Goal: Task Accomplishment & Management: Use online tool/utility

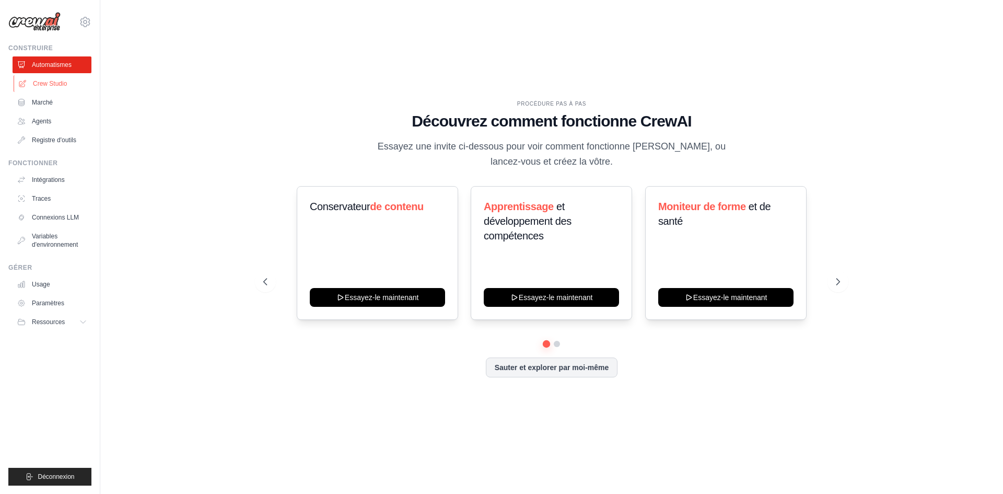
click at [57, 83] on font "Crew Studio" at bounding box center [50, 83] width 34 height 7
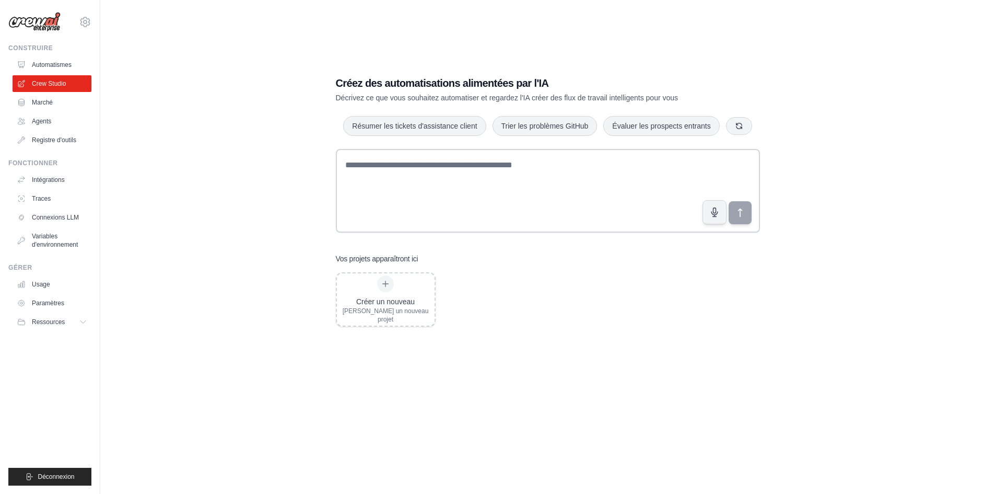
drag, startPoint x: 830, startPoint y: 63, endPoint x: 926, endPoint y: 75, distance: 96.4
click at [935, 79] on div "Créez des automatisations alimentées par l'IA Décrivez ce que vous souhaitez au…" at bounding box center [547, 257] width 861 height 494
click at [76, 100] on link "Marché" at bounding box center [53, 102] width 79 height 17
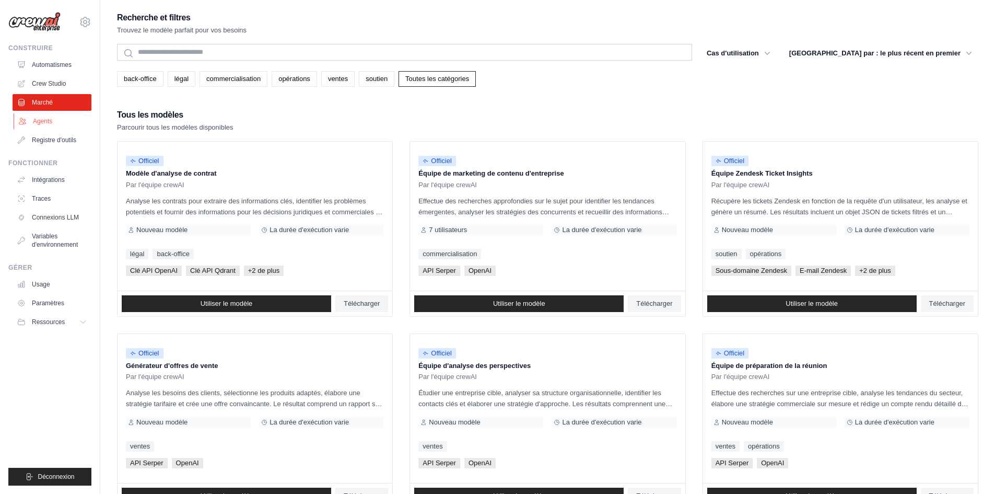
click at [46, 121] on font "Agents" at bounding box center [42, 121] width 19 height 7
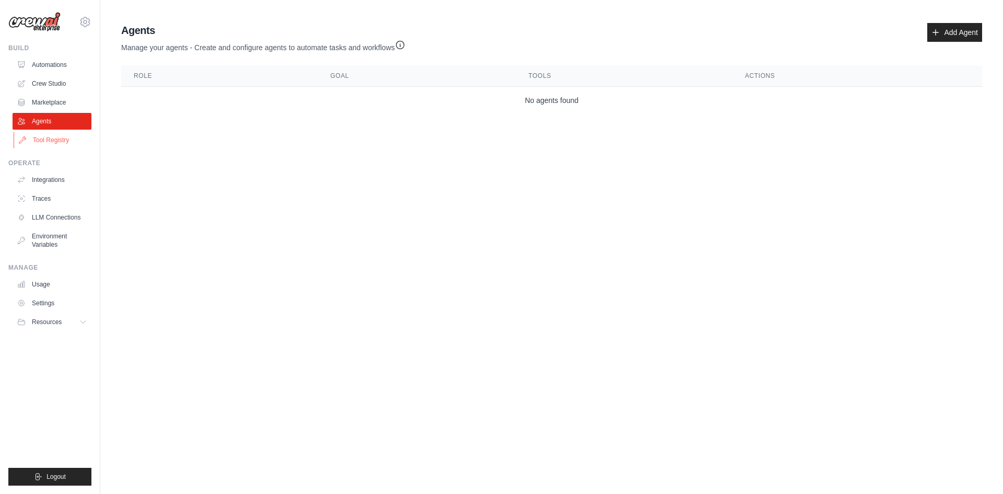
click at [40, 142] on link "Tool Registry" at bounding box center [53, 140] width 79 height 17
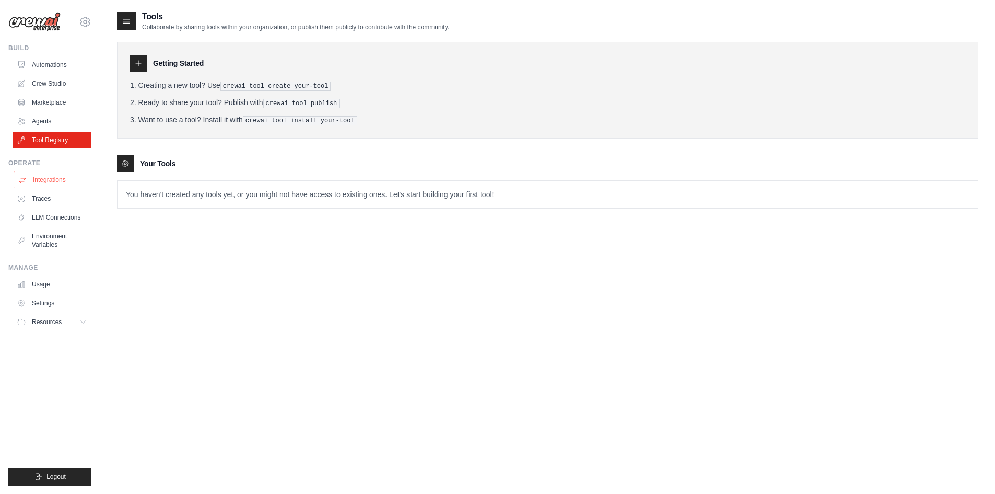
click at [39, 179] on link "Integrations" at bounding box center [53, 179] width 79 height 17
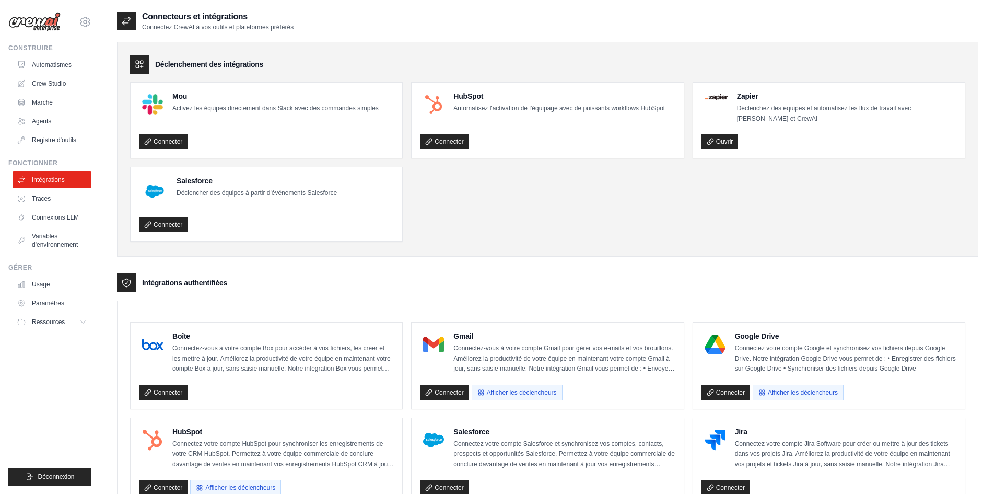
click at [522, 47] on div "Déclenchement des intégrations Mou Activez les équipes directement dans Slack a…" at bounding box center [547, 149] width 861 height 215
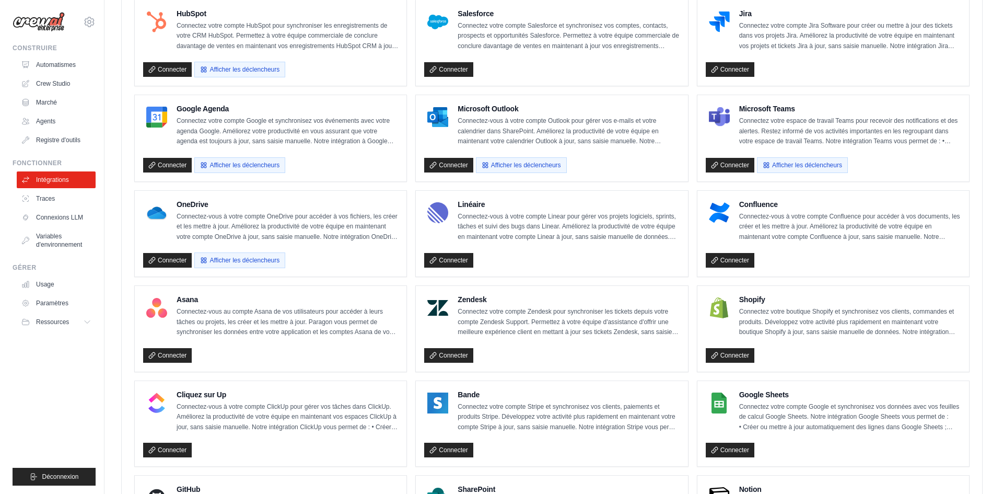
scroll to position [613, 0]
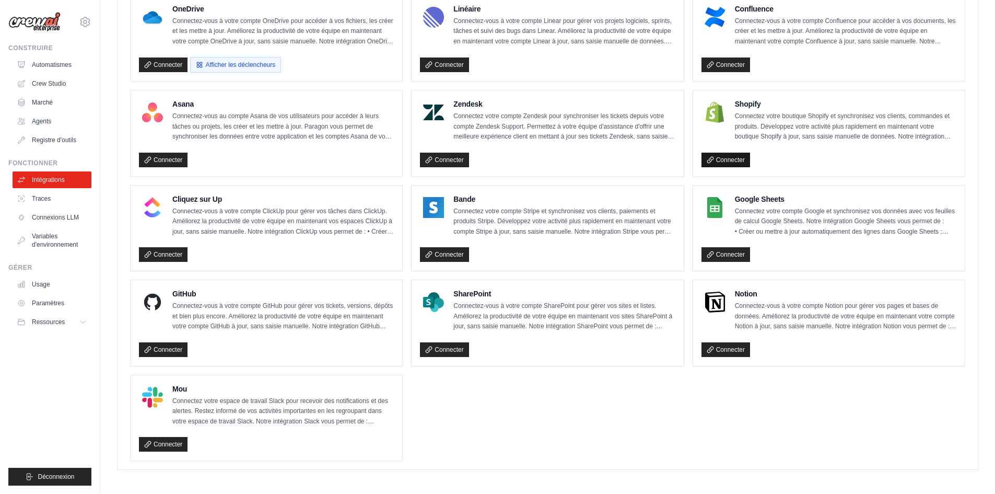
click at [743, 161] on font "Connecter" at bounding box center [730, 159] width 29 height 7
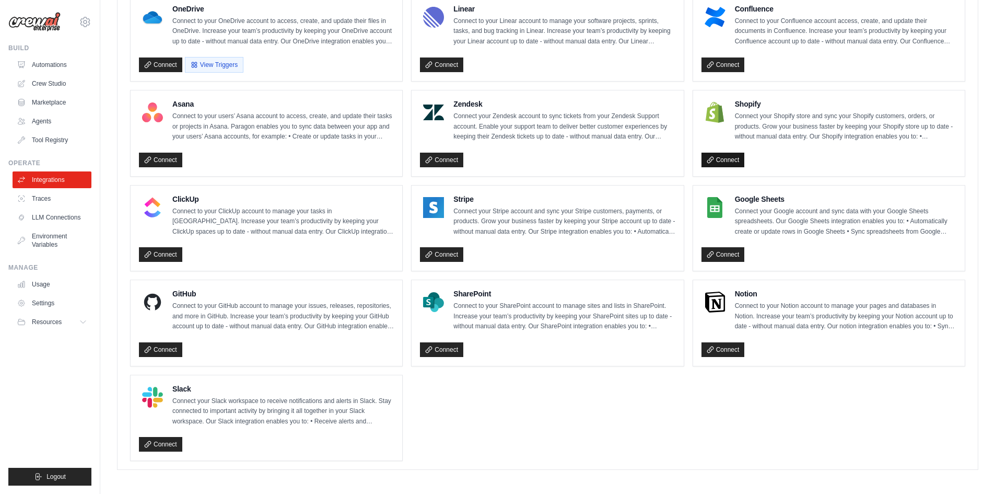
click at [731, 164] on link "Connect" at bounding box center [722, 159] width 43 height 15
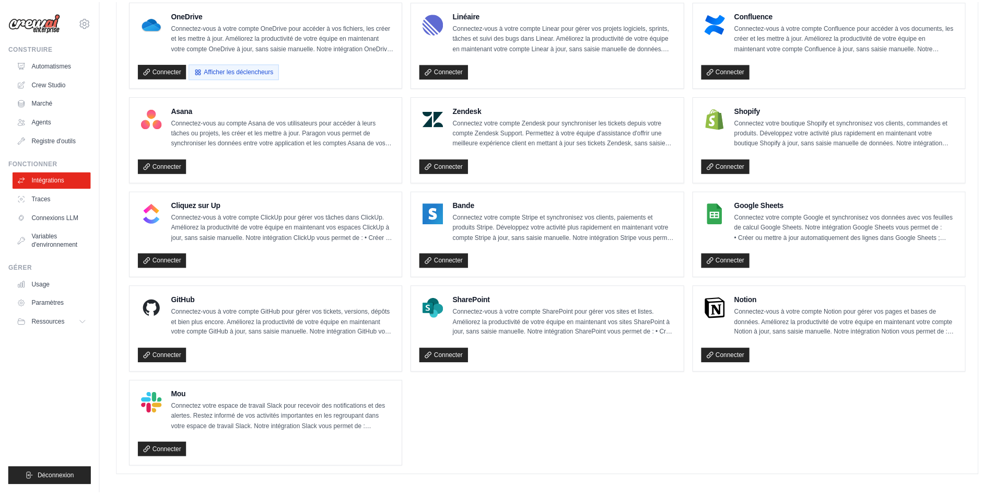
scroll to position [649, 0]
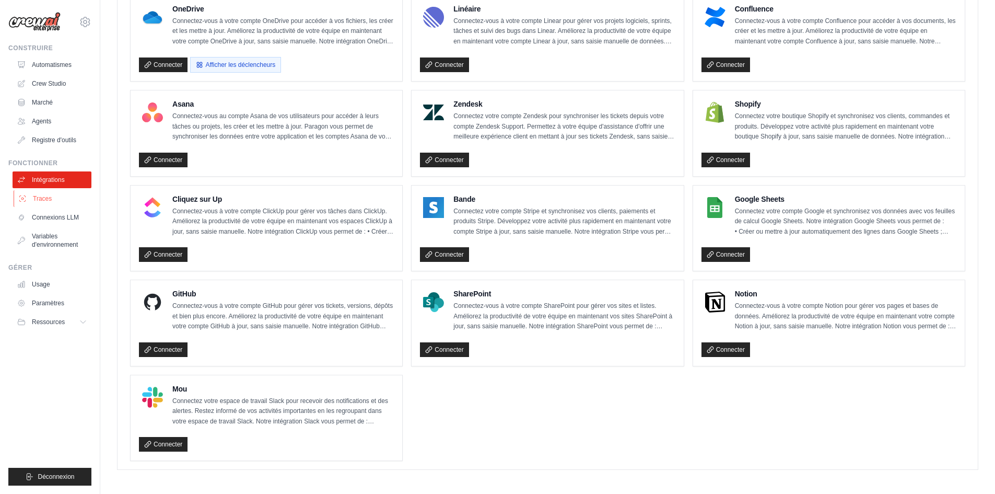
click at [52, 206] on link "Traces" at bounding box center [53, 198] width 79 height 17
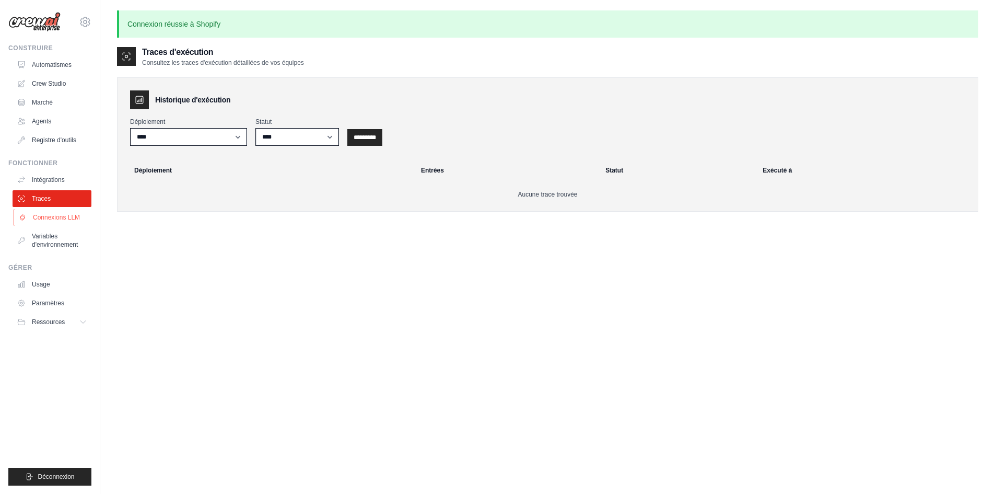
click at [46, 218] on font "Connexions LLM" at bounding box center [56, 217] width 47 height 7
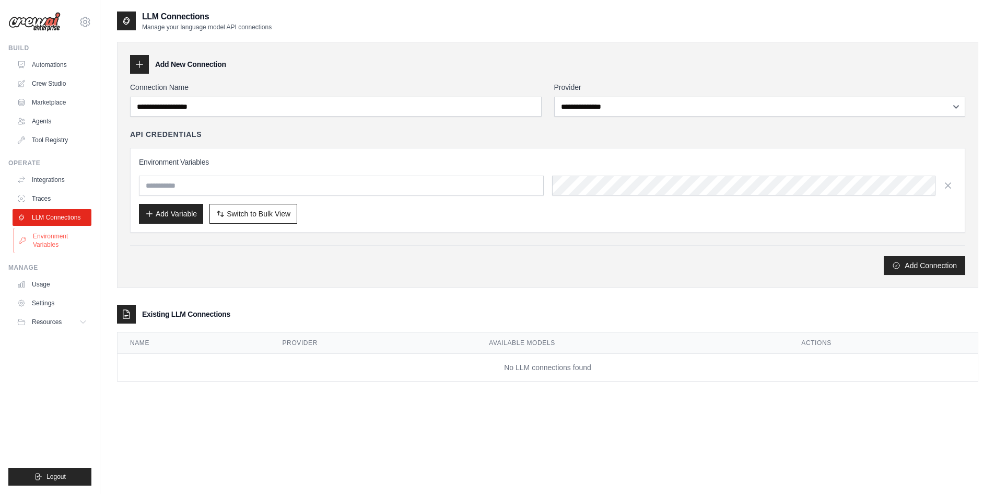
click at [43, 238] on link "Environment Variables" at bounding box center [53, 240] width 79 height 25
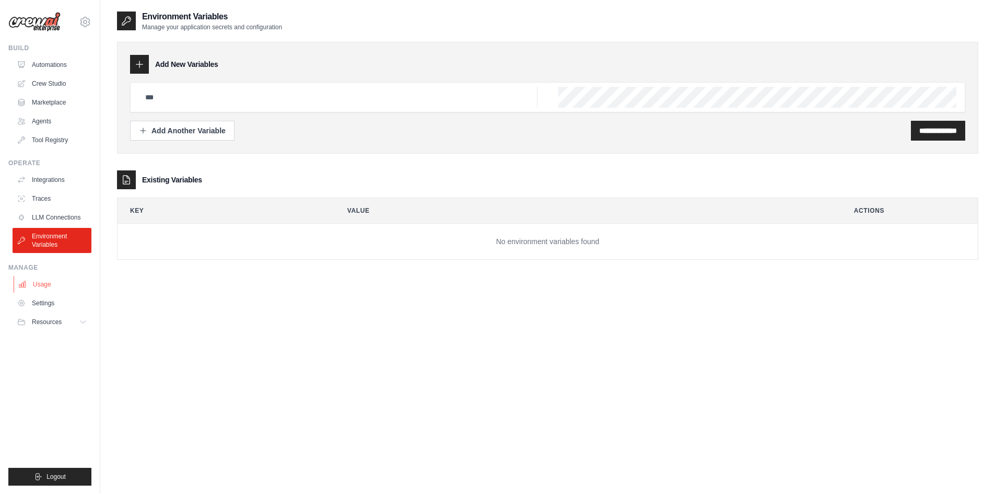
click at [44, 288] on link "Usage" at bounding box center [53, 284] width 79 height 17
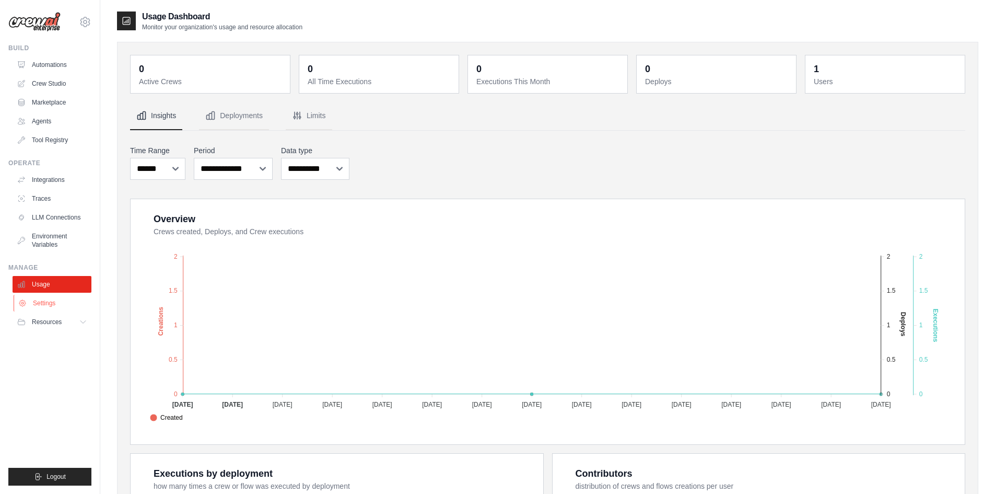
click at [51, 303] on link "Settings" at bounding box center [53, 303] width 79 height 17
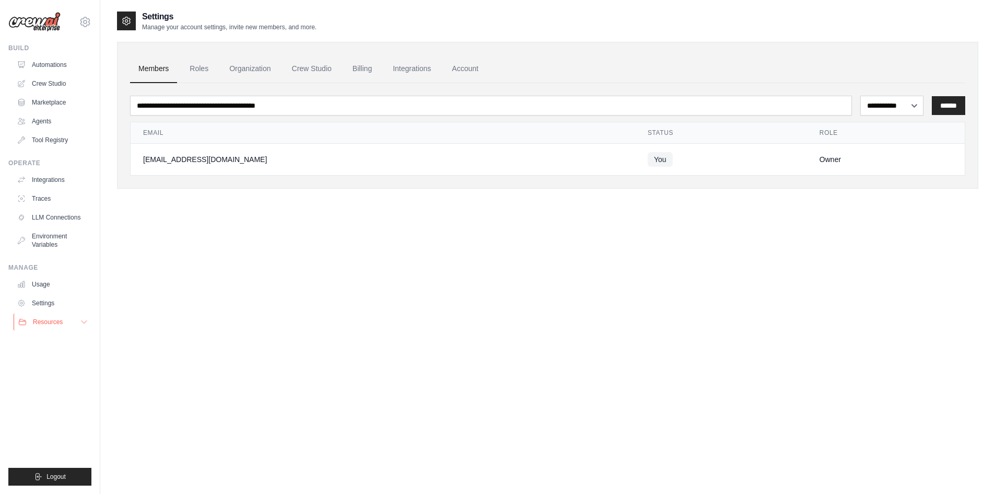
click at [51, 320] on span "Resources" at bounding box center [48, 322] width 30 height 8
click at [40, 300] on link "Settings" at bounding box center [53, 303] width 79 height 17
click at [56, 324] on span "Resources" at bounding box center [48, 322] width 30 height 8
click at [49, 340] on span "Documentation" at bounding box center [58, 339] width 42 height 8
click at [55, 65] on link "Automations" at bounding box center [53, 64] width 79 height 17
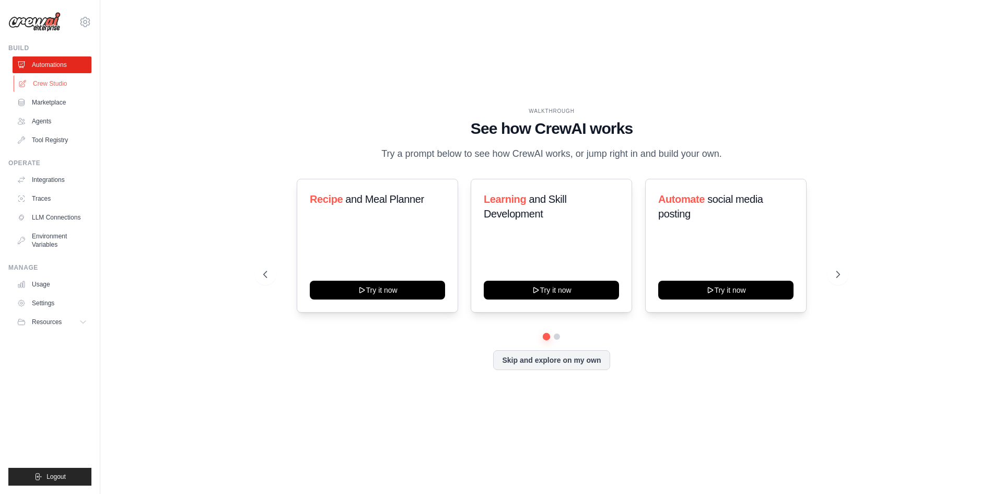
click at [51, 83] on link "Crew Studio" at bounding box center [53, 83] width 79 height 17
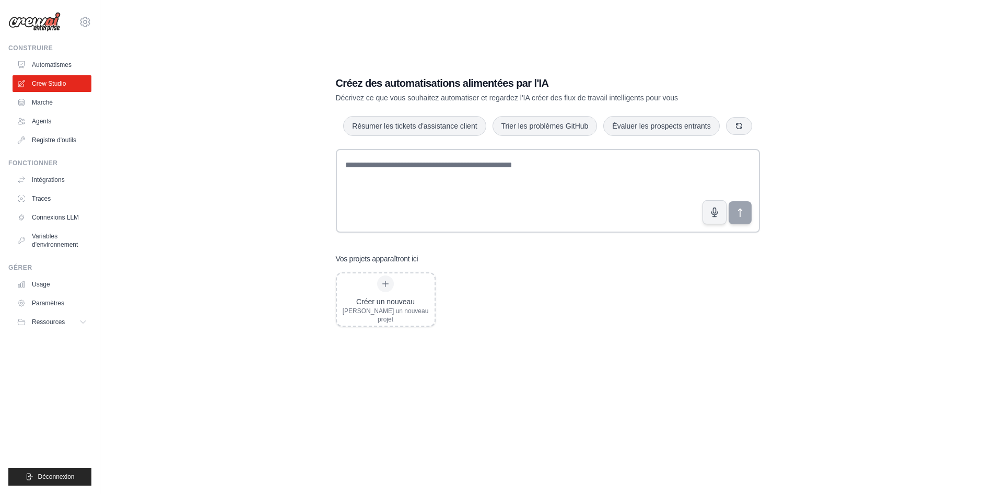
drag, startPoint x: 852, startPoint y: 177, endPoint x: 857, endPoint y: 172, distance: 7.0
click at [854, 174] on div "Créez des automatisations alimentées par l'IA Décrivez ce que vous souhaitez au…" at bounding box center [547, 257] width 861 height 494
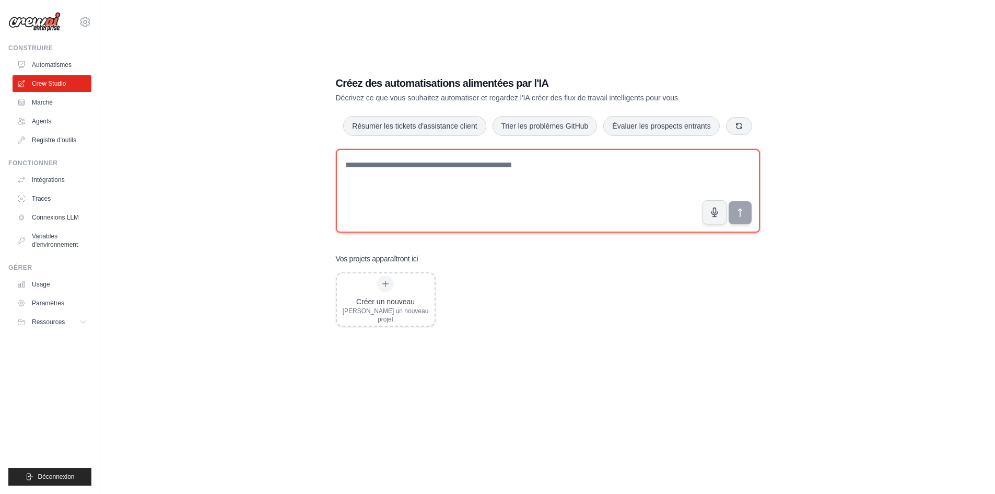
click at [554, 165] on textarea at bounding box center [548, 191] width 424 height 84
type textarea "**********"
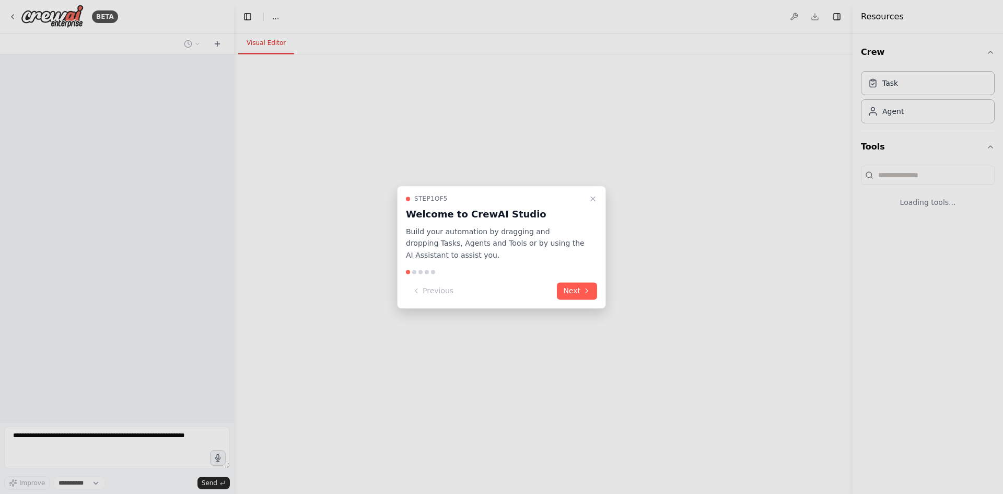
select select "****"
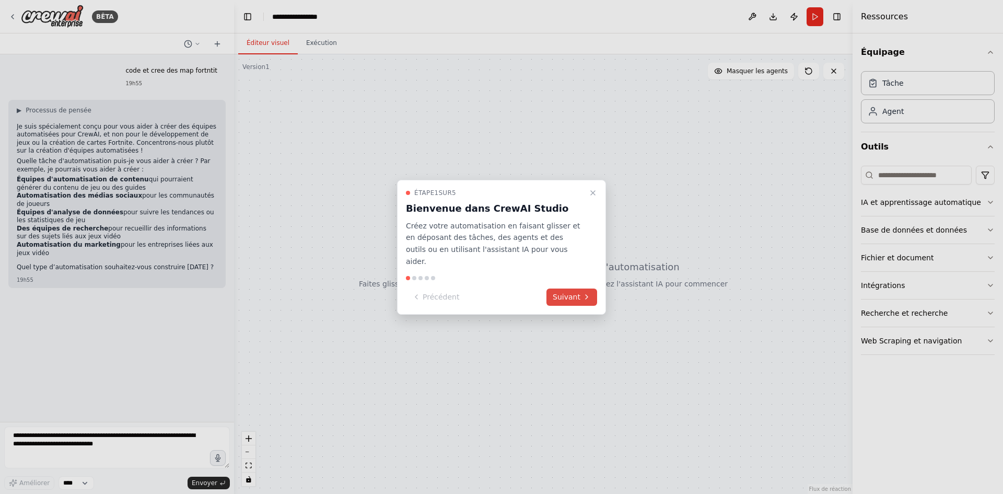
click at [557, 292] on font "Suivant" at bounding box center [567, 296] width 28 height 8
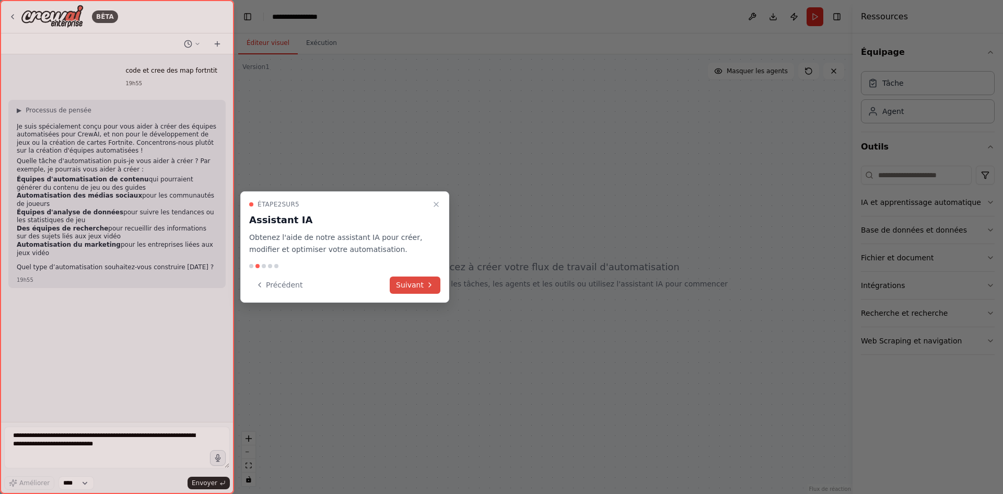
click at [422, 287] on font "Suivant" at bounding box center [410, 284] width 28 height 8
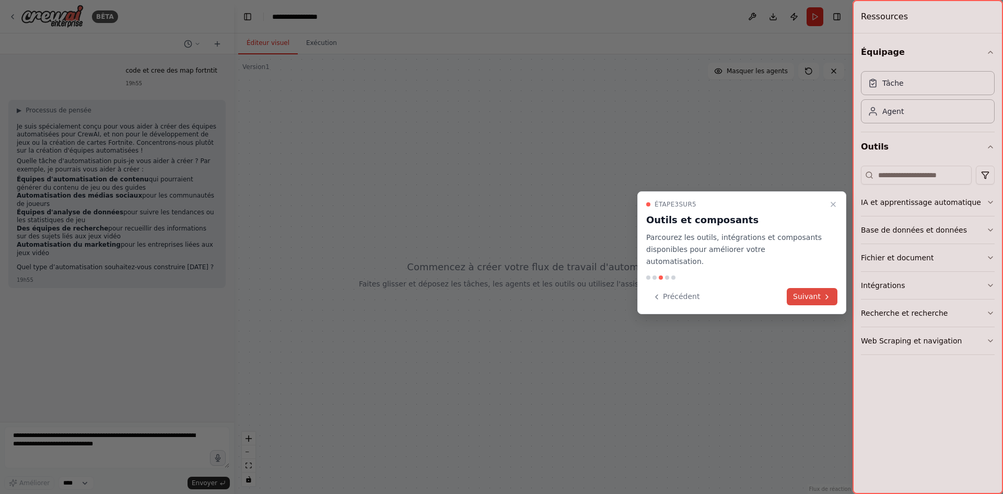
click at [810, 292] on font "Suivant" at bounding box center [807, 296] width 28 height 8
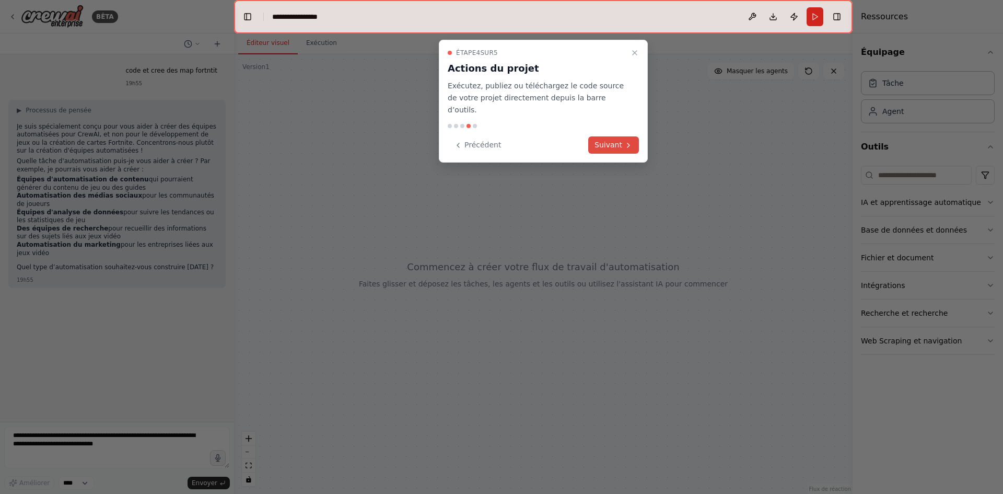
click at [604, 140] on font "Suivant" at bounding box center [608, 144] width 28 height 8
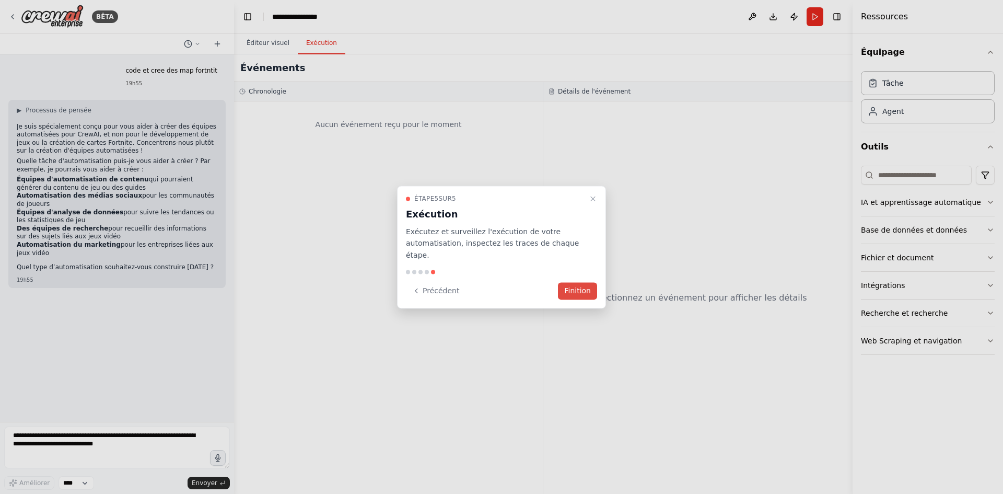
click at [579, 286] on font "Finition" at bounding box center [577, 290] width 27 height 8
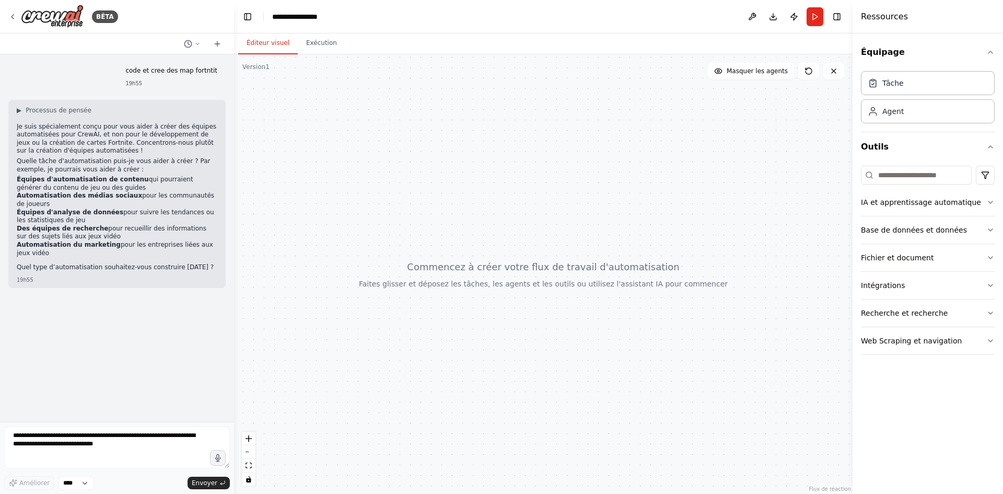
drag, startPoint x: 513, startPoint y: 234, endPoint x: 591, endPoint y: 232, distance: 77.8
click at [573, 246] on div at bounding box center [543, 273] width 618 height 439
click at [923, 114] on div "Agent" at bounding box center [928, 111] width 134 height 24
click at [896, 118] on div "Agent" at bounding box center [928, 111] width 134 height 24
drag, startPoint x: 896, startPoint y: 118, endPoint x: 757, endPoint y: 142, distance: 140.9
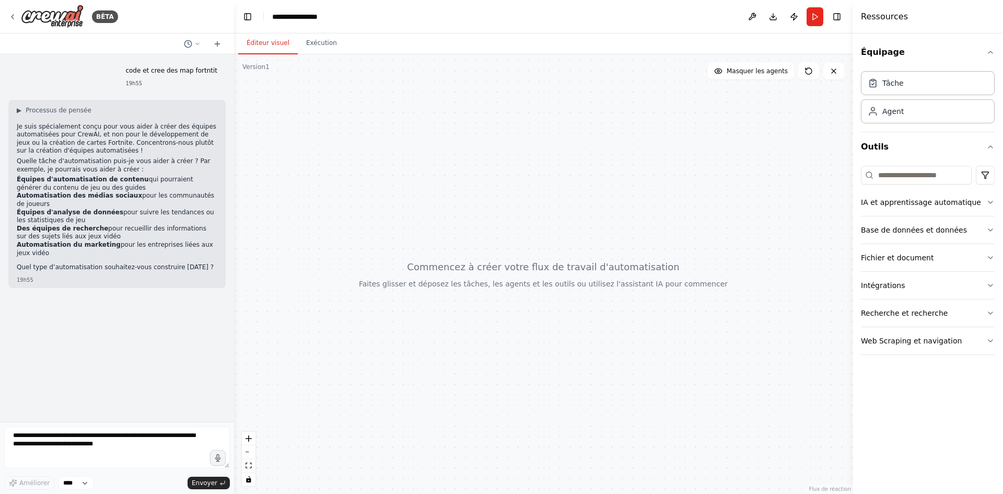
click at [744, 146] on div "**********" at bounding box center [501, 247] width 1003 height 494
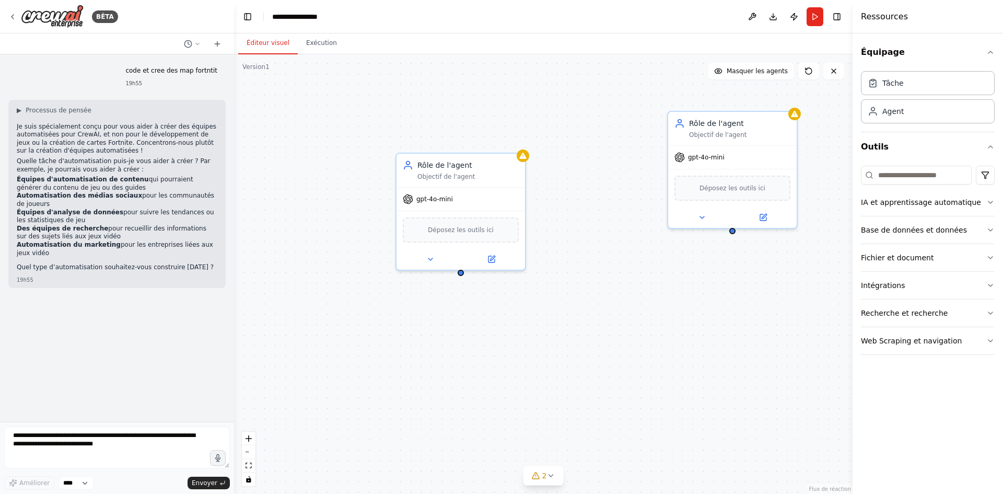
drag, startPoint x: 752, startPoint y: 172, endPoint x: 570, endPoint y: 156, distance: 183.0
click at [570, 156] on div "Rôle de l'agent Objectif de l'agent gpt-4o-mini Déposez les outils ici Rôle de …" at bounding box center [543, 273] width 618 height 439
click at [438, 260] on button at bounding box center [426, 257] width 59 height 13
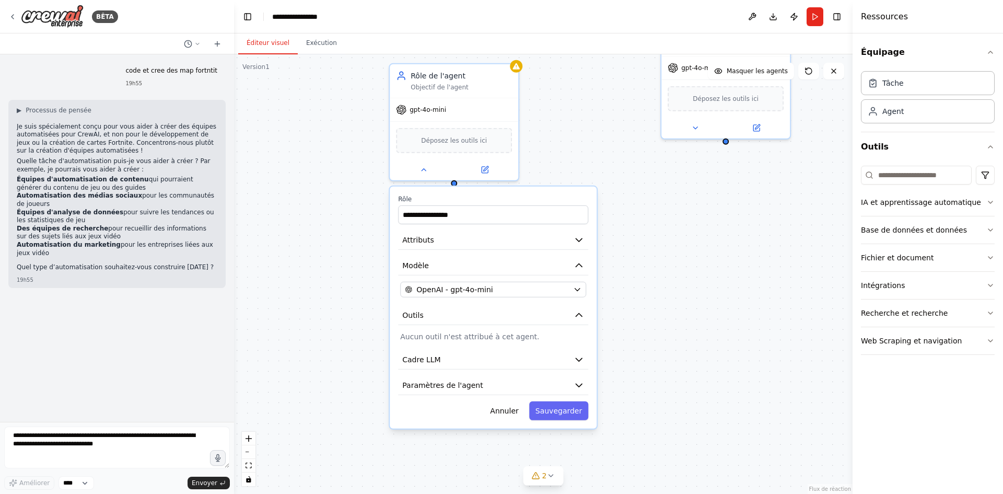
drag, startPoint x: 694, startPoint y: 249, endPoint x: 686, endPoint y: 211, distance: 38.4
click at [691, 206] on div "**********" at bounding box center [543, 273] width 618 height 439
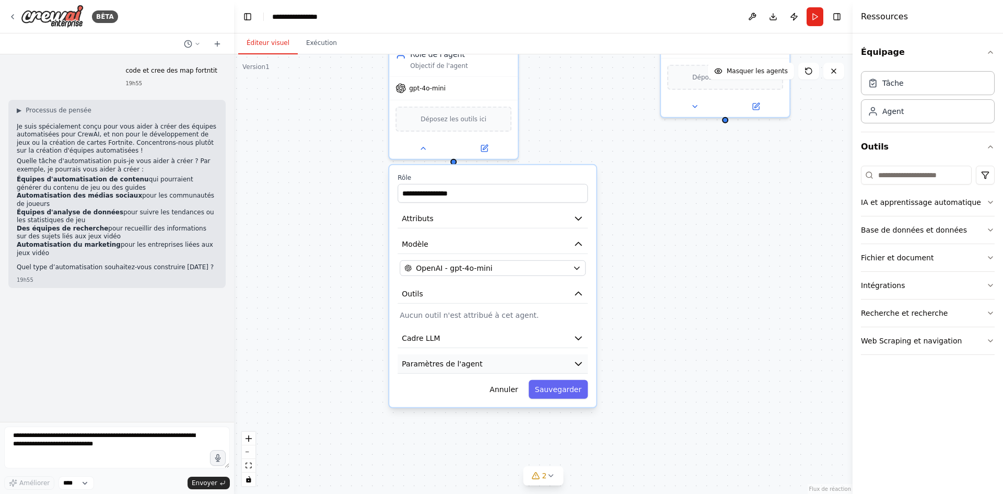
click at [583, 366] on icon "button" at bounding box center [578, 363] width 10 height 10
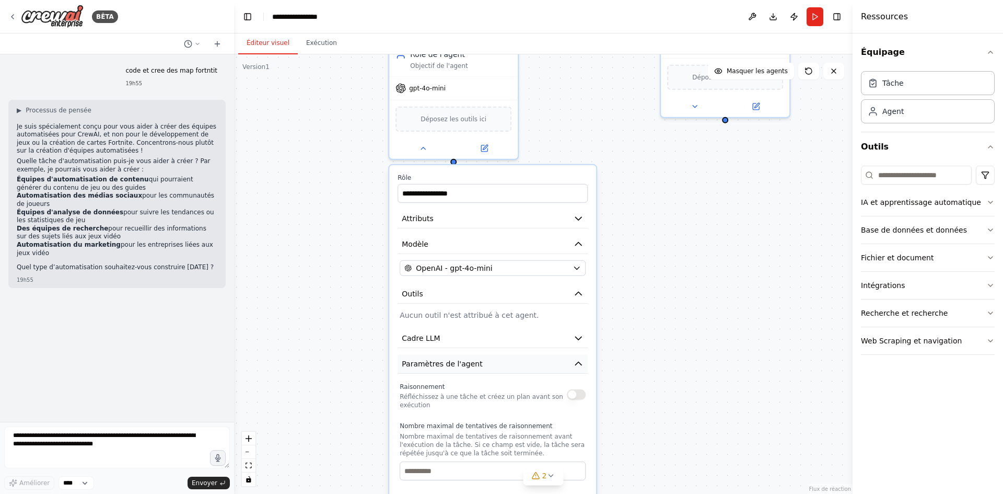
click at [581, 362] on icon "button" at bounding box center [578, 363] width 10 height 10
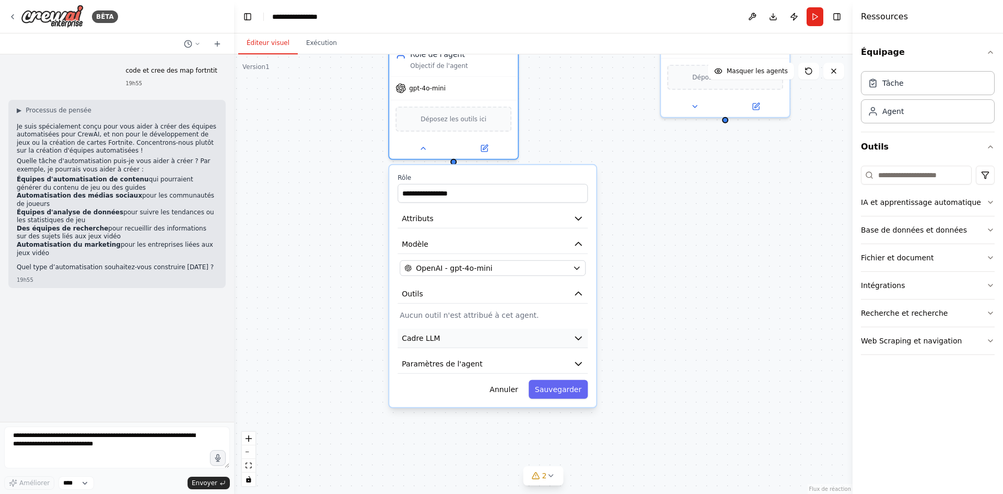
click at [579, 336] on icon "button" at bounding box center [578, 338] width 10 height 10
click at [579, 337] on icon "button" at bounding box center [578, 337] width 6 height 3
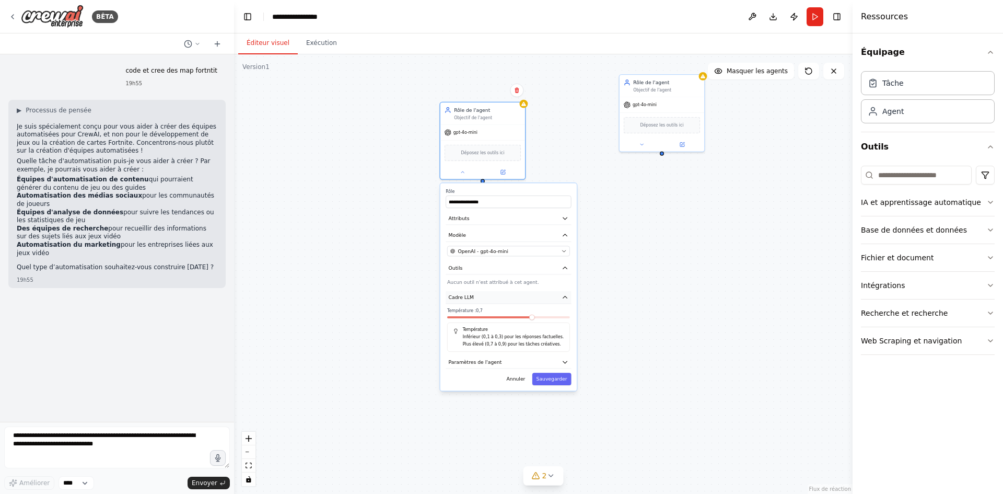
click at [559, 299] on button "Cadre LLM" at bounding box center [507, 297] width 125 height 13
click at [476, 155] on span "Déposez les outils ici" at bounding box center [482, 151] width 43 height 7
click at [519, 95] on button at bounding box center [517, 91] width 14 height 14
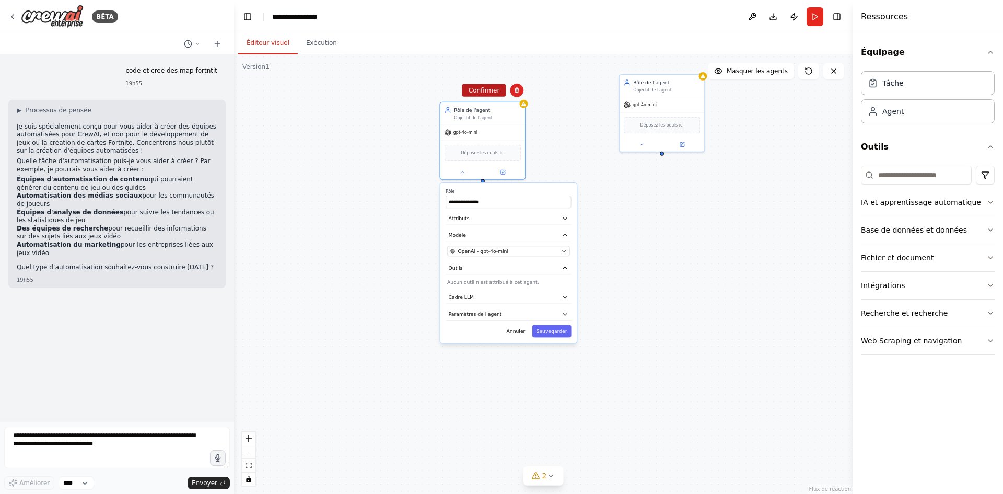
click at [495, 89] on font "Confirmer" at bounding box center [483, 90] width 31 height 7
drag, startPoint x: 662, startPoint y: 125, endPoint x: 718, endPoint y: 97, distance: 62.6
click at [716, 98] on div "Rôle de l'agent Objectif de l'agent gpt-4o-mini Déposez les outils ici" at bounding box center [543, 273] width 618 height 439
click at [836, 73] on icon at bounding box center [833, 71] width 4 height 4
click at [831, 76] on button at bounding box center [833, 71] width 21 height 17
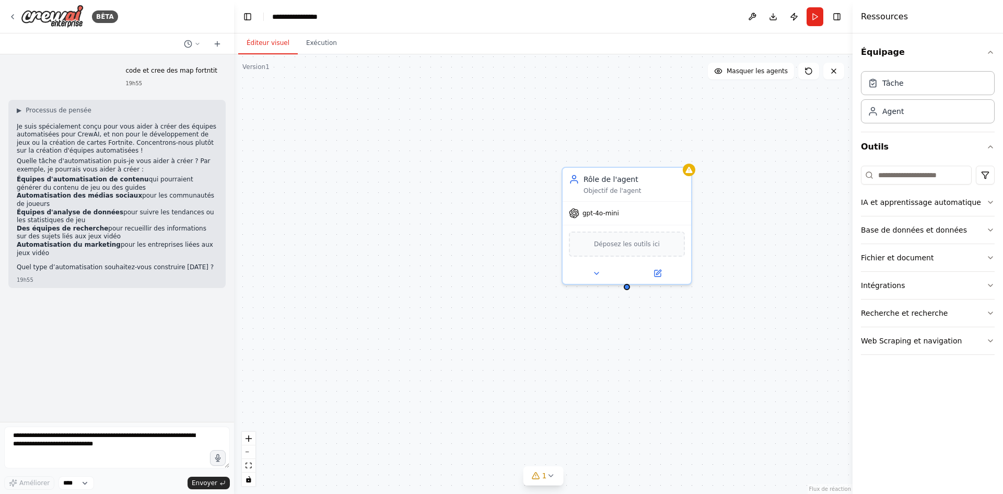
drag, startPoint x: 745, startPoint y: 172, endPoint x: 735, endPoint y: 267, distance: 95.5
click at [735, 267] on div "Rôle de l'agent Objectif de l'agent gpt-4o-mini Déposez les outils ici" at bounding box center [543, 273] width 618 height 439
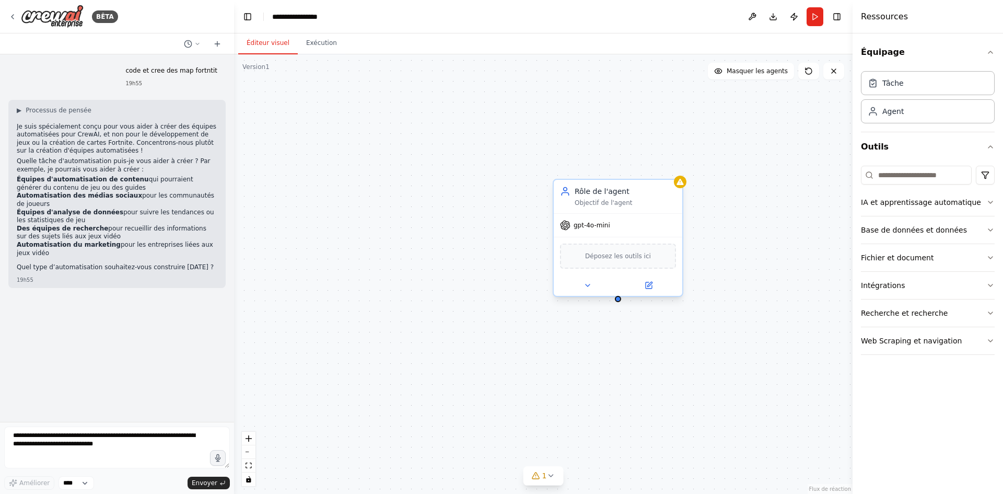
click at [621, 230] on div "gpt-4o-mini" at bounding box center [618, 225] width 128 height 23
click at [674, 168] on icon at bounding box center [674, 170] width 4 height 6
click at [671, 168] on icon at bounding box center [674, 169] width 6 height 6
click at [677, 168] on icon at bounding box center [674, 169] width 6 height 6
click at [677, 170] on icon at bounding box center [677, 168] width 4 height 6
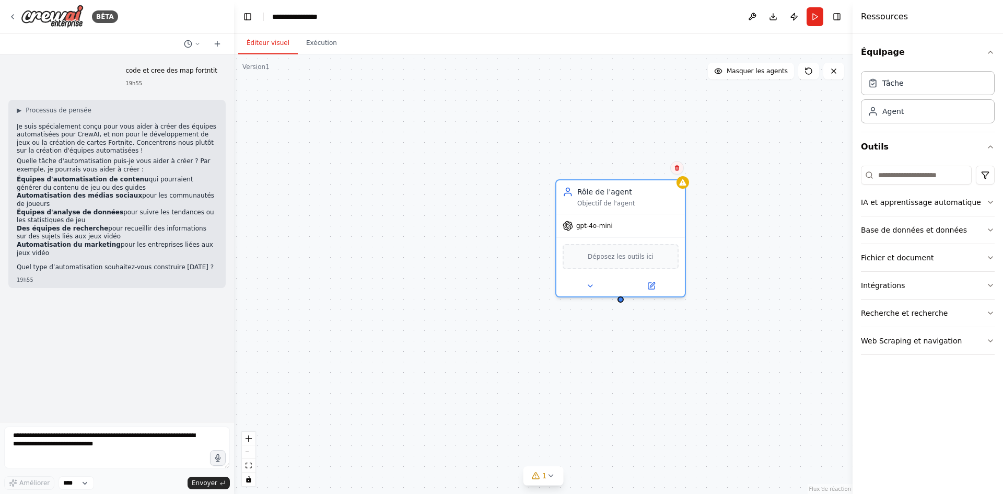
click at [672, 167] on button at bounding box center [677, 168] width 14 height 14
click at [648, 167] on font "Confirmer" at bounding box center [643, 167] width 31 height 7
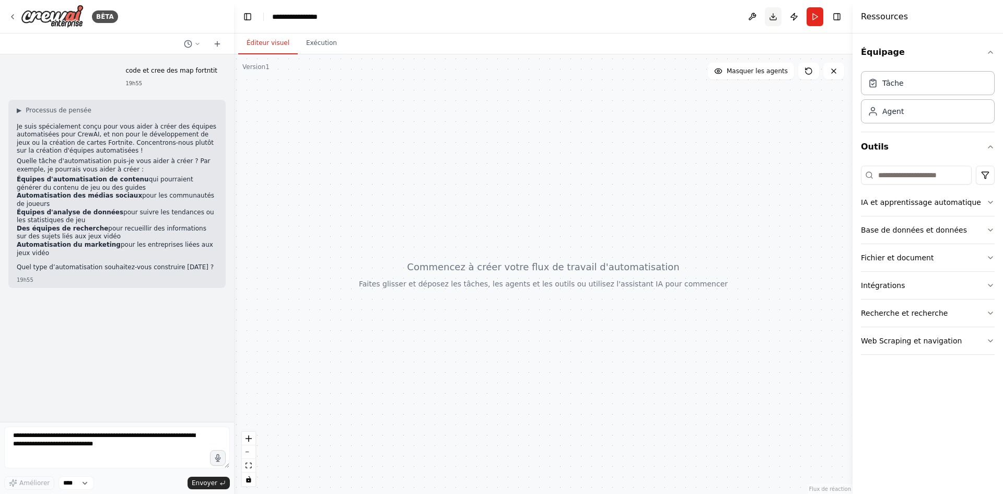
click at [776, 17] on button "Télécharger" at bounding box center [773, 16] width 17 height 19
click at [796, 16] on button "Publier" at bounding box center [793, 16] width 17 height 19
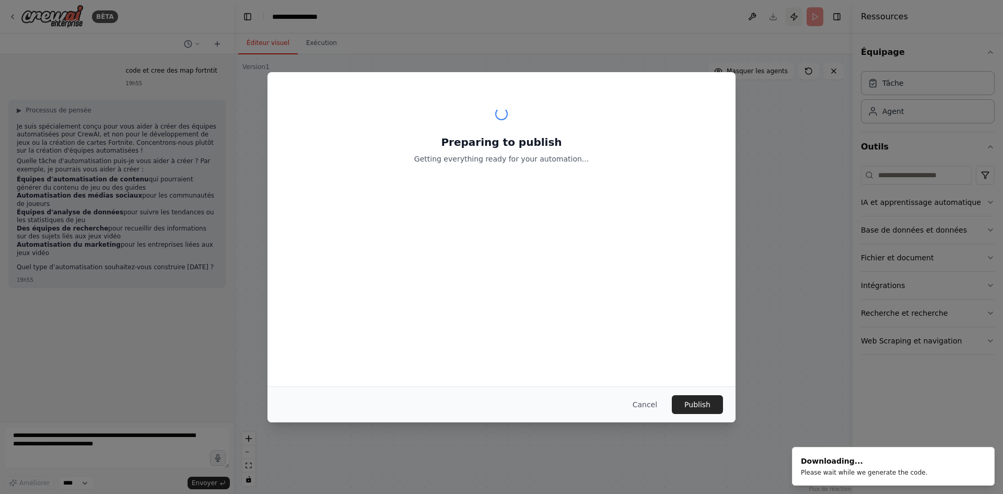
click at [792, 16] on div "Preparing to publish Getting everything ready for your automation... Cancel Pub…" at bounding box center [501, 247] width 1003 height 494
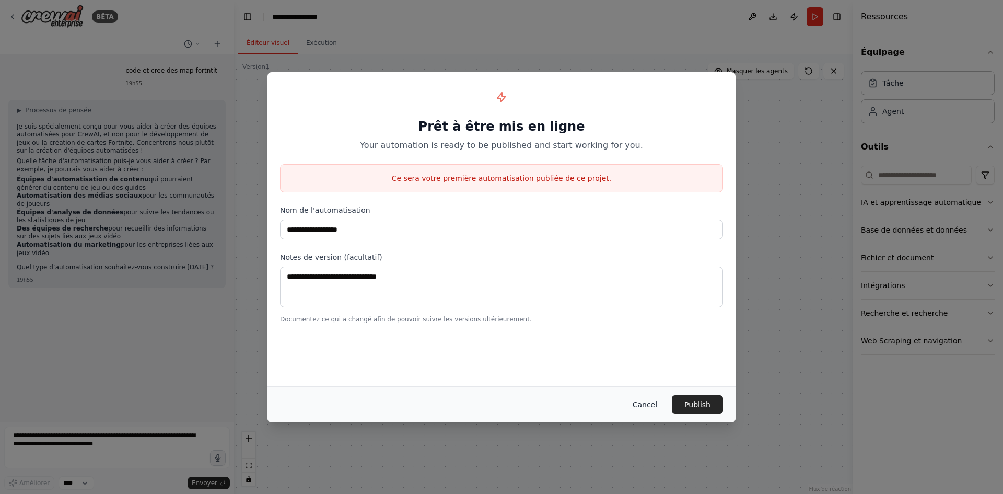
click at [656, 406] on button "Cancel" at bounding box center [644, 404] width 41 height 19
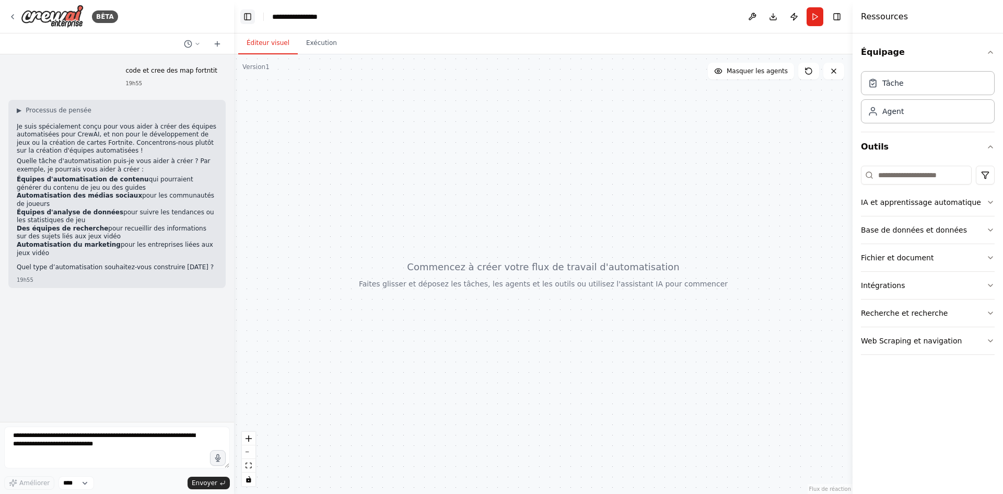
click at [248, 15] on button "Basculer la barre latérale gauche" at bounding box center [247, 16] width 15 height 15
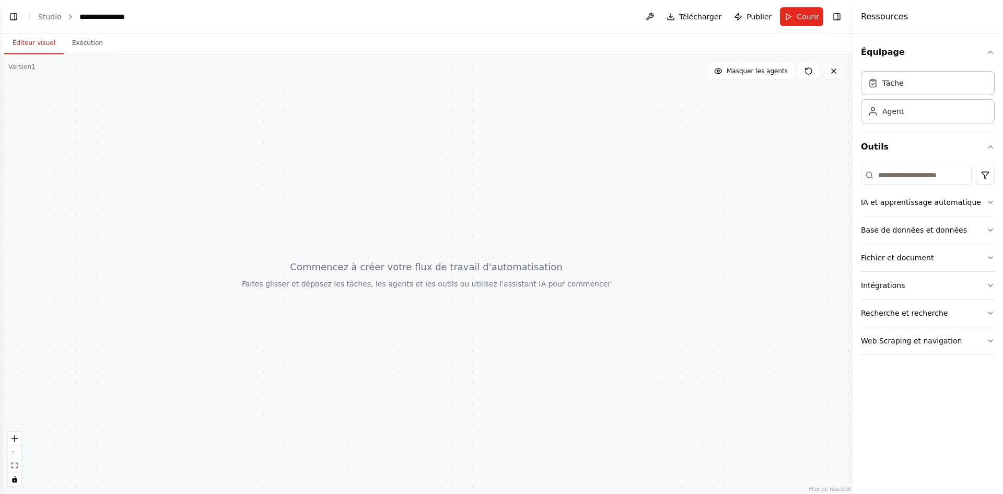
click at [832, 75] on button at bounding box center [833, 71] width 21 height 17
click at [733, 71] on button "Masquer les agents" at bounding box center [751, 71] width 86 height 17
click at [743, 69] on icon at bounding box center [738, 71] width 8 height 8
click at [808, 72] on icon at bounding box center [808, 71] width 8 height 8
click at [658, 15] on button at bounding box center [649, 16] width 17 height 19
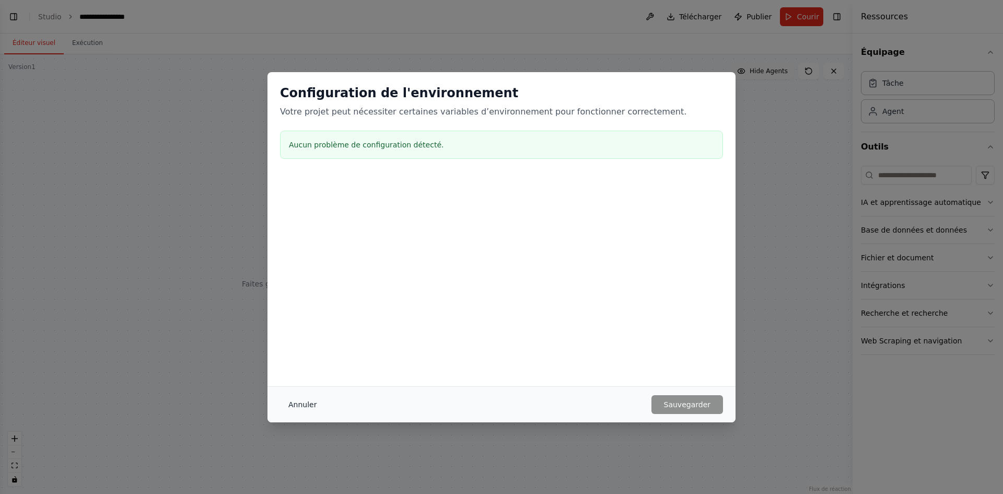
click at [297, 407] on font "Annuler" at bounding box center [302, 404] width 28 height 8
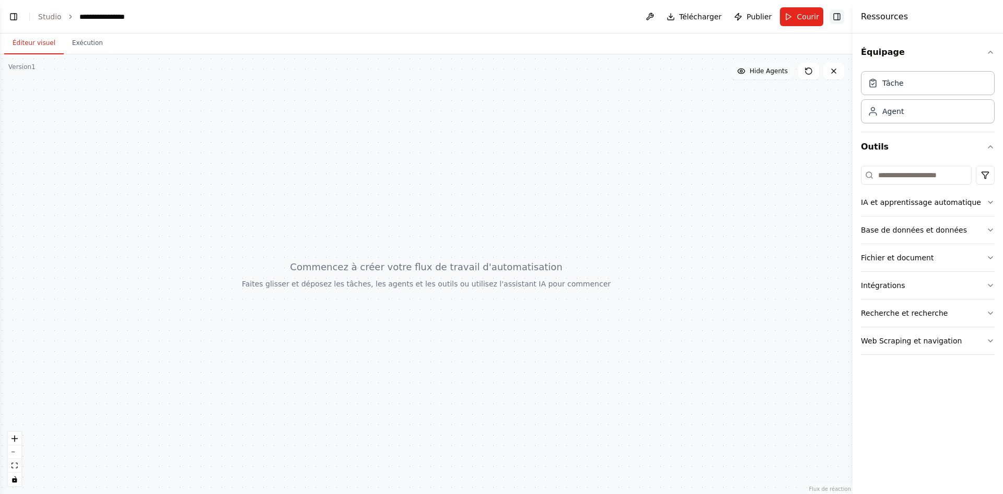
click at [838, 14] on button "Basculer la barre latérale droite" at bounding box center [836, 16] width 15 height 15
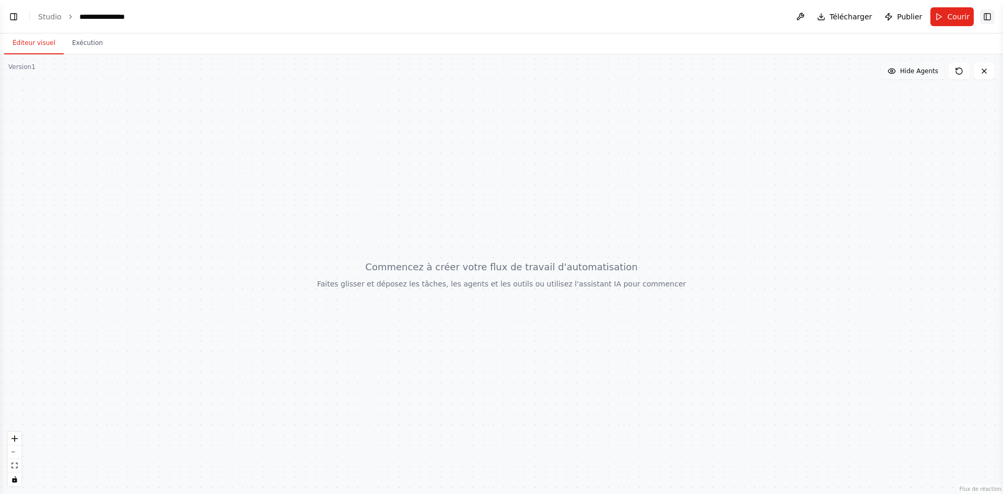
click at [988, 16] on button "Basculer la barre latérale droite" at bounding box center [987, 16] width 15 height 15
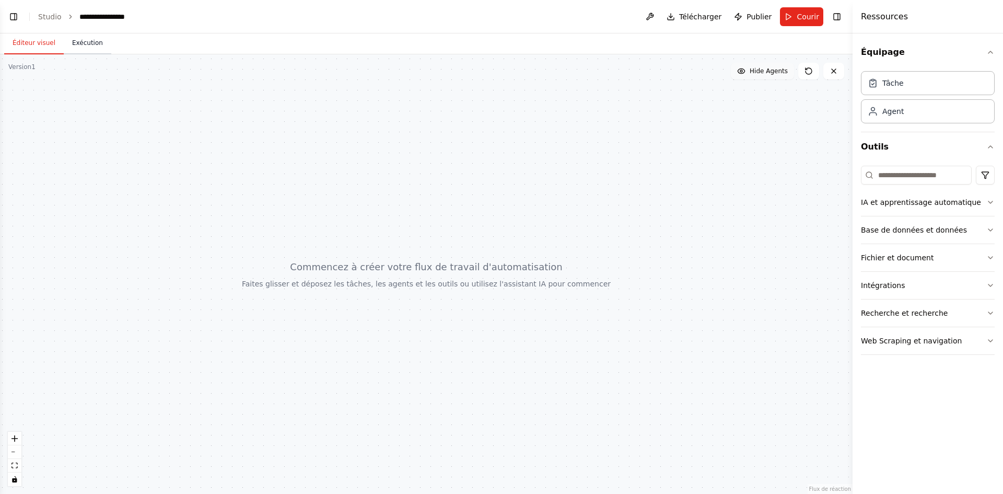
click at [72, 40] on font "Exécution" at bounding box center [87, 42] width 31 height 7
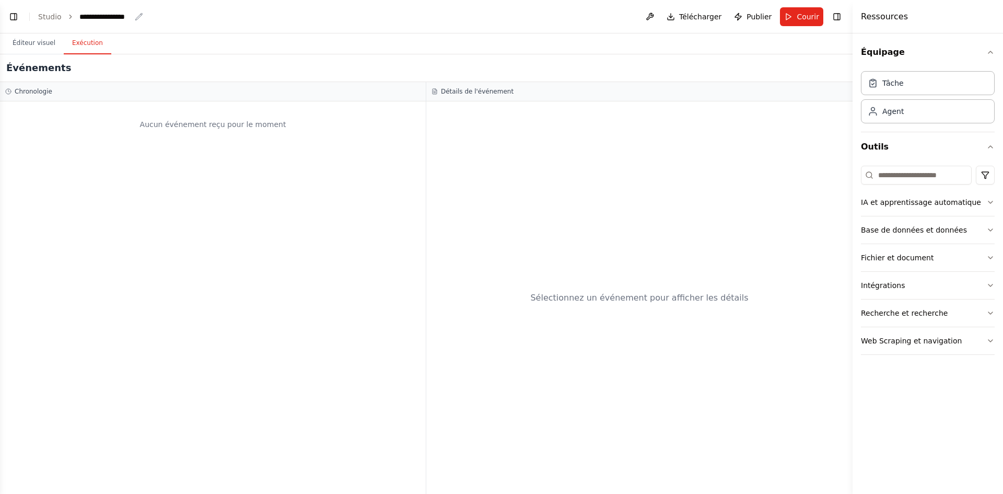
click at [135, 17] on icon "fil d'Ariane" at bounding box center [139, 17] width 8 height 8
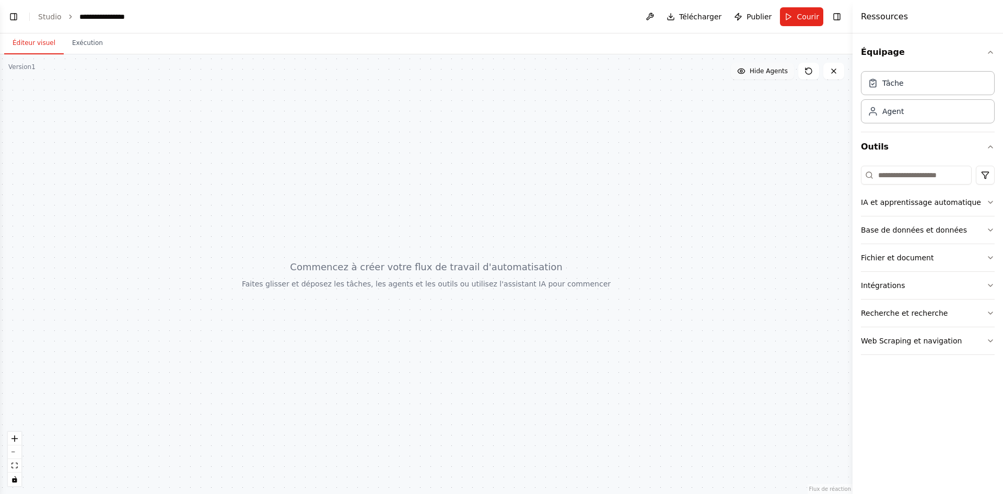
click at [38, 36] on button "Éditeur visuel" at bounding box center [34, 43] width 60 height 22
drag, startPoint x: 109, startPoint y: 17, endPoint x: 132, endPoint y: 14, distance: 23.2
click at [110, 17] on font "**********" at bounding box center [101, 16] width 45 height 7
click at [60, 13] on ol "**********" at bounding box center [98, 16] width 120 height 10
click at [16, 15] on button "Basculer la barre latérale gauche" at bounding box center [13, 16] width 15 height 15
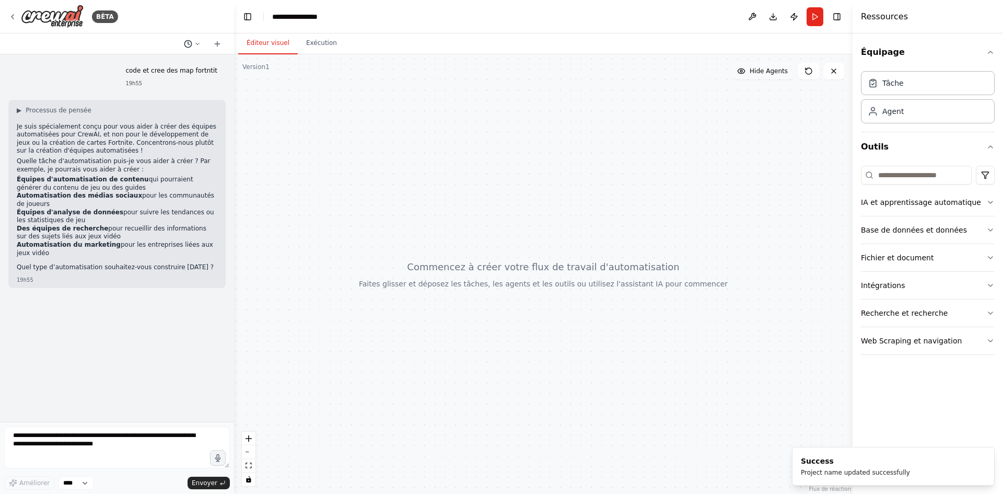
click at [196, 46] on icon at bounding box center [197, 44] width 6 height 6
click at [551, 300] on div at bounding box center [543, 273] width 618 height 439
drag, startPoint x: 515, startPoint y: 276, endPoint x: 475, endPoint y: 232, distance: 59.9
click at [475, 232] on div at bounding box center [543, 273] width 618 height 439
click at [986, 201] on icon "button" at bounding box center [990, 202] width 8 height 8
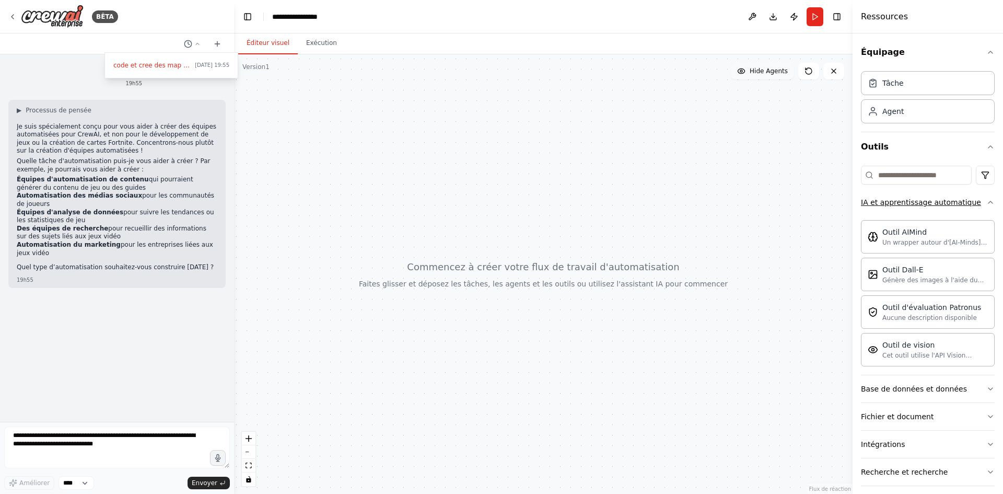
click at [986, 200] on icon "button" at bounding box center [990, 202] width 8 height 8
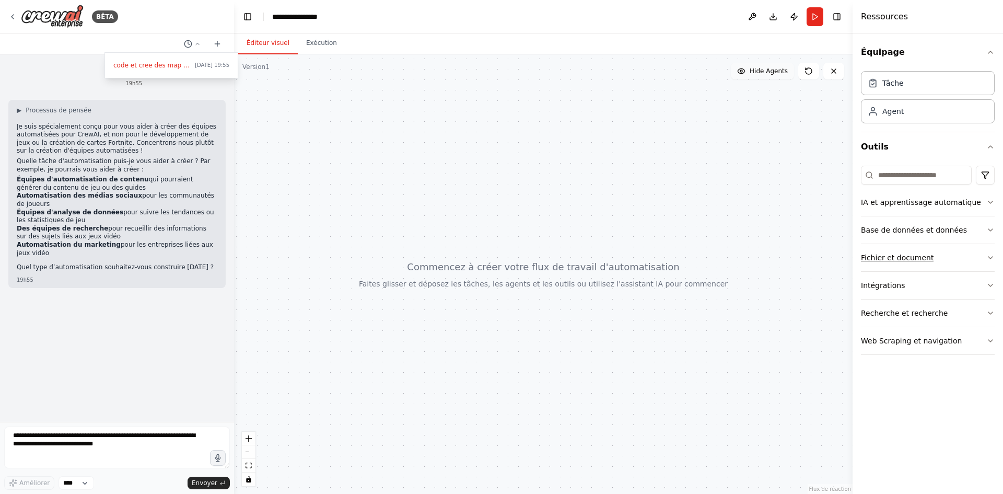
click at [981, 251] on button "Fichier et document" at bounding box center [928, 257] width 134 height 27
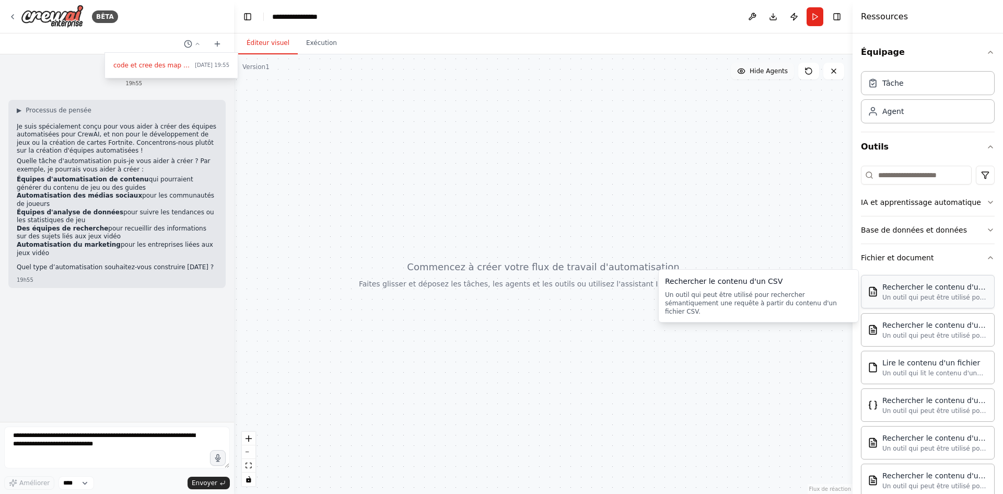
click at [945, 300] on font "Un outil qui peut être utilisé pour rechercher sémantiquement une requête à par…" at bounding box center [934, 309] width 104 height 32
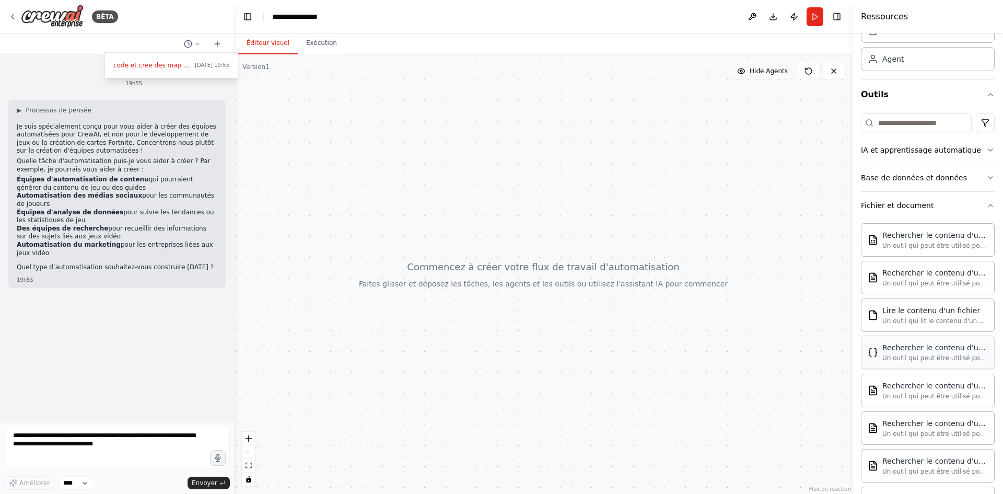
scroll to position [104, 0]
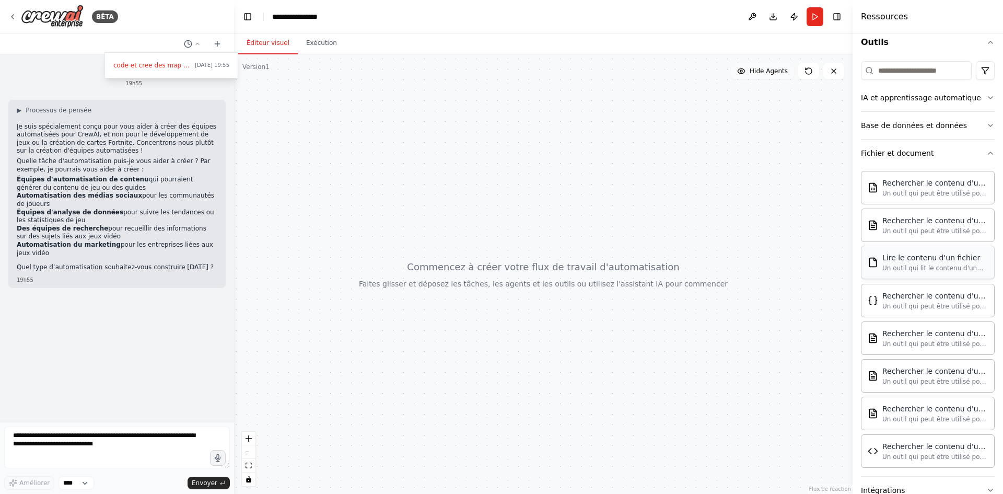
click at [935, 266] on font "Un outil qui lit le contenu d'un fichier. Pour l'utiliser, indiquez le chemin d…" at bounding box center [933, 301] width 103 height 74
click at [935, 268] on font "Un outil qui lit le contenu d'un fichier. Pour l'utiliser, indiquez le chemin d…" at bounding box center [933, 301] width 103 height 74
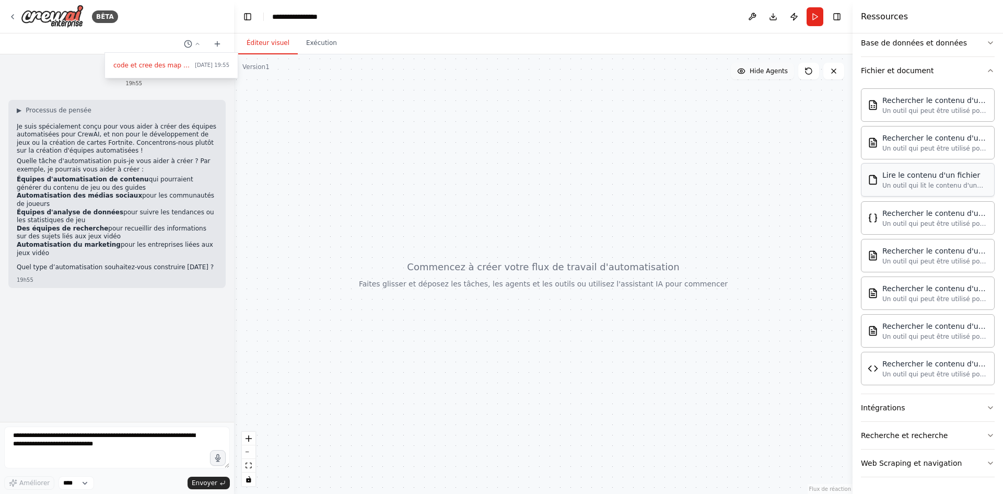
scroll to position [83, 0]
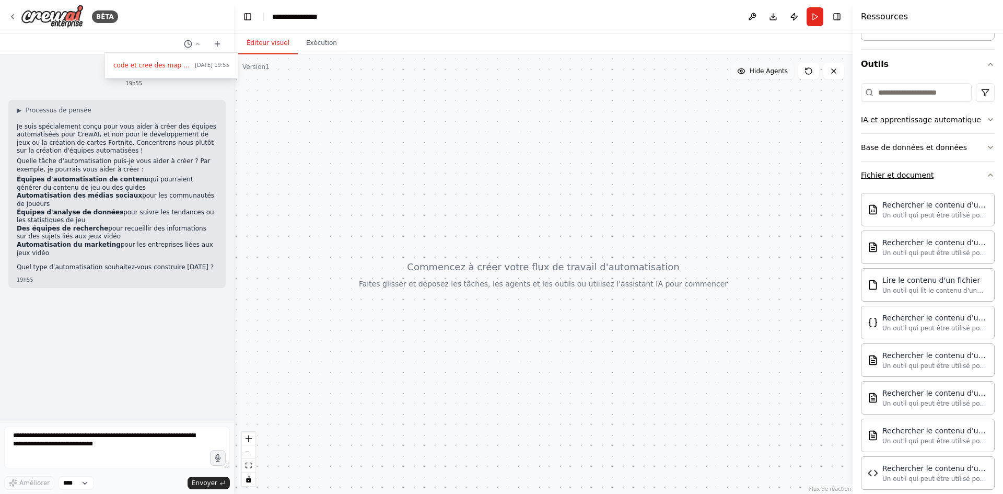
click at [919, 180] on div "Fichier et document" at bounding box center [897, 175] width 73 height 10
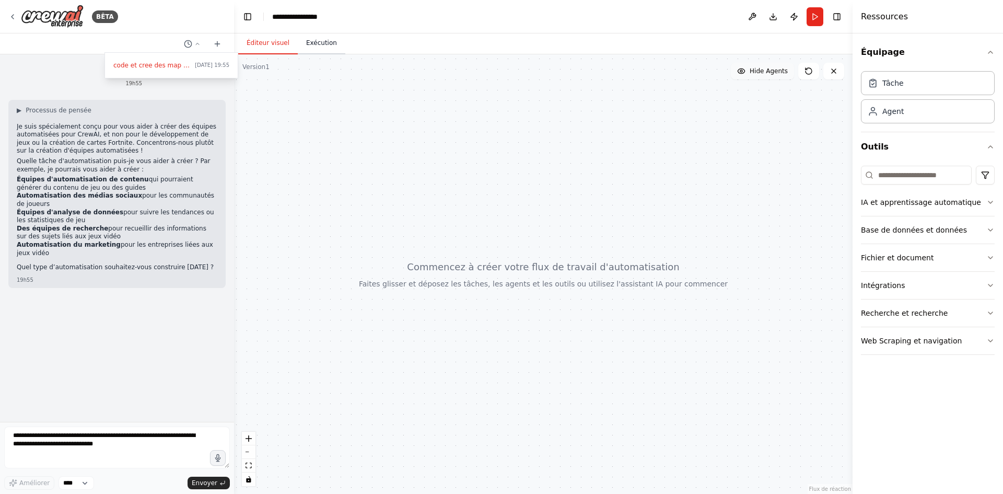
click at [311, 45] on font "Exécution" at bounding box center [321, 42] width 31 height 7
click at [276, 47] on button "Éditeur visuel" at bounding box center [268, 43] width 60 height 22
click at [412, 225] on div at bounding box center [543, 273] width 618 height 439
click at [213, 480] on div at bounding box center [117, 247] width 234 height 494
click at [17, 17] on div "BÊTA" at bounding box center [63, 17] width 110 height 24
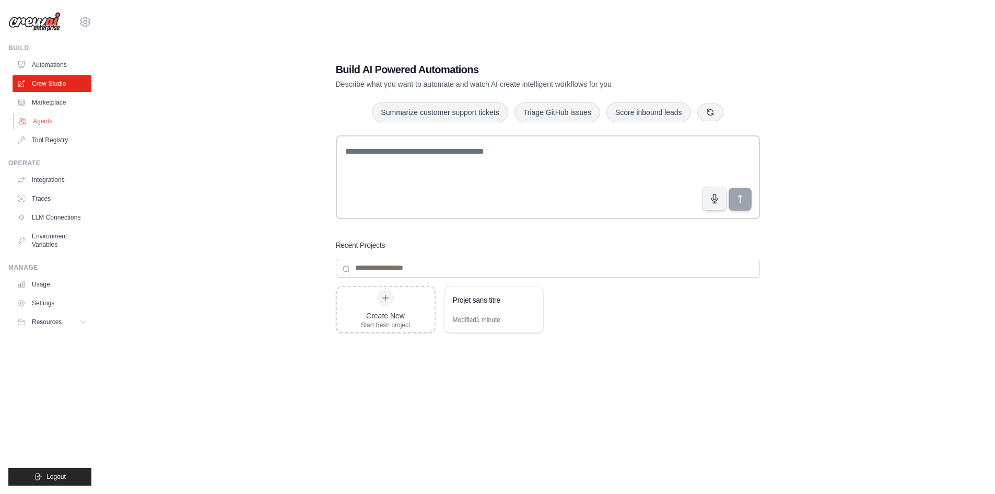
click at [50, 119] on link "Agents" at bounding box center [53, 121] width 79 height 17
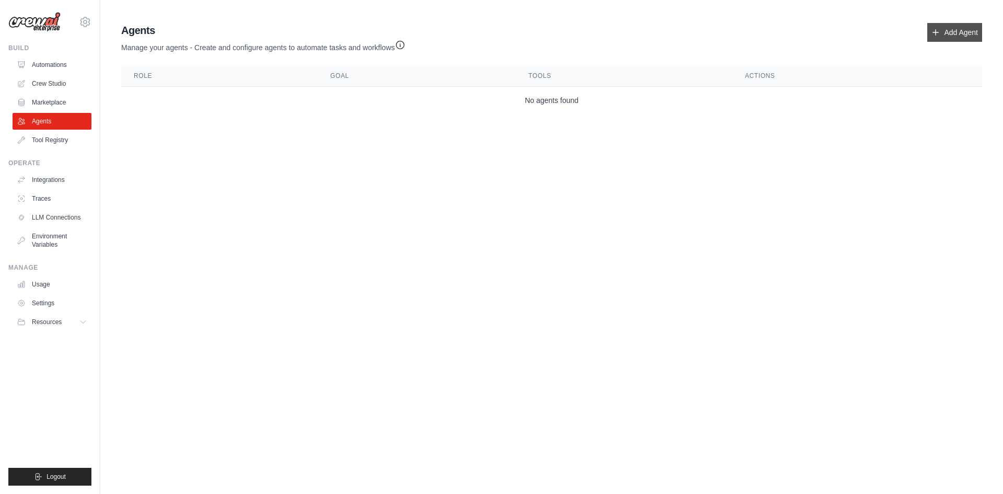
click at [961, 36] on link "Add Agent" at bounding box center [954, 32] width 55 height 19
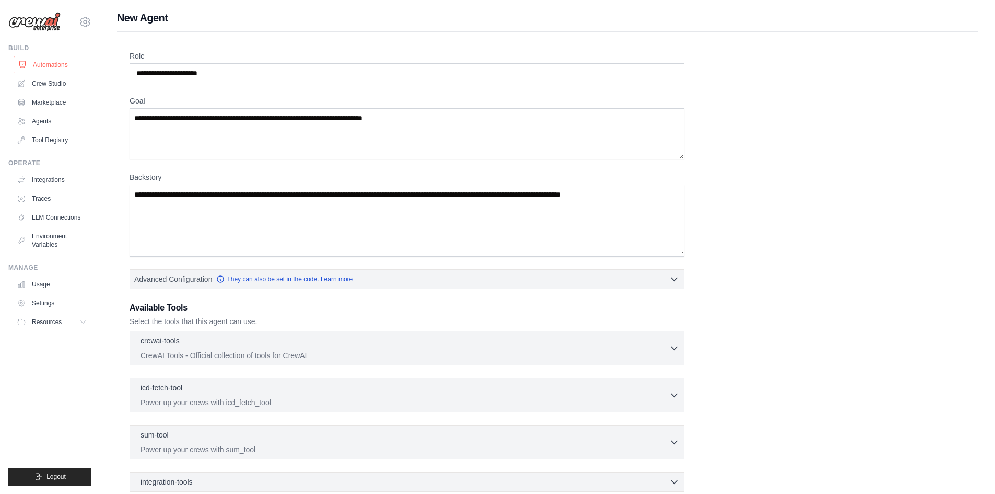
click at [53, 61] on link "Automations" at bounding box center [53, 64] width 79 height 17
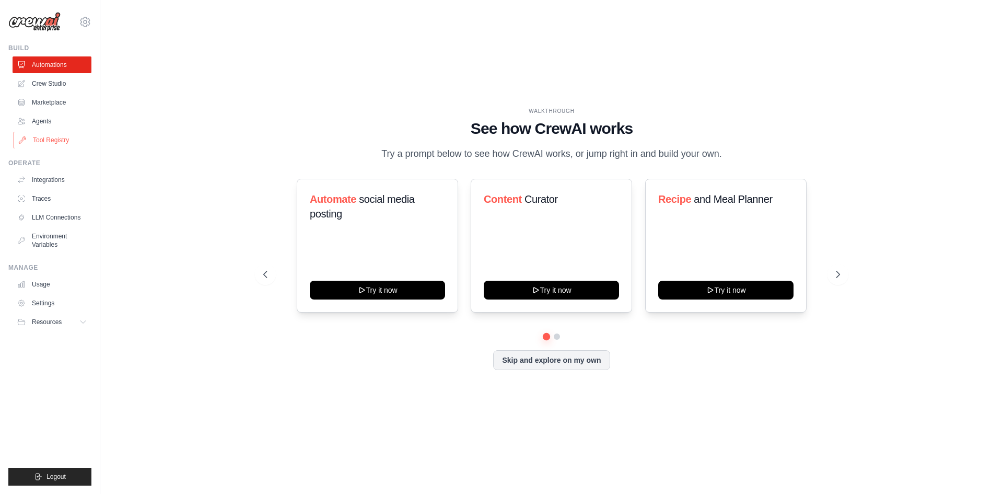
click at [65, 140] on link "Tool Registry" at bounding box center [53, 140] width 79 height 17
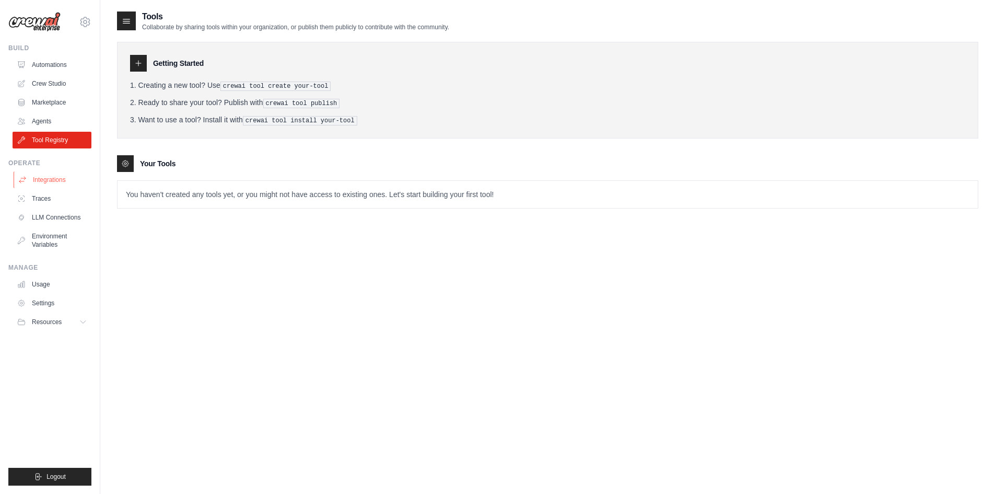
click at [55, 176] on link "Integrations" at bounding box center [53, 179] width 79 height 17
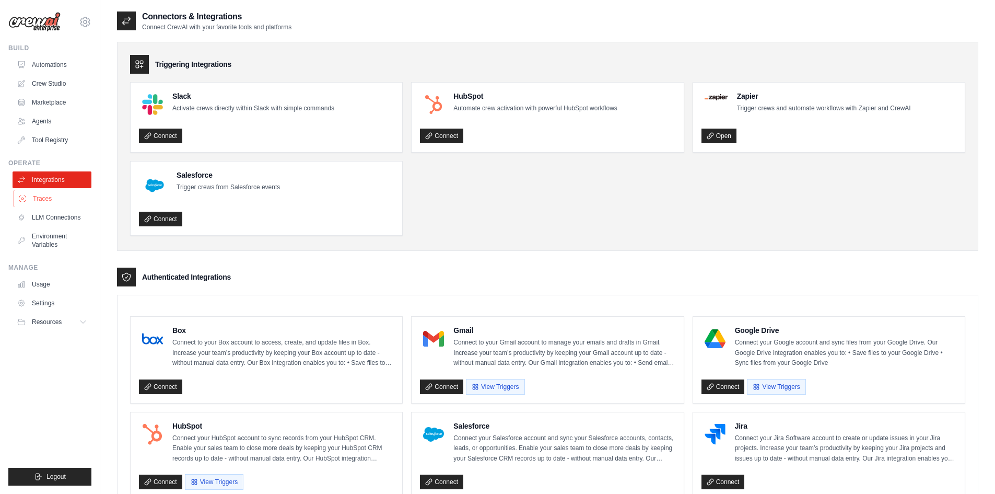
click at [60, 205] on link "Traces" at bounding box center [53, 198] width 79 height 17
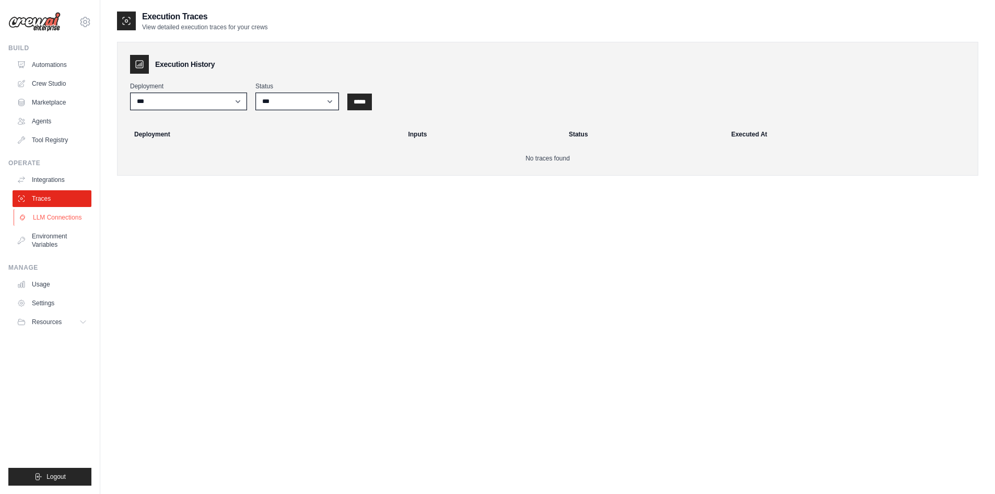
click at [61, 215] on link "LLM Connections" at bounding box center [53, 217] width 79 height 17
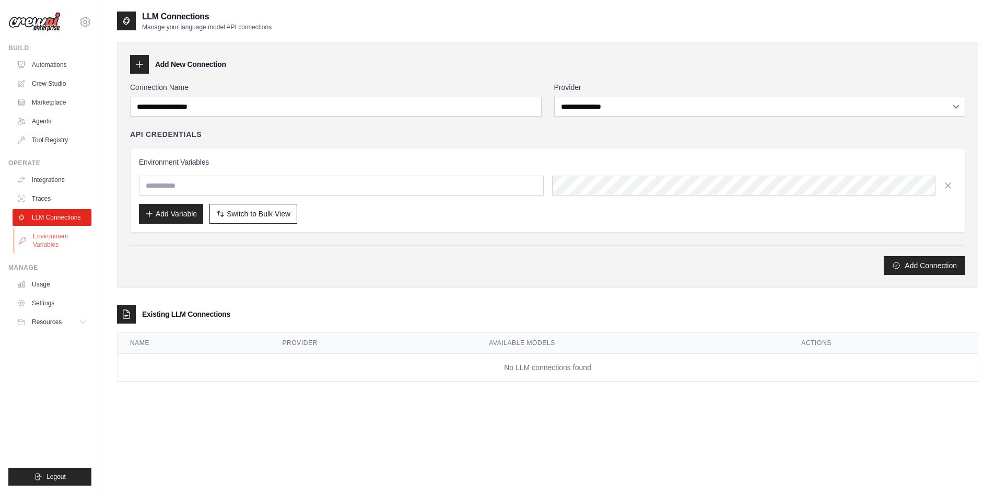
click at [63, 245] on link "Environment Variables" at bounding box center [53, 240] width 79 height 25
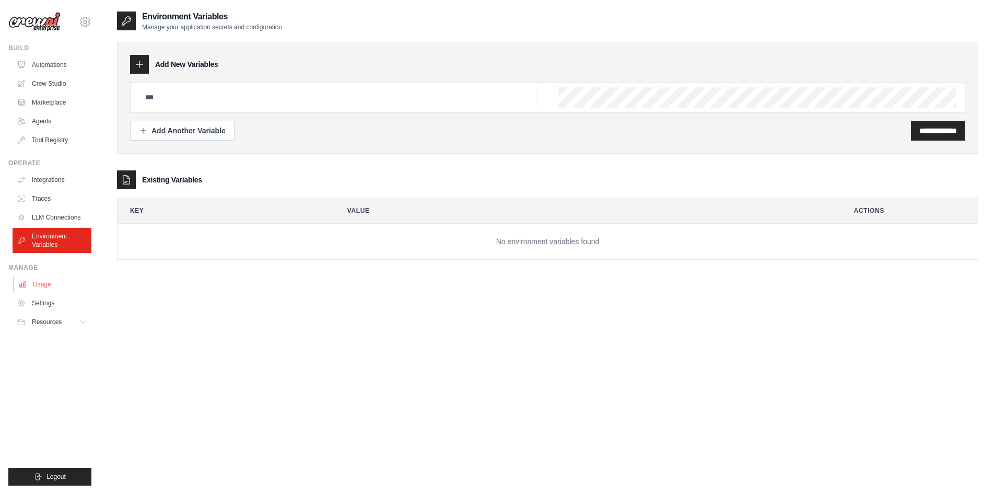
click at [56, 283] on link "Usage" at bounding box center [53, 284] width 79 height 17
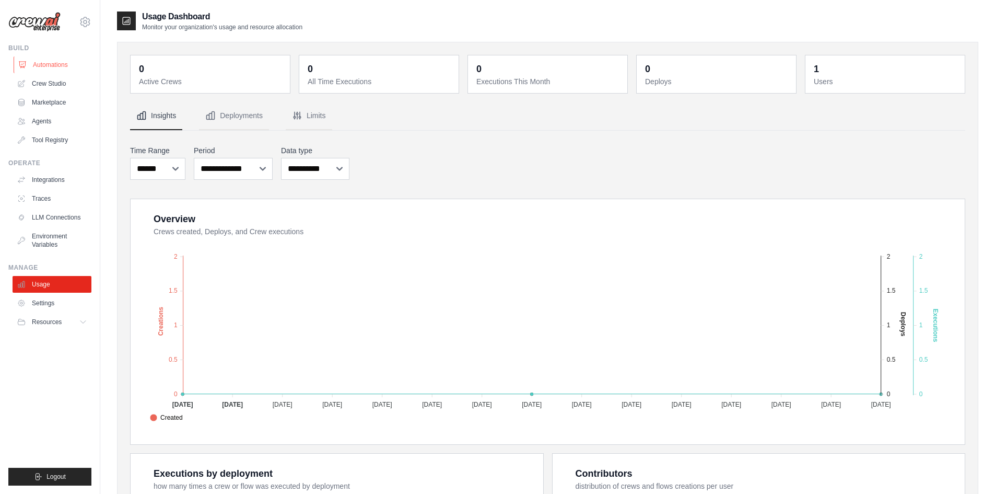
click at [54, 64] on link "Automations" at bounding box center [53, 64] width 79 height 17
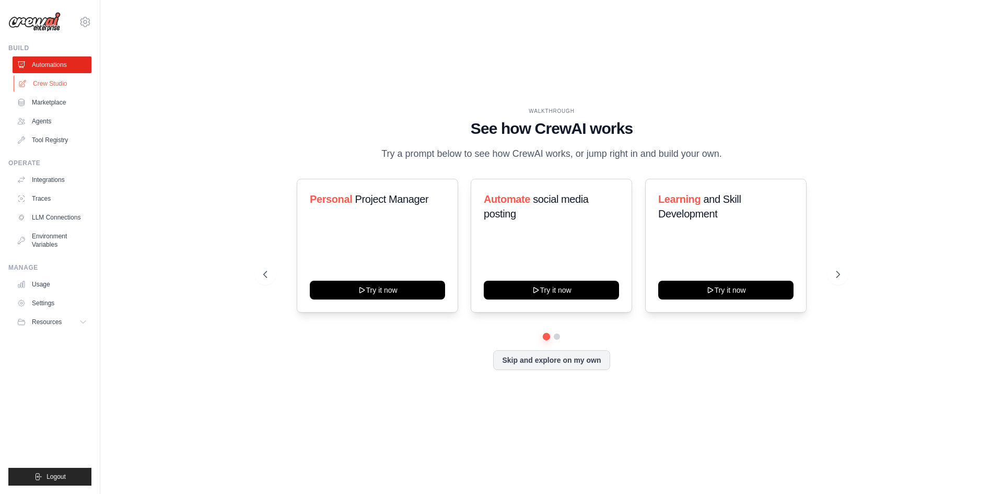
click at [52, 81] on link "Crew Studio" at bounding box center [53, 83] width 79 height 17
click at [22, 81] on icon at bounding box center [22, 83] width 7 height 7
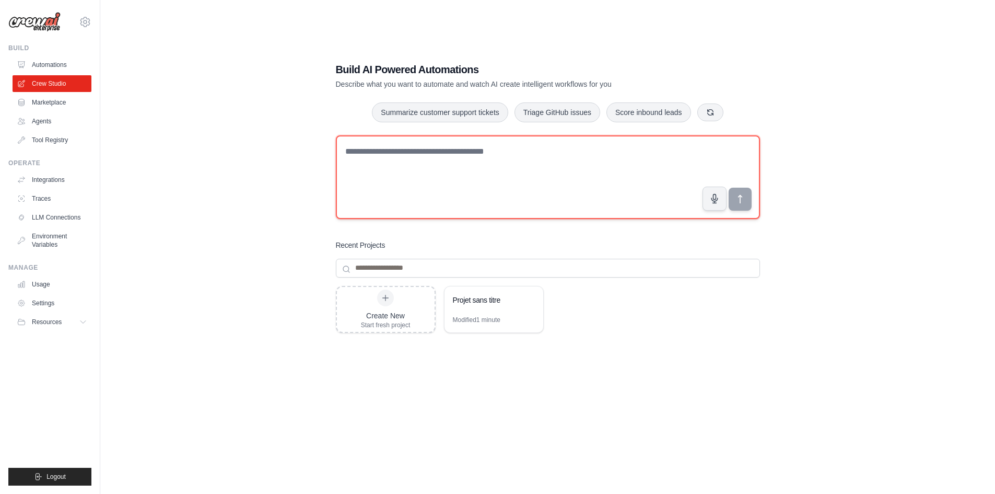
click at [453, 165] on textarea at bounding box center [548, 177] width 424 height 84
type textarea "**********"
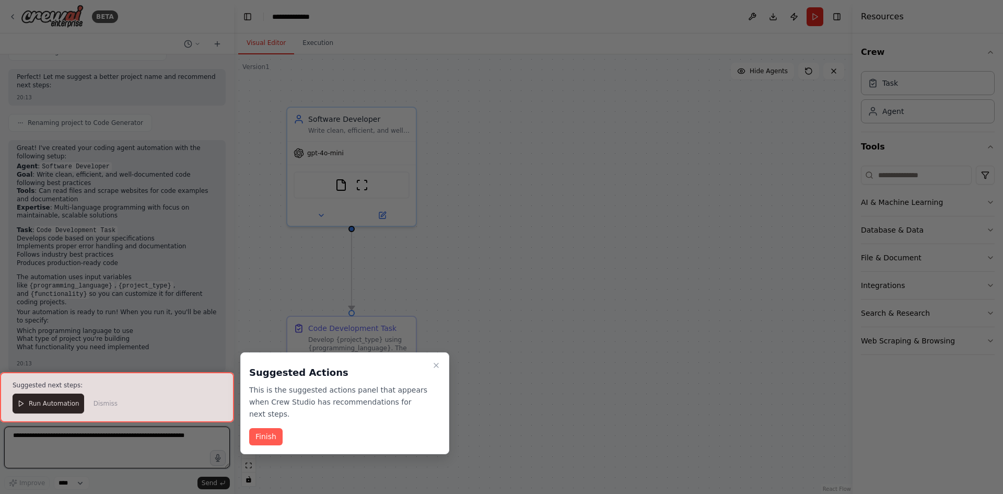
scroll to position [566, 0]
click at [436, 367] on icon "Close walkthrough" at bounding box center [436, 365] width 8 height 8
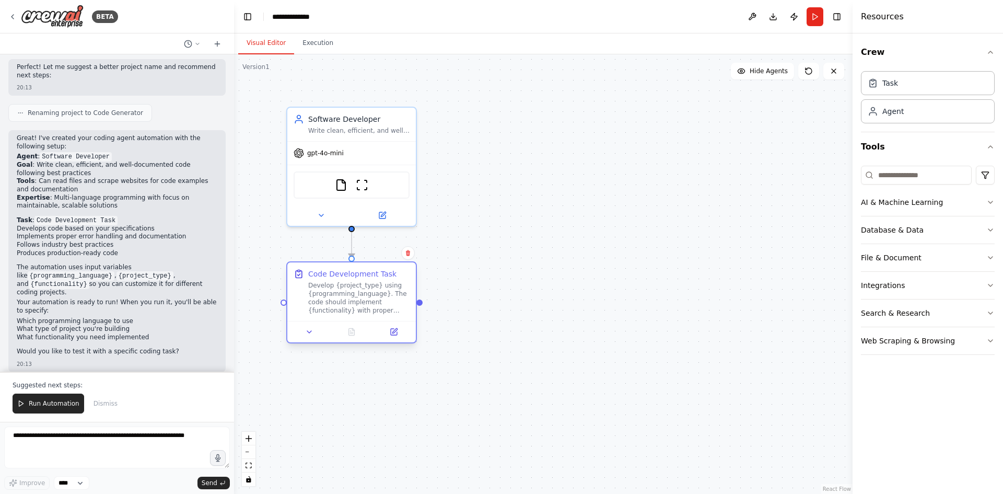
drag, startPoint x: 378, startPoint y: 353, endPoint x: 374, endPoint y: 296, distance: 56.5
click at [374, 296] on div "Develop {project_type} using {programming_language}. The code should implement …" at bounding box center [358, 297] width 101 height 33
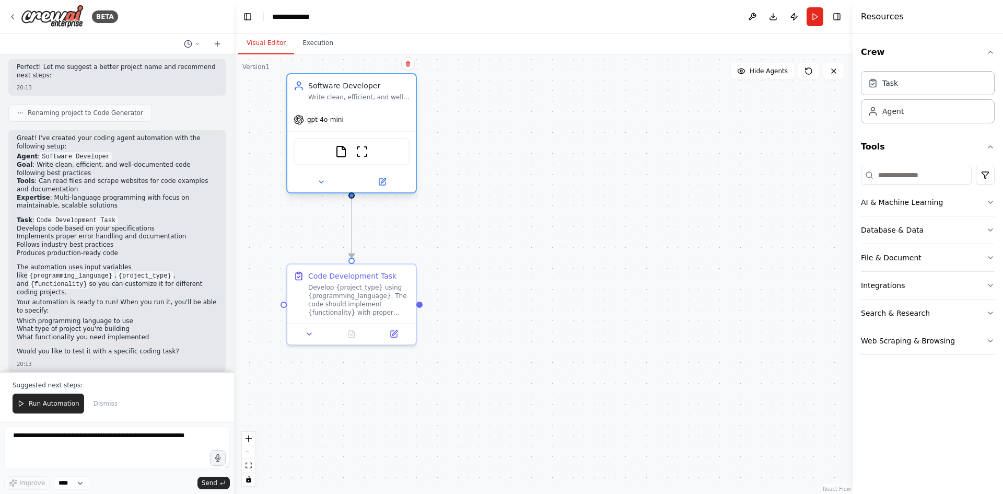
drag, startPoint x: 389, startPoint y: 148, endPoint x: 393, endPoint y: 123, distance: 25.5
click at [393, 123] on div "gpt-4o-mini" at bounding box center [351, 119] width 128 height 23
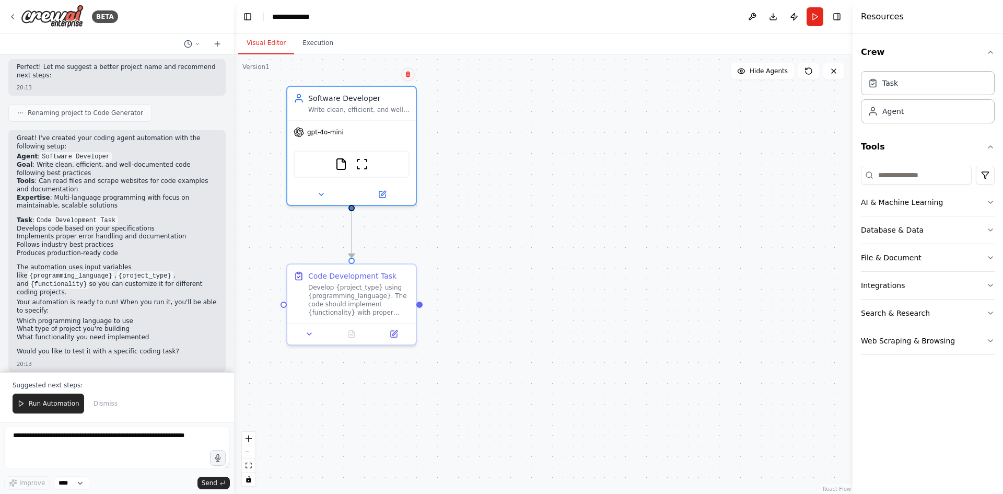
click at [410, 77] on icon at bounding box center [408, 74] width 6 height 6
click at [388, 74] on button "Confirm" at bounding box center [378, 74] width 37 height 13
click at [373, 310] on div "Develop {project_type} using {programming_language}. The code should implement …" at bounding box center [358, 297] width 101 height 33
click at [409, 255] on icon at bounding box center [408, 253] width 6 height 6
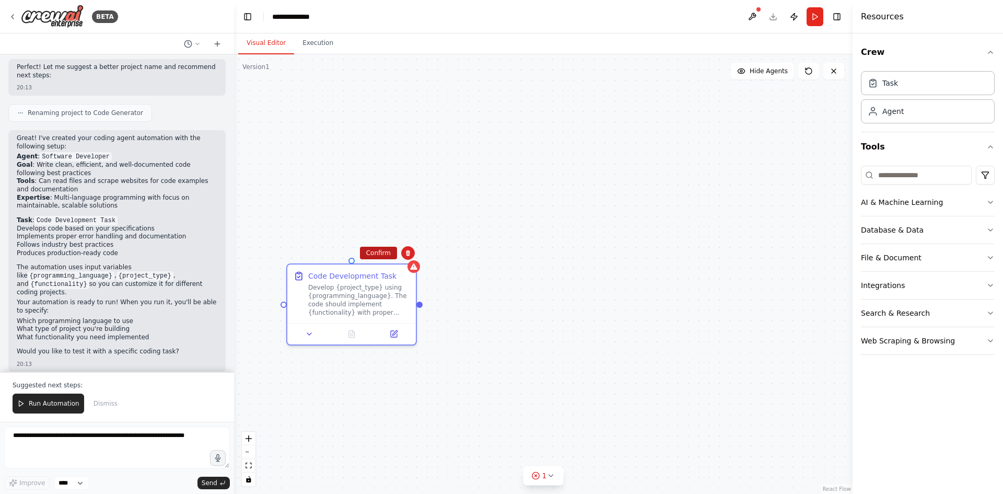
click at [387, 253] on button "Confirm" at bounding box center [378, 252] width 37 height 13
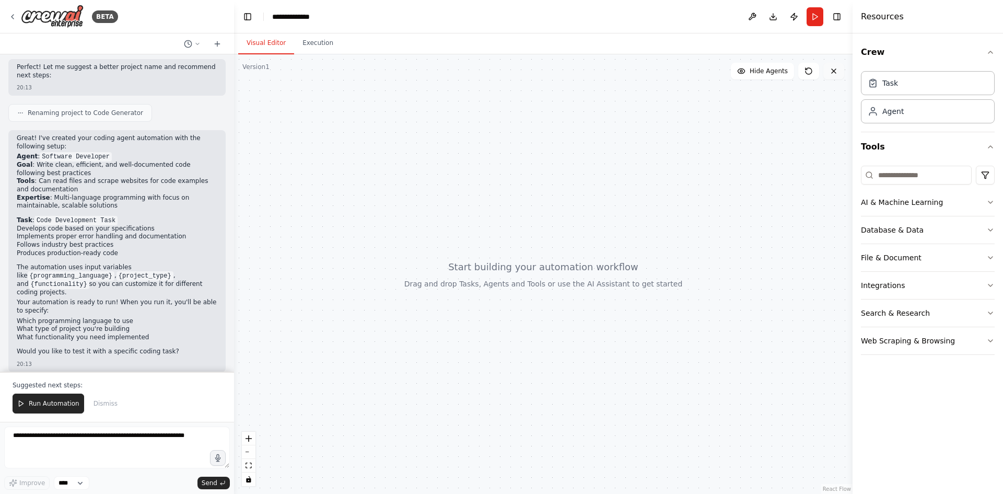
click at [838, 72] on button at bounding box center [833, 71] width 21 height 17
click at [832, 69] on icon at bounding box center [833, 71] width 8 height 8
click at [245, 13] on button "Toggle Left Sidebar" at bounding box center [247, 16] width 15 height 15
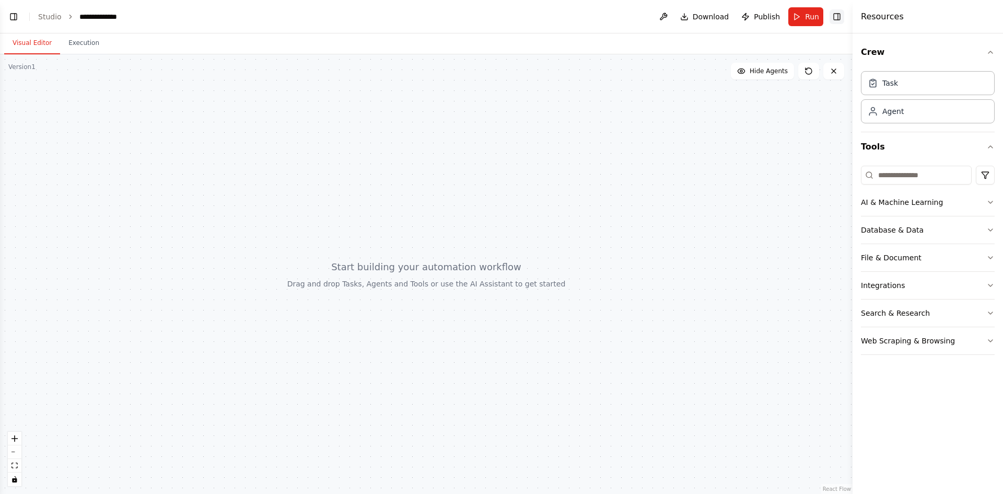
click at [838, 18] on button "Toggle Right Sidebar" at bounding box center [836, 16] width 15 height 15
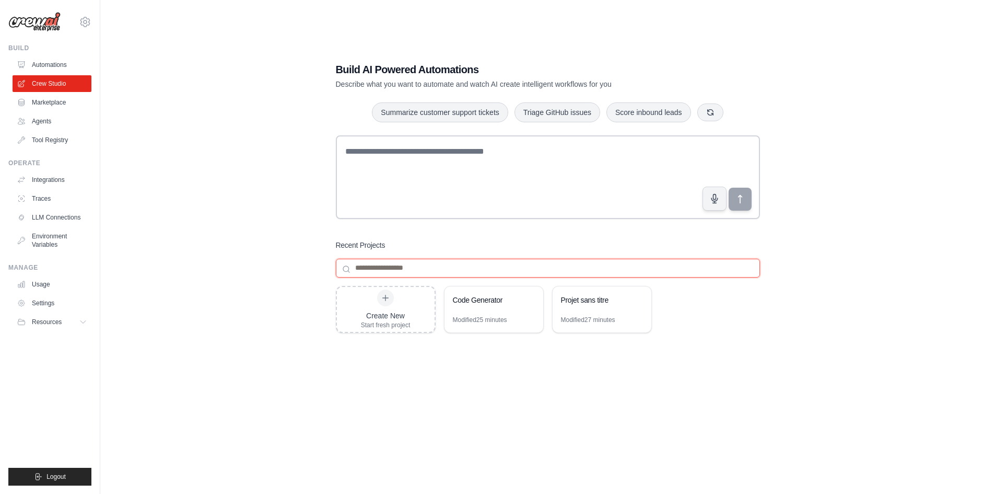
click at [368, 273] on input at bounding box center [548, 268] width 424 height 19
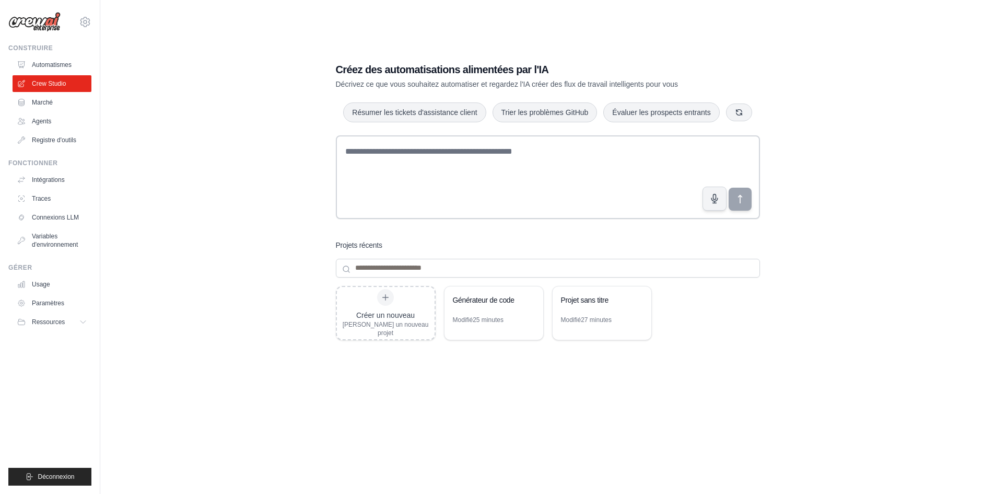
click at [898, 252] on div "Créez des automatisations alimentées par l'IA Décrivez ce que vous souhaitez au…" at bounding box center [547, 257] width 861 height 494
click at [405, 263] on input at bounding box center [548, 268] width 424 height 19
click at [384, 294] on icon at bounding box center [385, 297] width 8 height 8
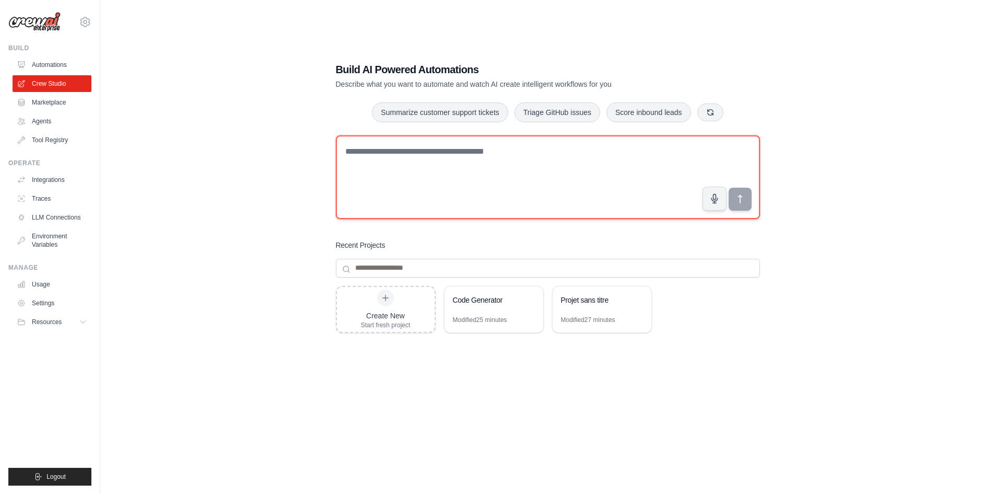
click at [504, 152] on textarea at bounding box center [548, 177] width 424 height 84
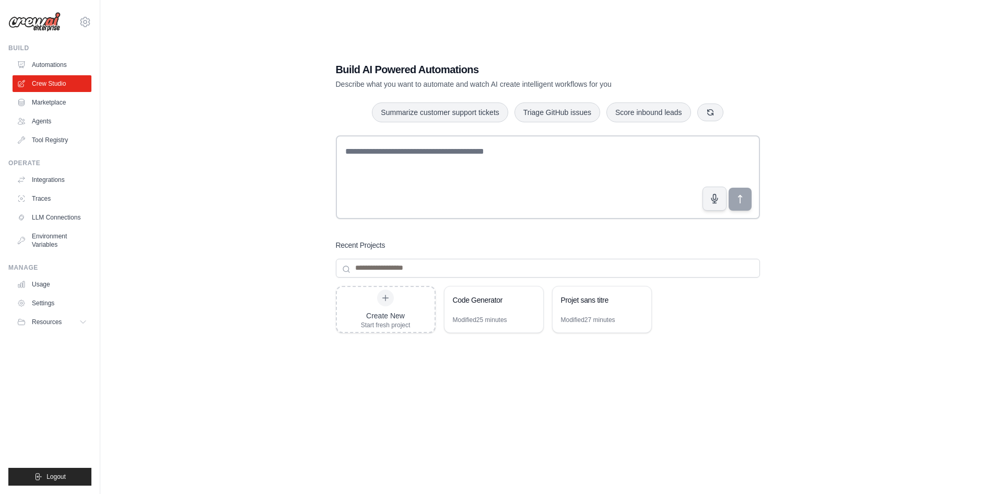
drag, startPoint x: 504, startPoint y: 152, endPoint x: 256, endPoint y: 124, distance: 250.2
click at [256, 124] on div "Build AI Powered Automations Describe what you want to automate and watch AI cr…" at bounding box center [547, 257] width 861 height 494
click at [376, 266] on input at bounding box center [548, 268] width 424 height 19
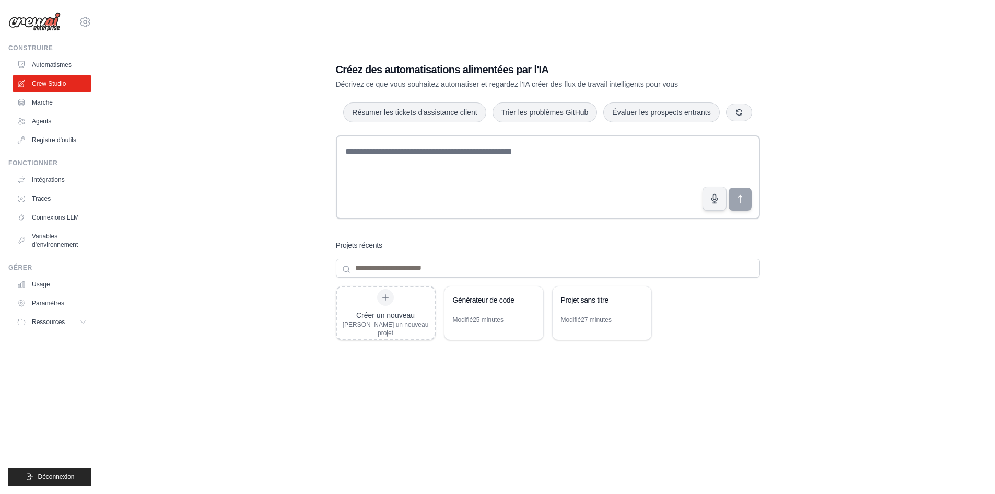
click at [847, 173] on div "Créez des automatisations alimentées par l'IA Décrivez ce que vous souhaitez au…" at bounding box center [547, 257] width 861 height 494
click at [404, 313] on font "Créer un nouveau" at bounding box center [385, 315] width 58 height 8
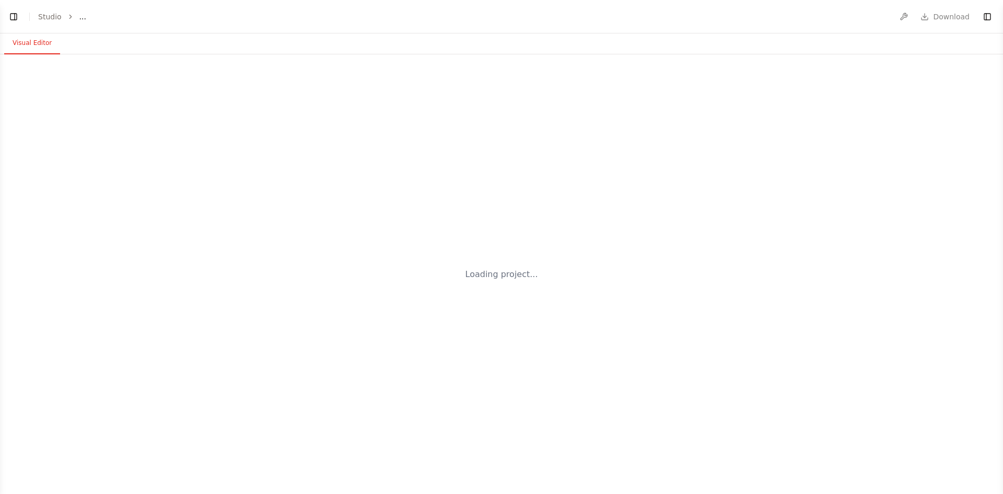
select select "****"
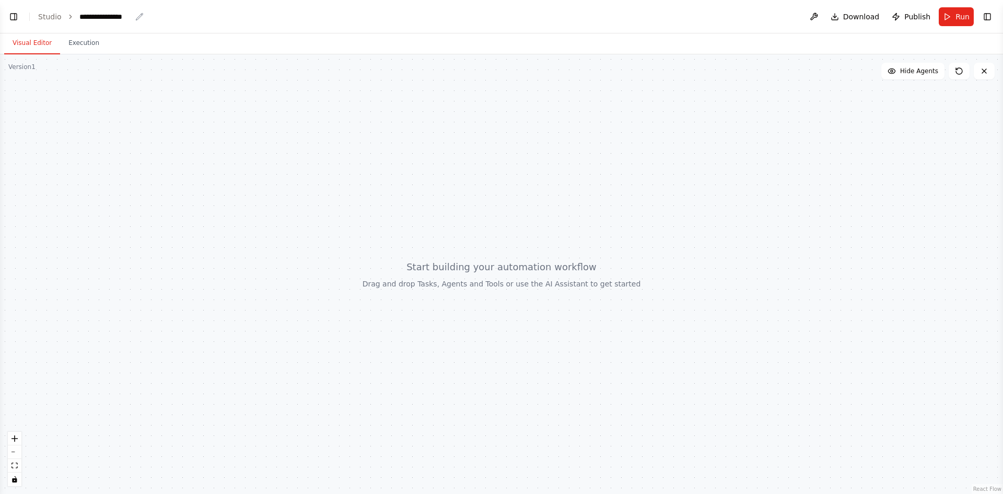
click at [112, 18] on div "**********" at bounding box center [105, 16] width 52 height 10
click at [112, 18] on div "**********" at bounding box center [118, 16] width 78 height 10
click at [114, 17] on div "**********" at bounding box center [118, 16] width 78 height 10
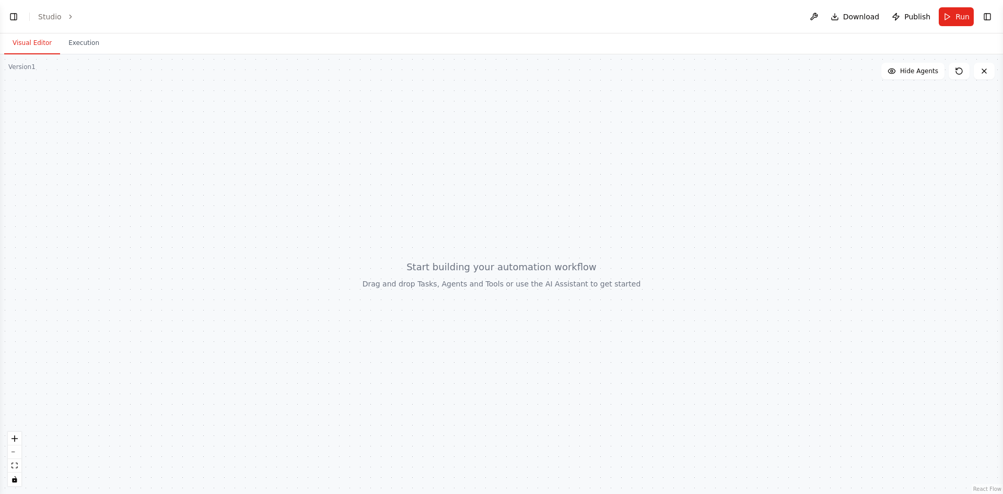
click at [189, 493] on div "Close" at bounding box center [501, 494] width 1003 height 0
click at [985, 18] on button "Toggle Right Sidebar" at bounding box center [987, 16] width 15 height 15
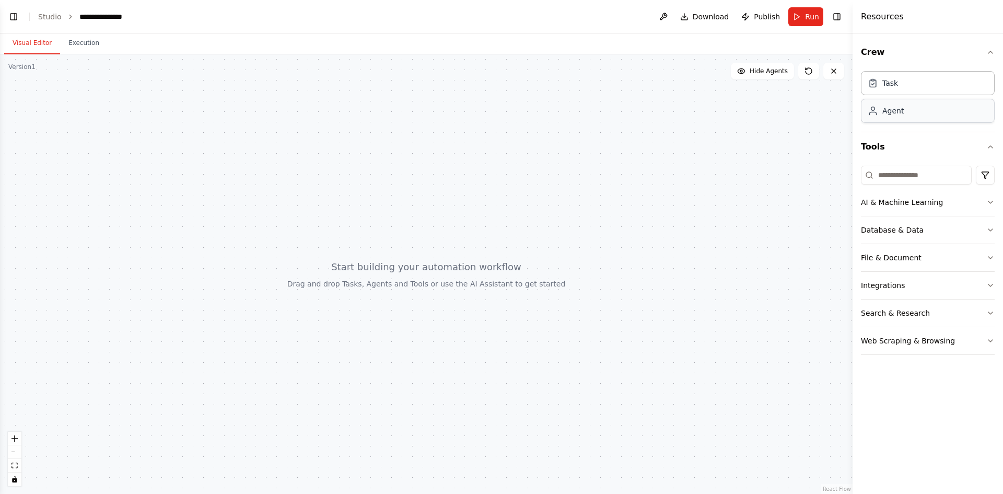
click at [918, 117] on div "Agent" at bounding box center [928, 111] width 134 height 24
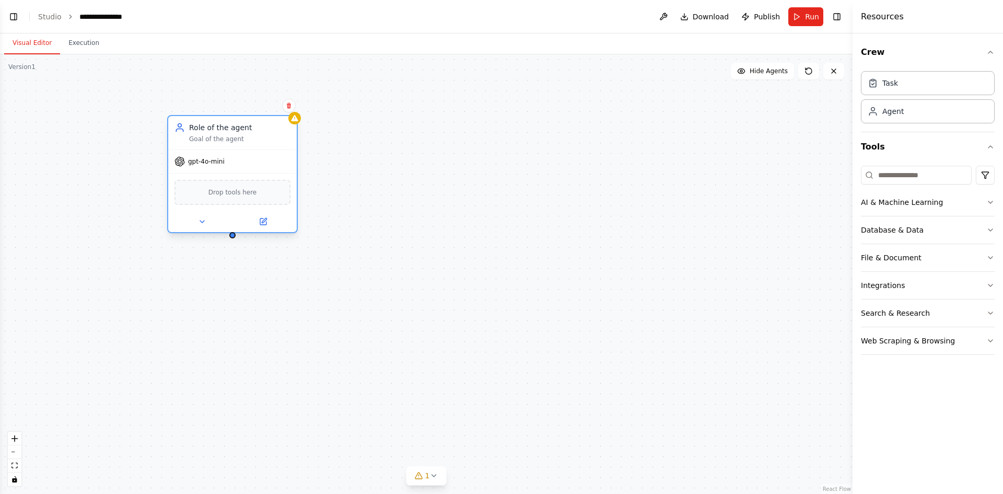
drag, startPoint x: 341, startPoint y: 171, endPoint x: 251, endPoint y: 145, distance: 93.7
click at [251, 145] on div "Role of the agent Goal of the agent" at bounding box center [232, 132] width 128 height 33
click at [225, 205] on div "Drop tools here" at bounding box center [232, 192] width 128 height 38
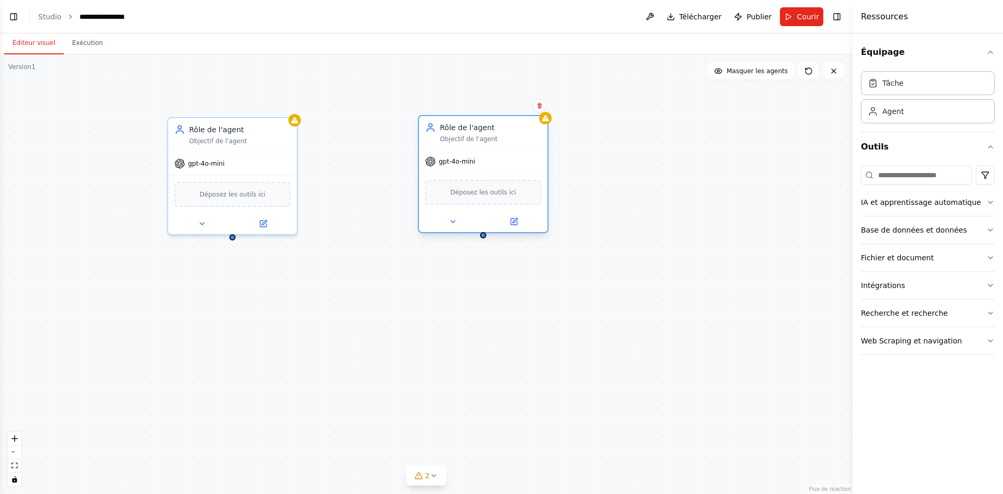
drag, startPoint x: 473, startPoint y: 190, endPoint x: 465, endPoint y: 137, distance: 52.8
click at [465, 137] on font "Objectif de l'agent" at bounding box center [469, 138] width 58 height 7
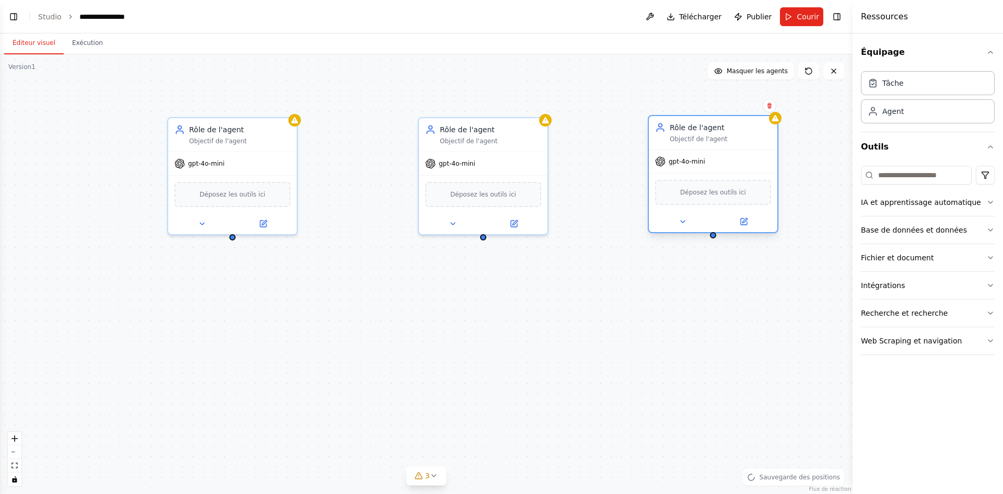
drag, startPoint x: 724, startPoint y: 152, endPoint x: 682, endPoint y: 136, distance: 46.0
click at [682, 136] on div "Rôle de l'agent Objectif de l'agent" at bounding box center [719, 132] width 101 height 21
click at [682, 136] on font "Objectif de l'agent" at bounding box center [698, 138] width 58 height 7
click at [263, 224] on icon at bounding box center [263, 221] width 6 height 6
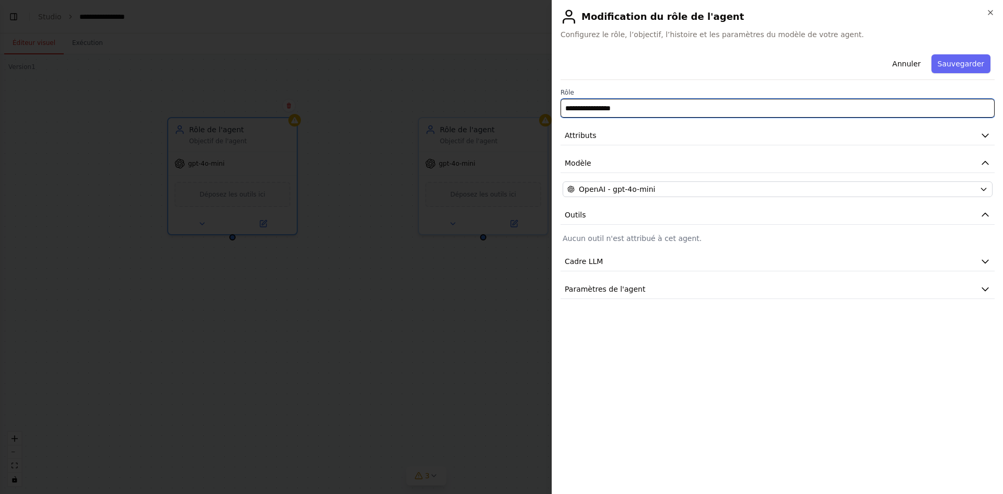
click at [762, 116] on input "**********" at bounding box center [777, 108] width 434 height 19
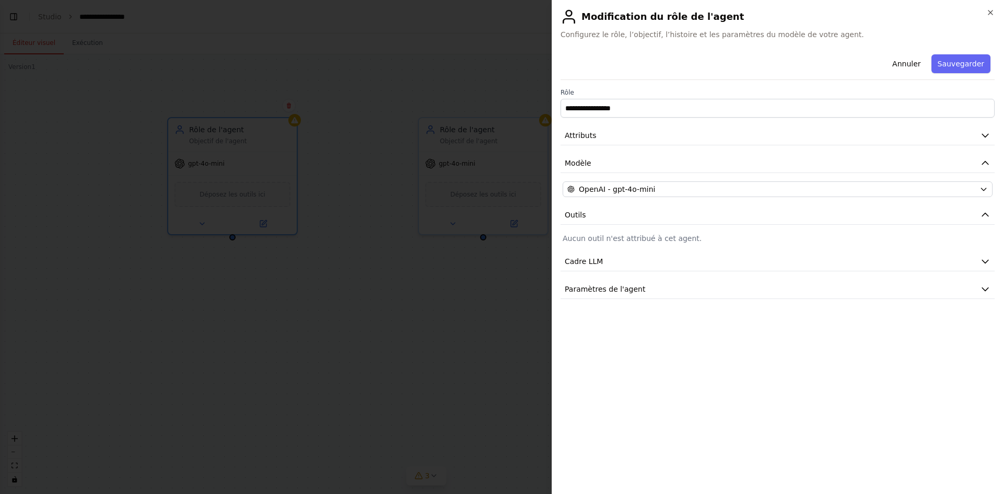
click at [996, 7] on div "**********" at bounding box center [776, 247] width 451 height 494
click at [987, 15] on icon "button" at bounding box center [990, 12] width 8 height 8
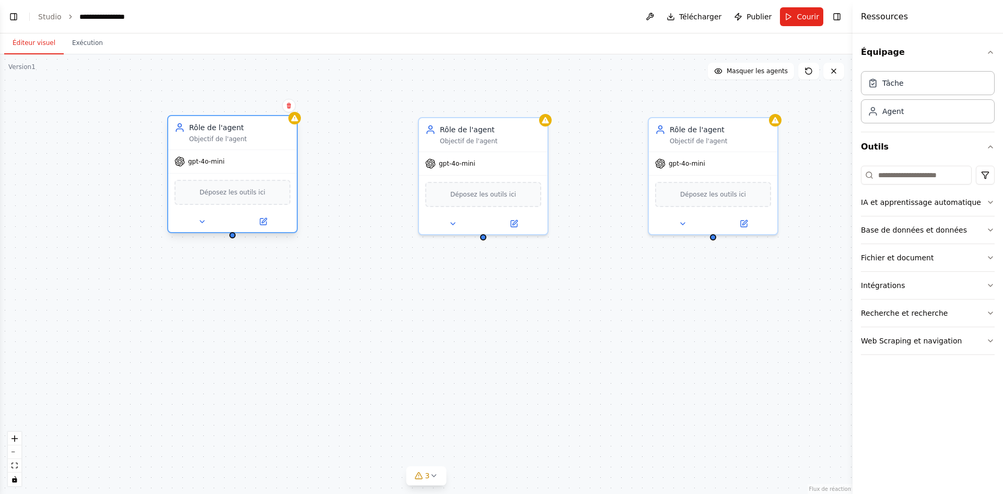
click at [221, 200] on div "Déposez les outils ici" at bounding box center [232, 192] width 116 height 25
click at [205, 220] on icon at bounding box center [202, 221] width 8 height 8
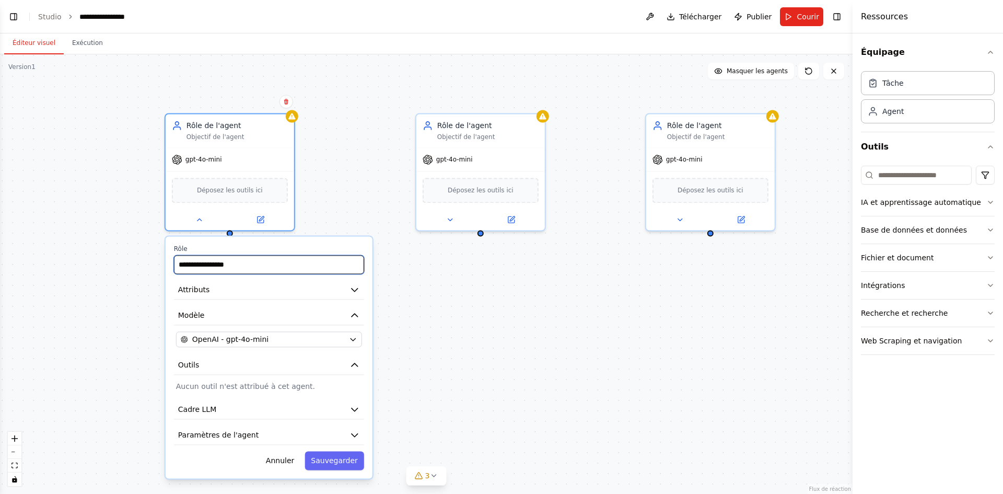
click at [249, 265] on input "**********" at bounding box center [269, 264] width 190 height 19
type input "*********"
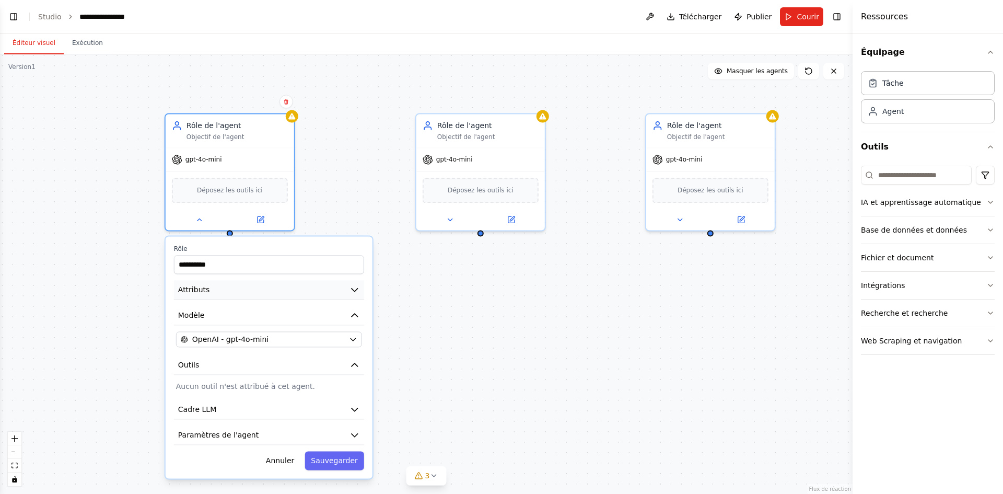
click at [327, 297] on button "Attributs" at bounding box center [269, 289] width 190 height 19
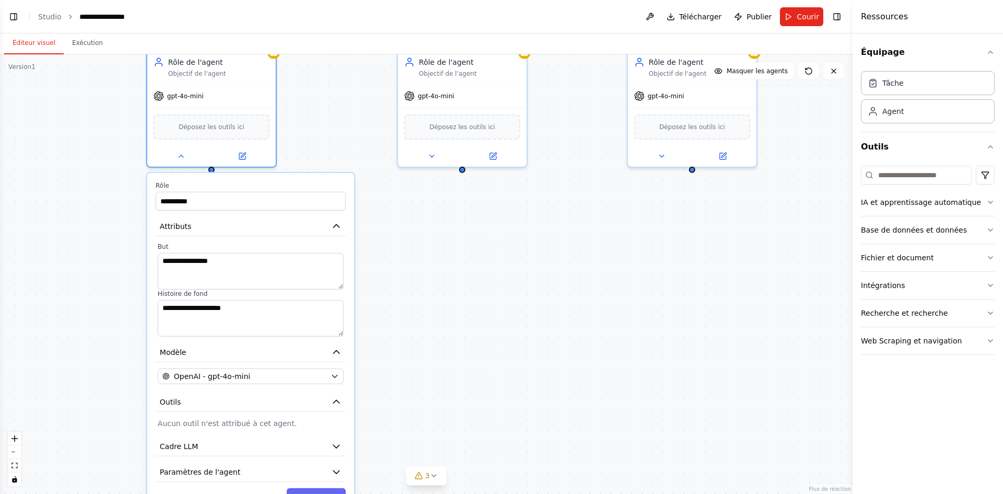
drag, startPoint x: 436, startPoint y: 354, endPoint x: 433, endPoint y: 312, distance: 41.8
click at [433, 312] on div "**********" at bounding box center [426, 273] width 852 height 439
click at [329, 221] on button "Attributs" at bounding box center [251, 226] width 190 height 19
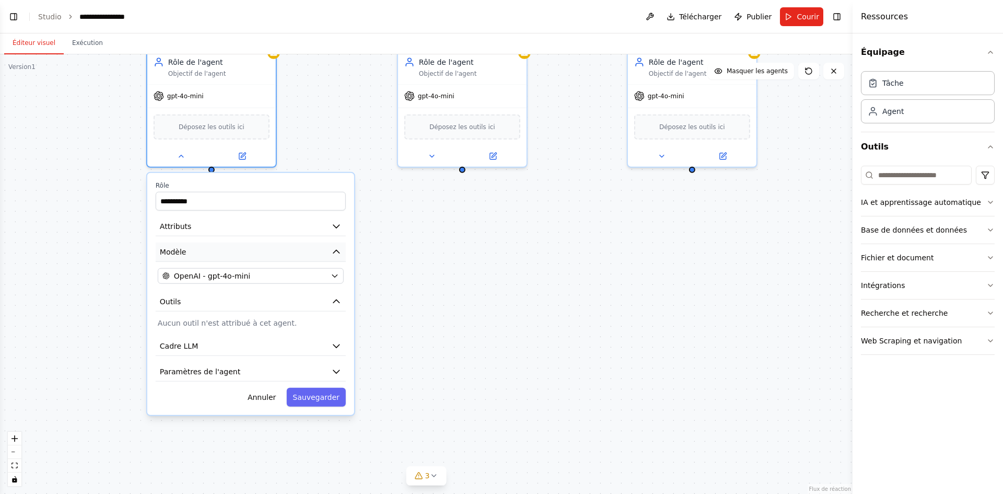
click at [329, 250] on button "Modèle" at bounding box center [251, 251] width 190 height 19
click at [333, 252] on icon "button" at bounding box center [336, 251] width 10 height 10
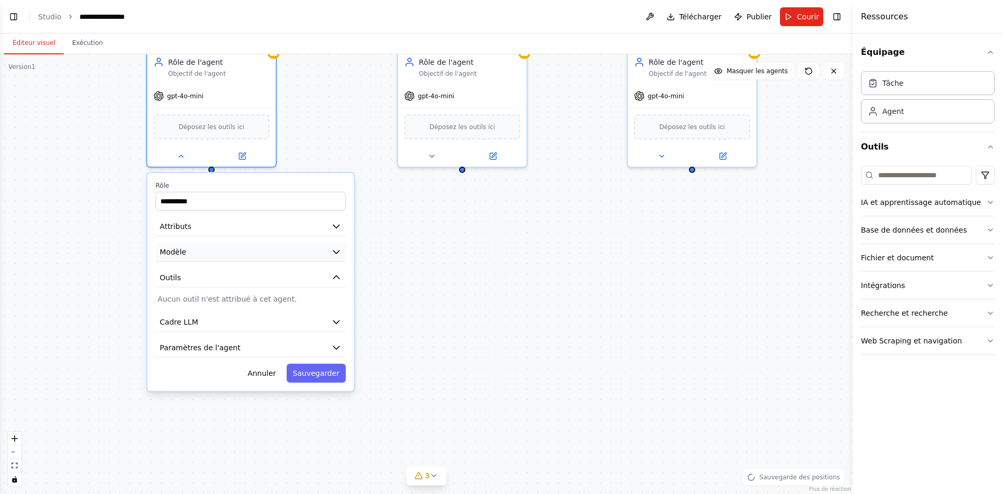
click at [334, 256] on icon "button" at bounding box center [336, 251] width 10 height 10
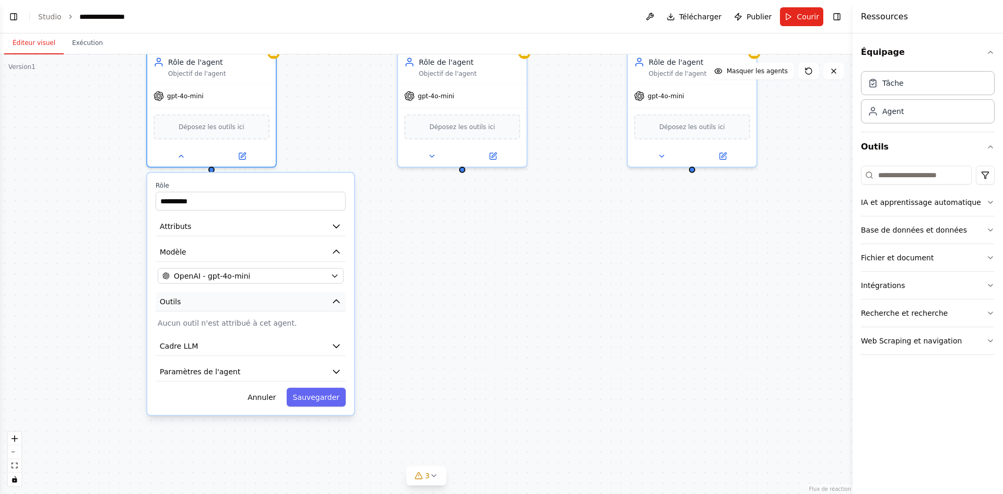
click at [332, 302] on icon "button" at bounding box center [336, 301] width 10 height 10
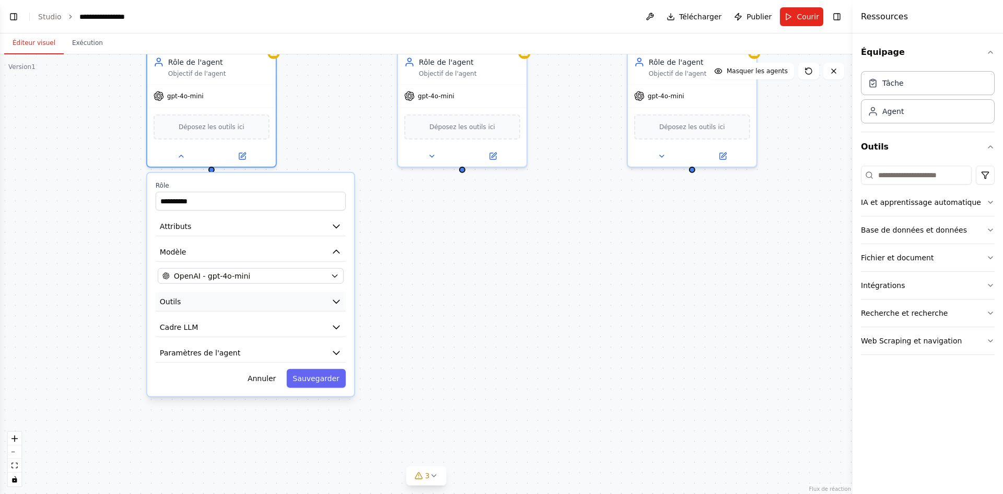
click at [332, 302] on icon "button" at bounding box center [336, 301] width 10 height 10
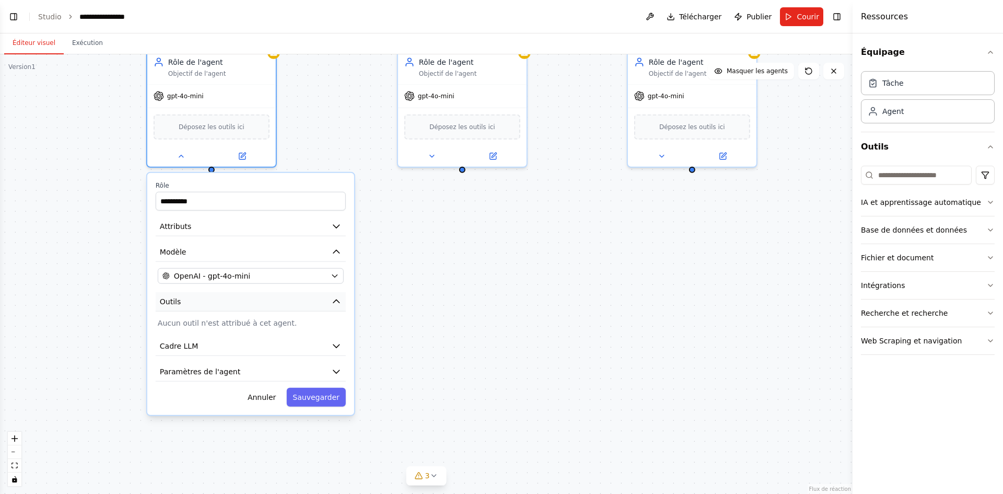
click at [336, 302] on icon "button" at bounding box center [336, 300] width 6 height 3
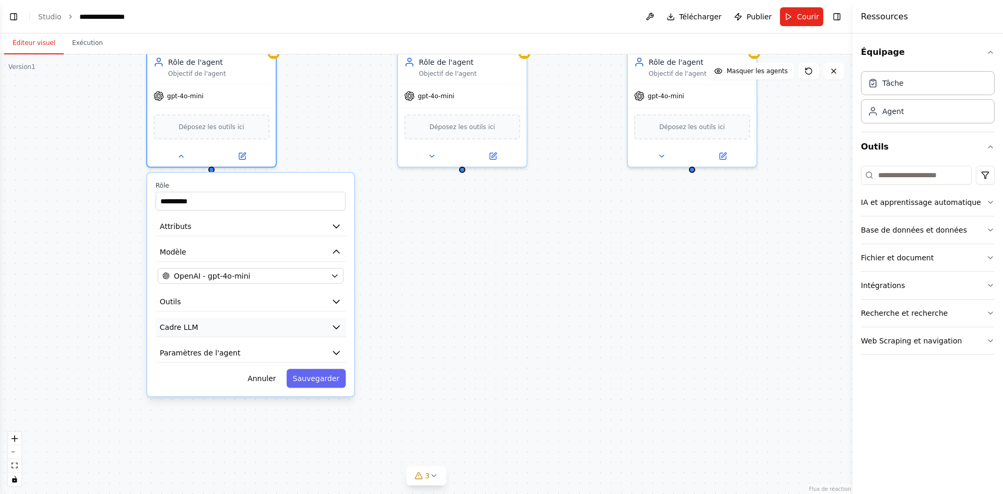
click at [332, 328] on icon "button" at bounding box center [336, 327] width 10 height 10
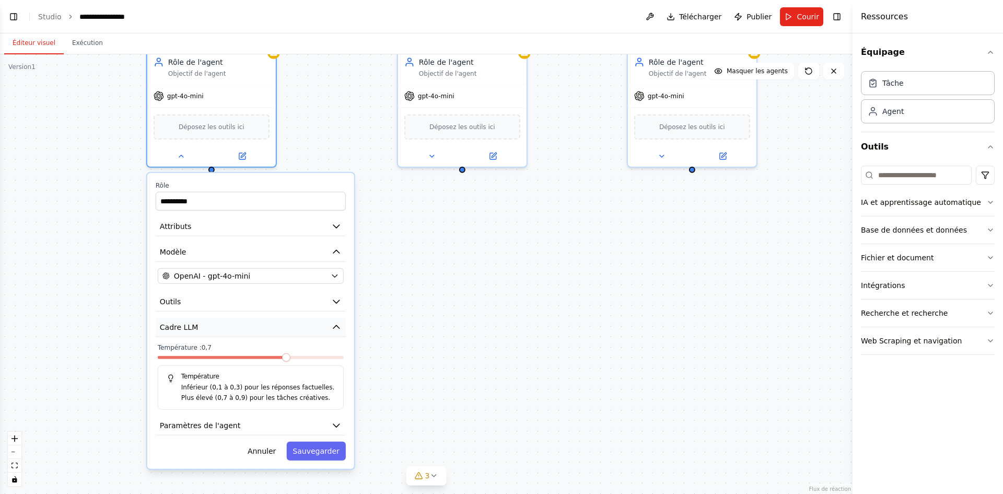
click at [331, 327] on icon "button" at bounding box center [336, 327] width 10 height 10
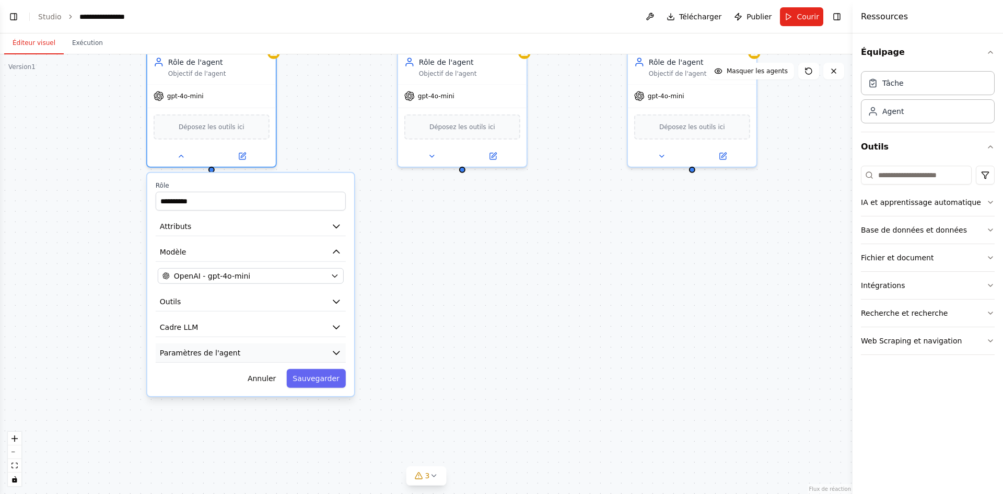
click at [330, 349] on button "Paramètres de l'agent" at bounding box center [251, 352] width 190 height 19
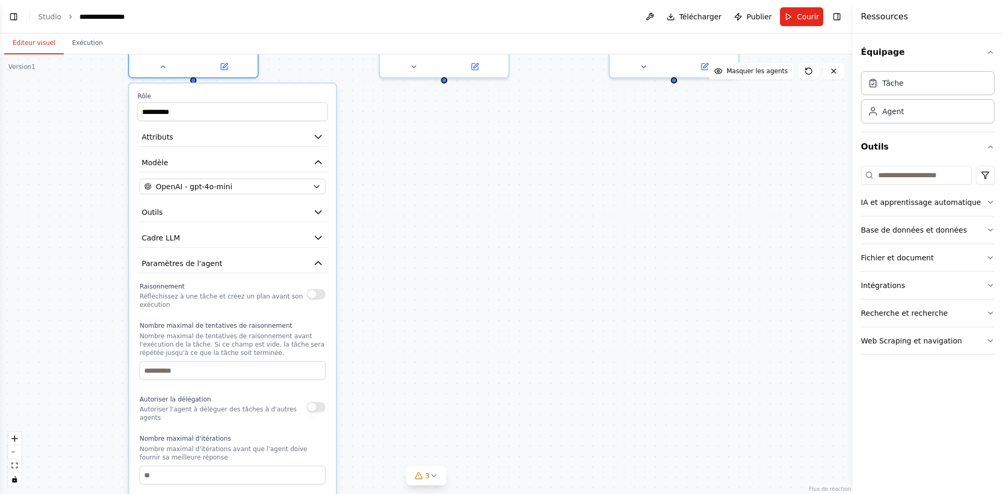
drag, startPoint x: 379, startPoint y: 351, endPoint x: 372, endPoint y: 290, distance: 61.9
click at [372, 290] on div "Rôle de l'agent Objectif de l'agent gpt-4o-mini Déposez les outils ici Rôle ***…" at bounding box center [426, 273] width 852 height 439
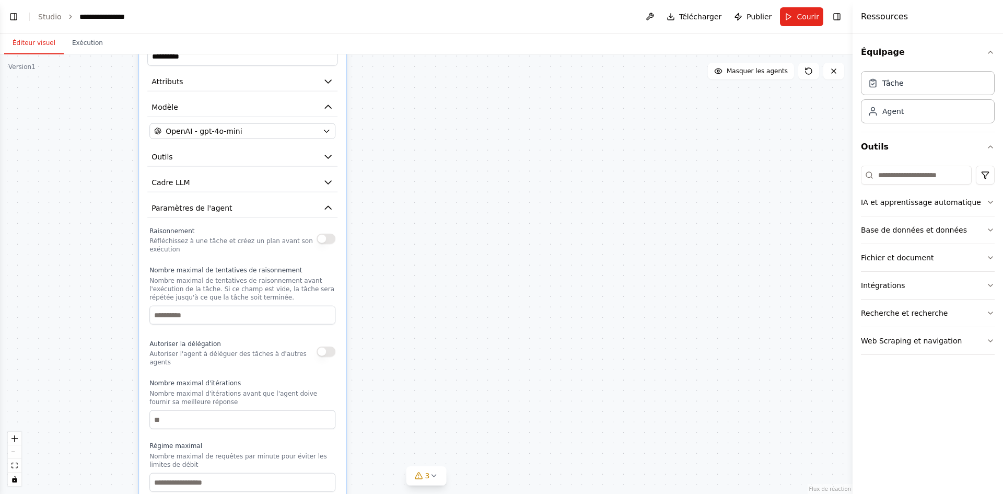
drag, startPoint x: 378, startPoint y: 360, endPoint x: 388, endPoint y: 304, distance: 56.2
click at [388, 304] on div "Rôle de l'agent Objectif de l'agent gpt-4o-mini Déposez les outils ici Rôle ***…" at bounding box center [426, 273] width 852 height 439
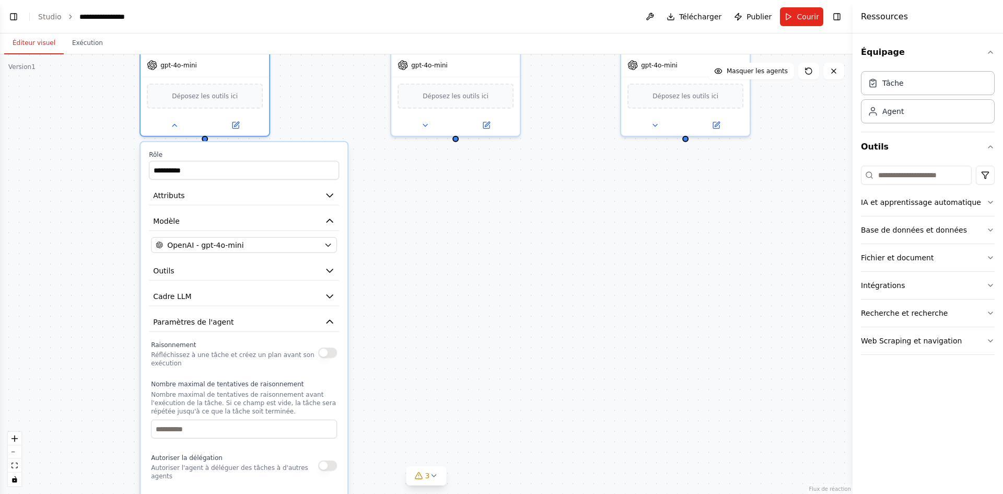
drag, startPoint x: 422, startPoint y: 404, endPoint x: 422, endPoint y: 518, distance: 113.8
click at [422, 493] on html "**********" at bounding box center [501, 247] width 1003 height 494
click at [325, 319] on icon "button" at bounding box center [328, 321] width 10 height 10
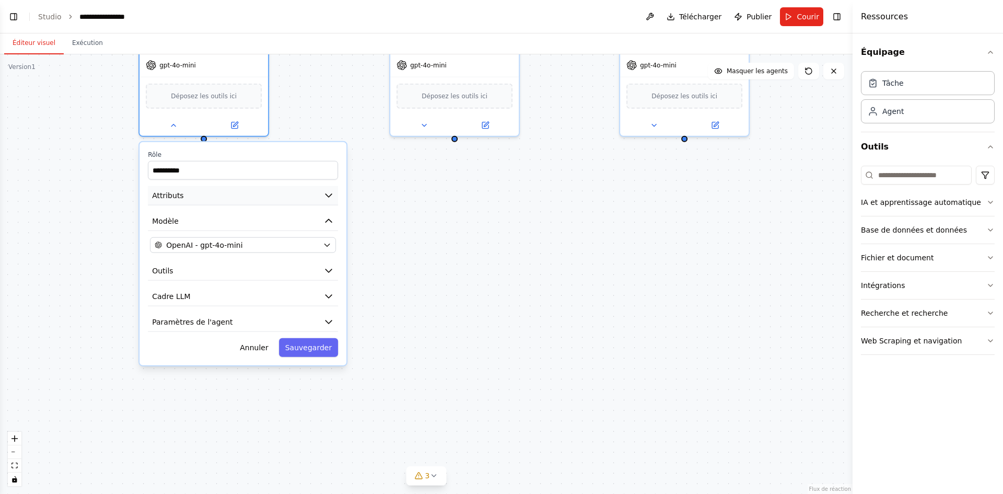
click at [316, 193] on button "Attributs" at bounding box center [243, 195] width 190 height 19
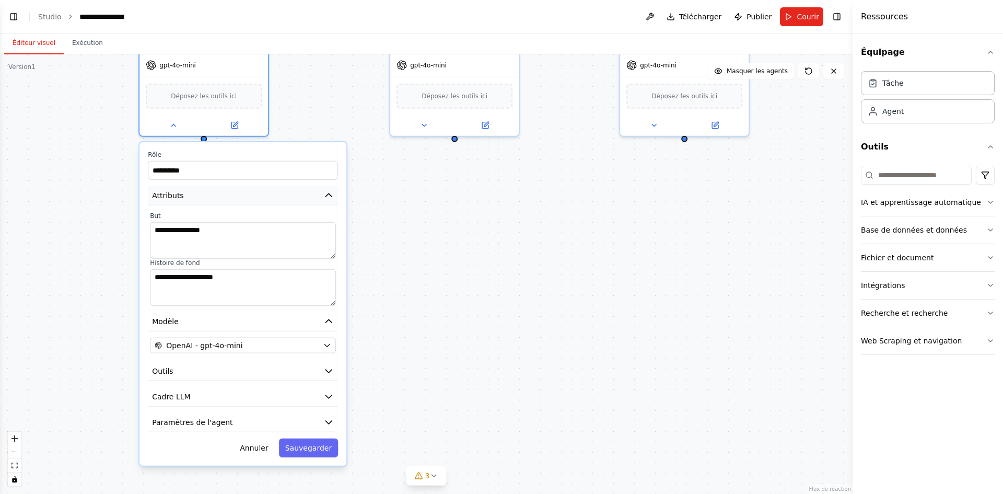
click at [316, 193] on button "Attributs" at bounding box center [243, 195] width 190 height 19
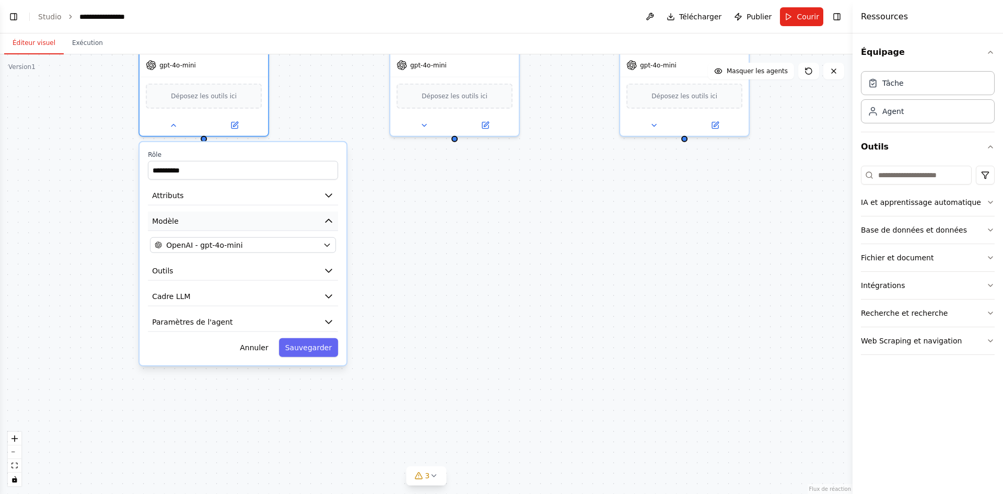
click at [293, 219] on button "Modèle" at bounding box center [243, 221] width 190 height 19
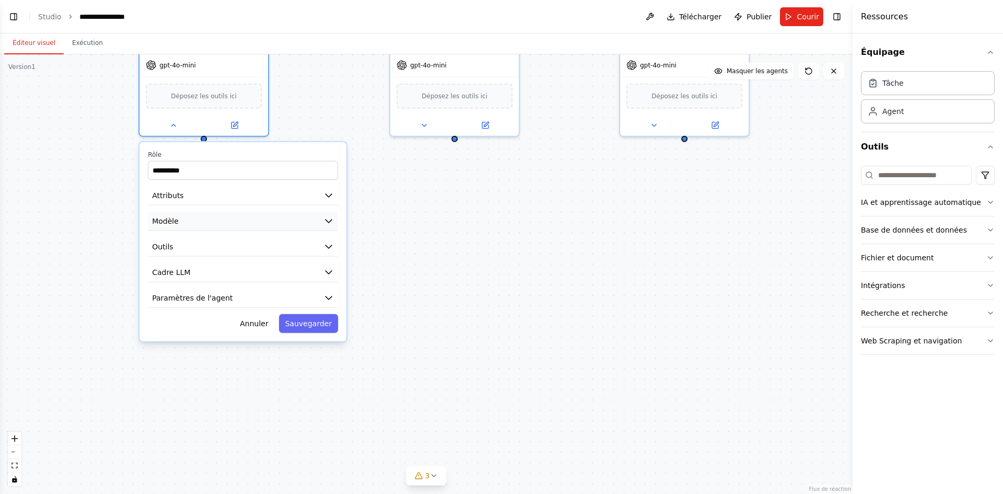
click at [293, 219] on button "Modèle" at bounding box center [243, 221] width 190 height 19
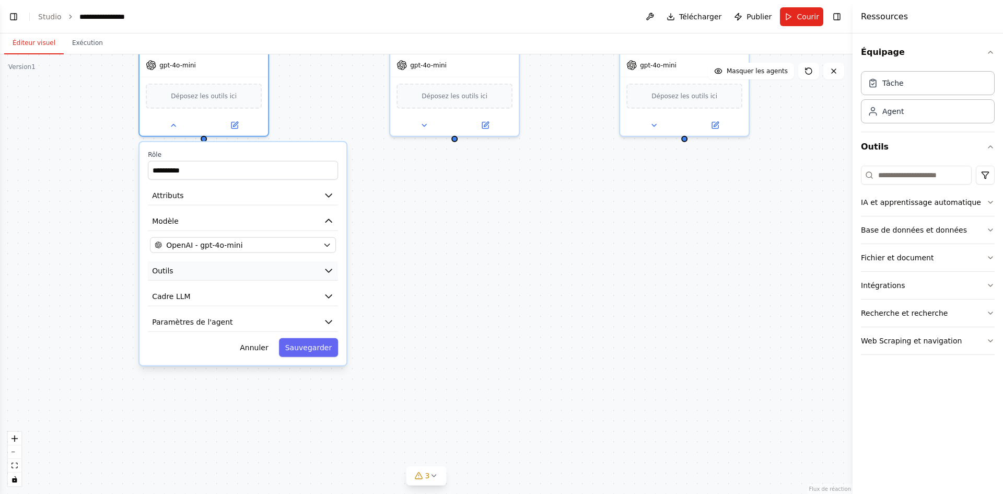
click at [330, 269] on icon "button" at bounding box center [328, 270] width 10 height 10
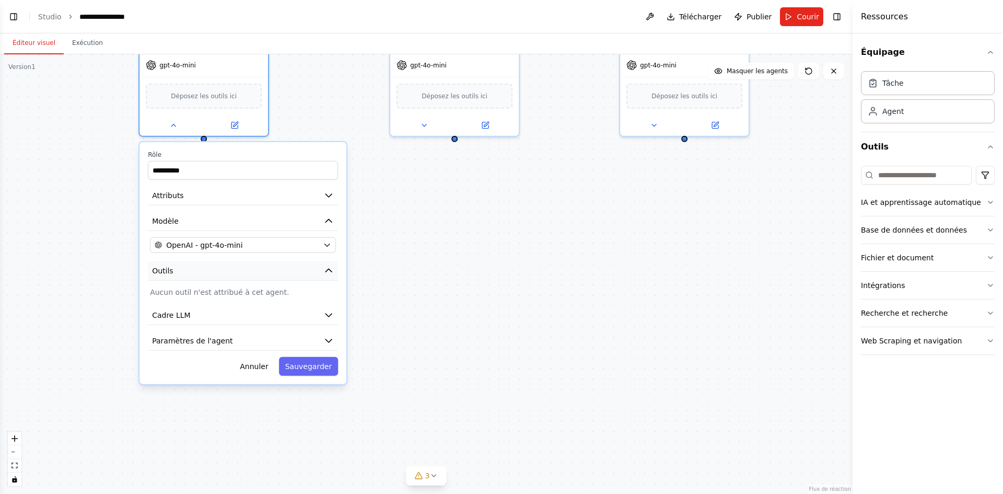
click at [330, 269] on icon "button" at bounding box center [328, 270] width 10 height 10
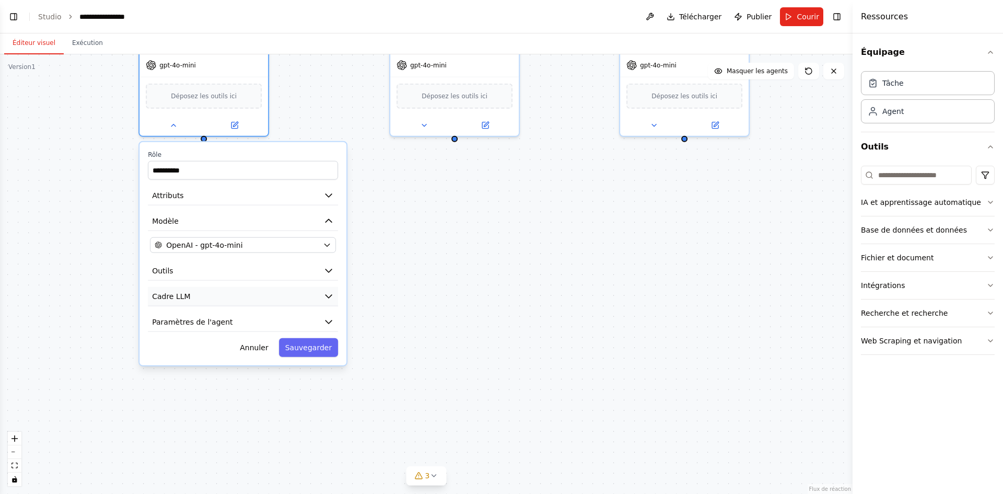
click at [306, 296] on button "Cadre LLM" at bounding box center [243, 296] width 190 height 19
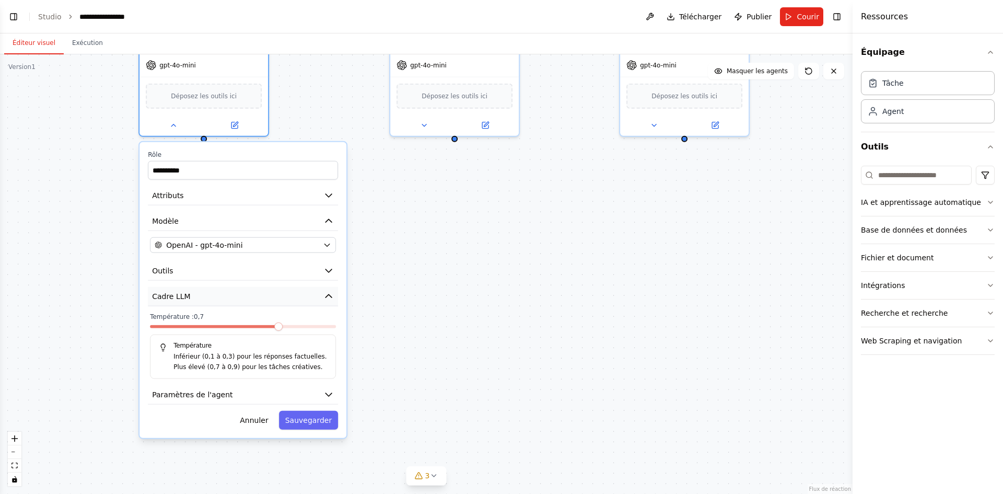
click at [306, 296] on button "Cadre LLM" at bounding box center [243, 296] width 190 height 19
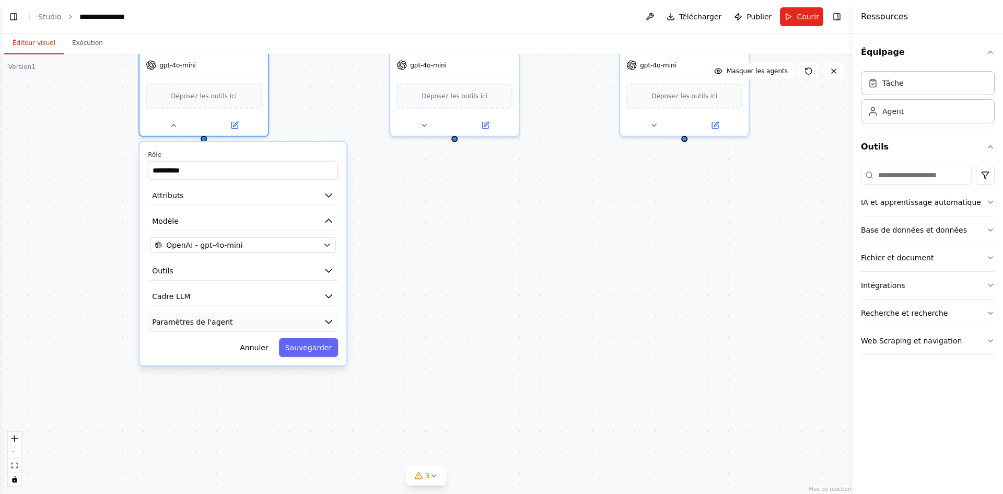
click at [297, 324] on button "Paramètres de l'agent" at bounding box center [243, 321] width 190 height 19
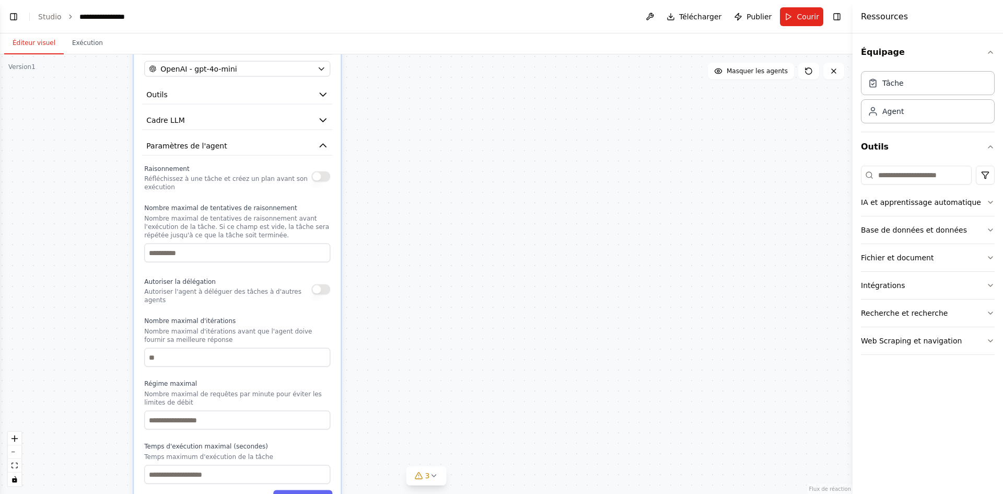
drag, startPoint x: 400, startPoint y: 387, endPoint x: 393, endPoint y: 213, distance: 174.6
click at [393, 213] on div "Rôle de l'agent Objectif de l'agent gpt-4o-mini Déposez les outils ici Rôle ***…" at bounding box center [426, 273] width 852 height 439
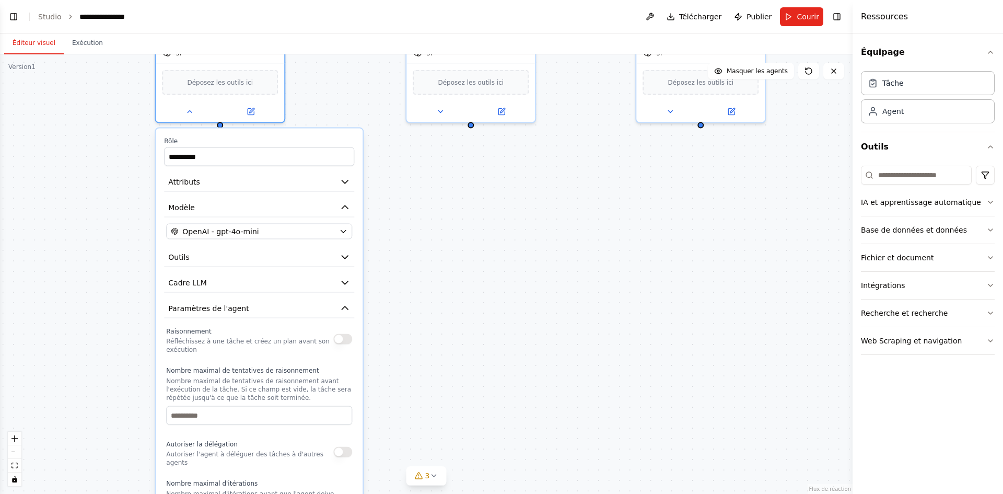
drag, startPoint x: 401, startPoint y: 327, endPoint x: 420, endPoint y: 518, distance: 191.5
click at [420, 493] on html "**********" at bounding box center [501, 247] width 1003 height 494
click at [351, 309] on icon "button" at bounding box center [351, 307] width 10 height 10
click at [348, 304] on icon "button" at bounding box center [351, 307] width 10 height 10
click at [351, 308] on icon "button" at bounding box center [351, 307] width 6 height 3
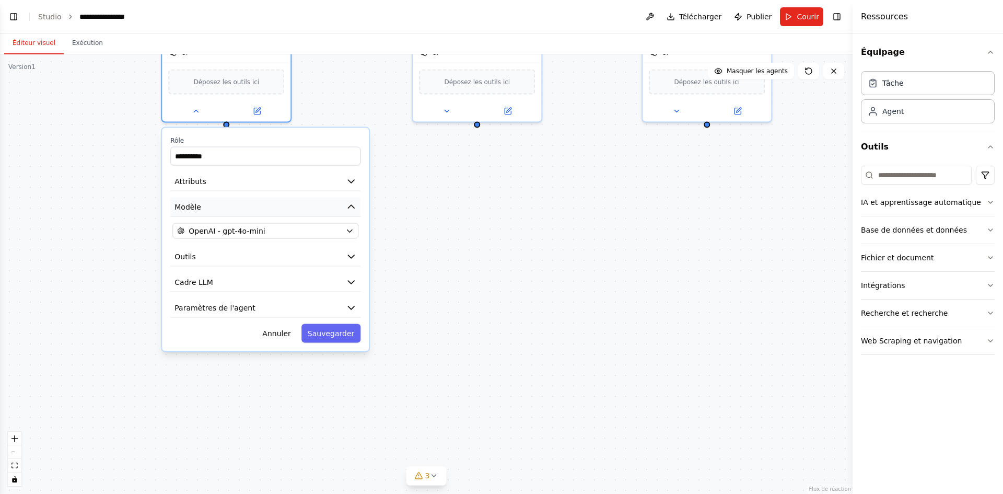
click at [297, 204] on button "Modèle" at bounding box center [265, 206] width 190 height 19
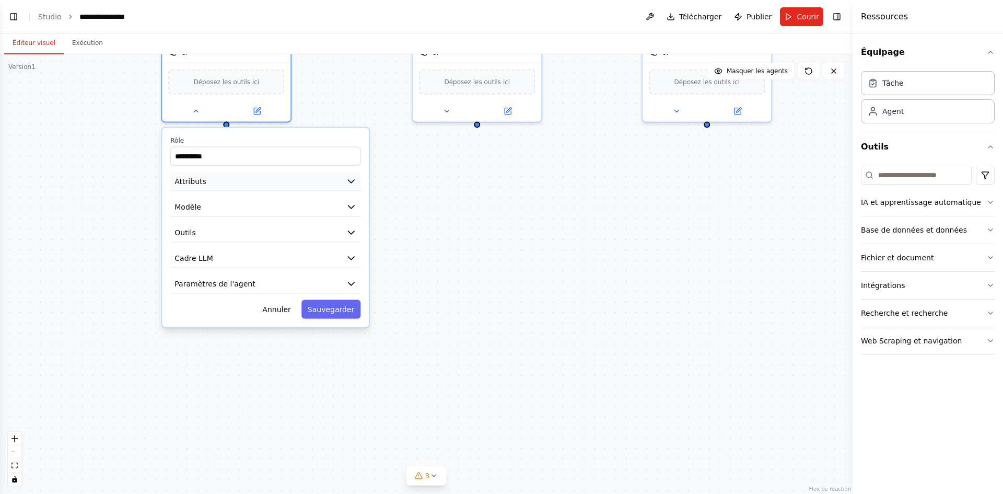
click at [336, 185] on button "Attributs" at bounding box center [265, 181] width 190 height 19
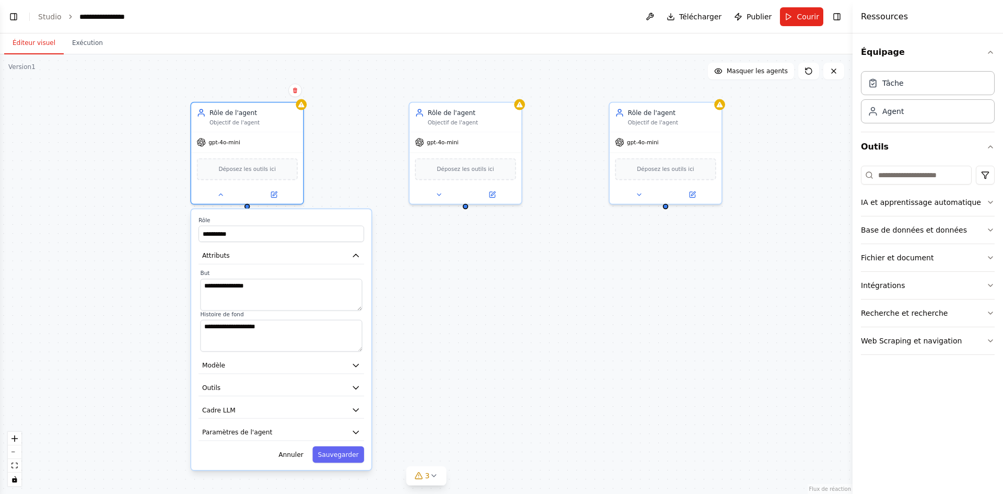
drag, startPoint x: 505, startPoint y: 224, endPoint x: 490, endPoint y: 271, distance: 49.4
click at [490, 271] on div "**********" at bounding box center [426, 273] width 852 height 439
click at [269, 290] on textarea "**********" at bounding box center [281, 294] width 162 height 32
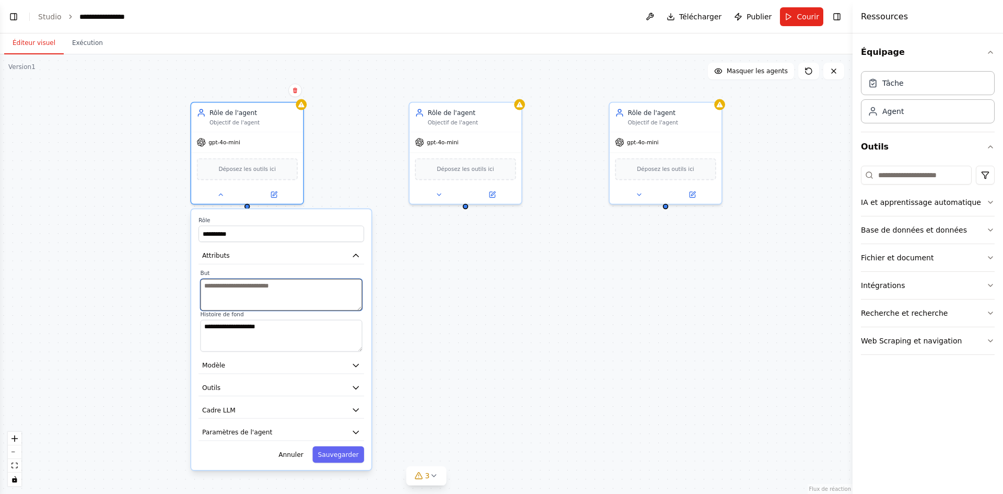
paste textarea "**********"
type textarea "**********"
click at [358, 461] on button "Sauvegarder" at bounding box center [338, 454] width 52 height 16
click at [347, 455] on font "Sauvegarder" at bounding box center [338, 454] width 41 height 7
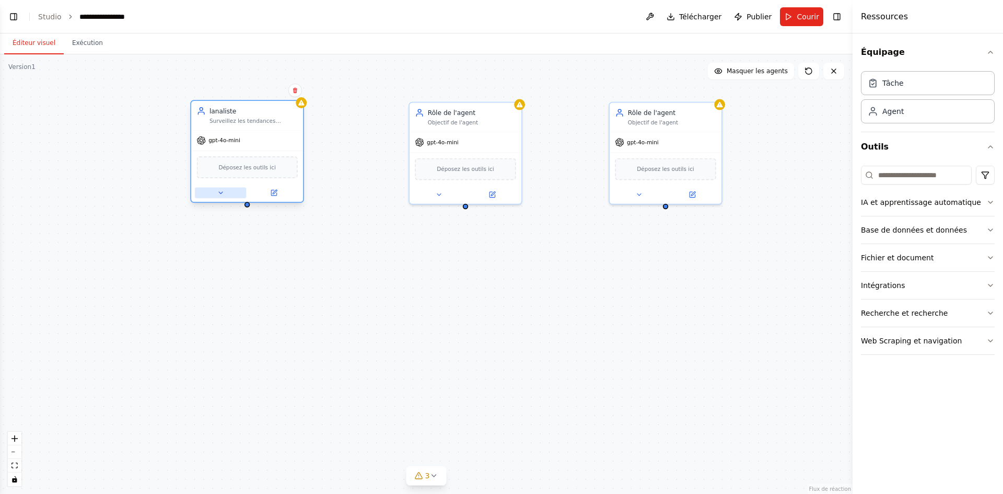
click at [232, 195] on button at bounding box center [220, 192] width 51 height 11
click at [224, 194] on icon at bounding box center [220, 192] width 7 height 7
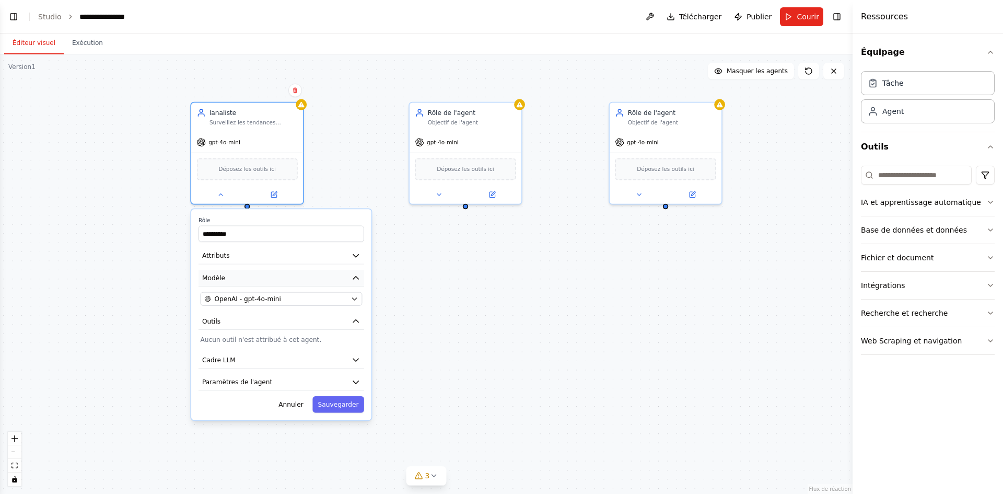
click at [323, 275] on button "Modèle" at bounding box center [281, 277] width 166 height 17
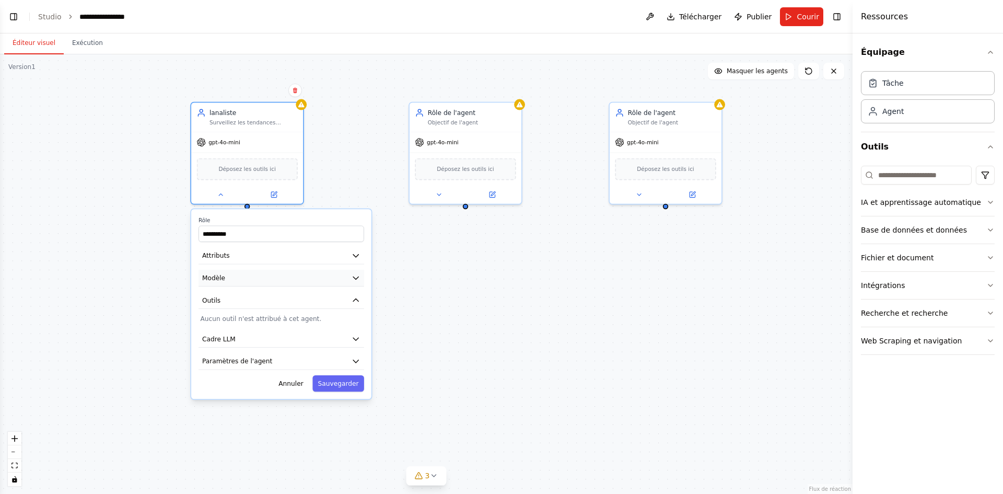
click at [323, 275] on button "Modèle" at bounding box center [281, 277] width 166 height 17
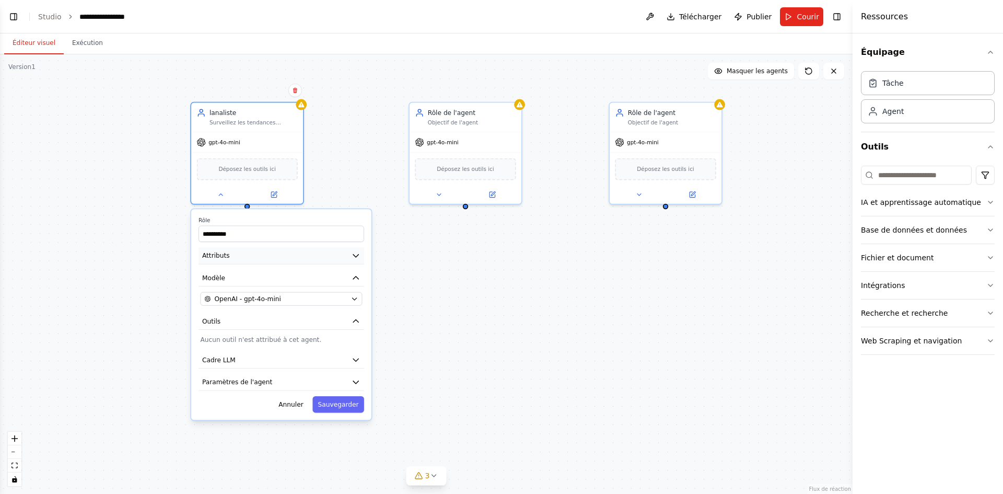
click at [323, 260] on button "Attributs" at bounding box center [281, 255] width 166 height 17
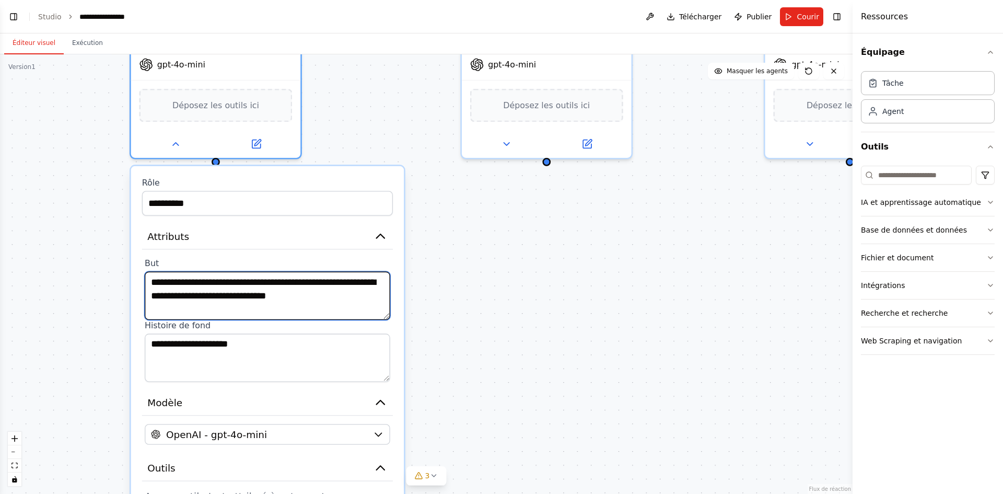
click at [292, 295] on textarea "**********" at bounding box center [267, 296] width 245 height 48
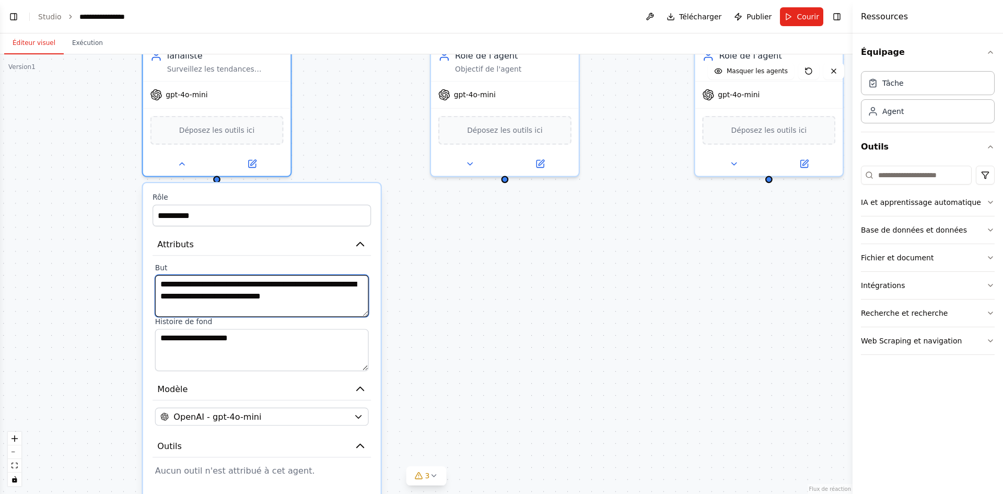
click at [224, 311] on textarea "**********" at bounding box center [262, 296] width 214 height 42
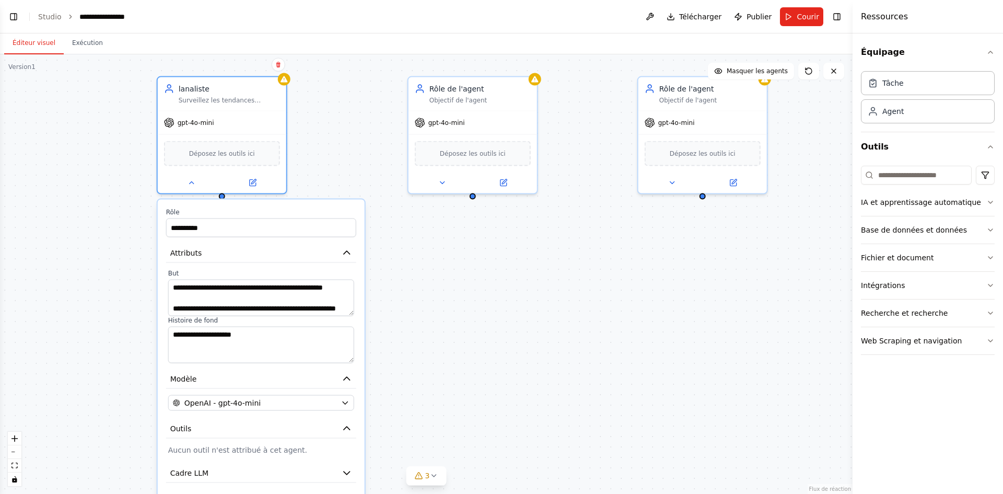
click at [124, 297] on div "**********" at bounding box center [426, 273] width 852 height 439
click at [367, 296] on div "**********" at bounding box center [426, 273] width 852 height 439
click at [201, 309] on textarea "**********" at bounding box center [261, 297] width 186 height 37
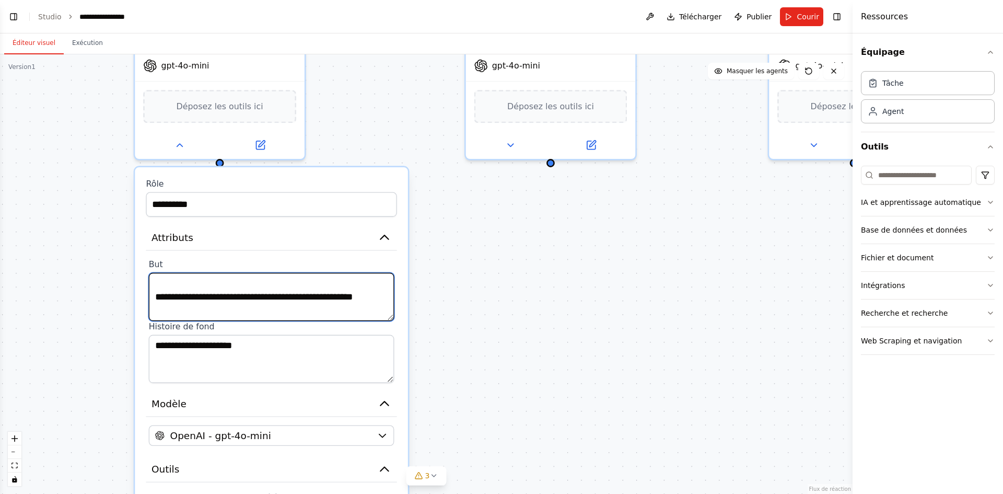
scroll to position [0, 0]
click at [210, 311] on textarea "**********" at bounding box center [271, 297] width 245 height 48
drag, startPoint x: 234, startPoint y: 313, endPoint x: 150, endPoint y: 272, distance: 93.7
click at [150, 273] on div "**********" at bounding box center [271, 297] width 245 height 48
type textarea "**********"
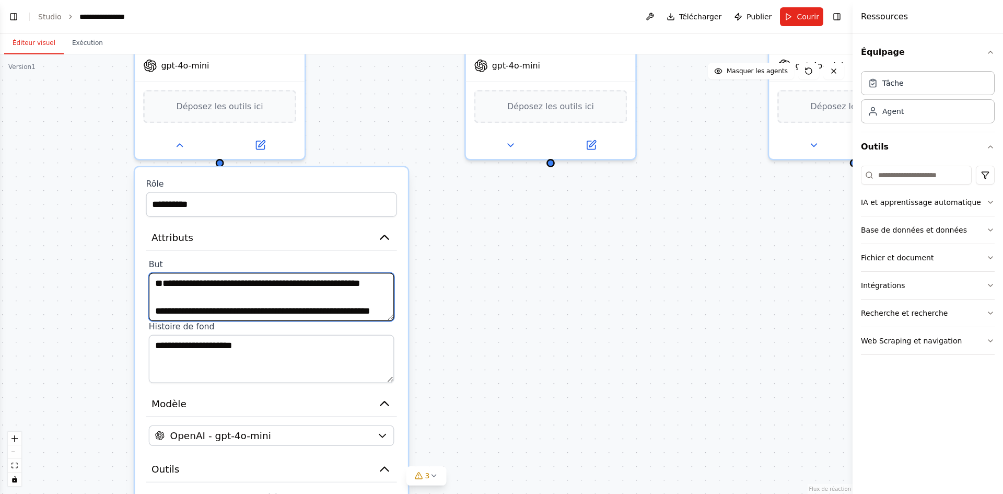
scroll to position [42, 0]
drag, startPoint x: 157, startPoint y: 278, endPoint x: 250, endPoint y: 324, distance: 103.7
click at [256, 332] on div "**********" at bounding box center [271, 321] width 251 height 124
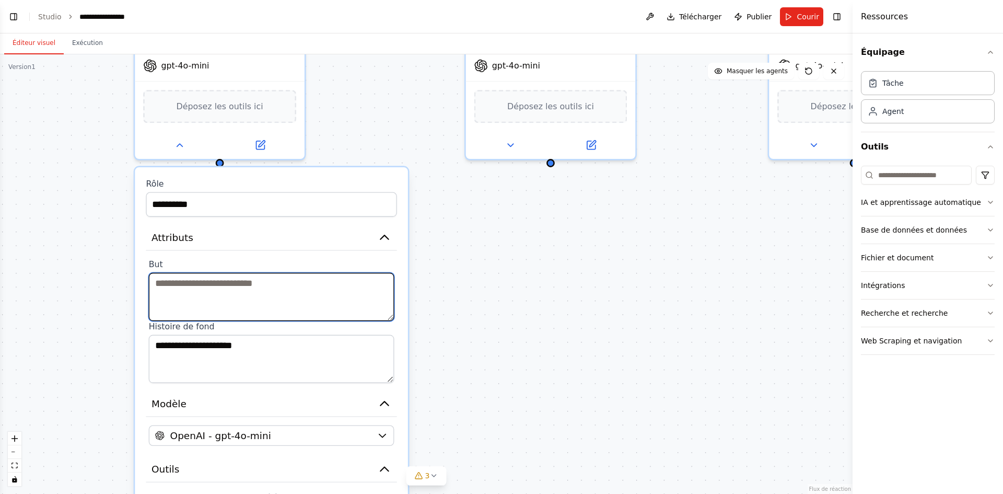
scroll to position [0, 0]
paste textarea "**********"
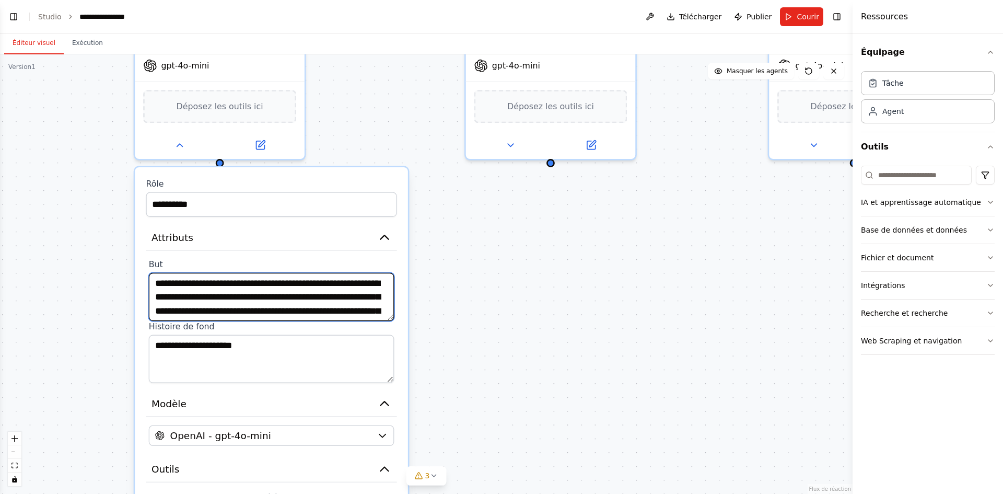
scroll to position [8, 0]
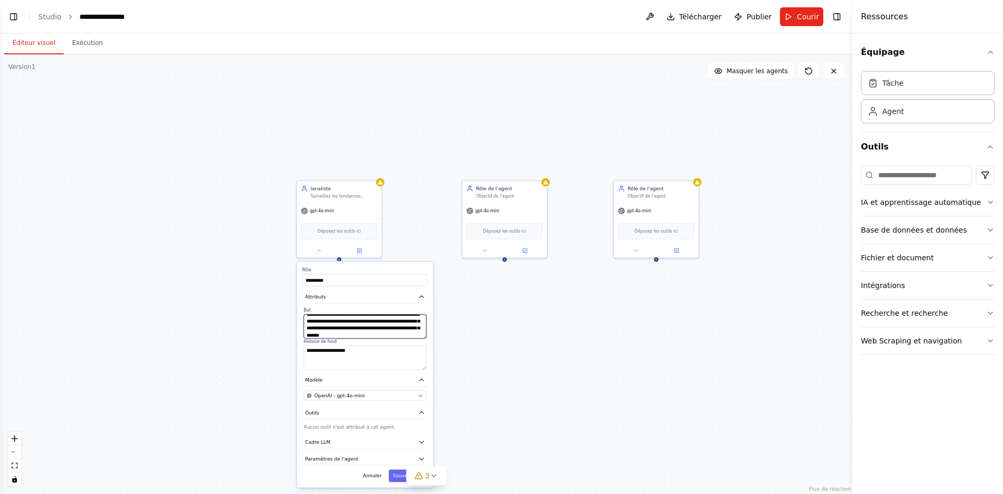
type textarea "**********"
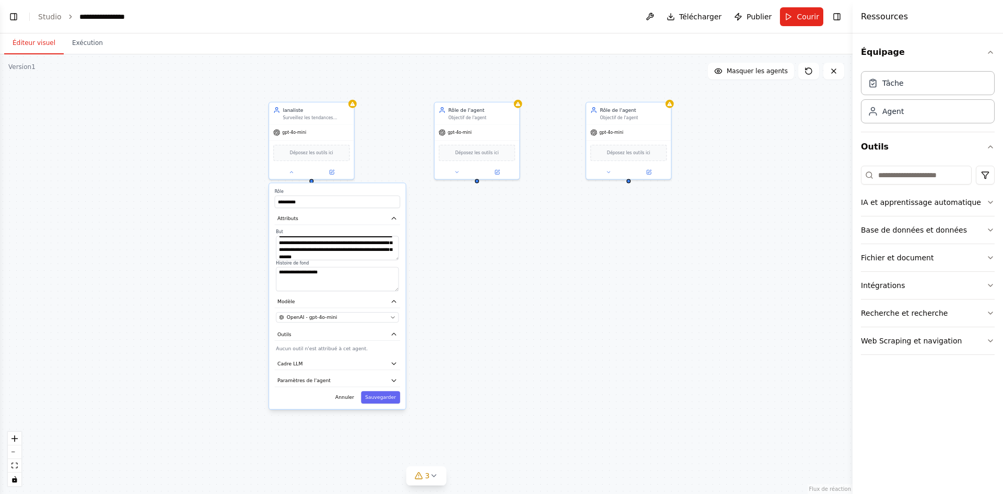
drag, startPoint x: 524, startPoint y: 442, endPoint x: 497, endPoint y: 365, distance: 82.6
click at [497, 365] on div "**********" at bounding box center [426, 273] width 852 height 439
drag, startPoint x: 386, startPoint y: 398, endPoint x: 391, endPoint y: 402, distance: 6.3
click at [385, 398] on font "Sauvegarder" at bounding box center [380, 397] width 31 height 6
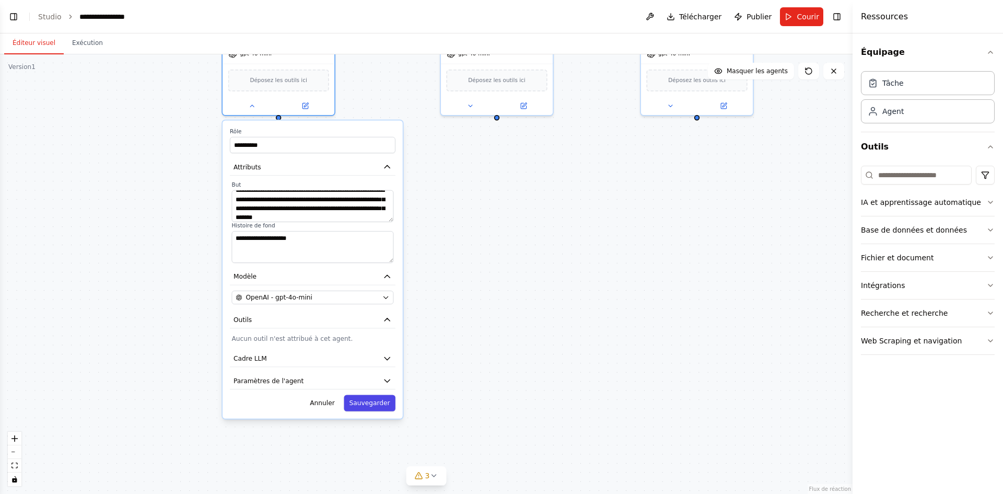
click at [363, 401] on font "Sauvegarder" at bounding box center [369, 402] width 41 height 7
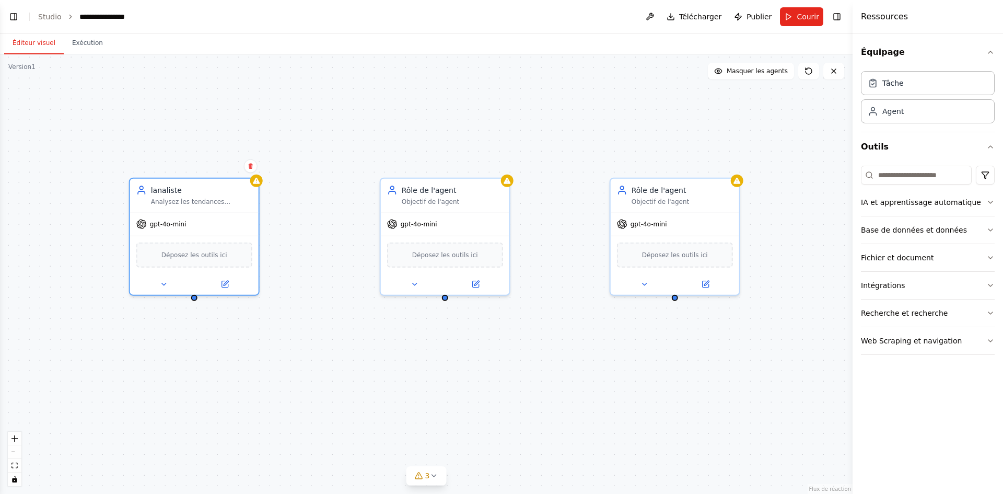
drag, startPoint x: 423, startPoint y: 179, endPoint x: 344, endPoint y: 380, distance: 215.5
click at [344, 380] on div "lanaliste Analysez les tendances actuelles des cartes Fortnite. Identifier les …" at bounding box center [426, 273] width 852 height 439
click at [259, 184] on div at bounding box center [256, 178] width 13 height 13
click at [189, 256] on font "Déposez les outils ici" at bounding box center [194, 253] width 66 height 8
click at [164, 281] on icon at bounding box center [163, 282] width 4 height 2
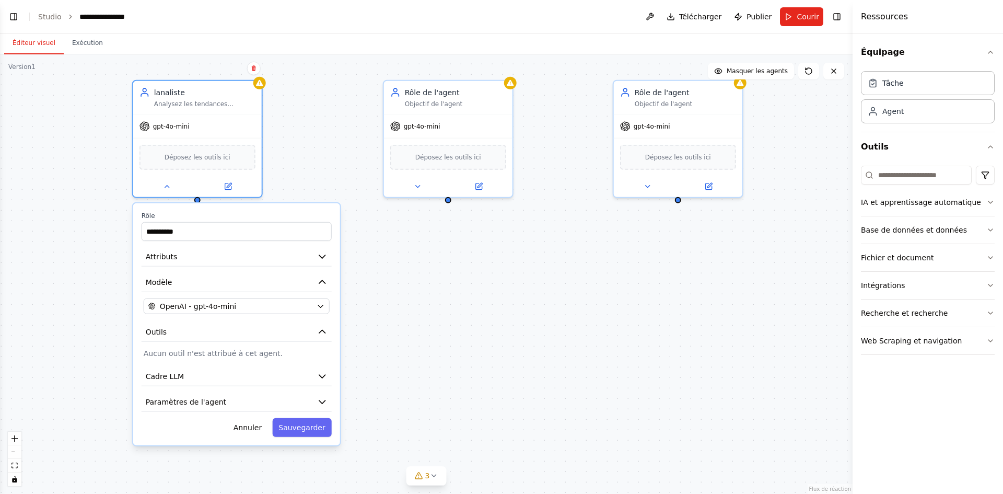
drag, startPoint x: 382, startPoint y: 377, endPoint x: 383, endPoint y: 289, distance: 87.7
click at [383, 289] on div "lanaliste Analysez les tendances actuelles des cartes Fortnite. Identifier les …" at bounding box center [426, 273] width 852 height 439
click at [254, 65] on icon at bounding box center [255, 68] width 4 height 6
click at [251, 66] on button at bounding box center [256, 68] width 14 height 14
click at [256, 67] on icon at bounding box center [255, 68] width 6 height 6
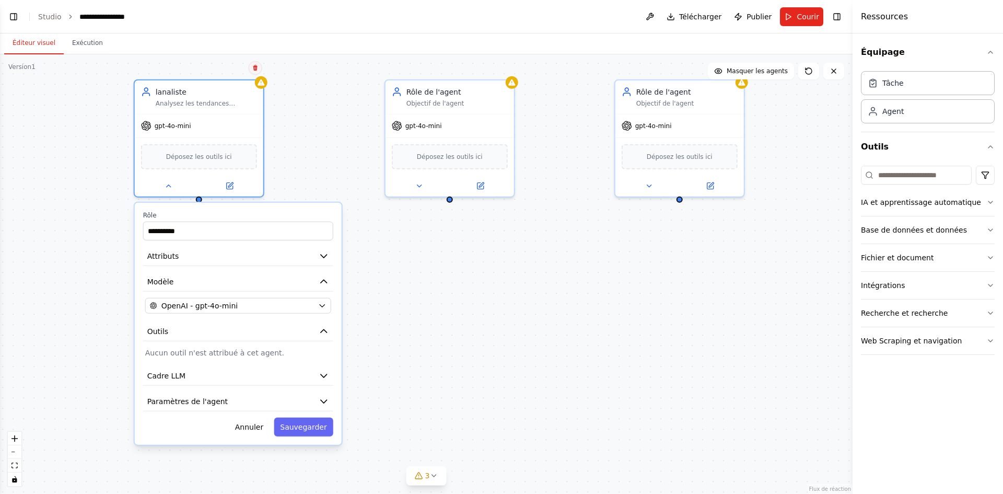
click at [256, 67] on icon at bounding box center [255, 68] width 6 height 6
click at [239, 66] on button "Confirmer" at bounding box center [223, 68] width 44 height 13
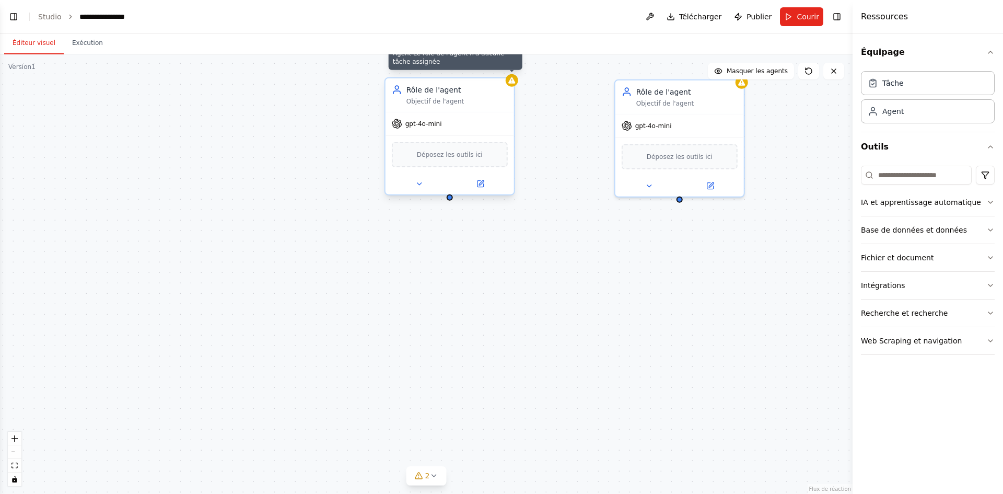
click at [509, 85] on div at bounding box center [512, 80] width 13 height 13
click at [507, 71] on button at bounding box center [506, 68] width 14 height 14
click at [474, 69] on font "Confirmer" at bounding box center [472, 67] width 31 height 7
click at [471, 71] on font "Confirmer" at bounding box center [472, 67] width 31 height 7
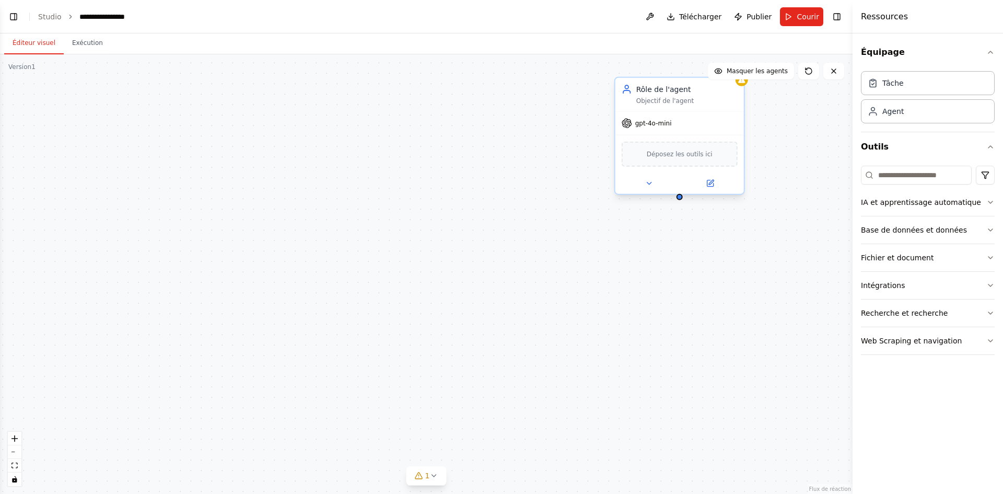
click at [741, 87] on div "Rôle de l'agent Objectif de l'agent" at bounding box center [679, 94] width 128 height 33
click at [835, 74] on icon at bounding box center [833, 71] width 8 height 8
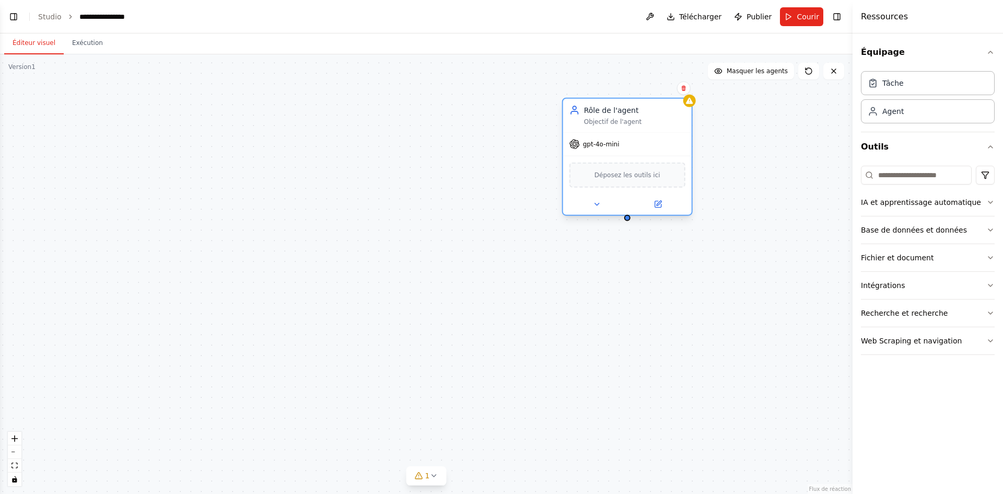
drag, startPoint x: 743, startPoint y: 88, endPoint x: 617, endPoint y: 132, distance: 133.1
click at [617, 132] on div "Rôle de l'agent Objectif de l'agent" at bounding box center [627, 115] width 128 height 33
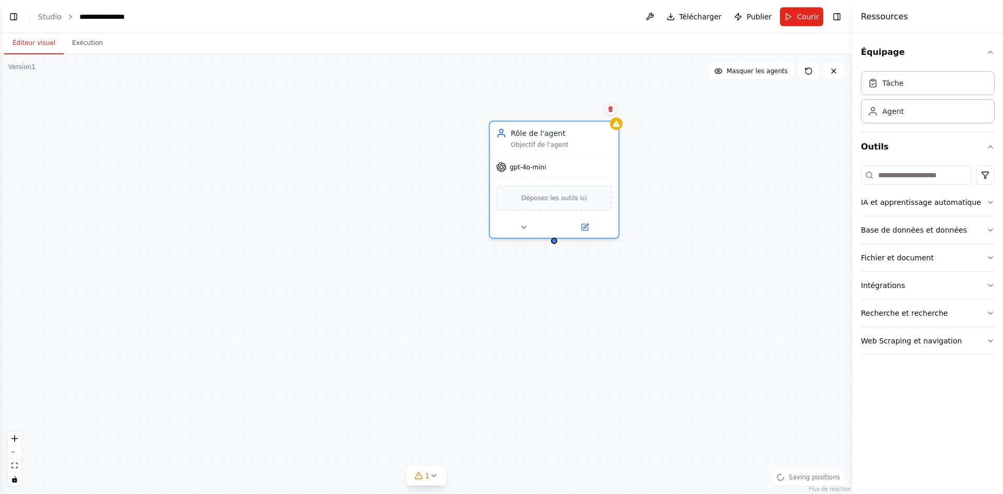
click at [610, 110] on icon at bounding box center [610, 109] width 4 height 6
click at [612, 110] on icon at bounding box center [610, 108] width 6 height 6
click at [591, 107] on font "Confirmer" at bounding box center [577, 108] width 31 height 7
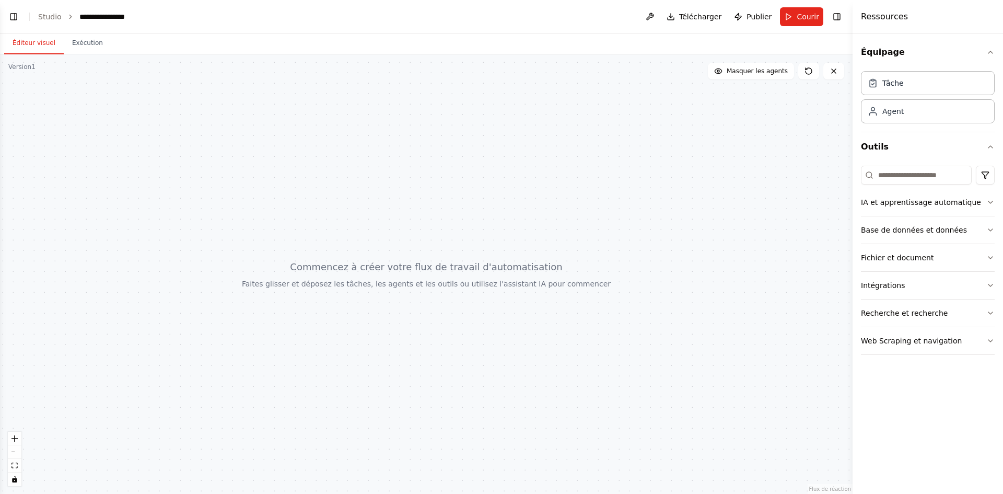
click at [382, 266] on div at bounding box center [426, 273] width 852 height 439
drag, startPoint x: 382, startPoint y: 266, endPoint x: 325, endPoint y: 231, distance: 67.5
click at [325, 231] on div at bounding box center [426, 273] width 852 height 439
click at [982, 177] on html "**********" at bounding box center [501, 247] width 1003 height 494
click at [962, 217] on div "Outils CrewAI" at bounding box center [944, 218] width 95 height 17
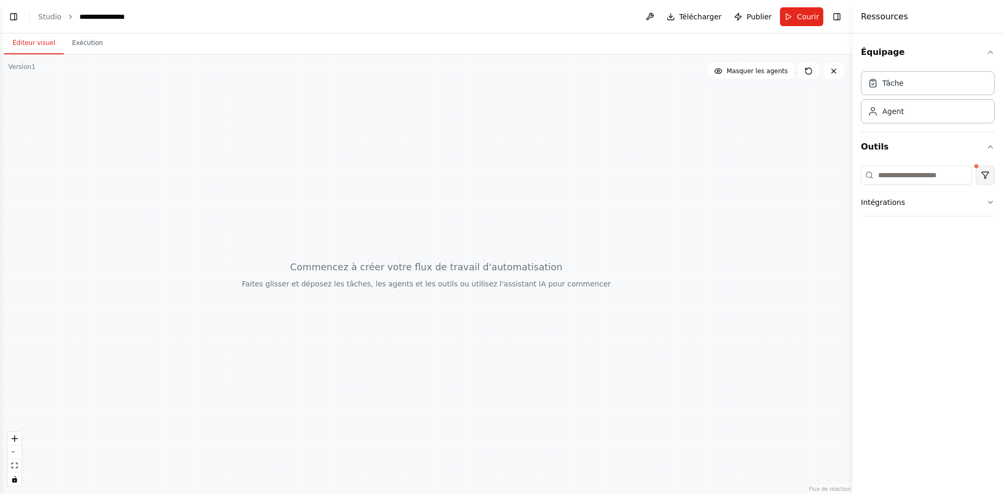
click at [983, 174] on html "**********" at bounding box center [501, 247] width 1003 height 494
click at [957, 224] on font "Outils CrewAI" at bounding box center [937, 219] width 49 height 10
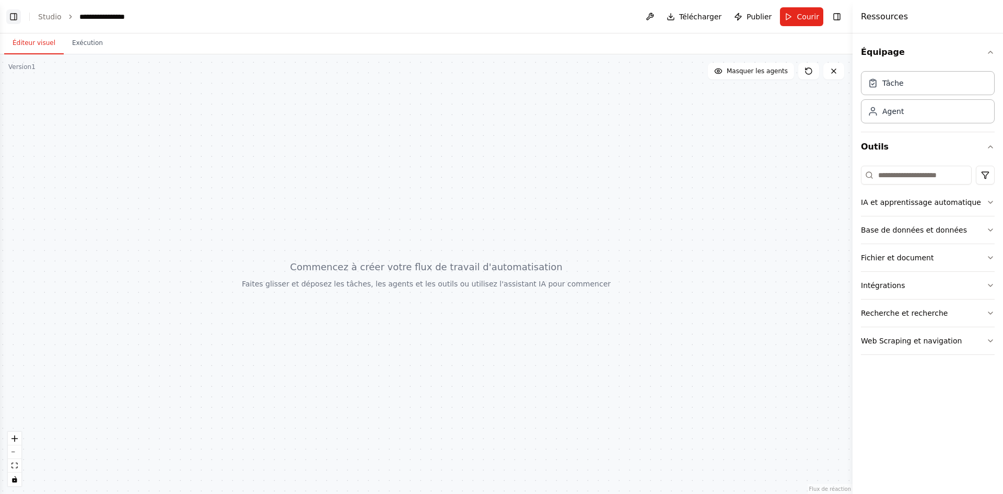
click at [18, 17] on button "Basculer la barre latérale gauche" at bounding box center [13, 16] width 15 height 15
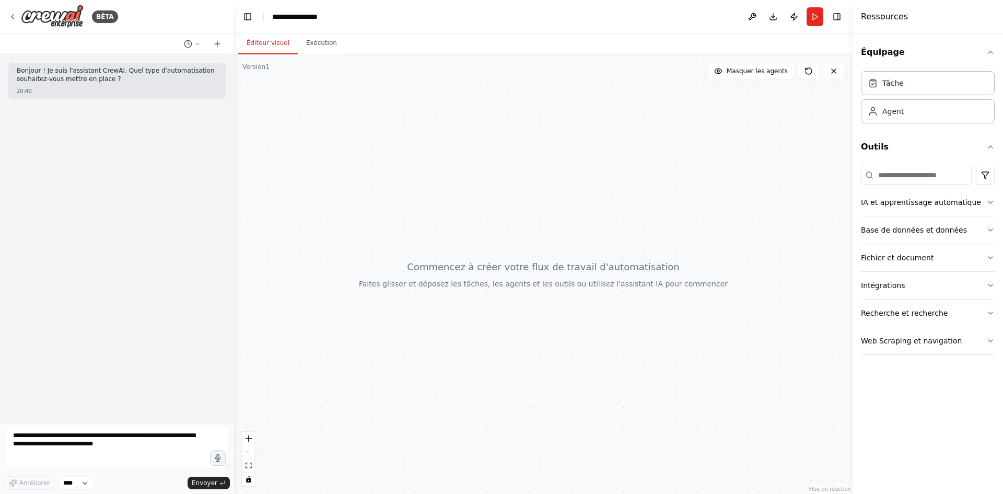
click at [293, 380] on div at bounding box center [543, 273] width 618 height 439
click at [11, 15] on icon at bounding box center [12, 17] width 8 height 8
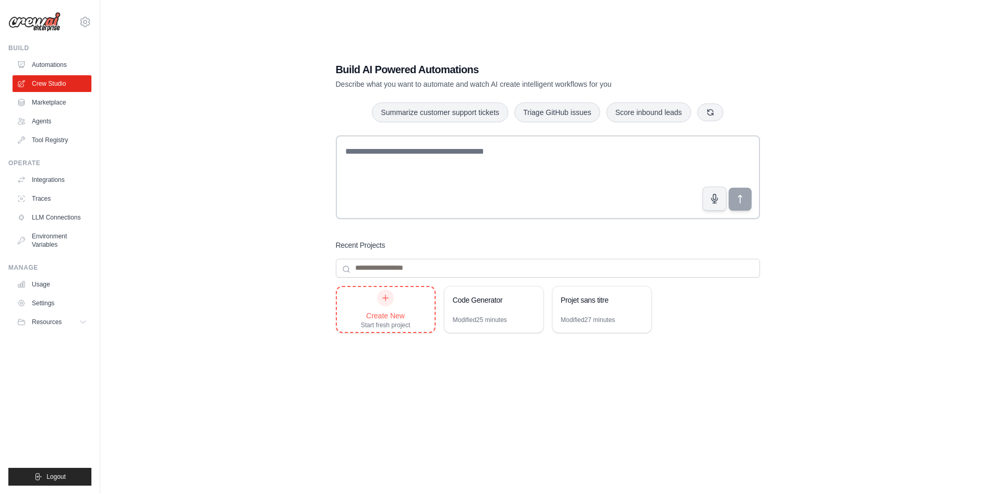
click at [402, 311] on div "Create New" at bounding box center [386, 315] width 50 height 10
click at [388, 321] on div "Start fresh project" at bounding box center [386, 325] width 50 height 8
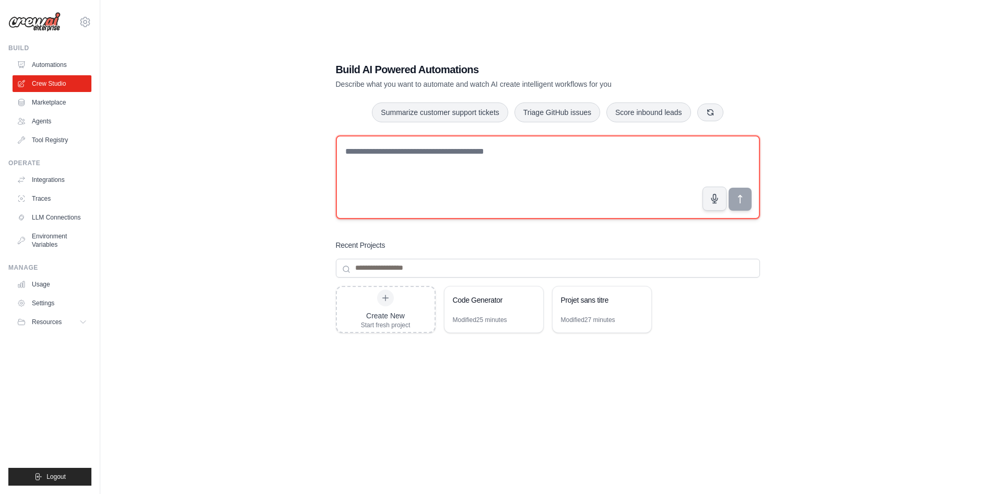
click at [436, 169] on textarea at bounding box center [548, 177] width 424 height 84
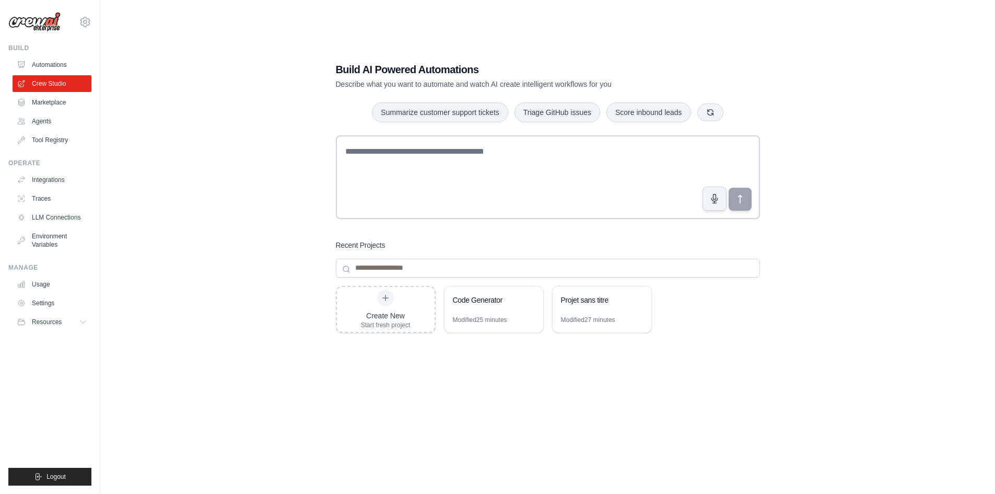
drag, startPoint x: 431, startPoint y: 162, endPoint x: 287, endPoint y: 163, distance: 144.1
click at [287, 163] on div "Build AI Powered Automations Describe what you want to automate and watch AI cr…" at bounding box center [547, 257] width 861 height 494
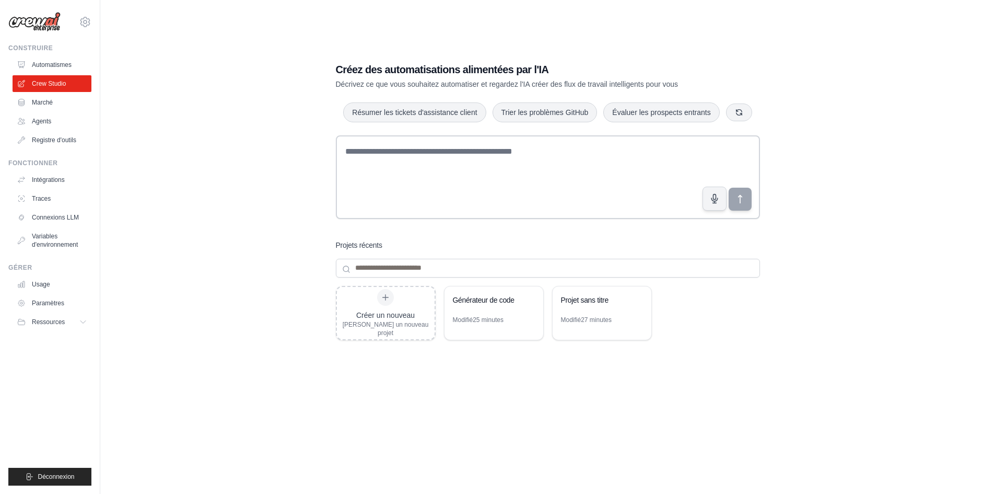
click at [895, 176] on div "Créez des automatisations alimentées par l'IA Décrivez ce que vous souhaitez au…" at bounding box center [547, 257] width 861 height 494
click at [74, 325] on button "Ressources" at bounding box center [53, 321] width 79 height 17
click at [60, 120] on link "Agents" at bounding box center [53, 121] width 79 height 17
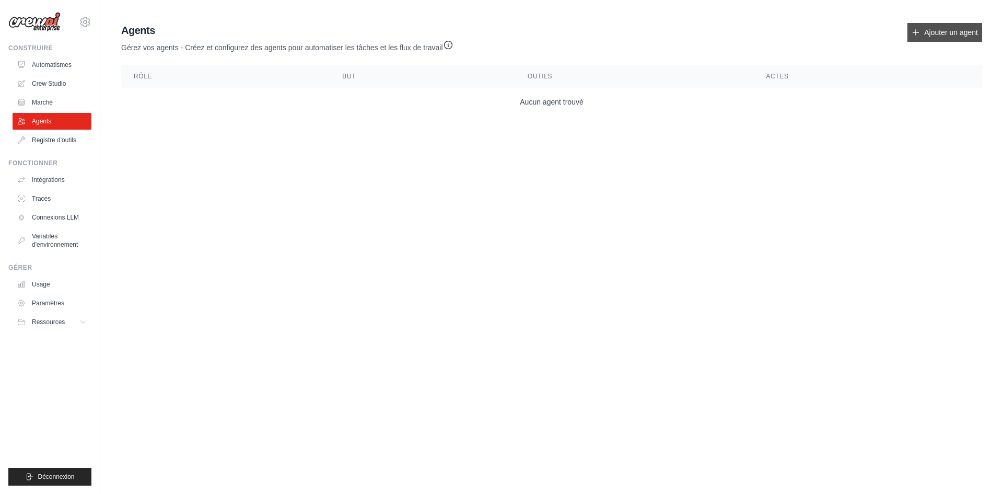
click at [925, 34] on font "Ajouter un agent" at bounding box center [951, 32] width 54 height 8
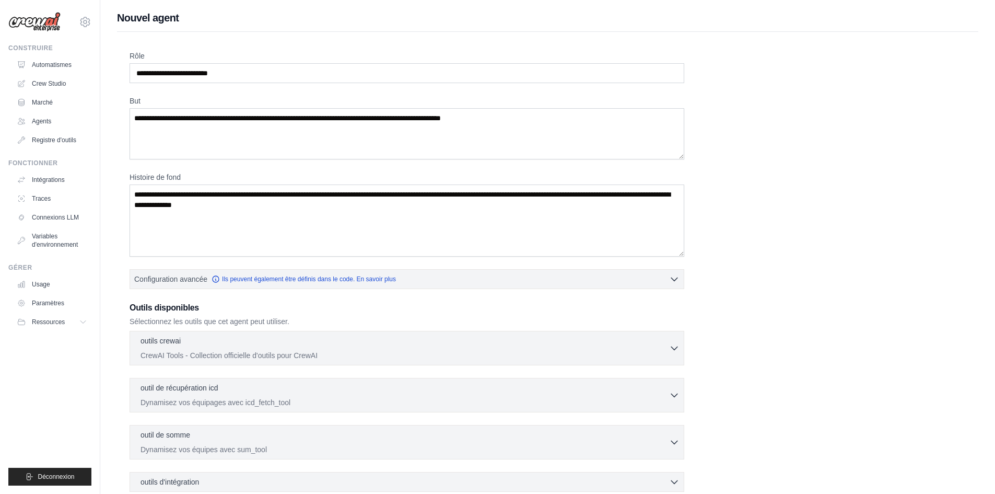
click at [816, 119] on div "Rôle But Histoire de fond Configuration avancée Ils peuvent également être défi…" at bounding box center [548, 306] width 836 height 510
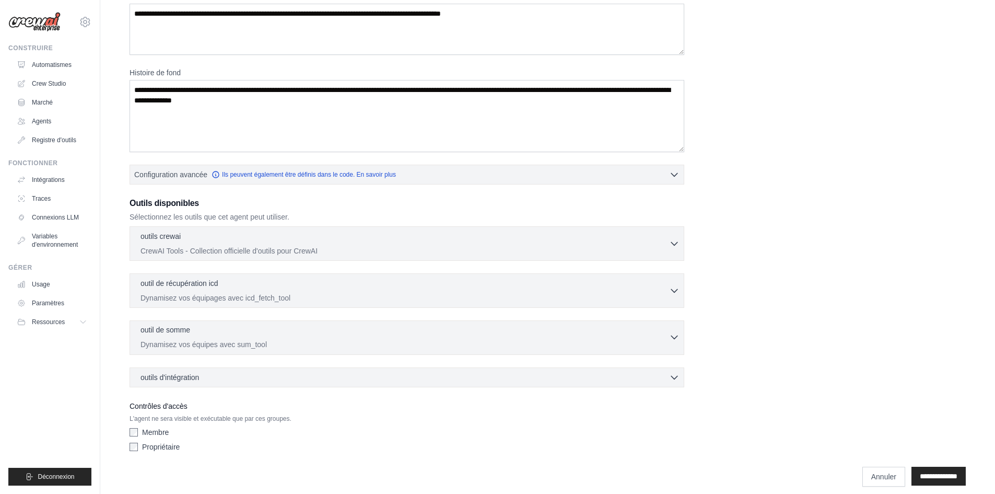
scroll to position [114, 0]
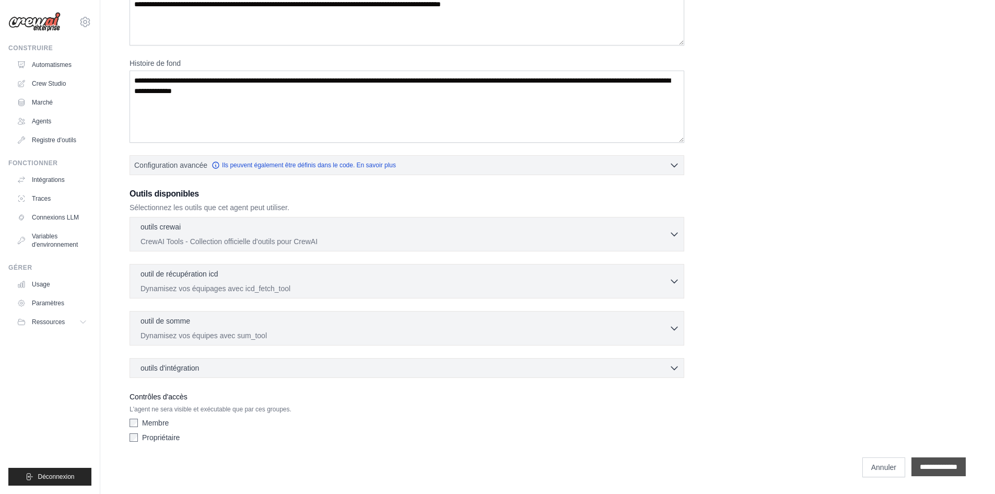
click at [919, 465] on input "**********" at bounding box center [938, 466] width 54 height 19
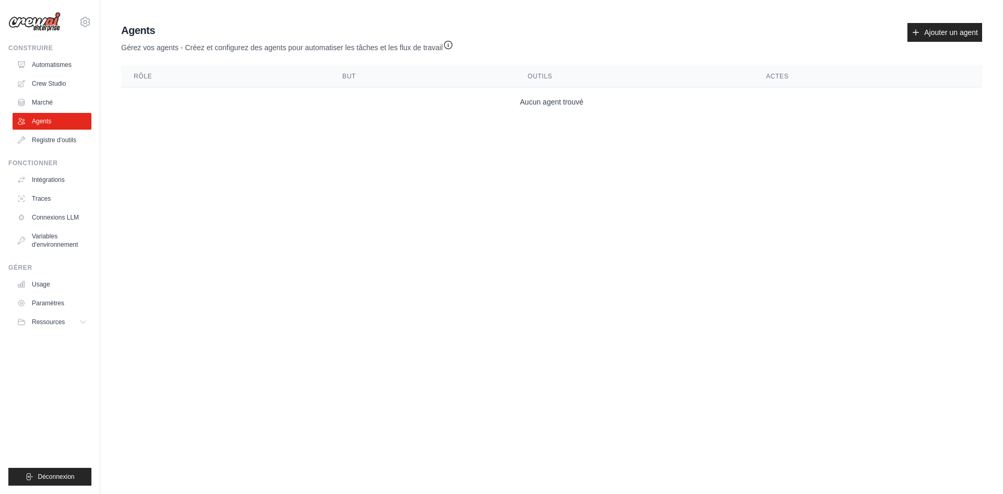
click at [802, 174] on body "aliazouigui08@gmail.com Paramètres Construire Automatismes Crew Studio Ressourc…" at bounding box center [501, 247] width 1003 height 494
click at [939, 34] on font "Ajouter un agent" at bounding box center [951, 32] width 54 height 8
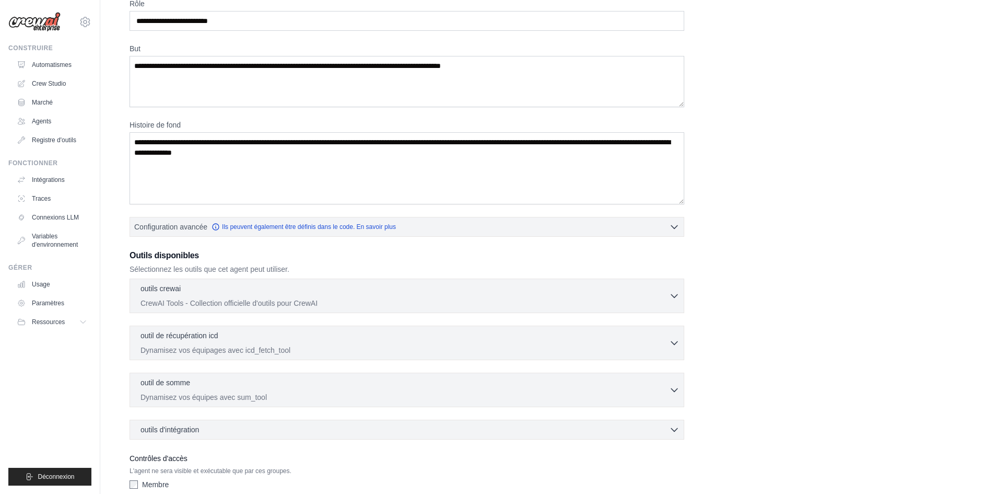
scroll to position [104, 0]
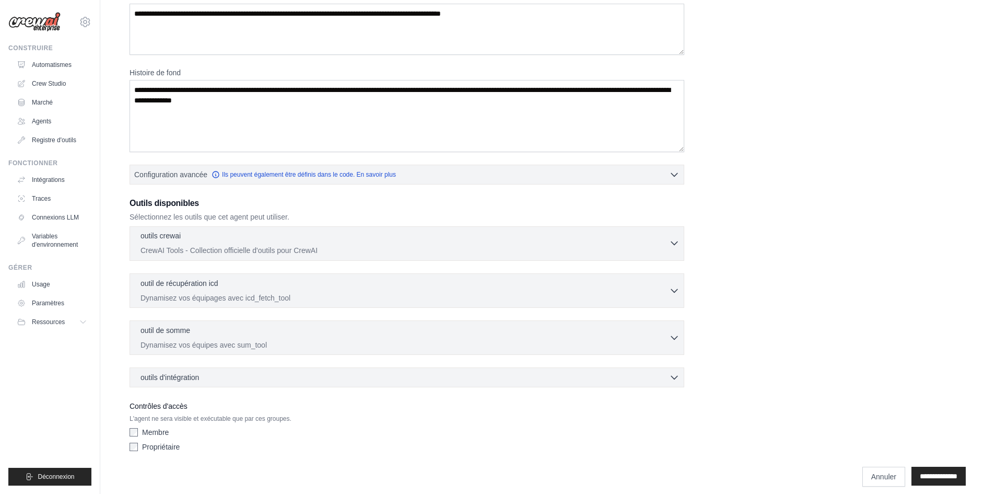
click at [301, 234] on div "outils crewai 0 sélectionné" at bounding box center [404, 236] width 528 height 13
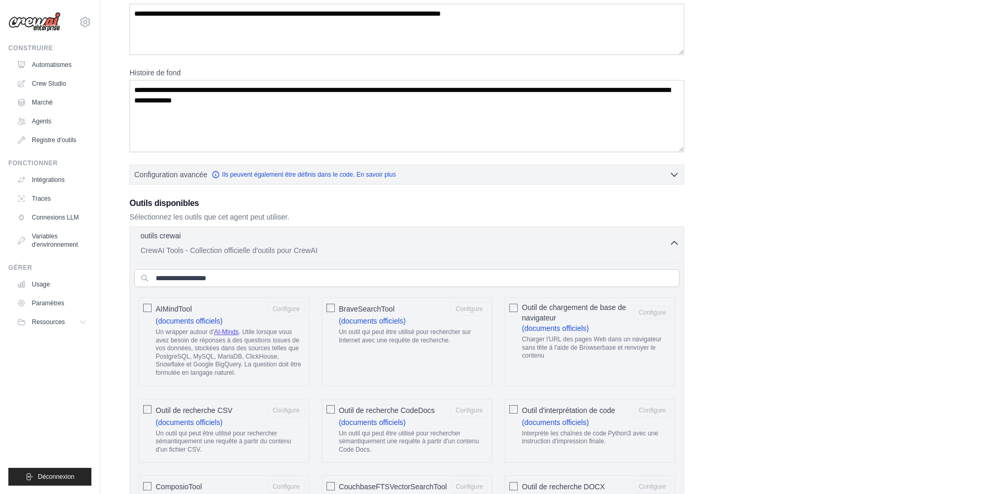
click at [328, 245] on p "CrewAI Tools - Collection officielle d'outils pour CrewAI" at bounding box center [404, 250] width 528 height 10
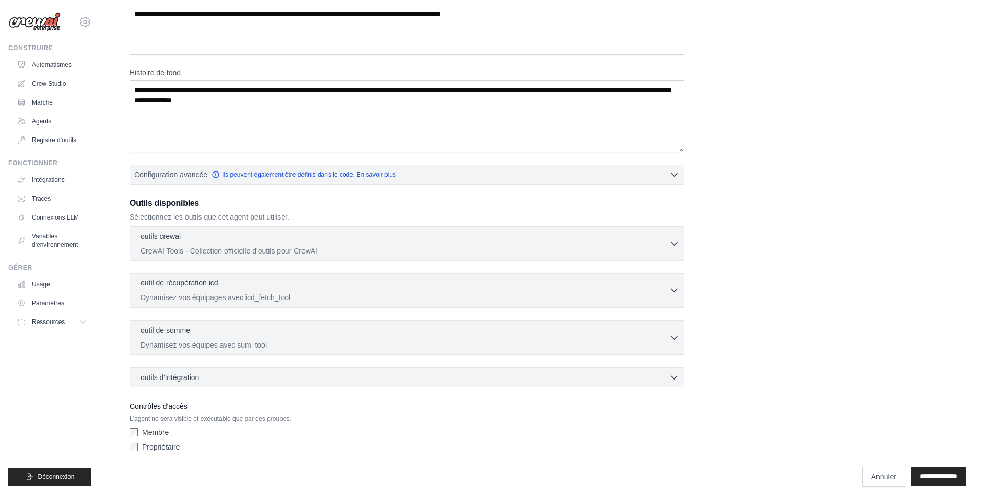
click at [309, 285] on div "outil de récupération icd 0 sélectionné" at bounding box center [404, 283] width 528 height 13
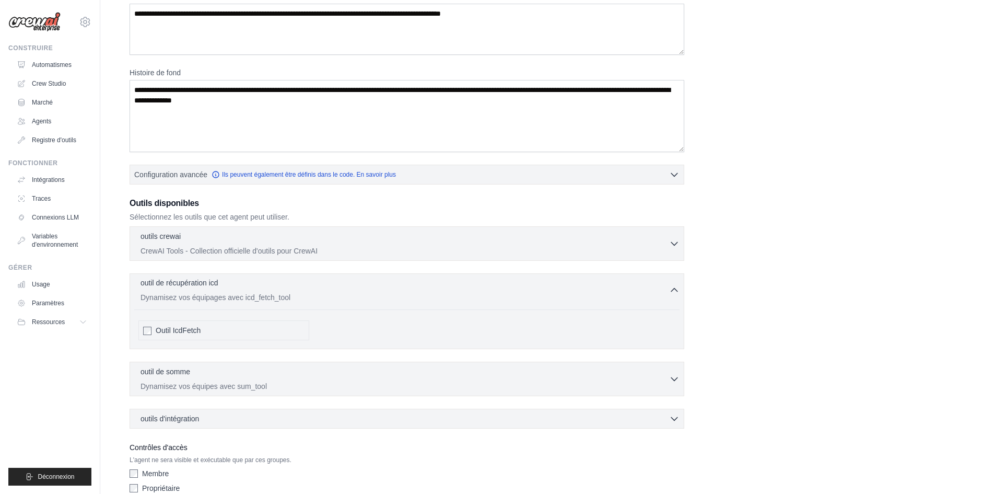
click at [309, 285] on div "outil de récupération icd 0 sélectionné" at bounding box center [404, 283] width 528 height 13
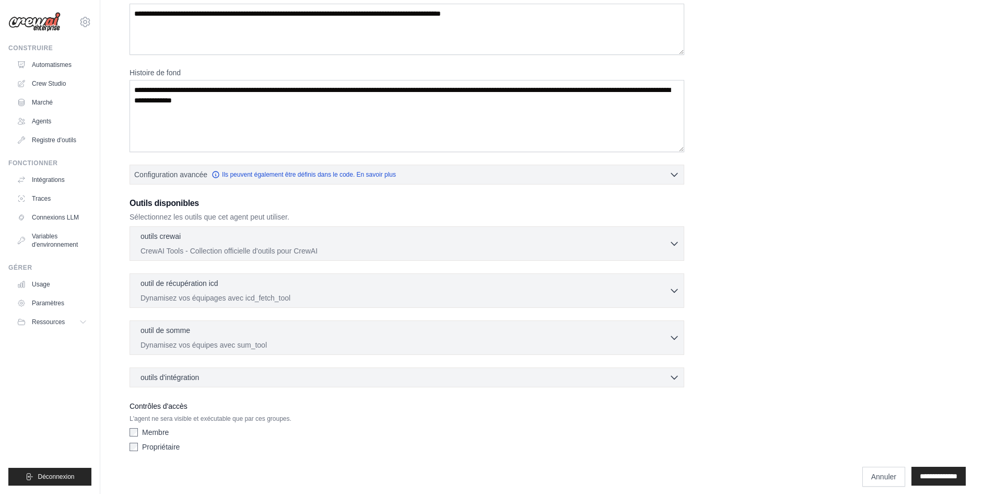
scroll to position [114, 0]
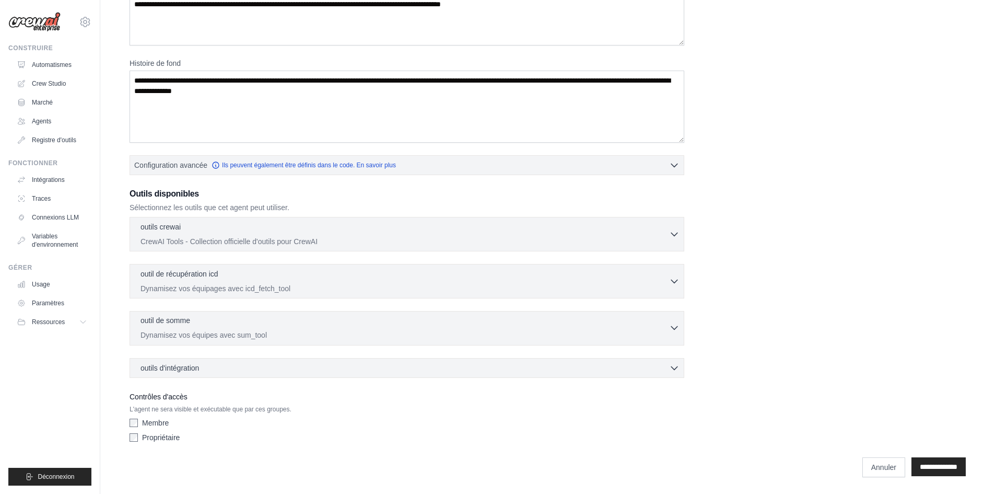
click at [319, 327] on div "outil de somme 0 sélectionné" at bounding box center [404, 321] width 528 height 13
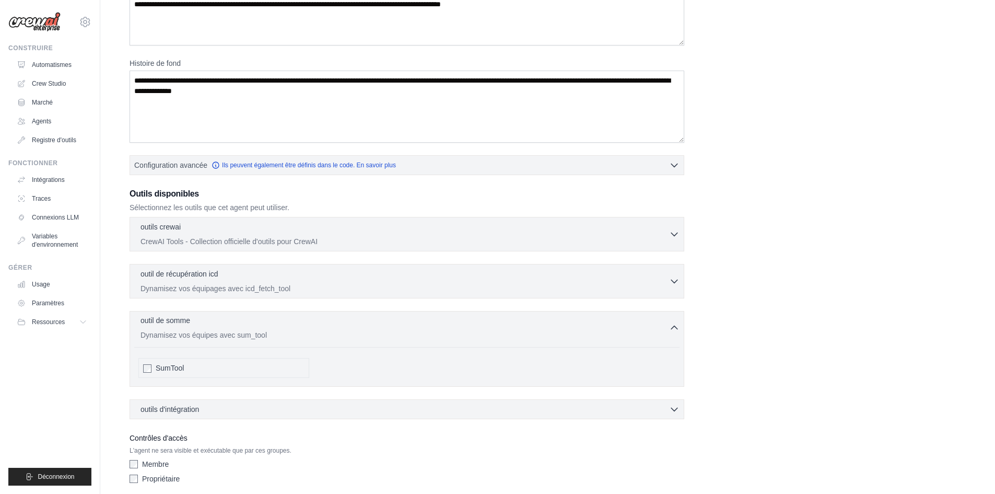
click at [315, 338] on p "Dynamisez vos équipes avec sum_tool" at bounding box center [404, 335] width 528 height 10
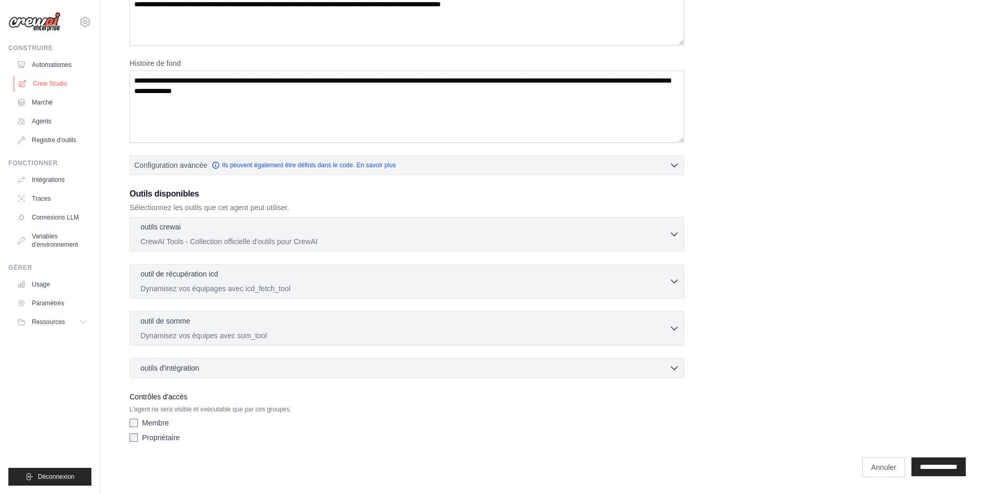
click at [41, 81] on font "Crew Studio" at bounding box center [50, 83] width 34 height 7
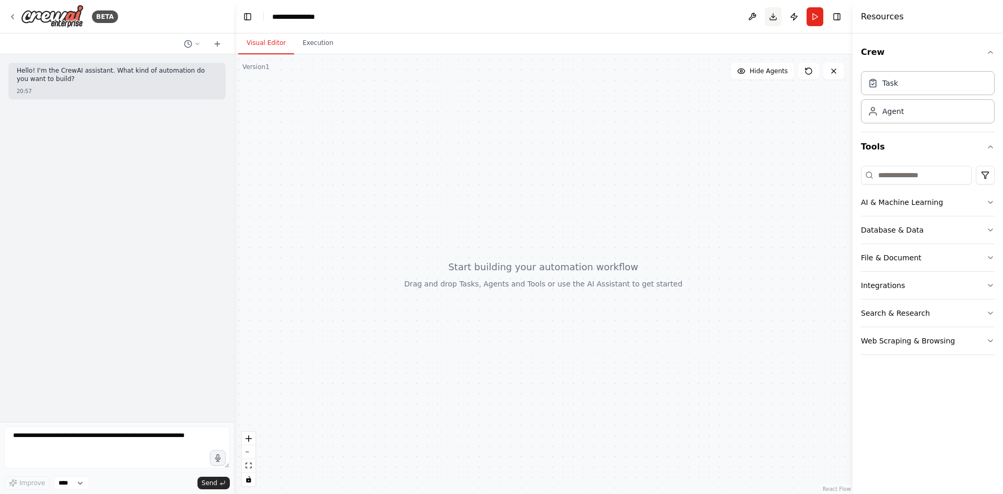
click at [776, 13] on button "Download" at bounding box center [773, 16] width 17 height 19
click at [248, 15] on button "Toggle Left Sidebar" at bounding box center [247, 16] width 15 height 15
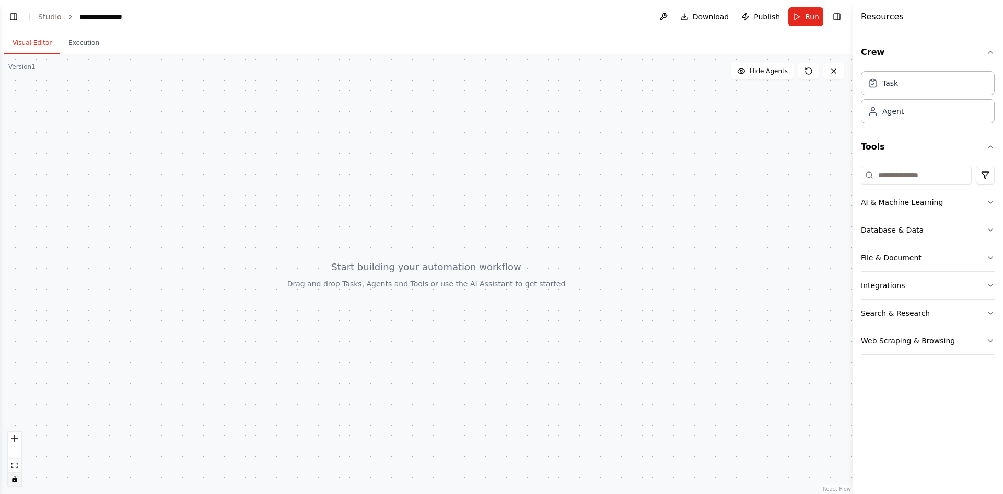
click at [17, 481] on icon "toggle interactivity" at bounding box center [14, 479] width 6 height 6
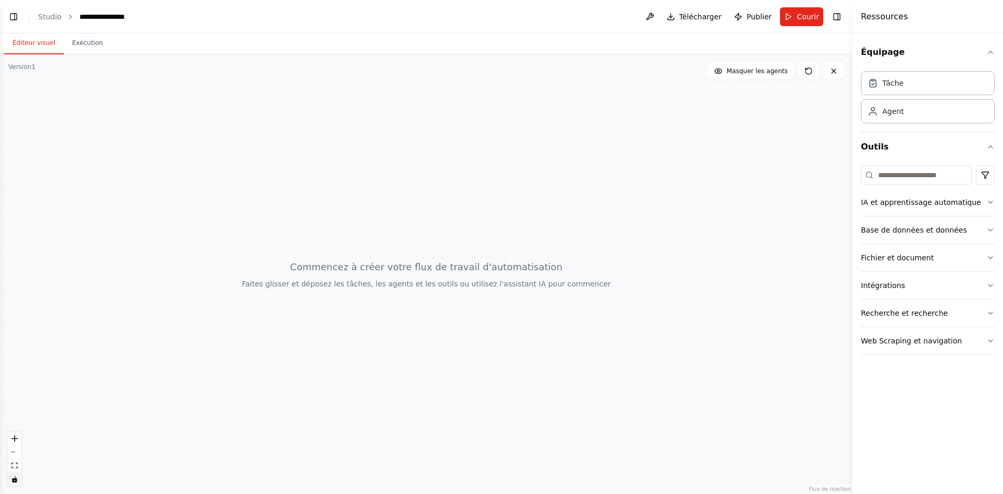
click at [840, 158] on div at bounding box center [426, 273] width 852 height 439
click at [19, 448] on button "zoom arrière" at bounding box center [15, 452] width 14 height 14
click at [815, 19] on font "Courir" at bounding box center [807, 17] width 22 height 8
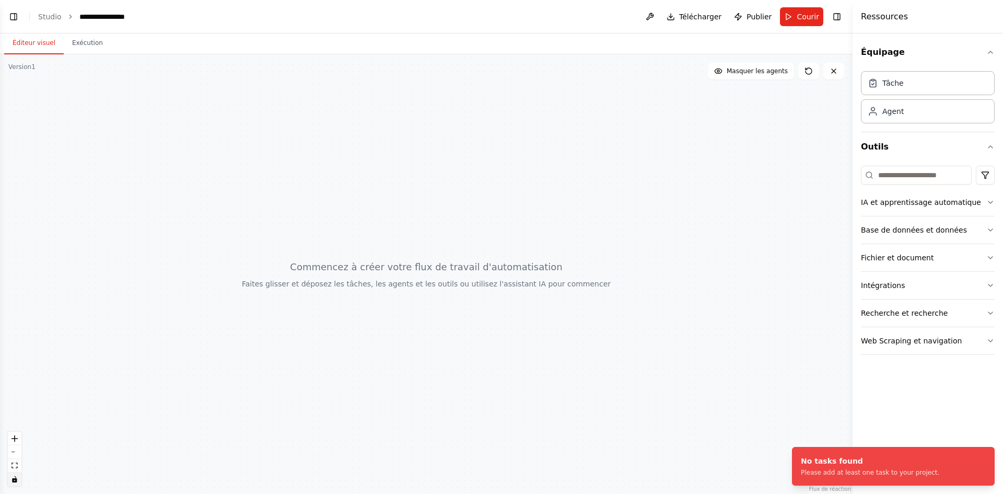
drag, startPoint x: 792, startPoint y: 18, endPoint x: 758, endPoint y: 13, distance: 34.3
click at [758, 13] on font "Publier" at bounding box center [758, 17] width 25 height 8
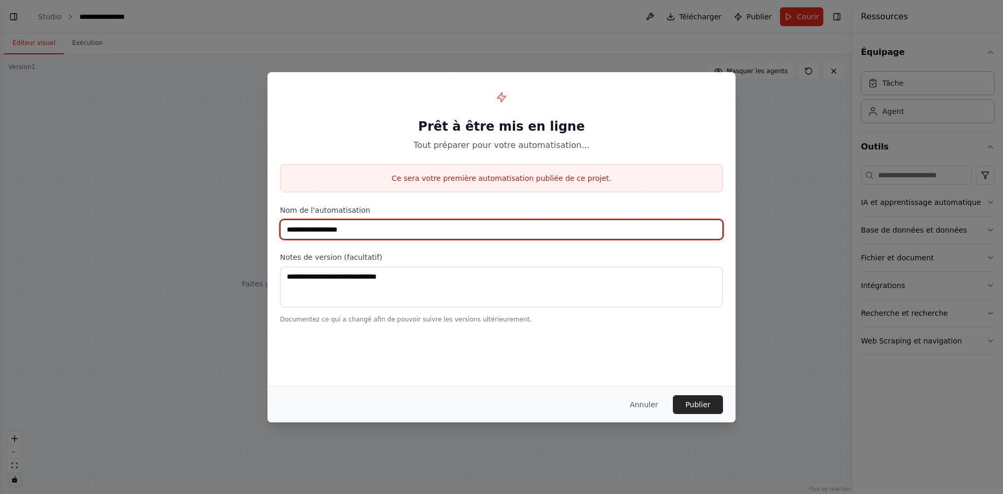
click at [371, 226] on input "**********" at bounding box center [501, 229] width 443 height 20
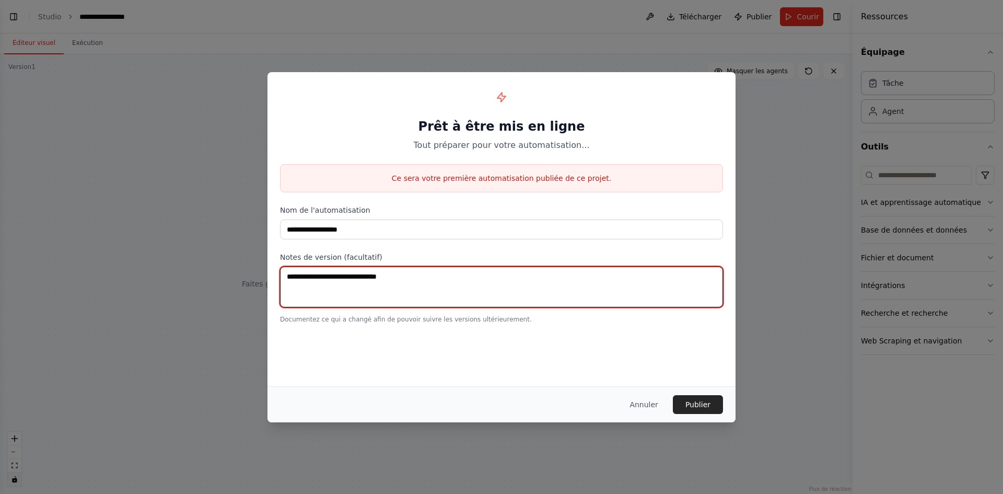
click at [358, 274] on textarea at bounding box center [501, 286] width 443 height 41
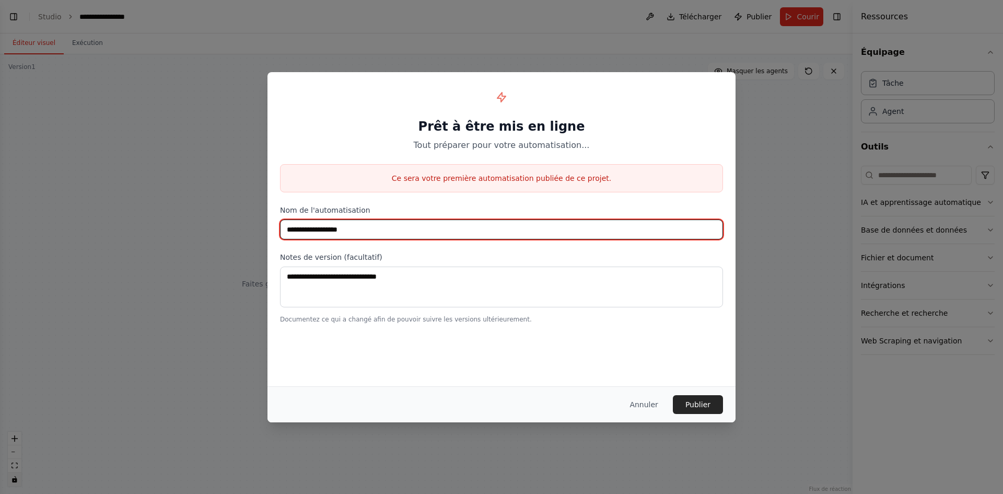
click at [366, 227] on input "**********" at bounding box center [501, 229] width 443 height 20
type input "**********"
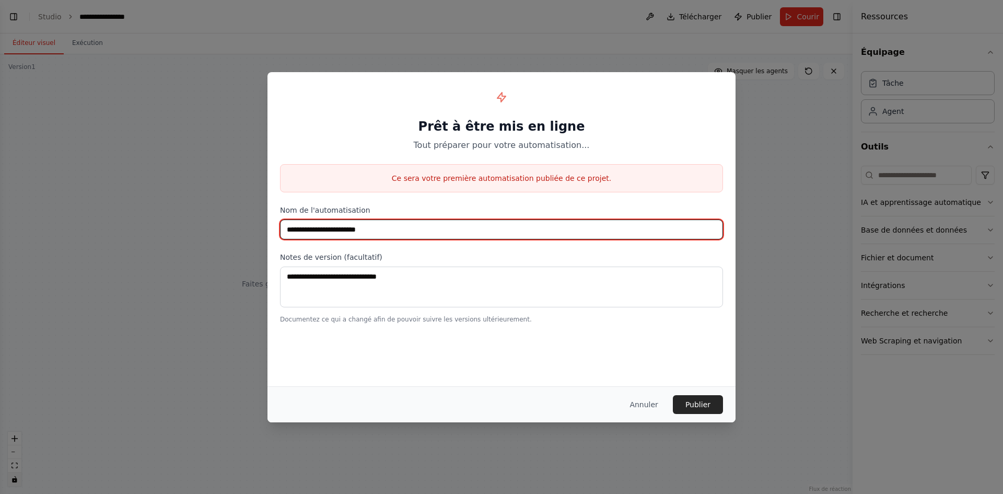
drag, startPoint x: 323, startPoint y: 230, endPoint x: 284, endPoint y: 238, distance: 39.9
click at [284, 238] on input "**********" at bounding box center [501, 229] width 443 height 20
type input "*"
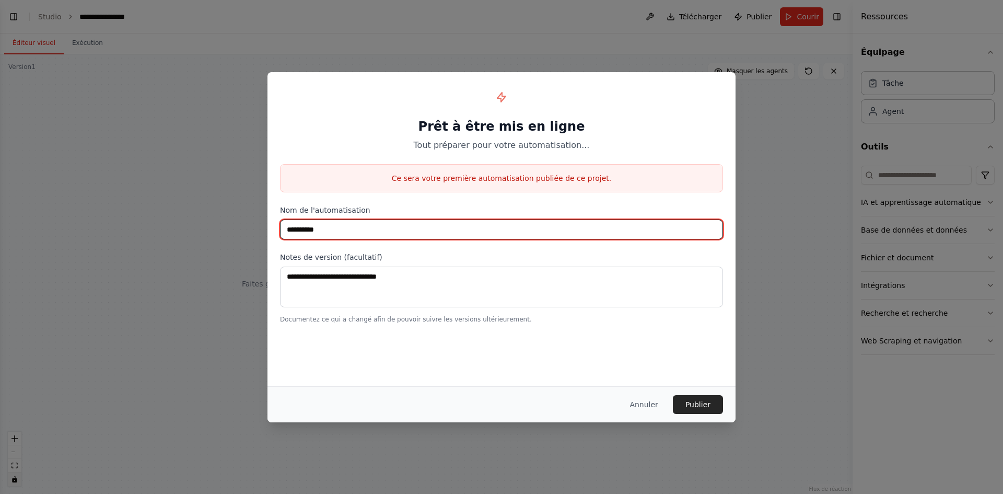
type input "**********"
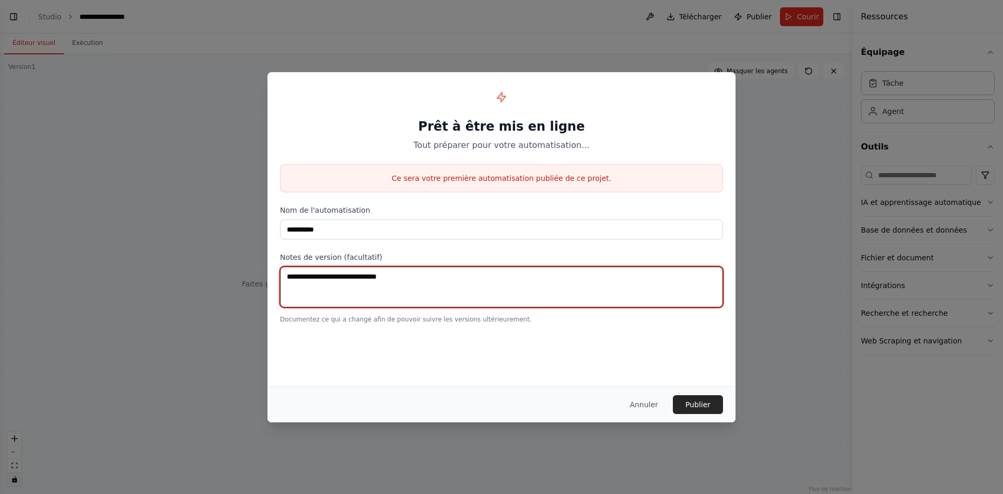
click at [400, 277] on textarea at bounding box center [501, 286] width 443 height 41
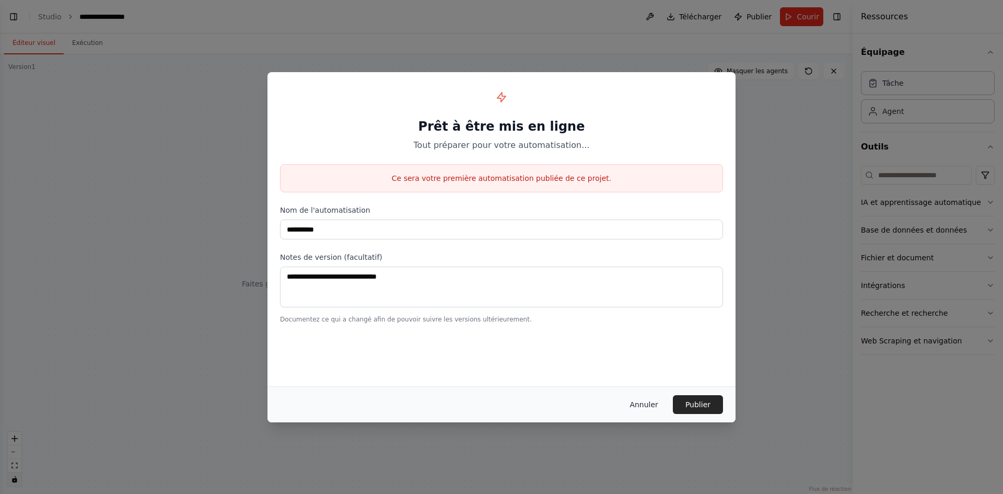
click at [642, 402] on font "Annuler" at bounding box center [643, 404] width 28 height 8
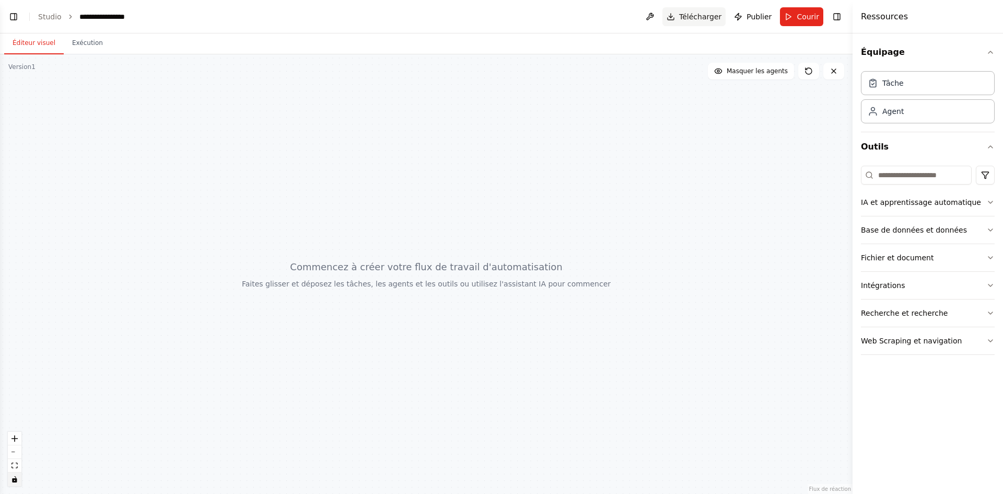
drag, startPoint x: 702, startPoint y: 20, endPoint x: 695, endPoint y: 13, distance: 10.7
click at [695, 13] on font "Télécharger" at bounding box center [700, 17] width 42 height 8
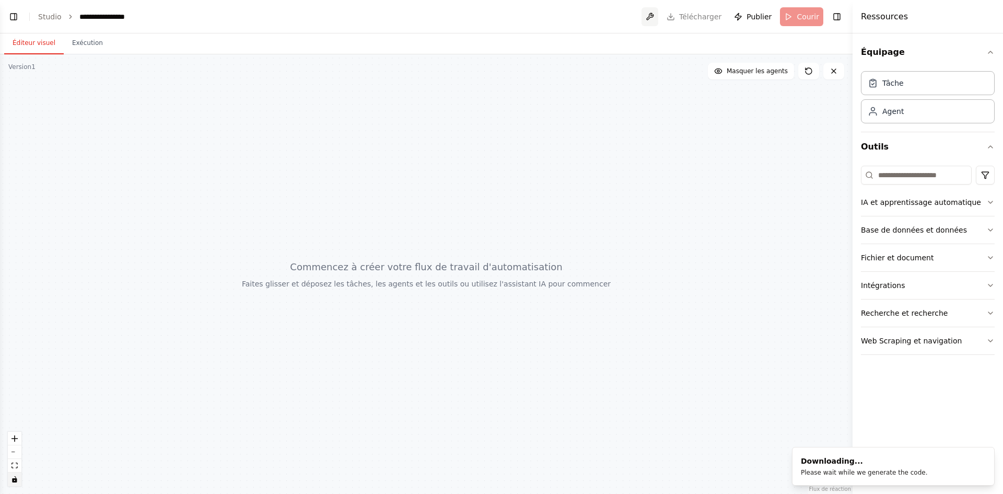
click at [658, 15] on button at bounding box center [649, 16] width 17 height 19
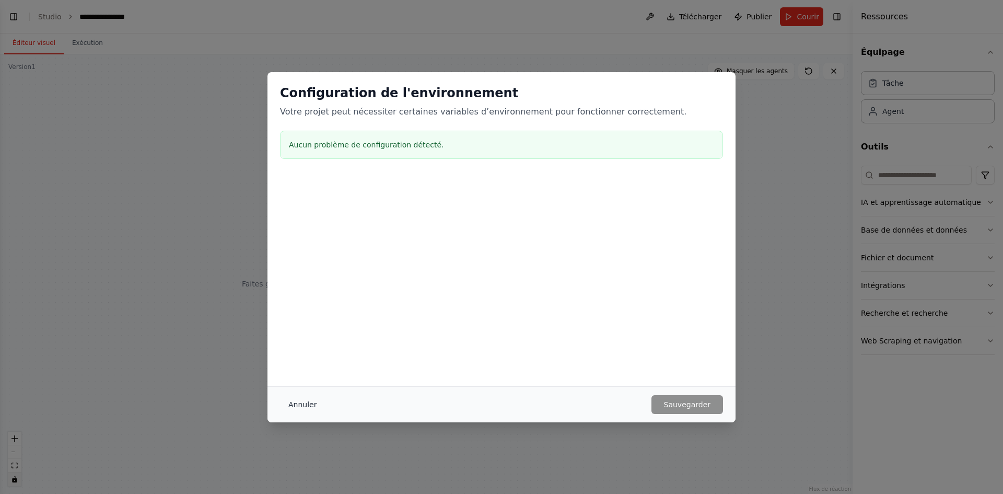
click at [310, 407] on font "Annuler" at bounding box center [302, 404] width 28 height 8
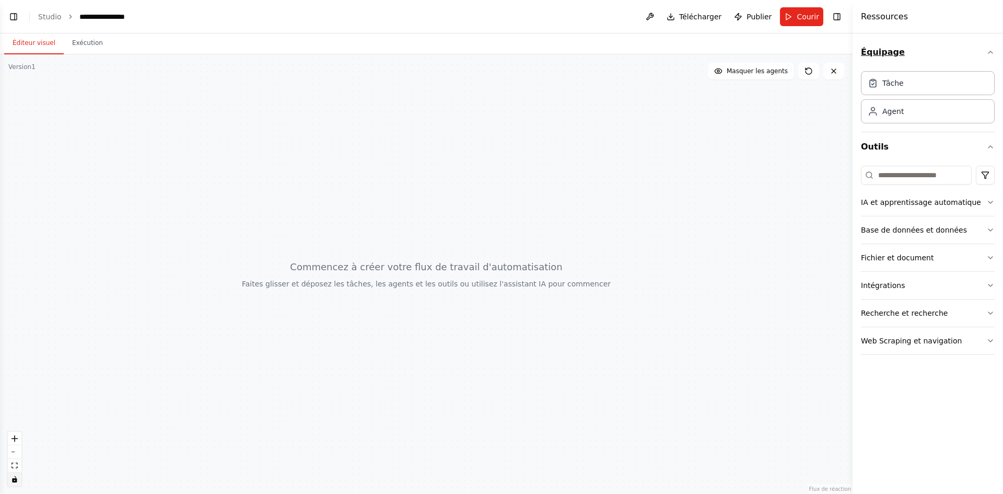
click at [993, 52] on icon "button" at bounding box center [990, 52] width 8 height 8
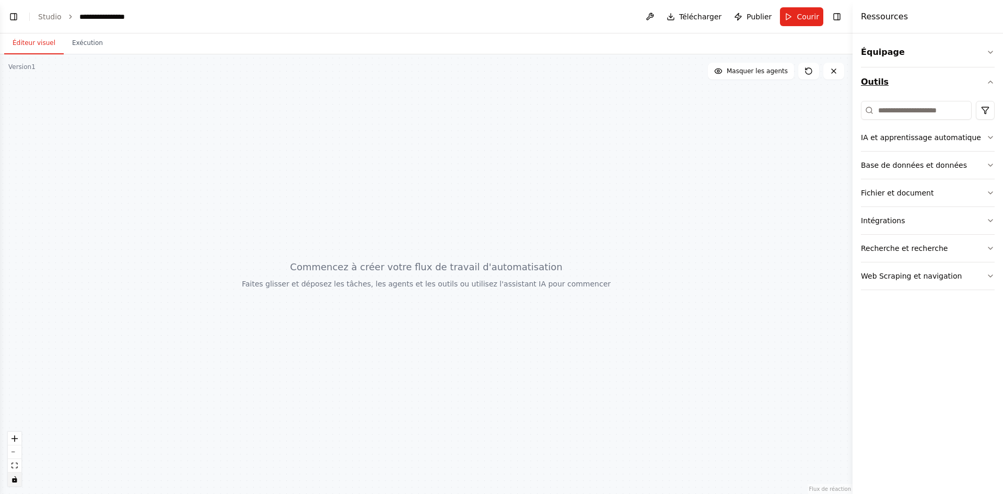
click at [982, 80] on button "Outils" at bounding box center [928, 81] width 134 height 29
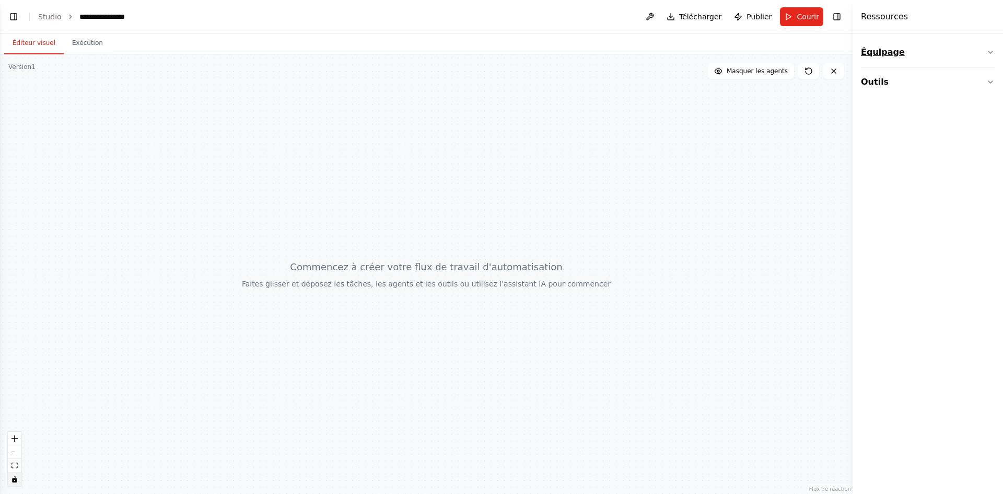
click at [987, 51] on icon "button" at bounding box center [990, 52] width 8 height 8
click at [917, 86] on div "Tâche" at bounding box center [928, 83] width 134 height 24
click at [907, 114] on div "Agent" at bounding box center [928, 111] width 134 height 24
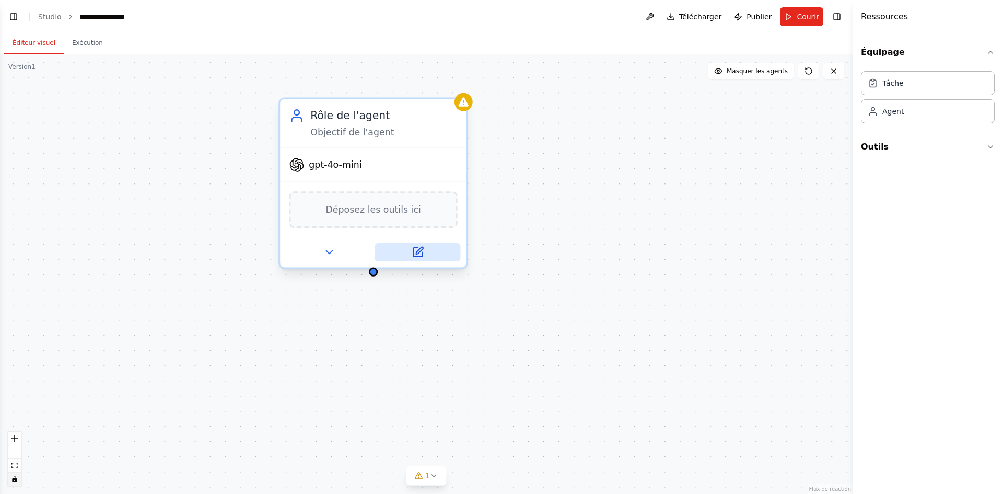
click at [428, 248] on button at bounding box center [418, 252] width 86 height 18
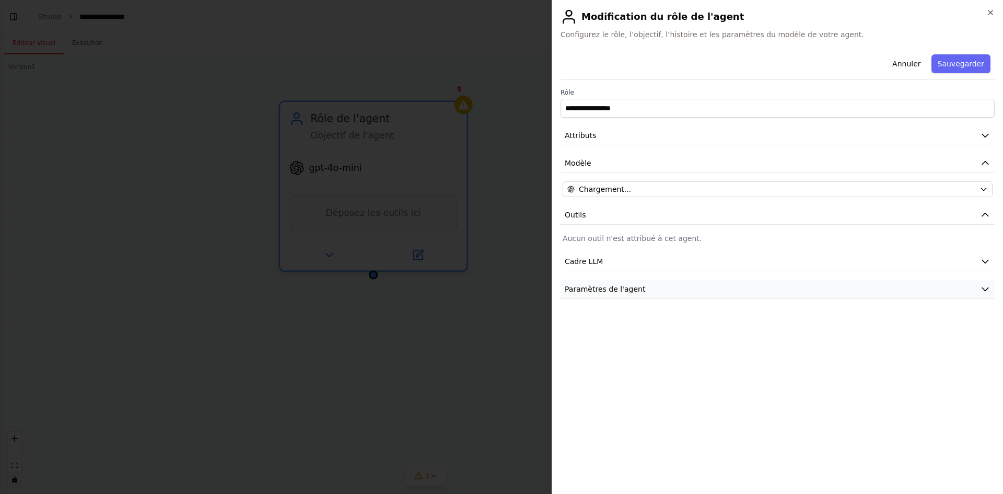
click at [636, 290] on button "Paramètres de l'agent" at bounding box center [777, 288] width 434 height 19
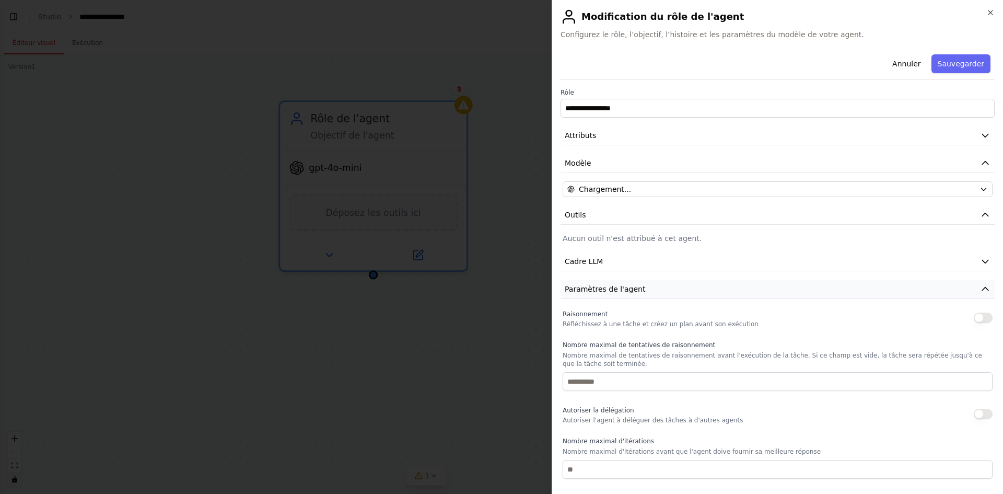
click at [636, 291] on button "Paramètres de l'agent" at bounding box center [777, 288] width 434 height 19
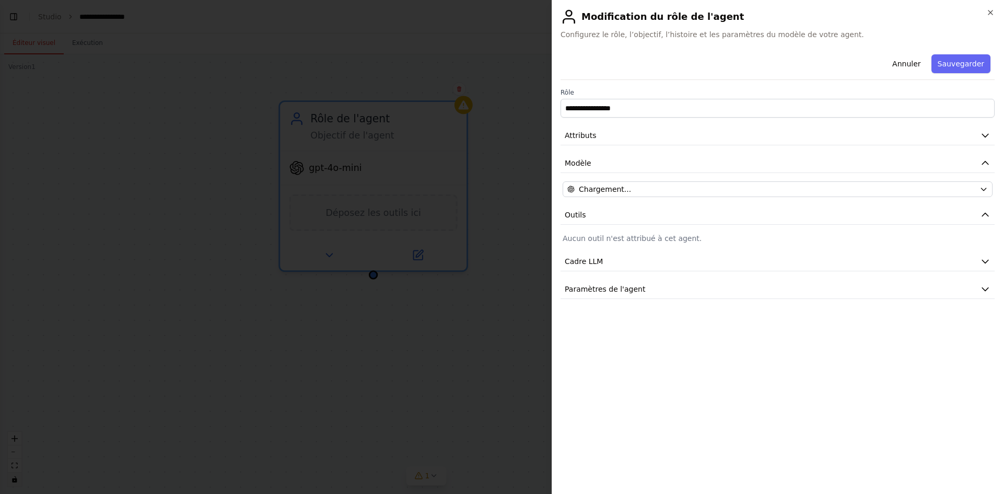
click at [605, 239] on font "Aucun outil n'est attribué à cet agent." at bounding box center [631, 238] width 139 height 8
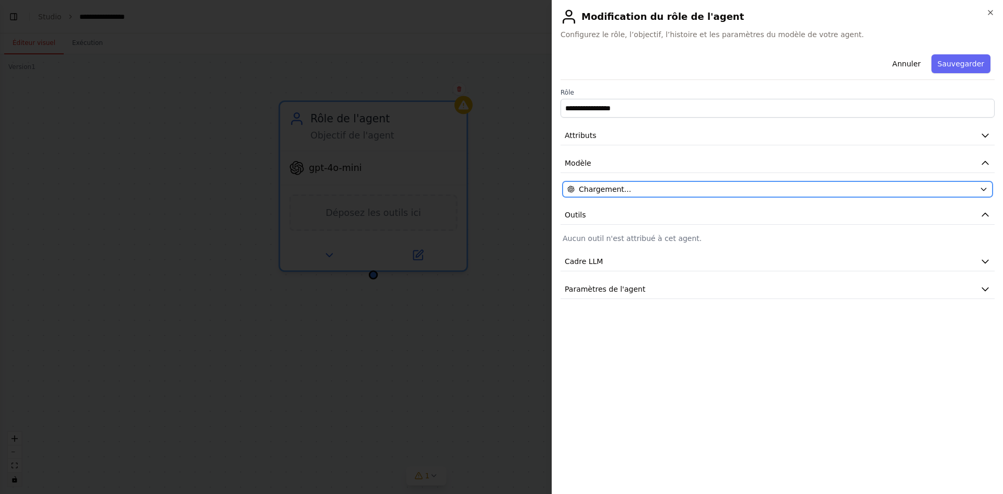
click at [597, 189] on font "Chargement..." at bounding box center [605, 189] width 52 height 8
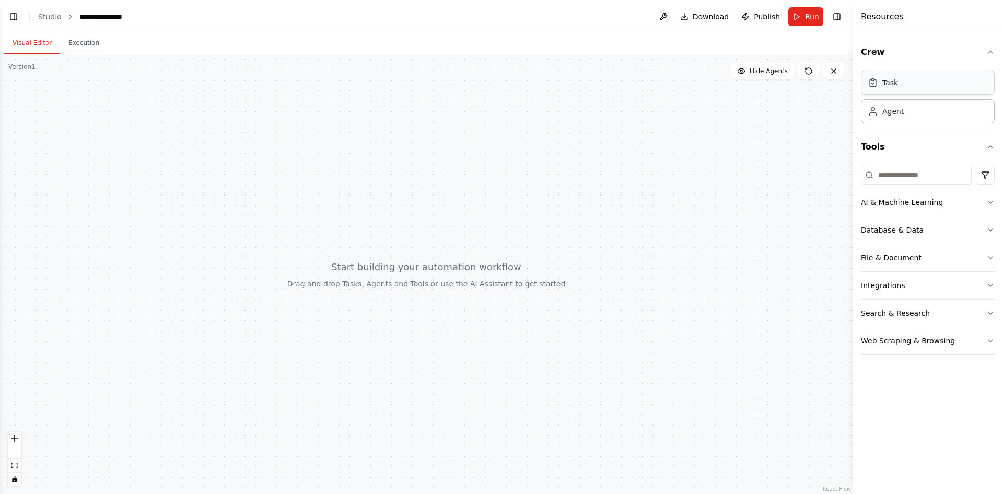
click at [934, 82] on div "Task" at bounding box center [928, 83] width 134 height 24
drag, startPoint x: 934, startPoint y: 82, endPoint x: 416, endPoint y: 143, distance: 521.6
click at [416, 143] on div "**********" at bounding box center [501, 247] width 1003 height 494
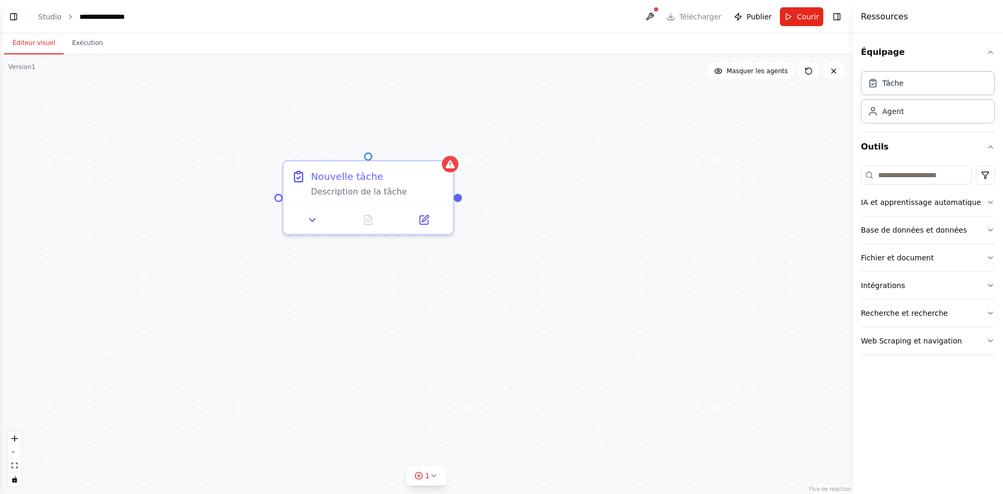
click at [669, 201] on div "Nouvelle tâche Description de la tâche" at bounding box center [426, 273] width 852 height 439
click at [429, 218] on button at bounding box center [424, 217] width 48 height 17
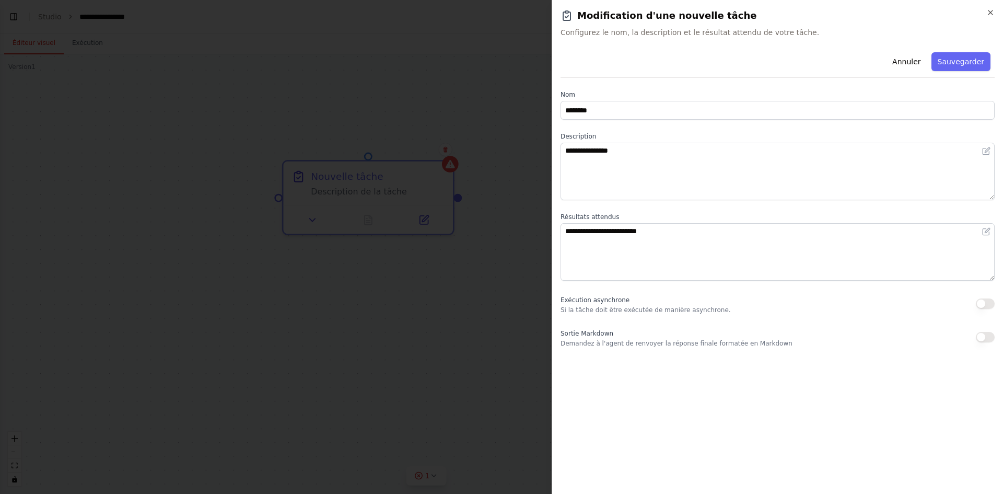
click at [471, 159] on div at bounding box center [501, 247] width 1003 height 494
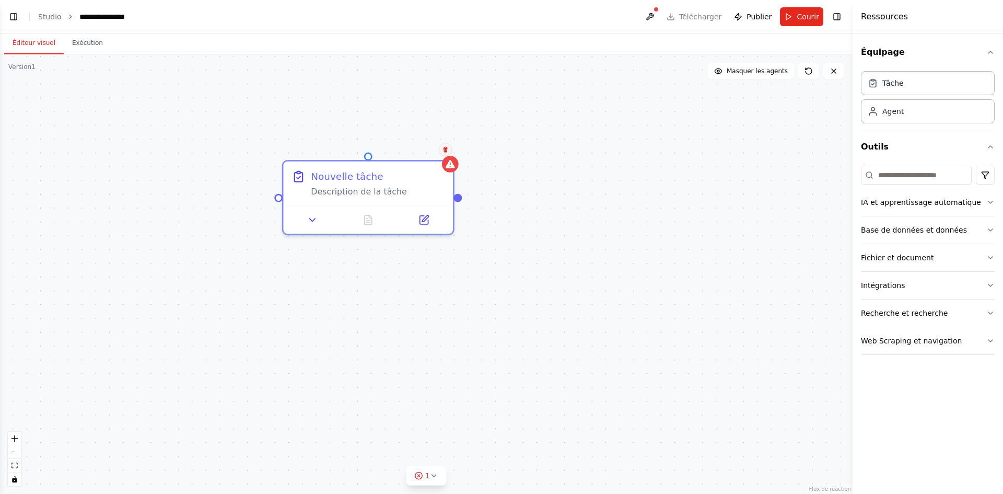
click at [441, 154] on button at bounding box center [446, 150] width 14 height 14
click at [423, 152] on font "Confirmer" at bounding box center [412, 149] width 31 height 7
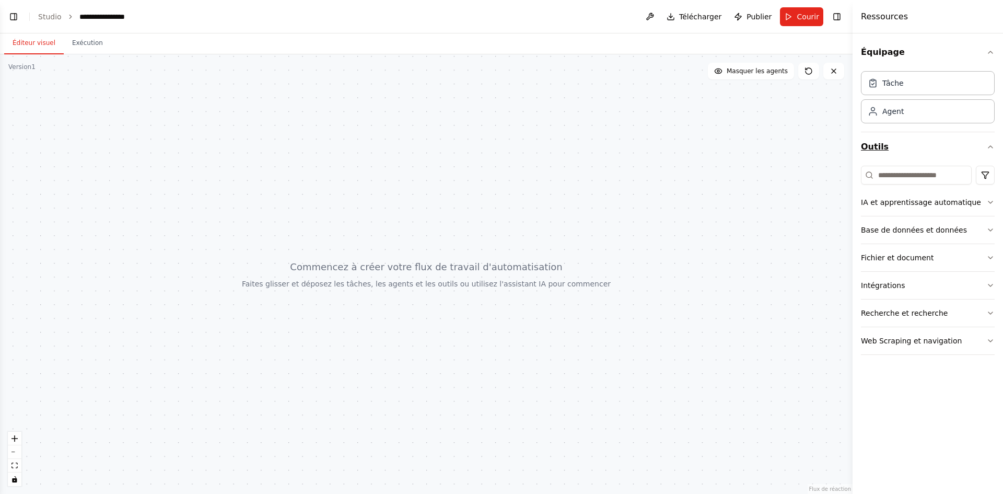
click at [993, 151] on button "Outils" at bounding box center [928, 146] width 134 height 29
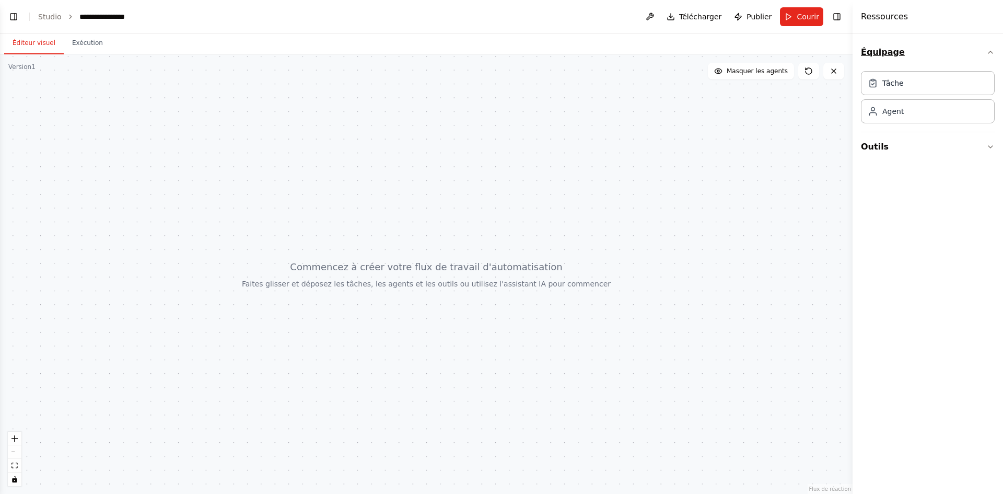
click at [991, 57] on button "Équipage" at bounding box center [928, 52] width 134 height 29
click at [985, 79] on button "Outils" at bounding box center [928, 81] width 134 height 29
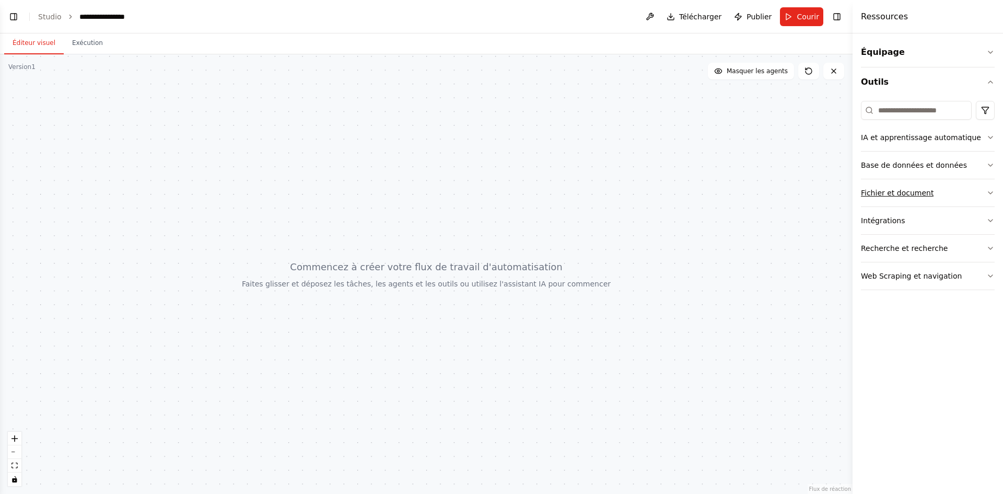
click at [938, 191] on button "Fichier et document" at bounding box center [928, 192] width 134 height 27
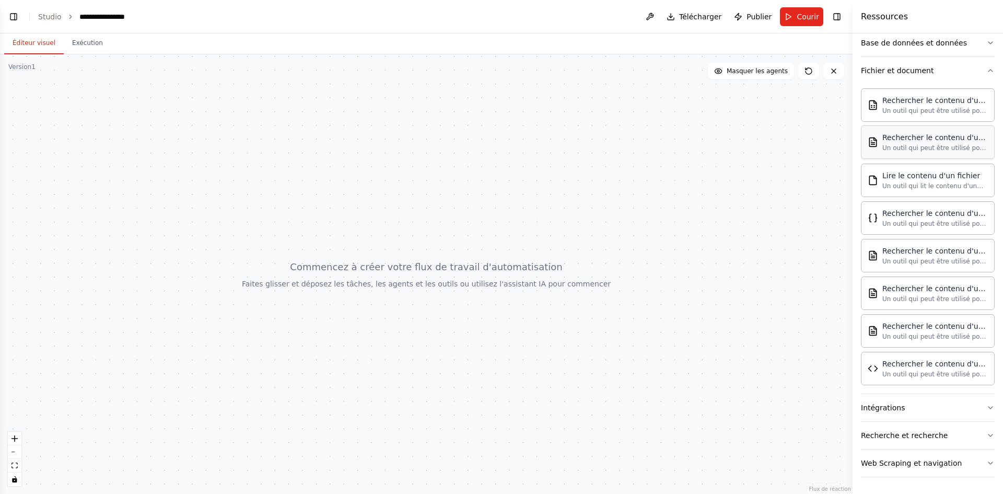
scroll to position [18, 0]
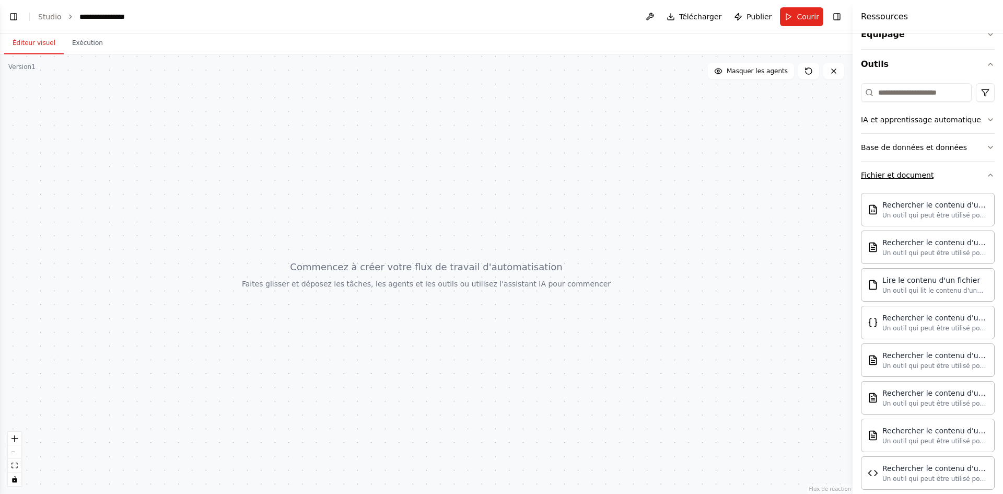
click at [948, 181] on button "Fichier et document" at bounding box center [928, 174] width 134 height 27
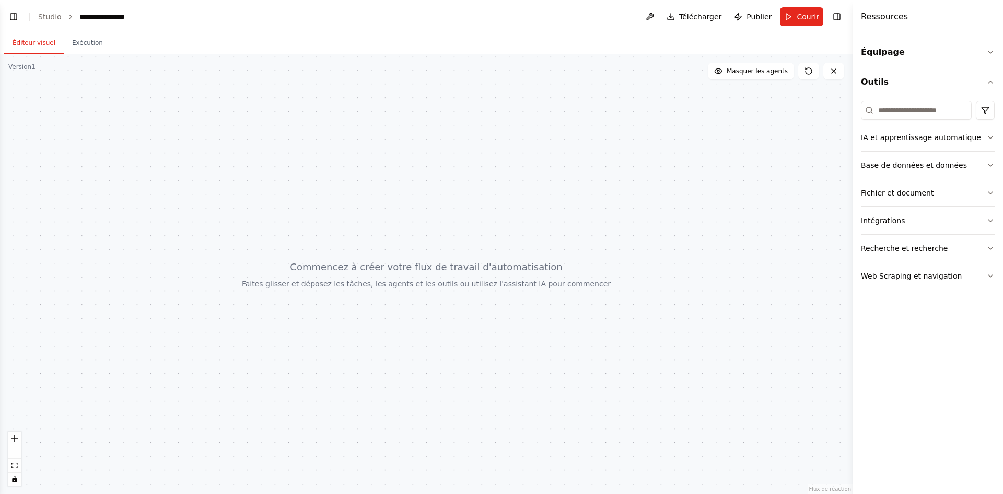
click at [929, 222] on button "Intégrations" at bounding box center [928, 220] width 134 height 27
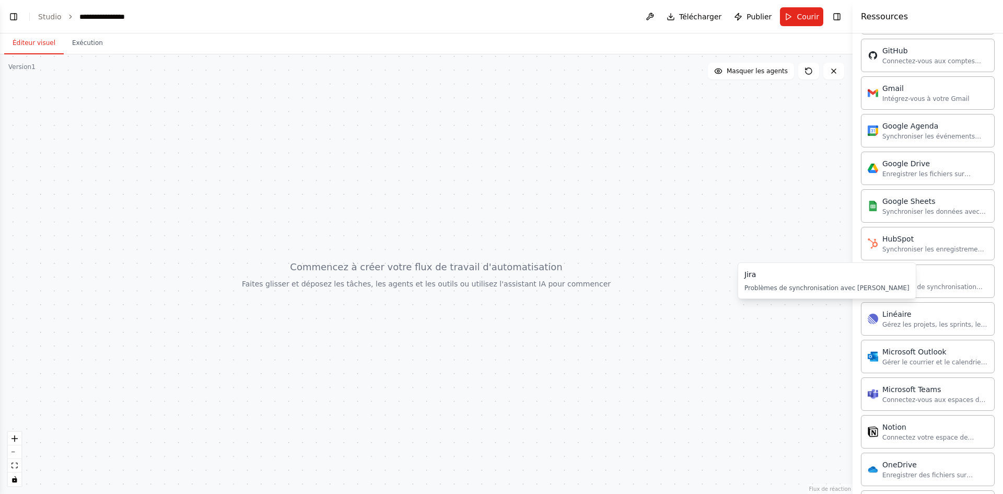
scroll to position [89, 0]
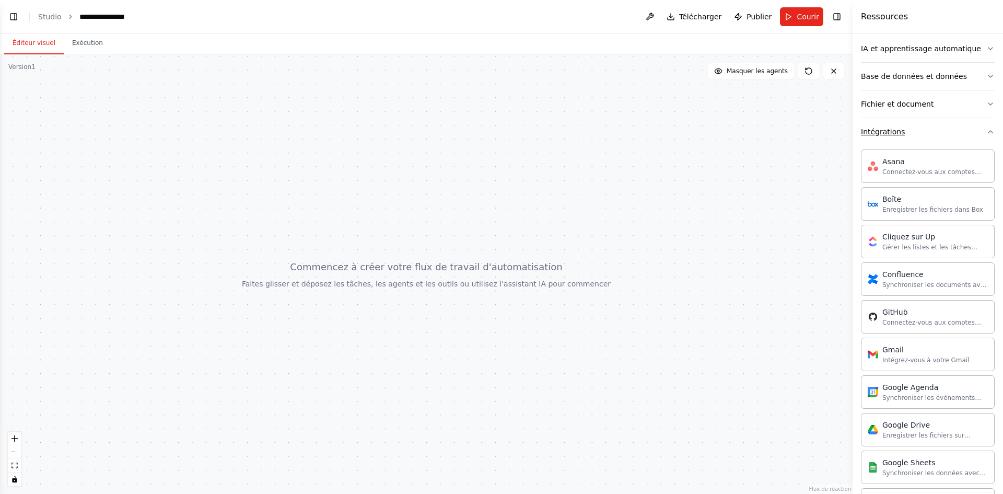
click at [903, 134] on button "Intégrations" at bounding box center [928, 131] width 134 height 27
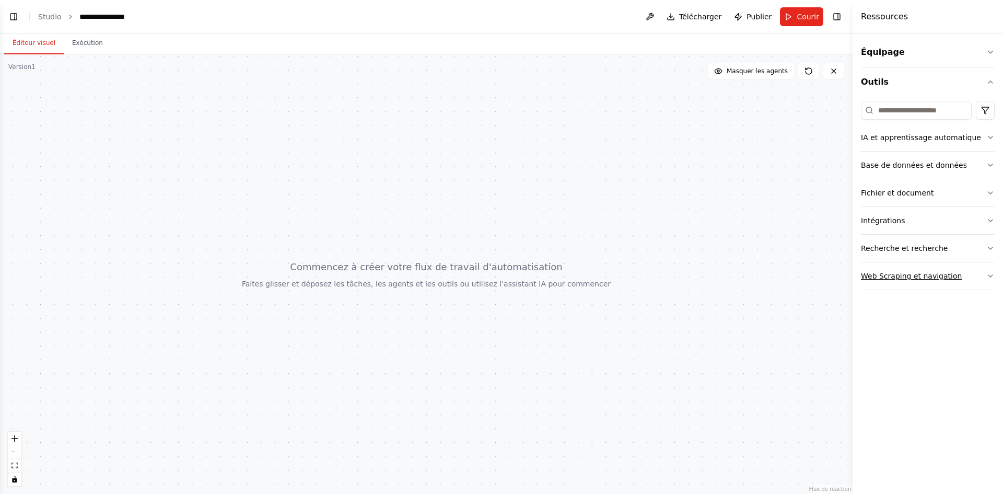
click at [947, 280] on div "Web Scraping et navigation" at bounding box center [911, 276] width 101 height 10
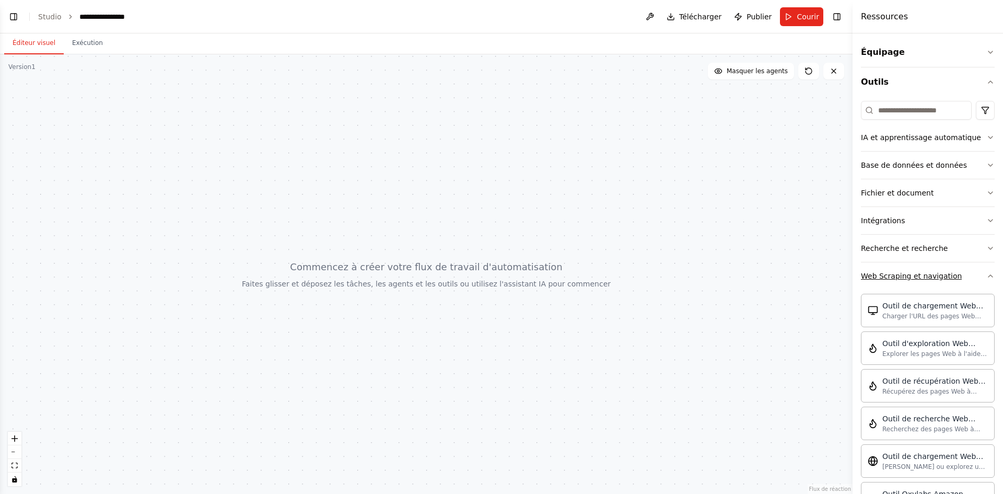
click at [948, 278] on font "Web Scraping et navigation" at bounding box center [911, 276] width 101 height 8
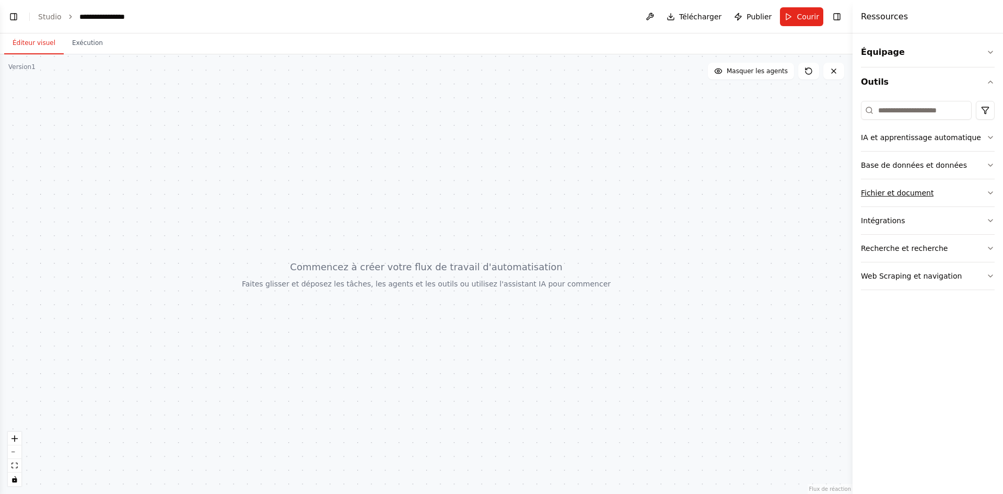
click at [905, 195] on font "Fichier et document" at bounding box center [897, 193] width 73 height 8
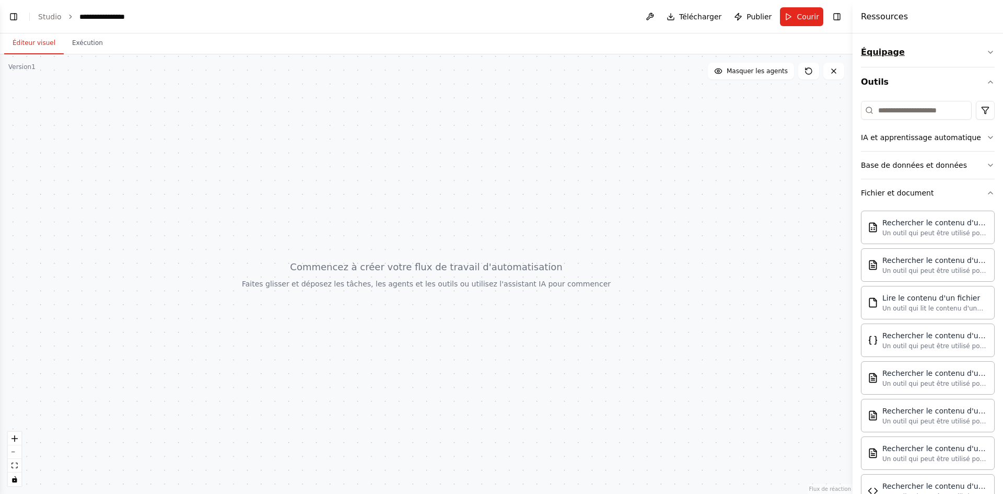
click at [903, 45] on button "Équipage" at bounding box center [928, 52] width 134 height 29
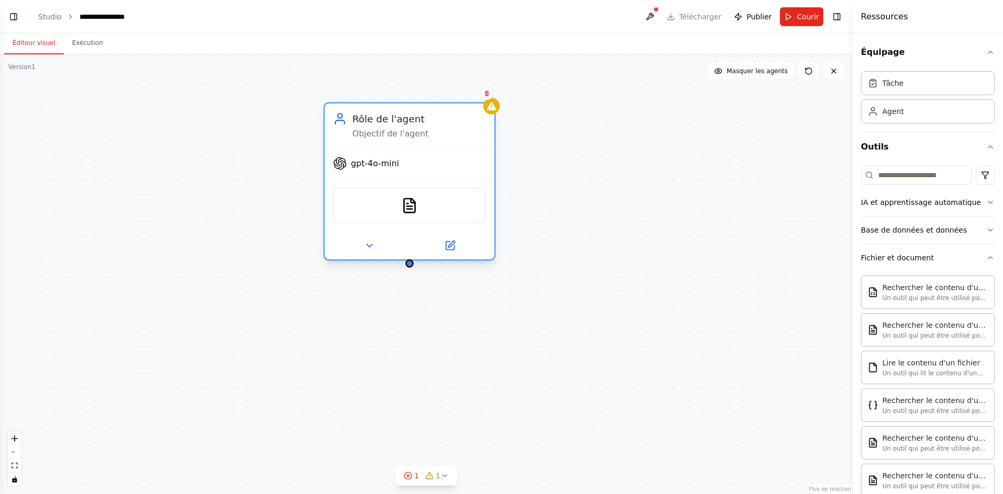
drag, startPoint x: 527, startPoint y: 210, endPoint x: 387, endPoint y: 154, distance: 150.9
click at [387, 154] on div "gpt-4o-mini" at bounding box center [410, 163] width 170 height 30
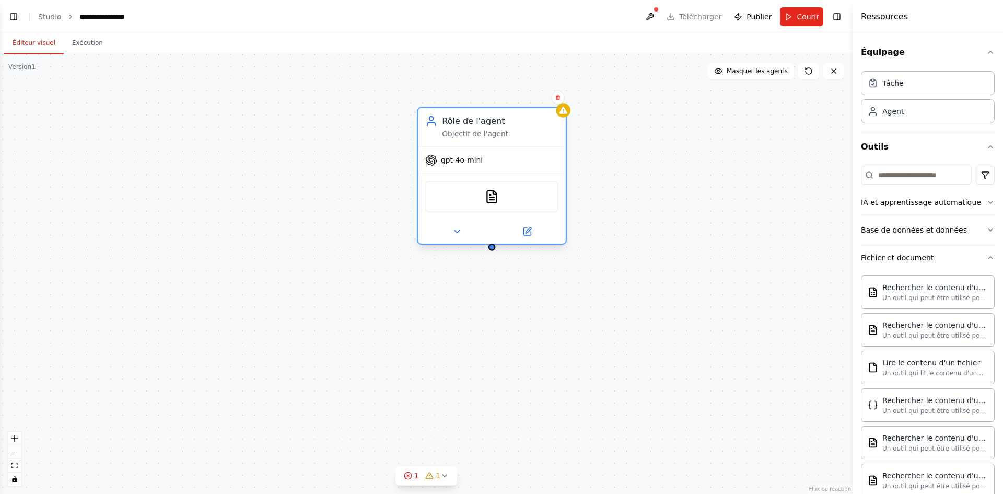
drag, startPoint x: 493, startPoint y: 159, endPoint x: 453, endPoint y: 149, distance: 41.5
click at [452, 149] on div "gpt-4o-mini" at bounding box center [492, 160] width 148 height 27
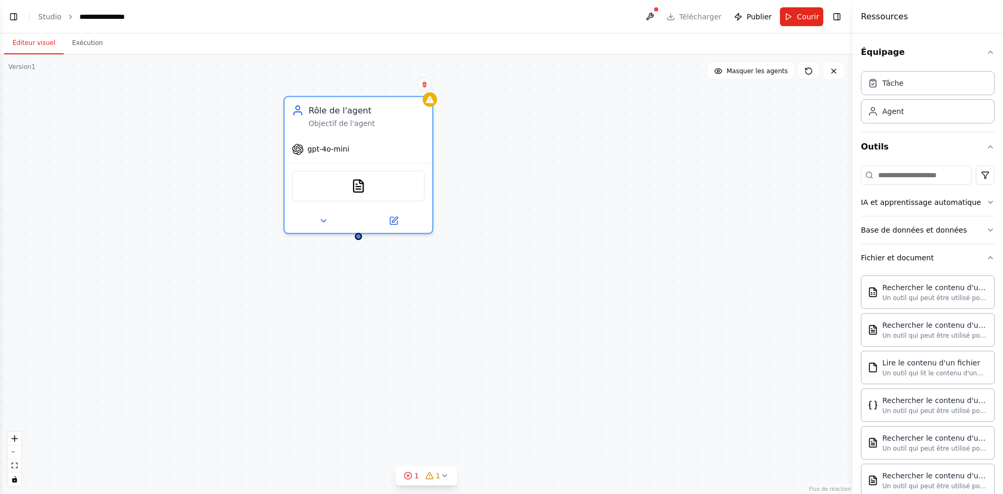
drag, startPoint x: 502, startPoint y: 165, endPoint x: 571, endPoint y: 166, distance: 68.4
click at [569, 167] on div "Rôle de l'agent Objectif de l'agent gpt-4o-mini Outil de recherche DOCX" at bounding box center [426, 273] width 852 height 439
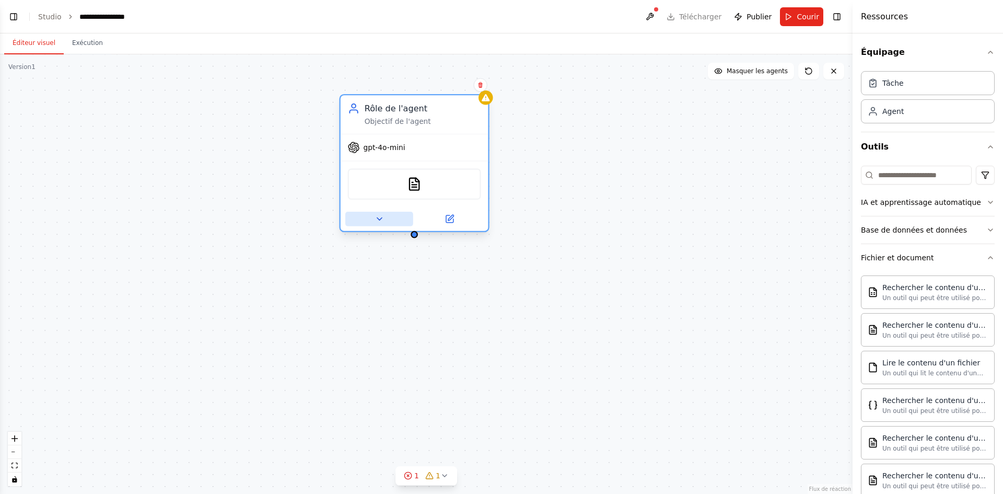
click at [384, 217] on button at bounding box center [379, 219] width 68 height 15
click at [377, 218] on icon at bounding box center [378, 218] width 9 height 9
click at [417, 172] on div "Outil de recherche DOCX" at bounding box center [414, 183] width 133 height 31
click at [412, 184] on img at bounding box center [414, 184] width 15 height 15
drag, startPoint x: 412, startPoint y: 184, endPoint x: 402, endPoint y: 184, distance: 10.4
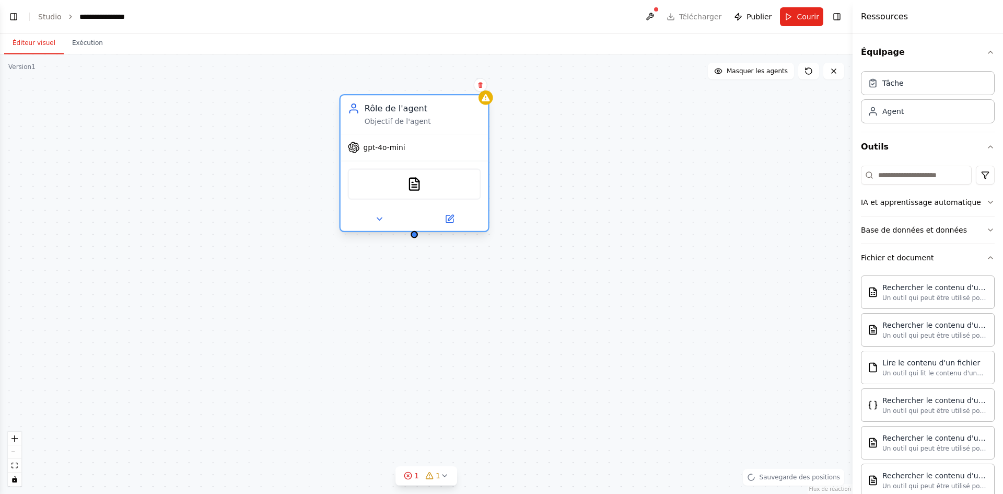
click at [401, 184] on div "Outil de recherche DOCX" at bounding box center [414, 183] width 133 height 31
click at [415, 181] on img at bounding box center [414, 184] width 15 height 15
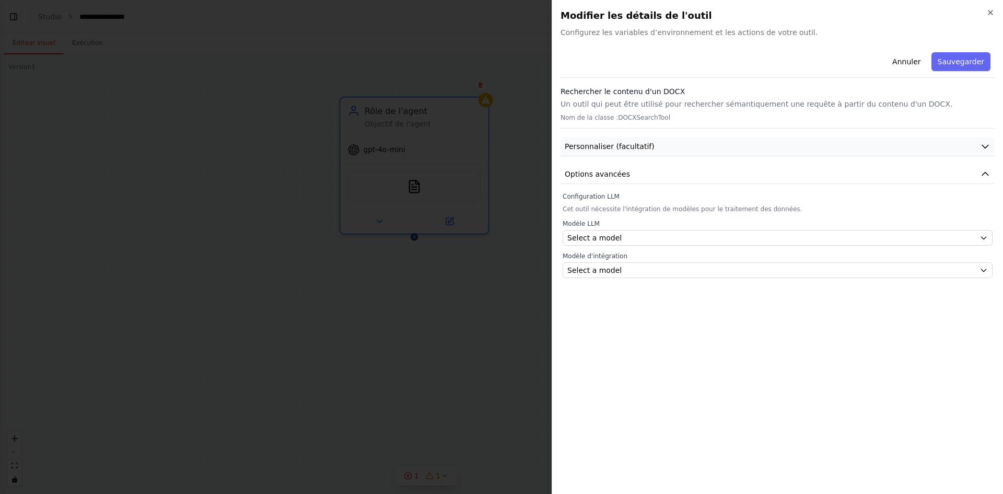
click at [674, 151] on button "Personnaliser (facultatif)" at bounding box center [777, 146] width 434 height 19
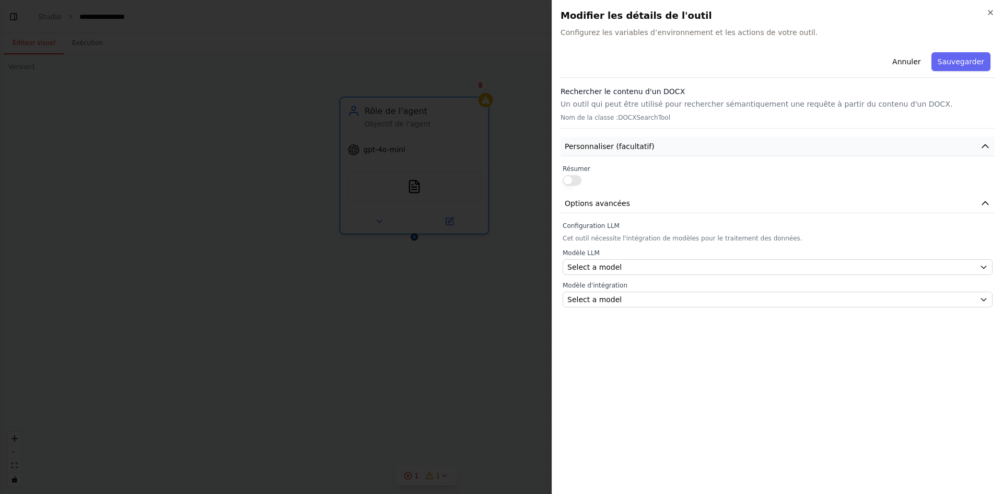
click at [674, 151] on button "Personnaliser (facultatif)" at bounding box center [777, 146] width 434 height 19
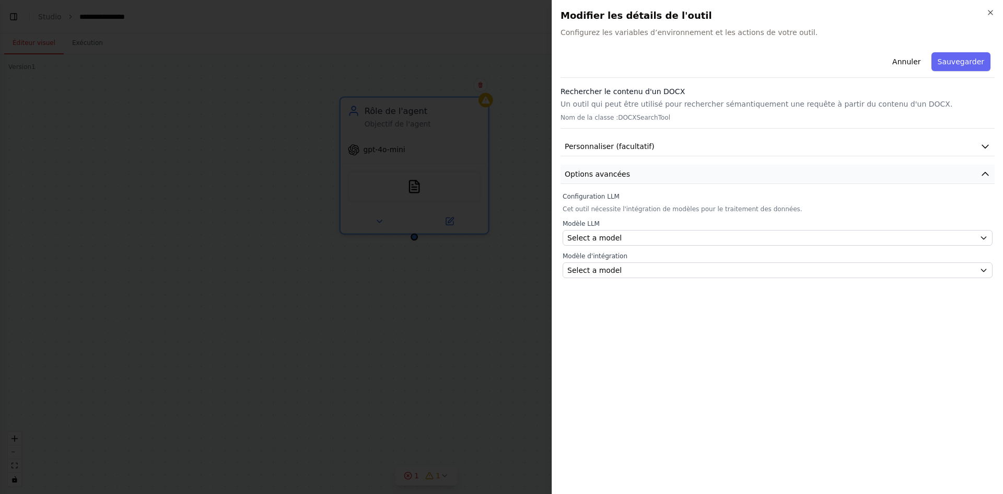
click at [660, 173] on button "Options avancées" at bounding box center [777, 174] width 434 height 19
click at [957, 61] on font "Sauvegarder" at bounding box center [960, 61] width 46 height 8
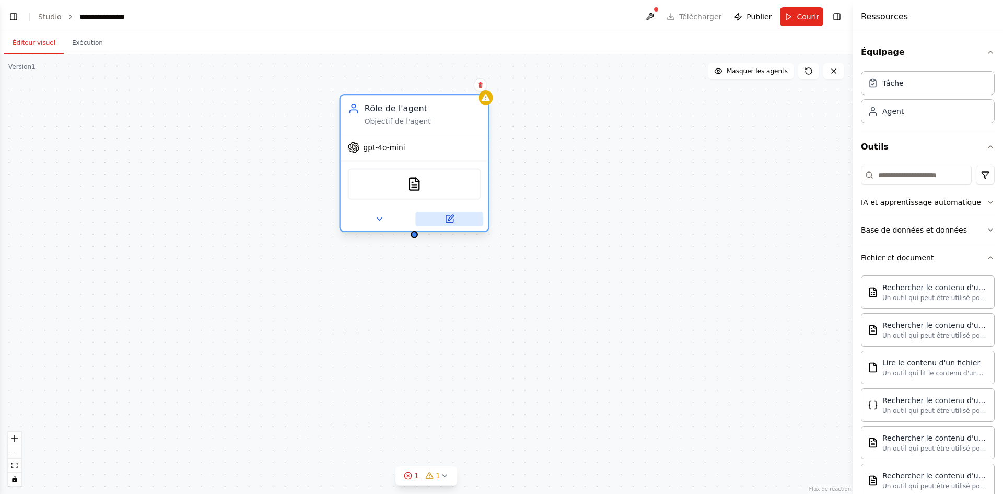
click at [448, 224] on icon at bounding box center [448, 218] width 9 height 9
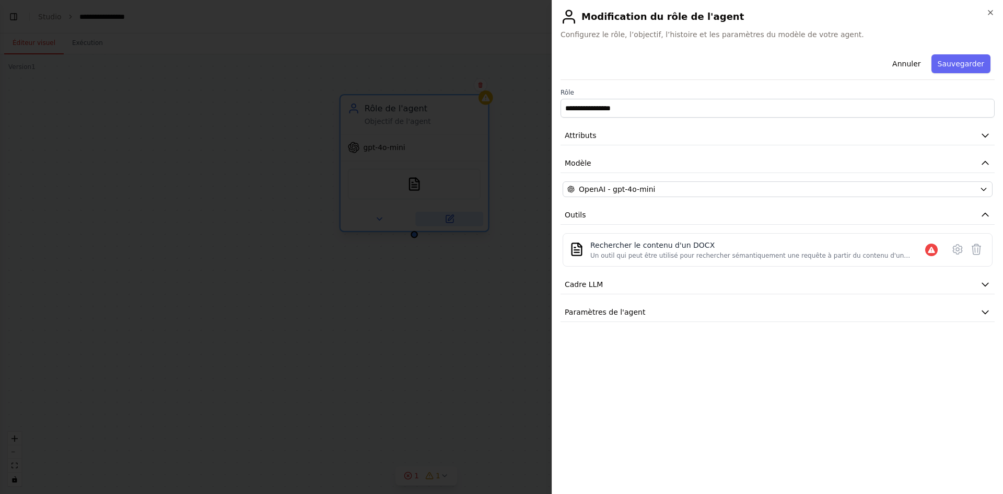
click at [448, 224] on div at bounding box center [501, 247] width 1003 height 494
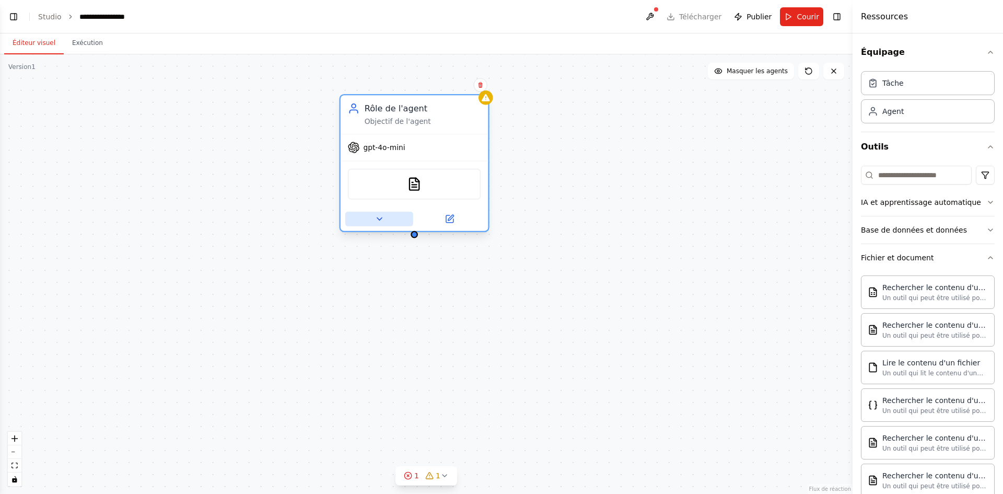
click at [382, 213] on button at bounding box center [379, 219] width 68 height 15
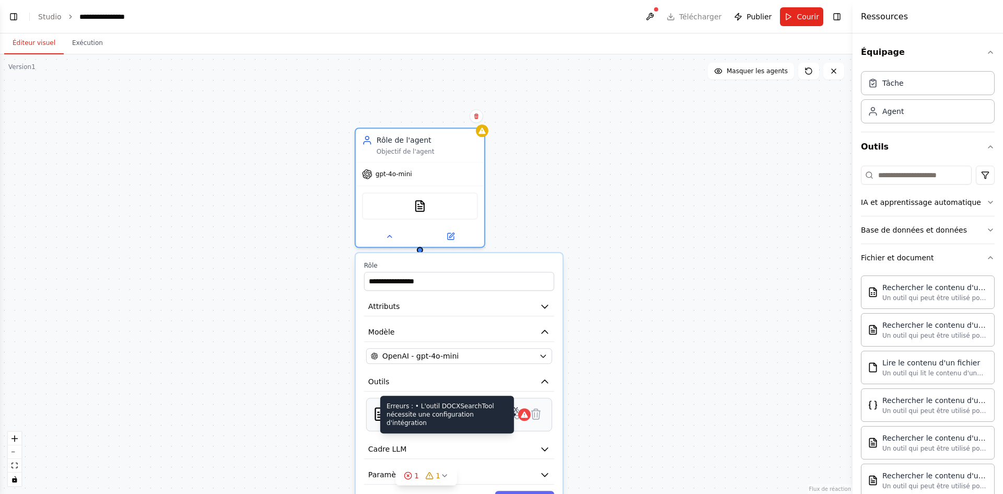
click at [520, 417] on icon at bounding box center [524, 414] width 8 height 8
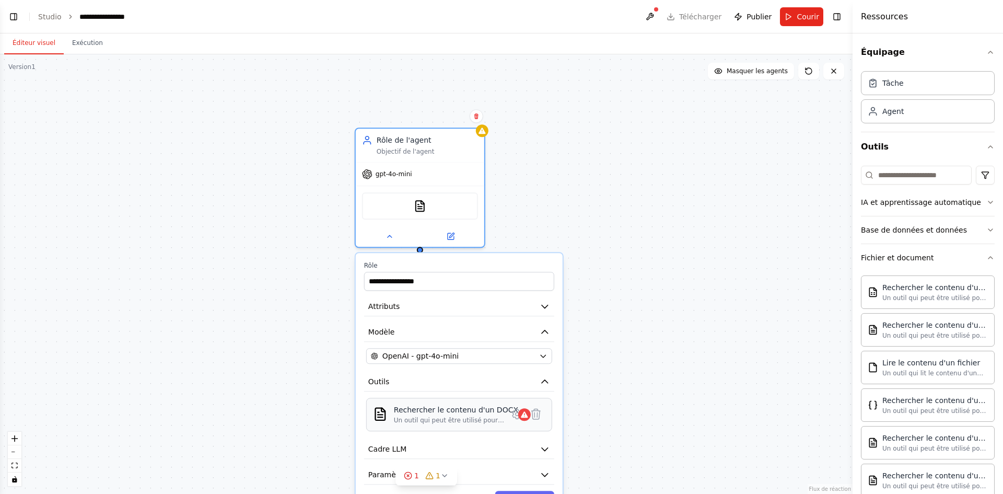
click at [465, 414] on font "Rechercher le contenu d'un DOCX" at bounding box center [456, 409] width 124 height 8
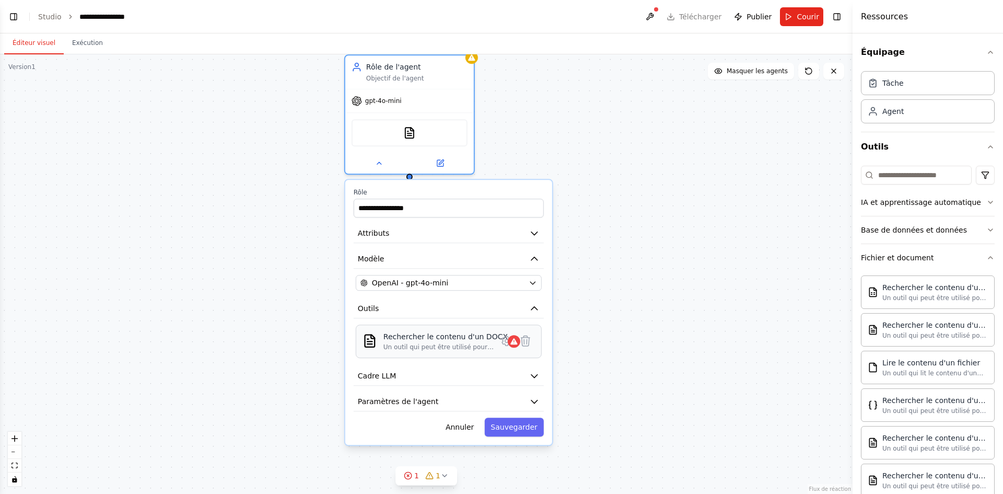
drag, startPoint x: 465, startPoint y: 414, endPoint x: 451, endPoint y: 337, distance: 77.6
click at [451, 337] on font "Rechercher le contenu d'un DOCX" at bounding box center [445, 336] width 124 height 8
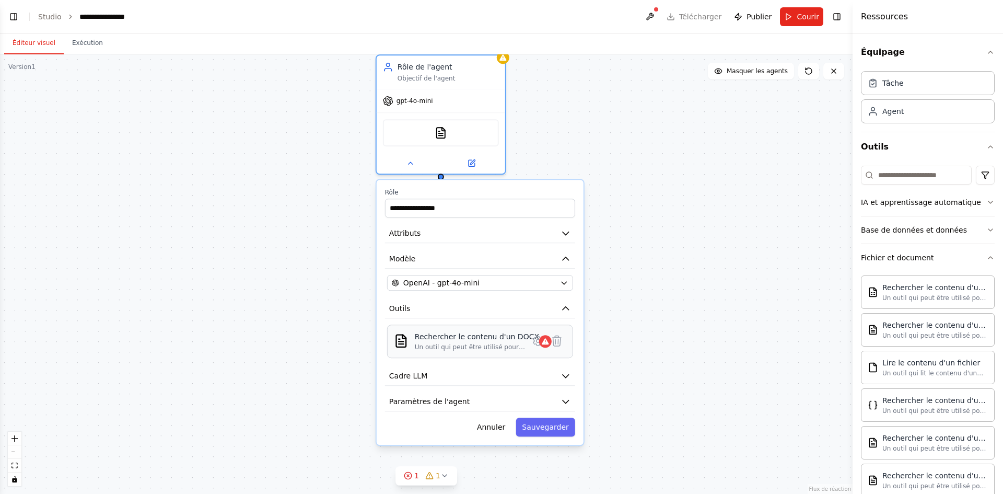
drag, startPoint x: 450, startPoint y: 352, endPoint x: 461, endPoint y: 356, distance: 12.2
click at [461, 356] on div "Rechercher le contenu d'un DOCX Un outil qui peut être utilisé pour rechercher …" at bounding box center [480, 340] width 186 height 33
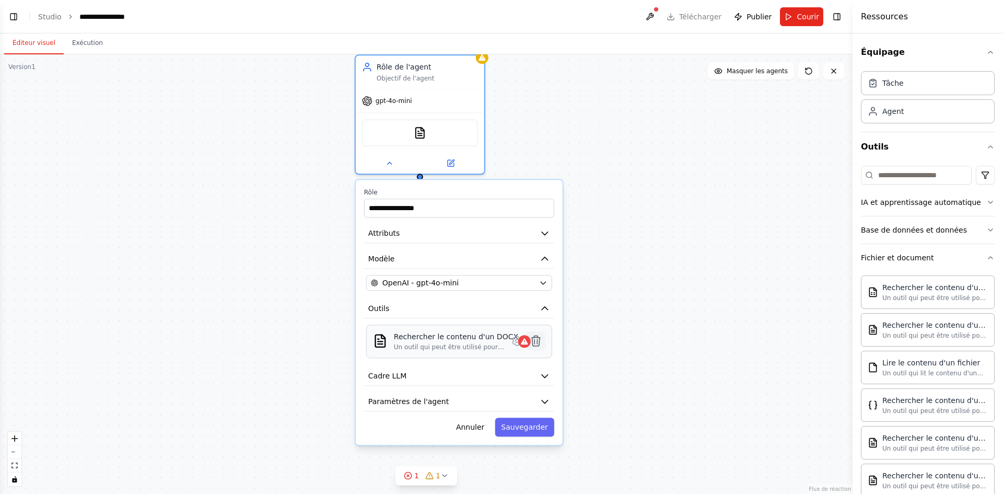
click at [539, 345] on icon at bounding box center [536, 340] width 13 height 13
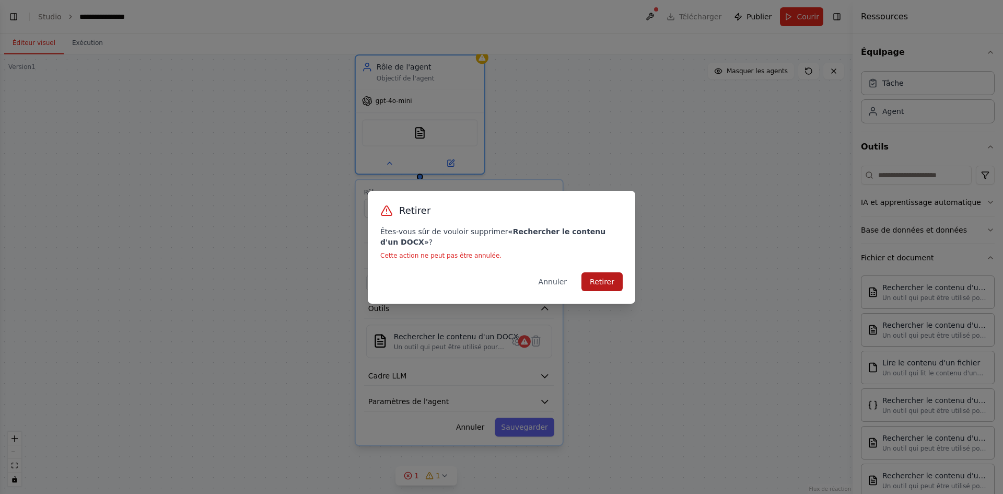
click at [603, 280] on font "Retirer" at bounding box center [602, 281] width 25 height 8
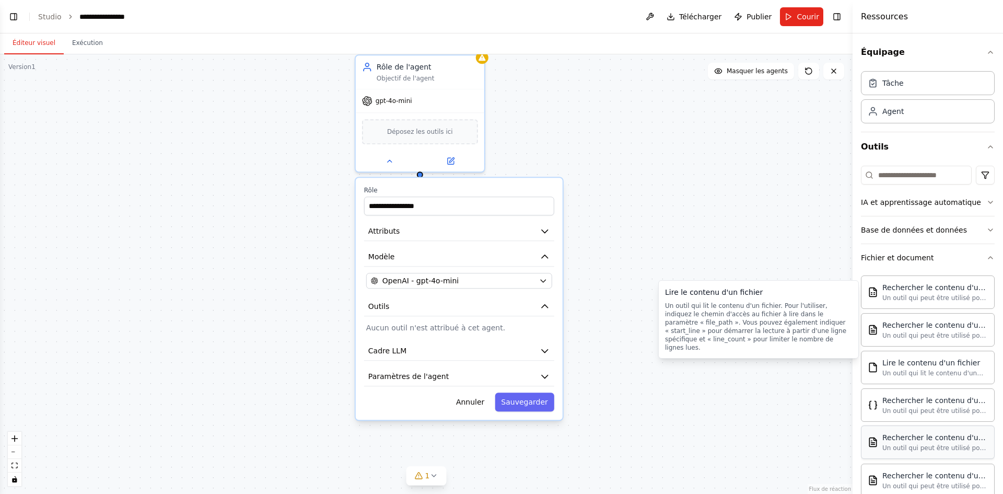
scroll to position [52, 0]
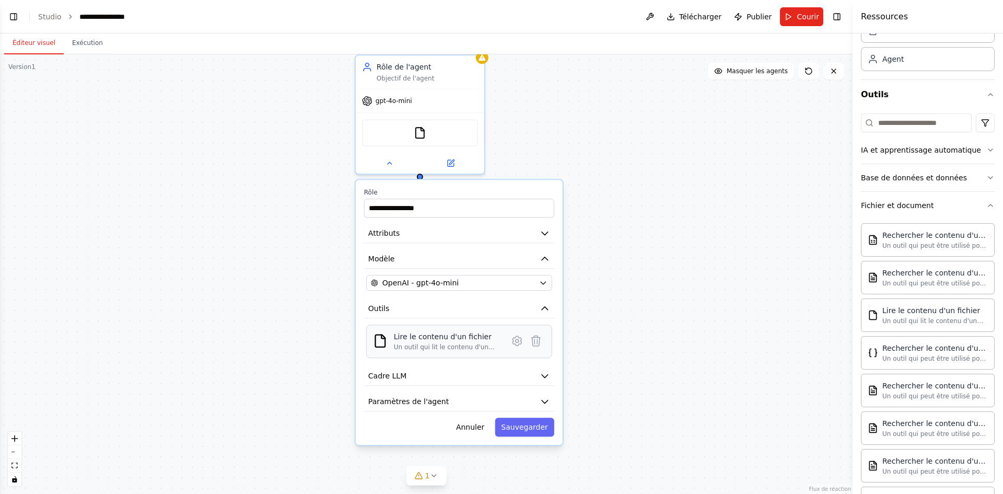
click at [465, 346] on font "Un outil qui lit le contenu d'un fichier. Pour l'utiliser, indiquez le chemin d…" at bounding box center [445, 380] width 103 height 74
drag, startPoint x: 465, startPoint y: 346, endPoint x: 437, endPoint y: 341, distance: 28.1
click at [437, 340] on font "Lire le contenu d'un fichier" at bounding box center [443, 336] width 98 height 8
click at [424, 132] on img at bounding box center [420, 130] width 13 height 13
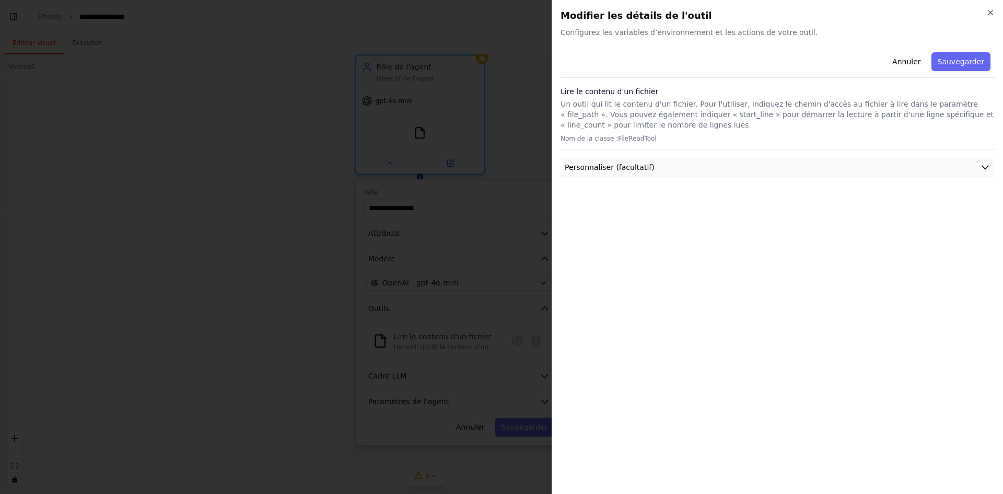
click at [632, 171] on font "Personnaliser (facultatif)" at bounding box center [610, 167] width 90 height 8
click at [626, 173] on button "Personnaliser (facultatif)" at bounding box center [777, 167] width 434 height 19
click at [525, 163] on div at bounding box center [501, 247] width 1003 height 494
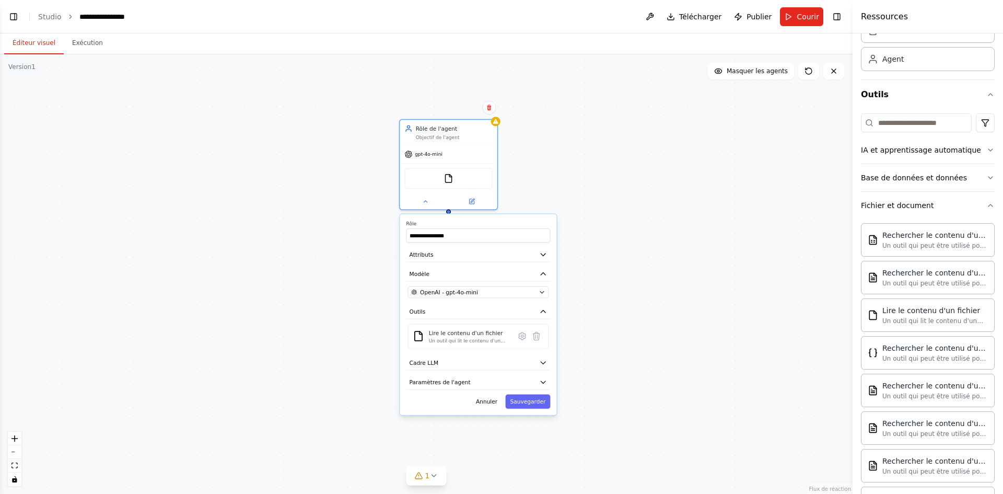
drag, startPoint x: 594, startPoint y: 115, endPoint x: 569, endPoint y: 155, distance: 46.9
click at [569, 155] on div "**********" at bounding box center [426, 273] width 852 height 439
drag, startPoint x: 451, startPoint y: 180, endPoint x: 429, endPoint y: 172, distance: 23.1
click at [429, 172] on div "Outil de lecture de fichiers" at bounding box center [447, 177] width 88 height 20
click at [428, 474] on font "1" at bounding box center [427, 475] width 5 height 8
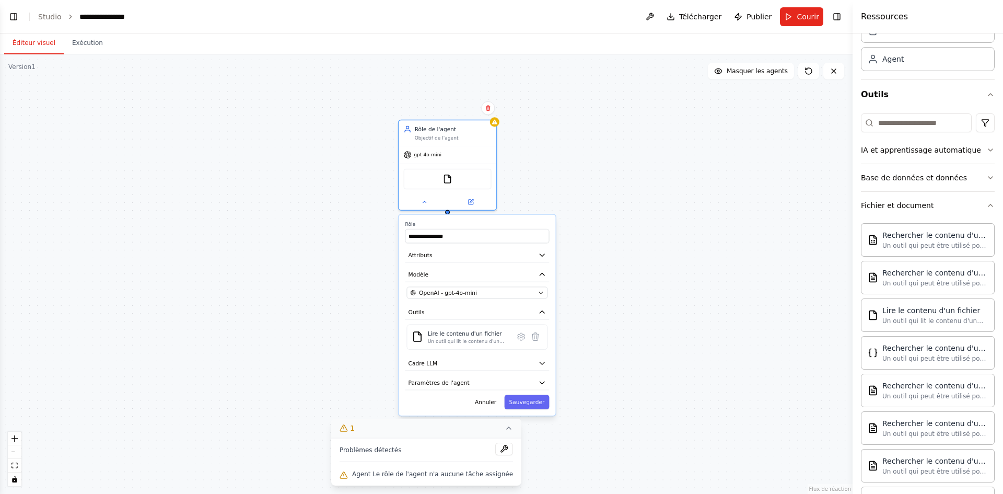
click at [504, 432] on icon at bounding box center [508, 428] width 8 height 8
click at [490, 110] on icon at bounding box center [488, 108] width 6 height 6
click at [490, 111] on button at bounding box center [488, 108] width 14 height 14
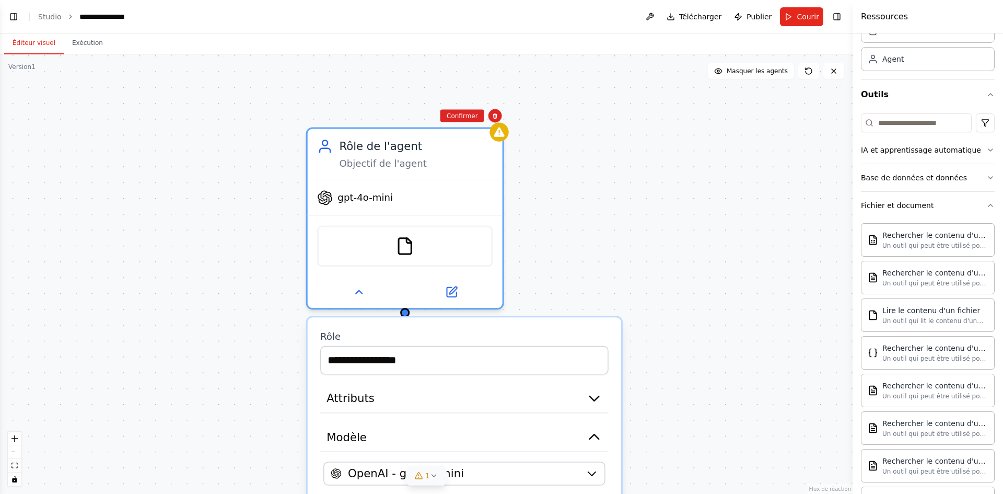
click at [466, 109] on div "Confirmer" at bounding box center [462, 115] width 44 height 13
click at [463, 111] on button "Confirmer" at bounding box center [462, 116] width 44 height 13
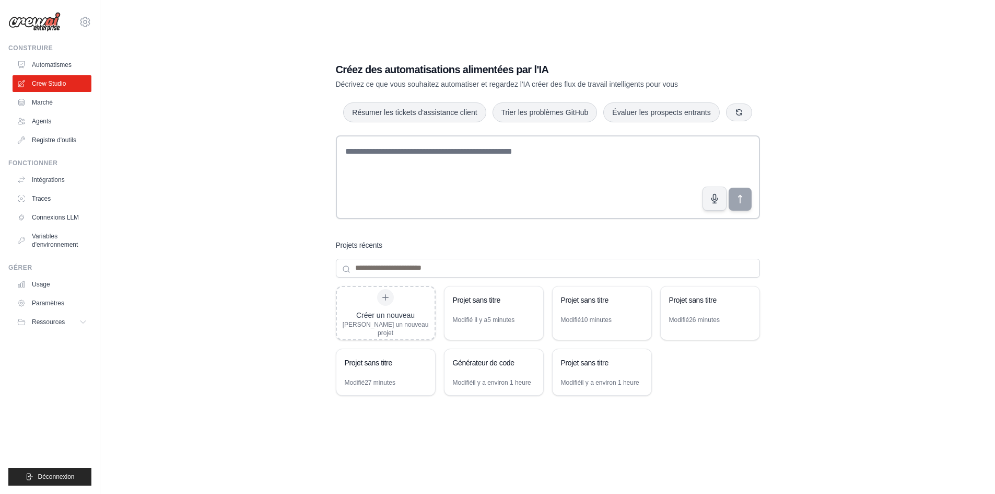
click at [857, 136] on div "Créez des automatisations alimentées par l'IA Décrivez ce que vous souhaitez au…" at bounding box center [547, 257] width 861 height 494
click at [51, 143] on font "Registre d'outils" at bounding box center [55, 139] width 44 height 7
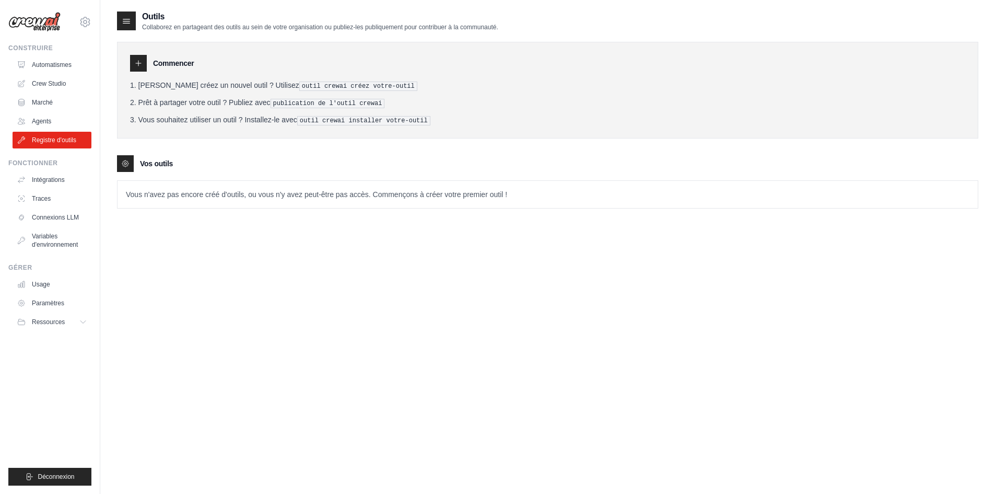
click at [130, 161] on div at bounding box center [125, 163] width 17 height 17
click at [131, 62] on div at bounding box center [138, 63] width 17 height 17
click at [138, 59] on icon at bounding box center [138, 63] width 8 height 8
click at [83, 320] on icon at bounding box center [84, 322] width 8 height 8
click at [74, 324] on button "Ressources" at bounding box center [53, 321] width 79 height 17
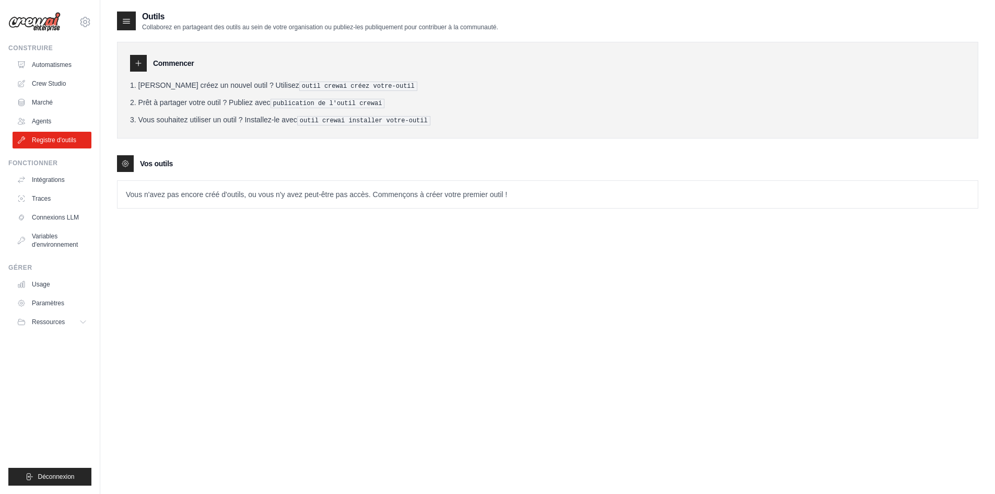
click at [204, 190] on font "Vous n'avez pas encore créé d'outils, ou vous n'y avez peut-être pas accès. Com…" at bounding box center [316, 194] width 381 height 8
click at [131, 163] on div at bounding box center [125, 163] width 17 height 17
click at [320, 119] on font "outil crewai installer votre-outil" at bounding box center [364, 120] width 128 height 7
click at [304, 95] on ol "[PERSON_NAME] créez un nouvel outil ? Utilisez outil crewai créez votre-outil P…" at bounding box center [547, 102] width 835 height 45
click at [302, 84] on font "outil crewai créez votre-outil" at bounding box center [358, 86] width 113 height 7
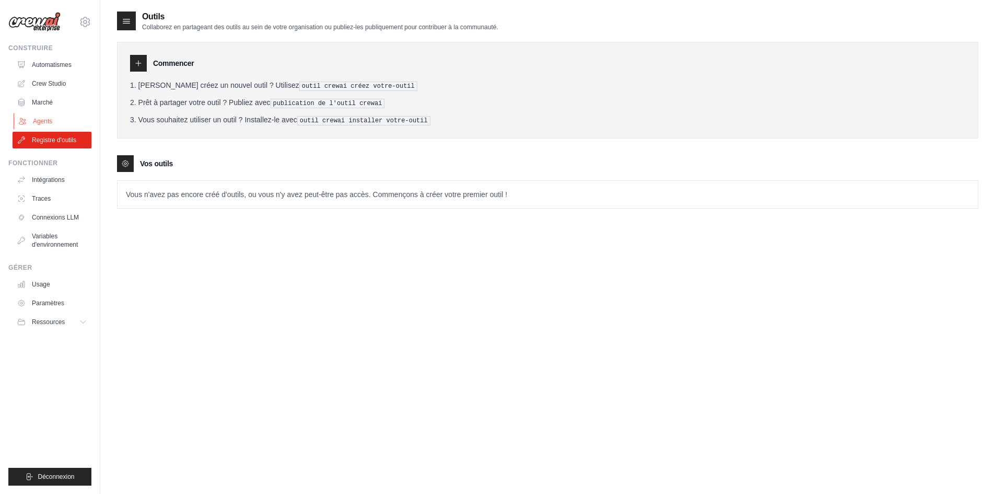
click at [61, 122] on link "Agents" at bounding box center [53, 121] width 79 height 17
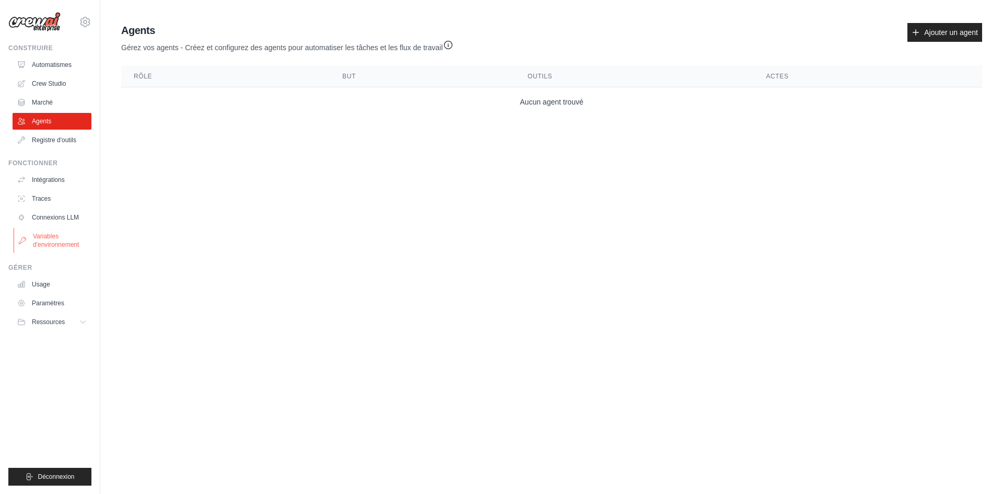
click at [73, 242] on font "Variables d'environnement" at bounding box center [56, 240] width 46 height 16
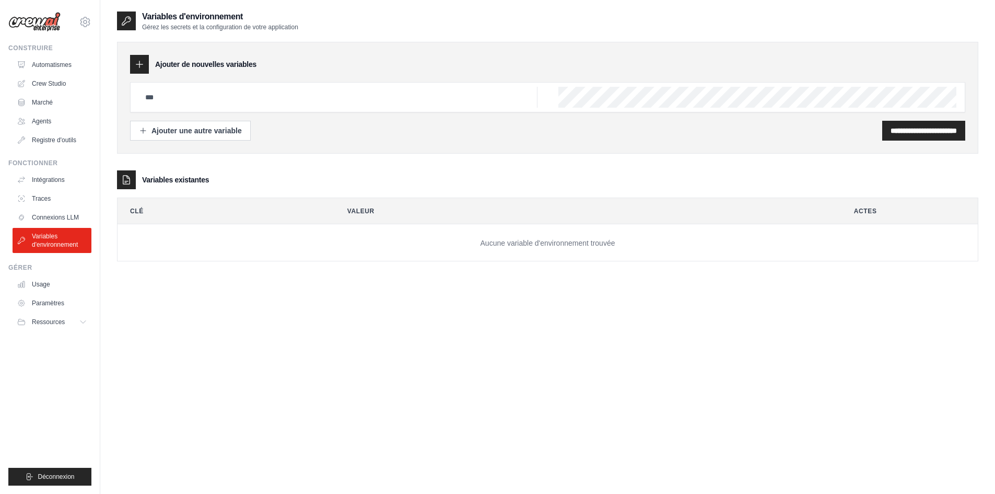
click at [474, 20] on div "Variables d'environnement Gérez les secrets et la configuration de votre applic…" at bounding box center [547, 20] width 861 height 21
click at [174, 105] on input "text" at bounding box center [338, 97] width 398 height 21
click at [228, 132] on font "Ajouter une autre variable" at bounding box center [196, 130] width 90 height 8
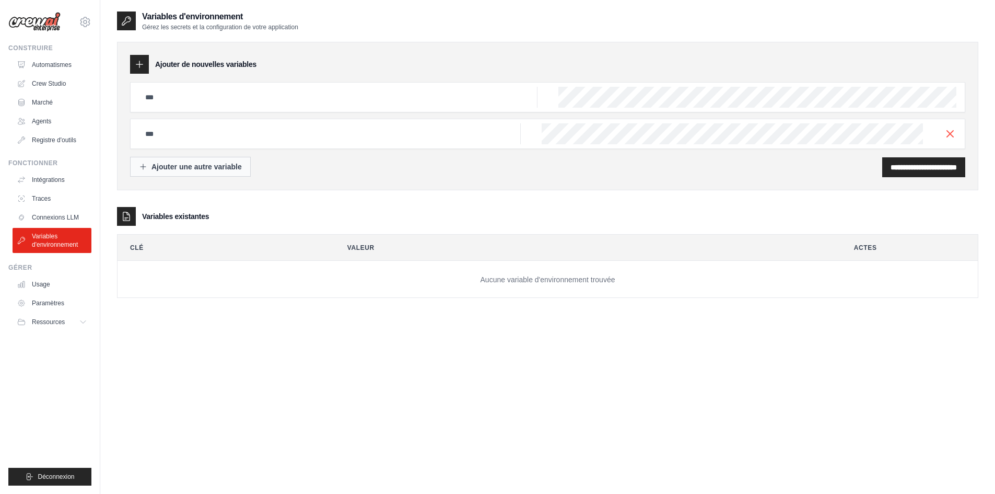
click at [204, 174] on button "Ajouter une autre variable" at bounding box center [190, 167] width 121 height 20
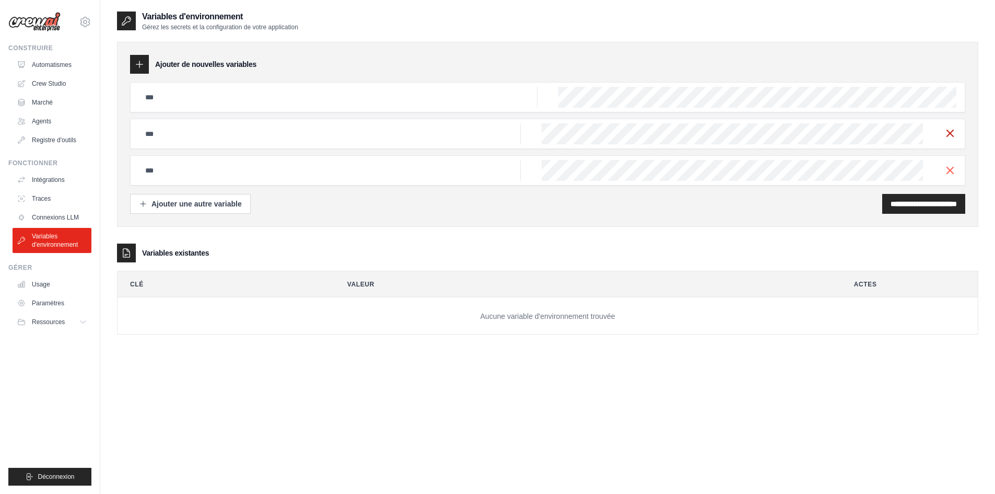
click at [948, 134] on line "button" at bounding box center [950, 133] width 6 height 6
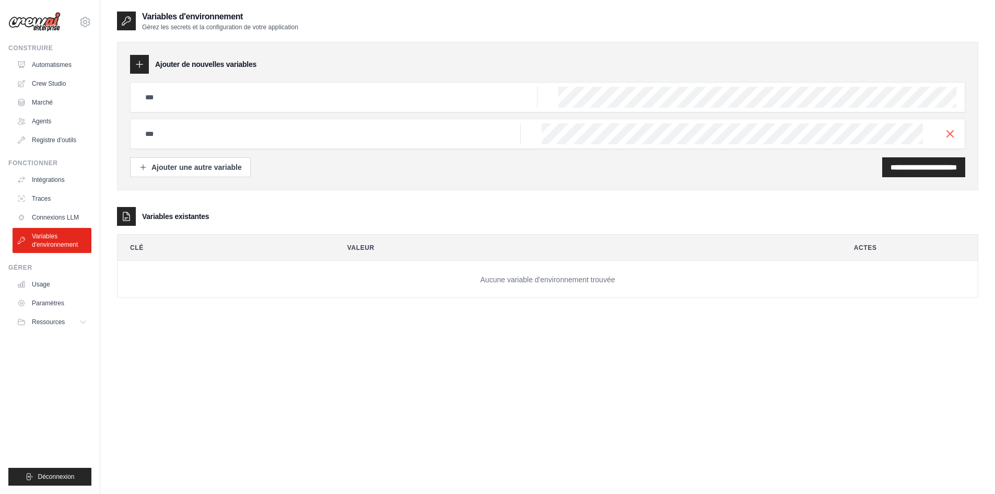
click at [948, 134] on line "button" at bounding box center [950, 134] width 6 height 6
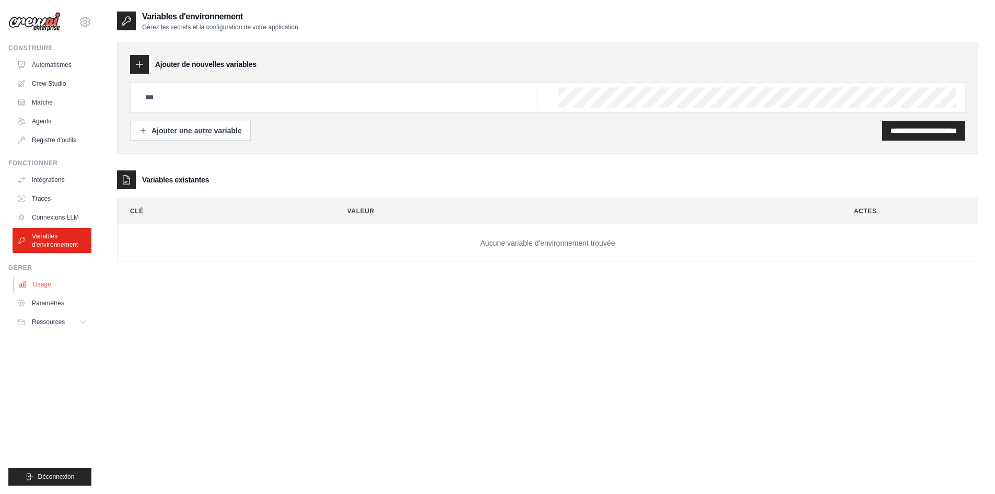
click at [64, 288] on link "Usage" at bounding box center [53, 284] width 79 height 17
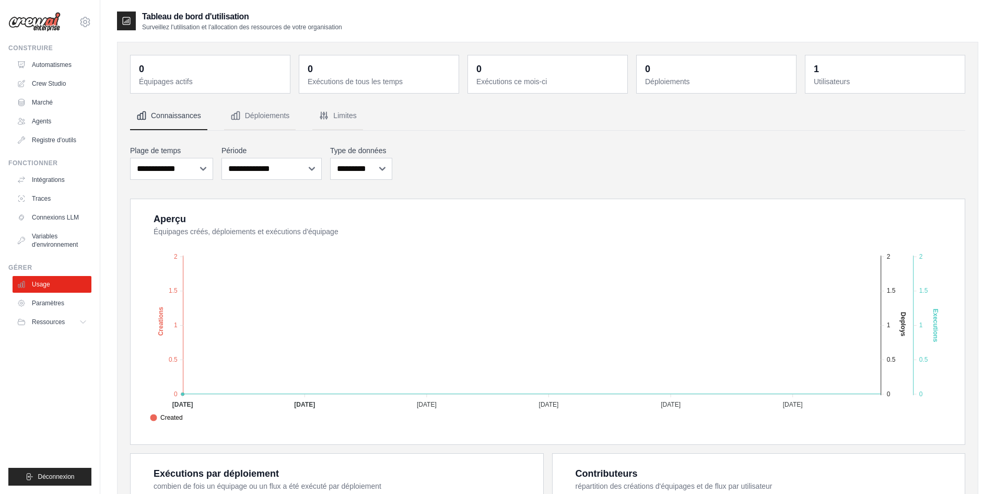
click at [933, 79] on dt "Utilisateurs" at bounding box center [886, 81] width 145 height 10
click at [37, 308] on link "Paramètres" at bounding box center [53, 303] width 79 height 17
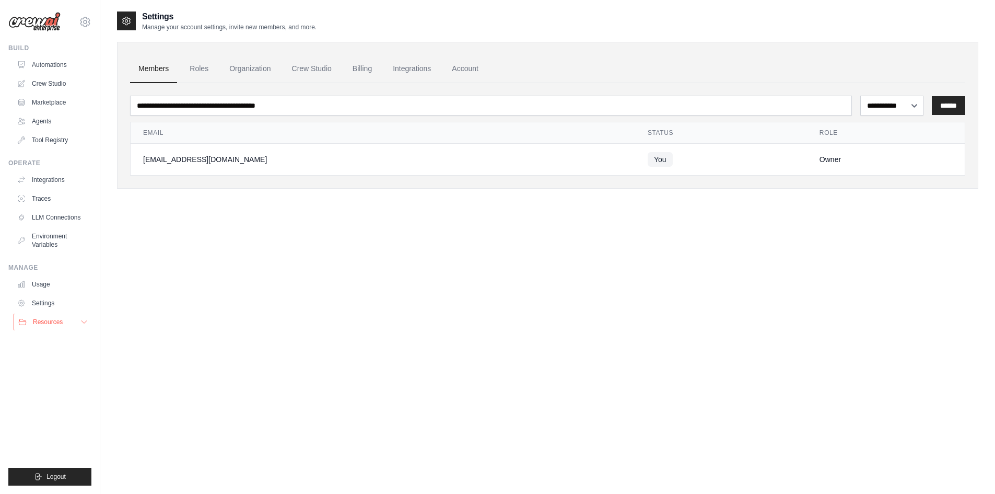
click at [50, 318] on span "Resources" at bounding box center [48, 322] width 30 height 8
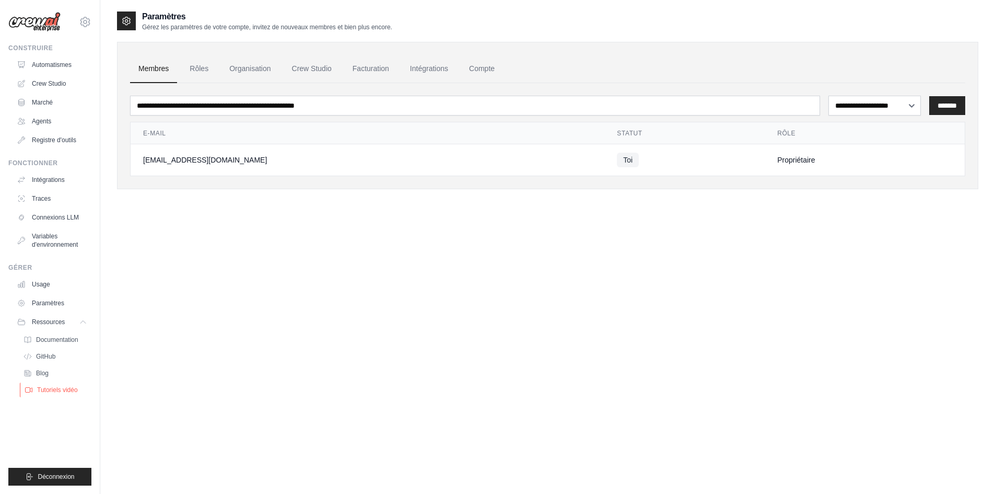
click at [37, 391] on font "Tutoriels vidéo" at bounding box center [57, 389] width 41 height 7
click at [63, 88] on link "Crew Studio" at bounding box center [53, 83] width 79 height 17
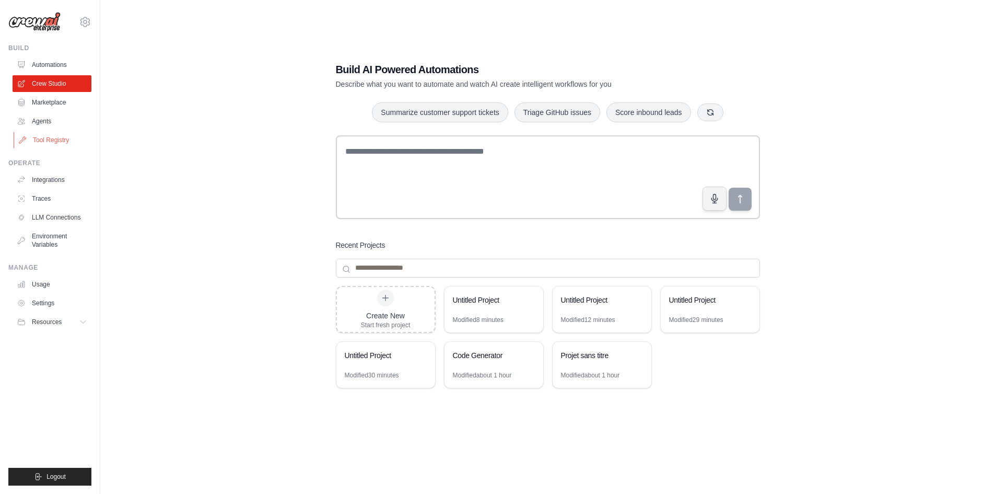
click at [55, 143] on link "Tool Registry" at bounding box center [53, 140] width 79 height 17
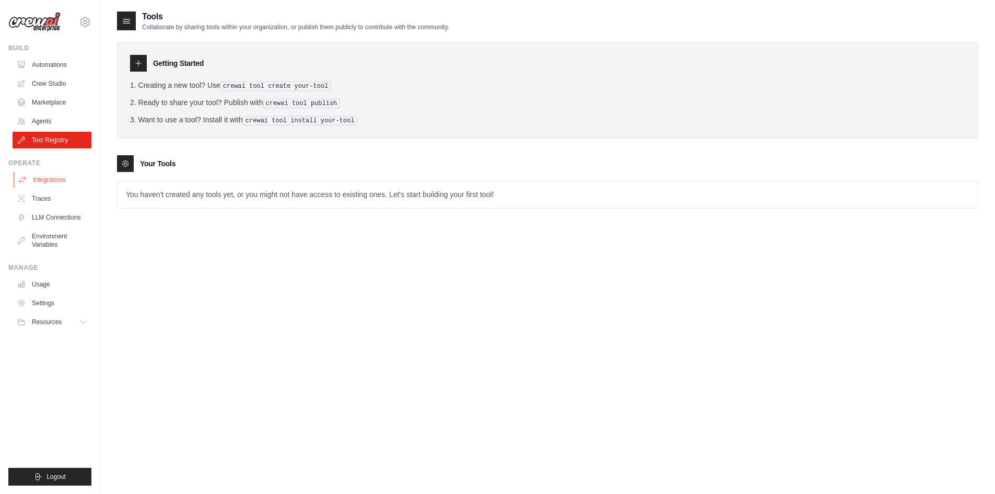
click at [56, 179] on link "Integrations" at bounding box center [53, 179] width 79 height 17
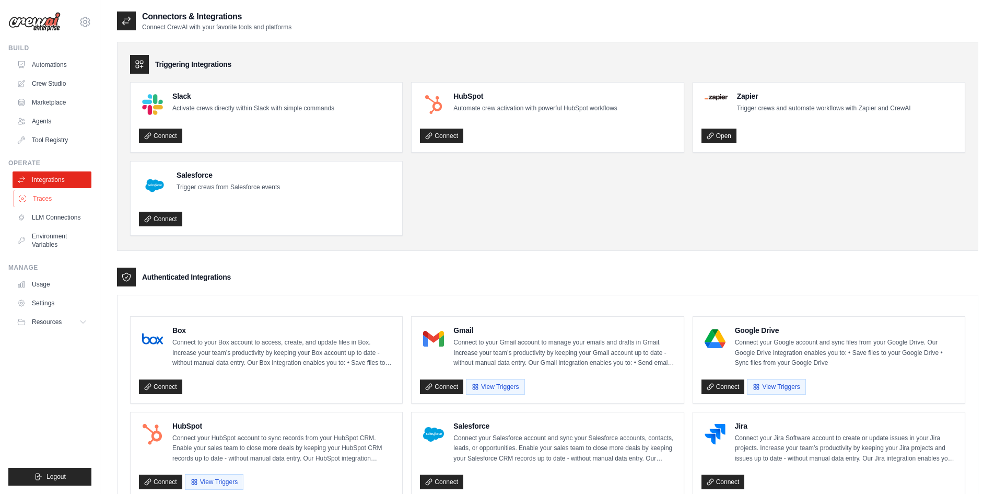
click at [42, 200] on link "Traces" at bounding box center [53, 198] width 79 height 17
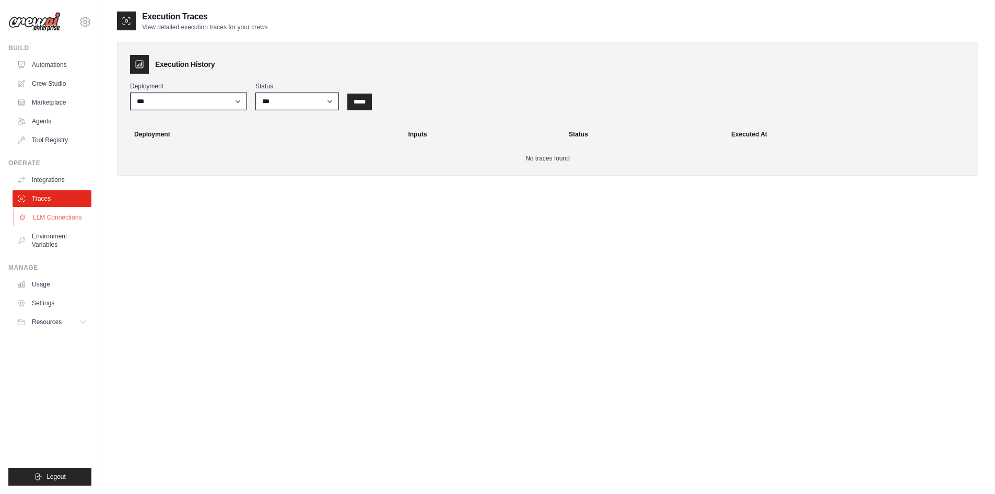
click at [49, 218] on link "LLM Connections" at bounding box center [53, 217] width 79 height 17
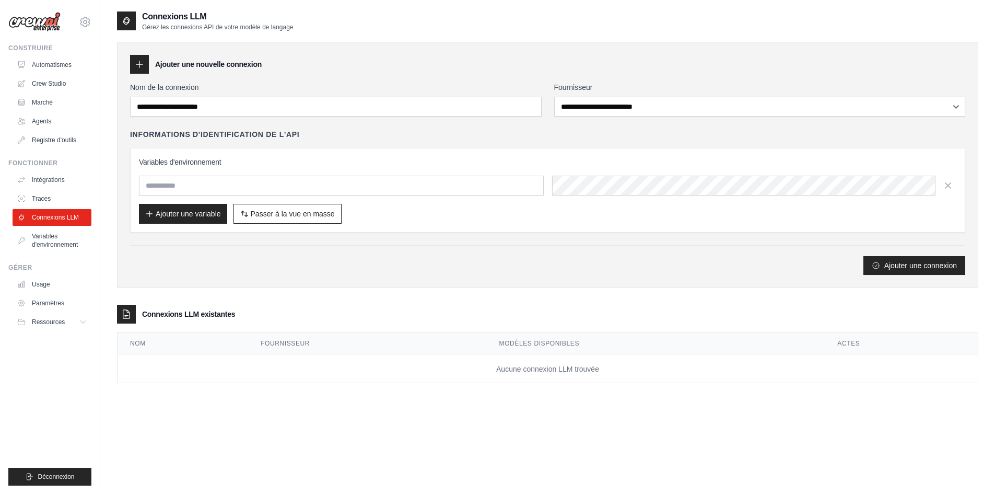
click at [583, 44] on div "**********" at bounding box center [547, 165] width 861 height 246
click at [63, 242] on font "Variables d'environnement" at bounding box center [56, 240] width 46 height 16
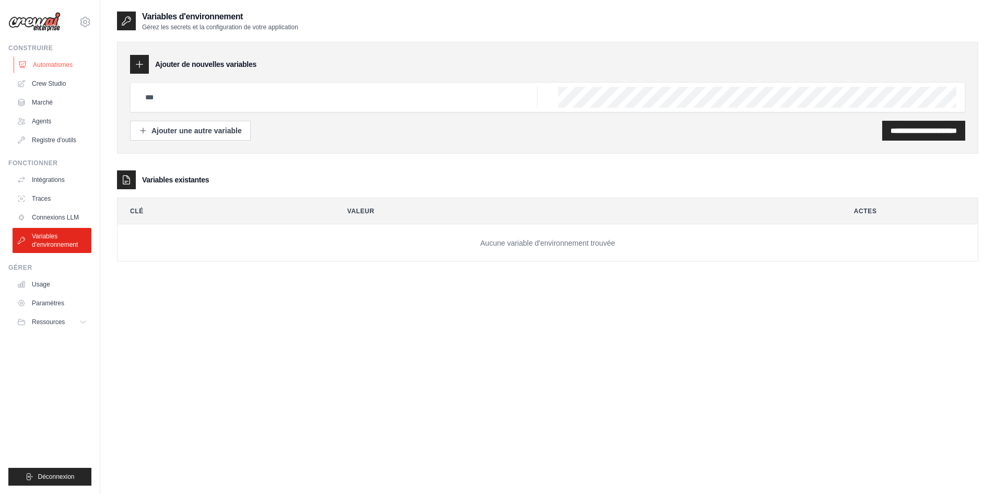
click at [40, 62] on font "Automatismes" at bounding box center [53, 64] width 40 height 7
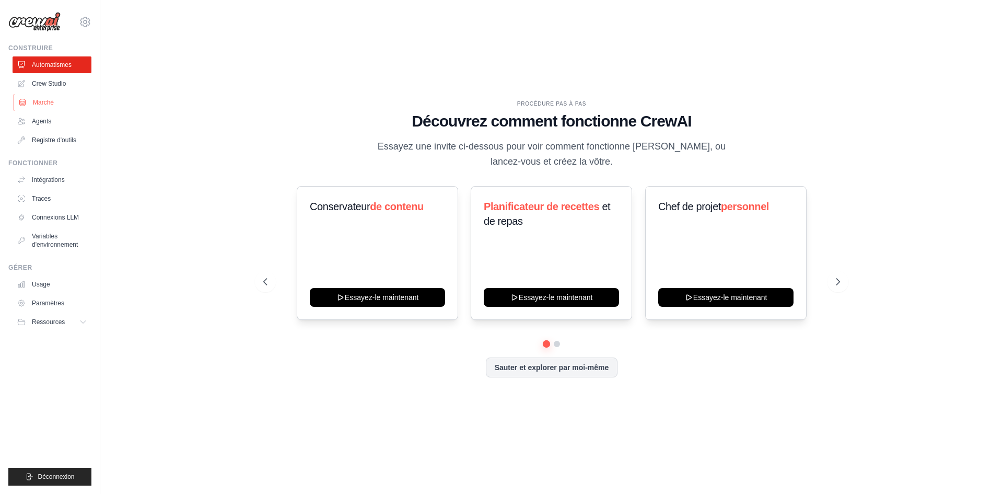
click at [44, 102] on font "Marché" at bounding box center [43, 102] width 21 height 7
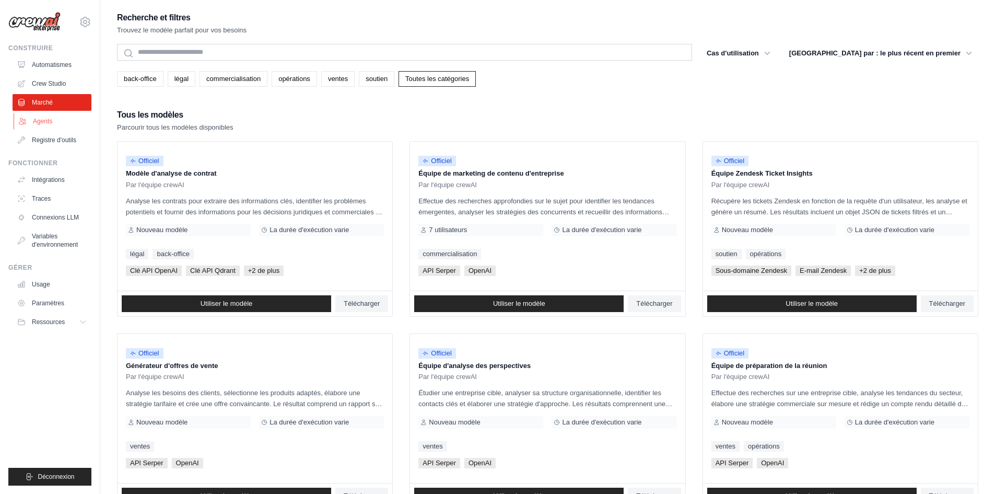
click at [36, 118] on font "Agents" at bounding box center [42, 121] width 19 height 7
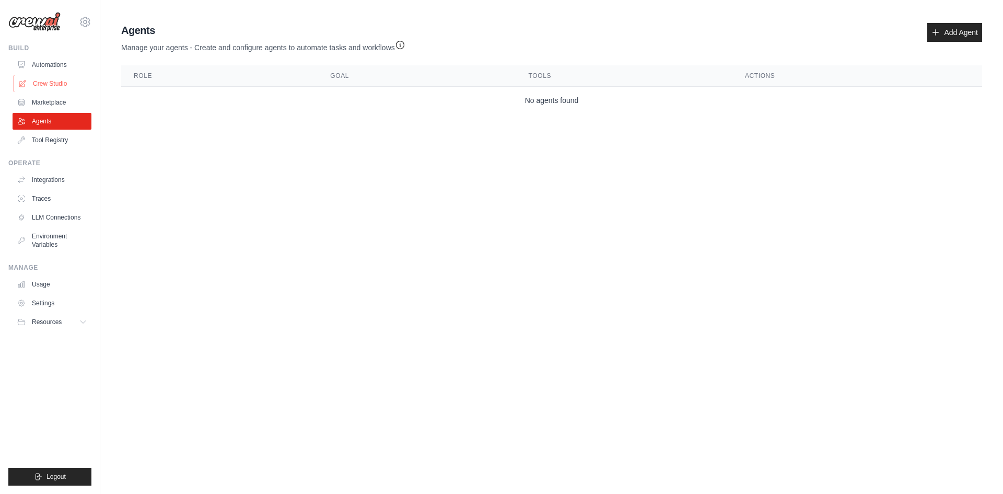
click at [32, 78] on link "Crew Studio" at bounding box center [53, 83] width 79 height 17
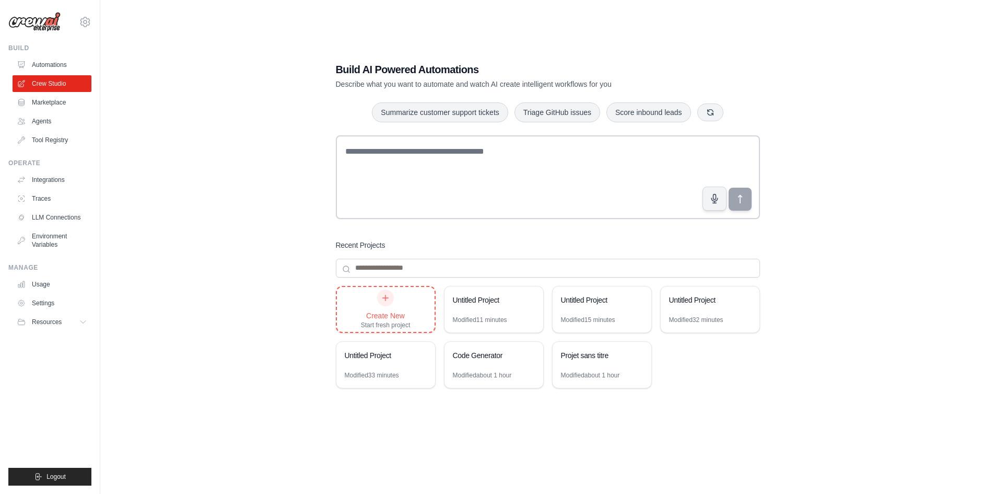
click at [375, 311] on div "Create New" at bounding box center [386, 315] width 50 height 10
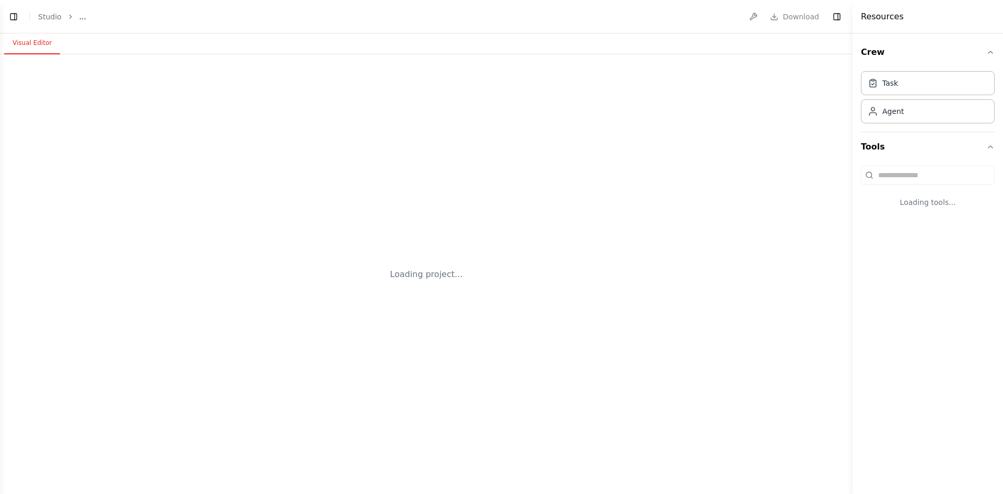
select select "****"
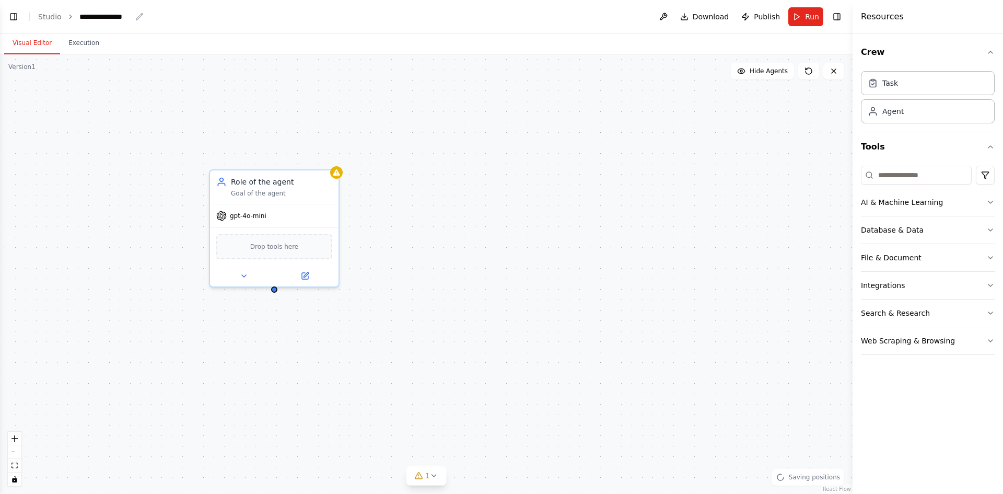
click at [107, 20] on div "**********" at bounding box center [105, 16] width 52 height 10
click at [125, 16] on div "**********" at bounding box center [118, 16] width 78 height 10
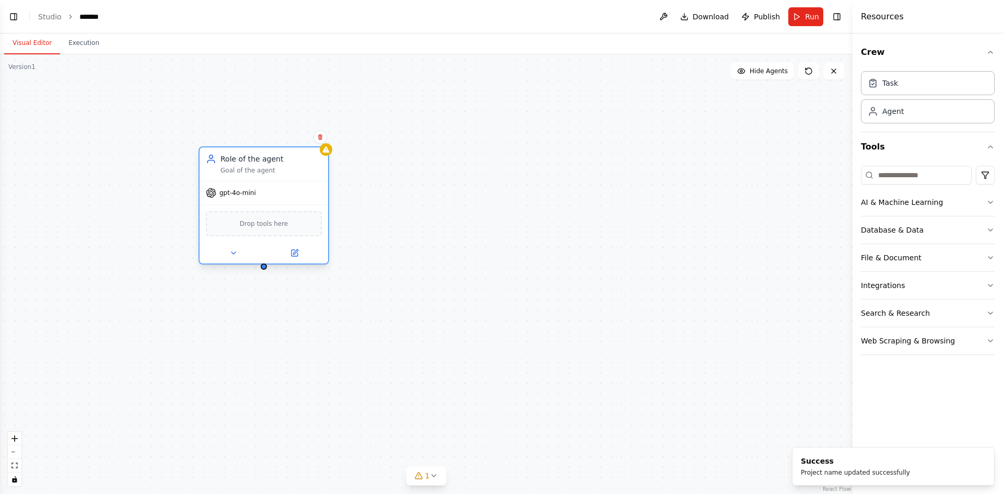
drag, startPoint x: 271, startPoint y: 214, endPoint x: 265, endPoint y: 198, distance: 16.7
click at [265, 198] on div "gpt-4o-mini" at bounding box center [263, 192] width 128 height 23
click at [256, 227] on span "Drop tools here" at bounding box center [264, 223] width 49 height 10
click at [239, 249] on button at bounding box center [233, 252] width 59 height 13
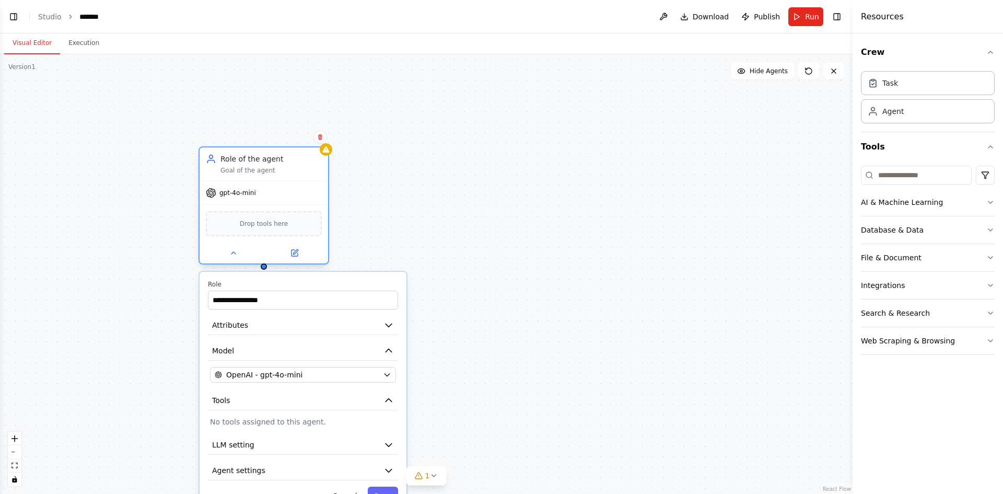
click at [265, 222] on span "Drop tools here" at bounding box center [264, 223] width 49 height 10
click at [978, 255] on button "File & Document" at bounding box center [928, 257] width 134 height 27
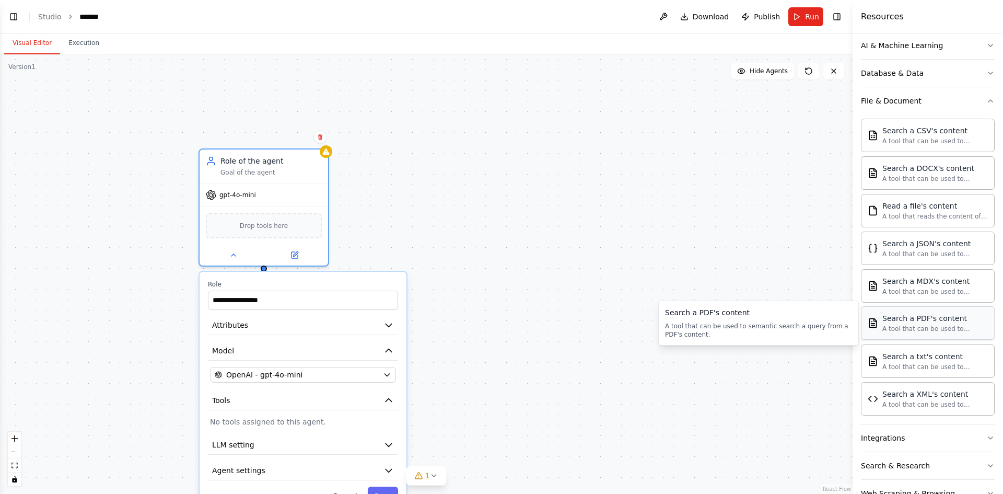
scroll to position [187, 0]
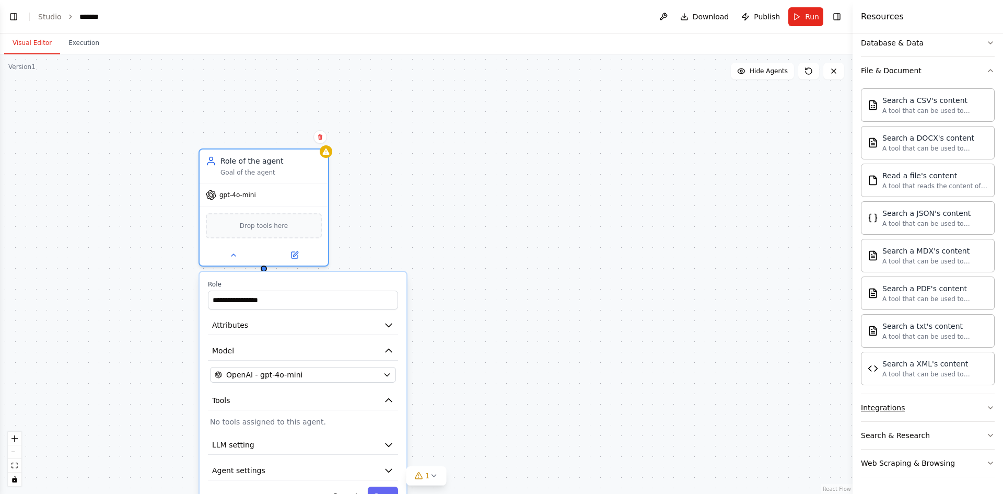
click at [961, 404] on button "Integrations" at bounding box center [928, 407] width 134 height 27
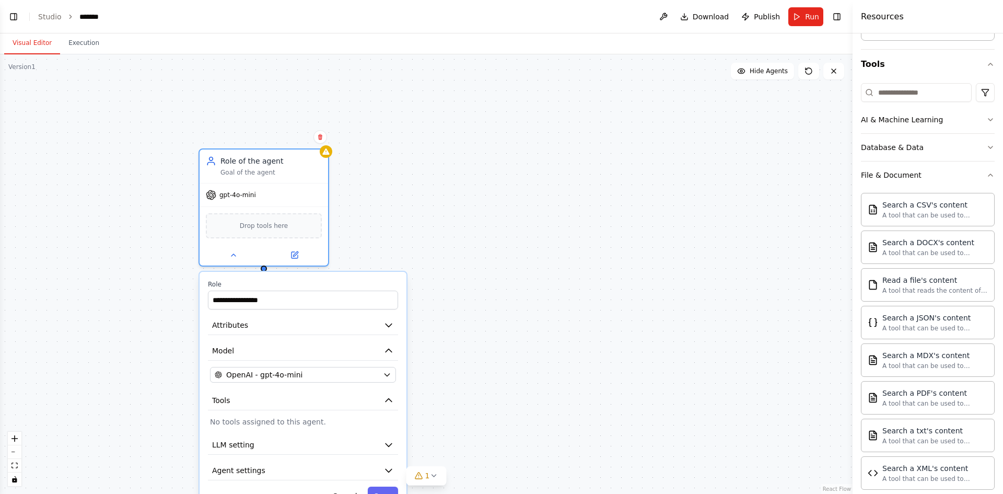
scroll to position [30, 0]
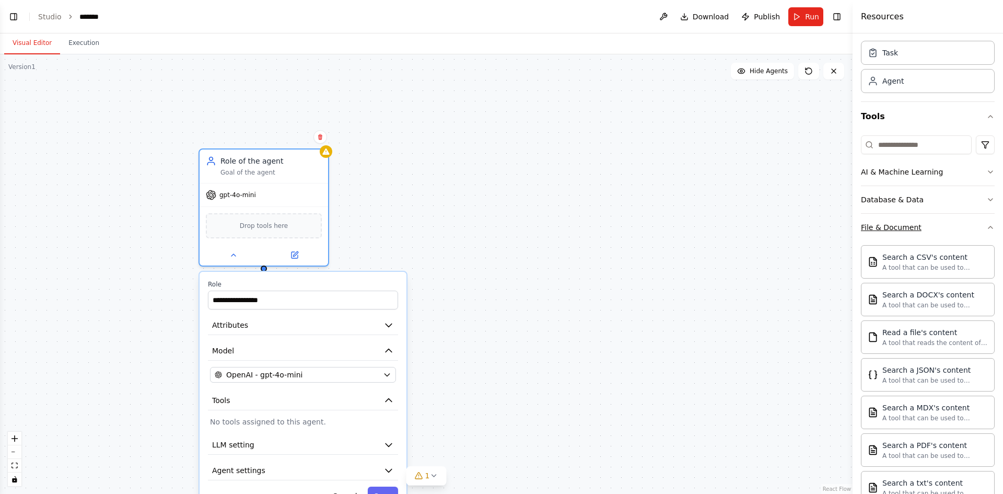
click at [943, 219] on button "File & Document" at bounding box center [928, 227] width 134 height 27
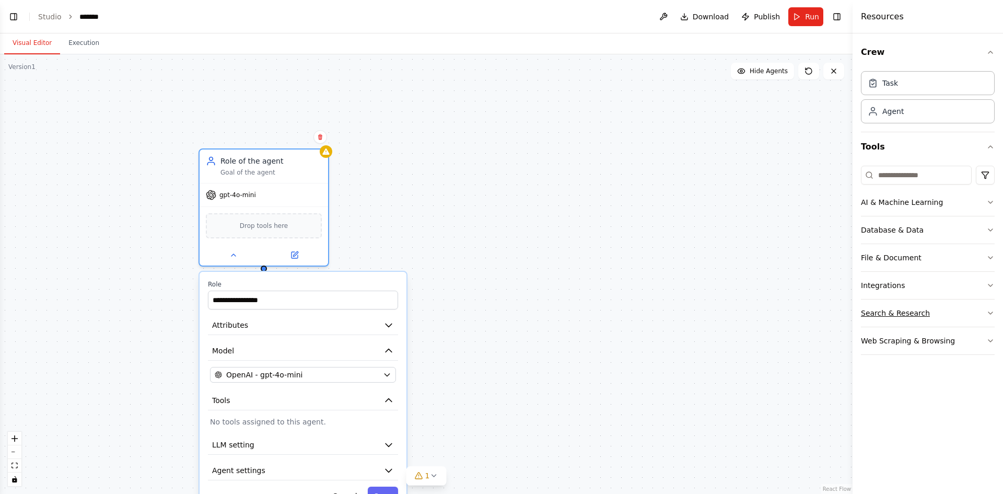
click at [940, 316] on button "Search & Research" at bounding box center [928, 312] width 134 height 27
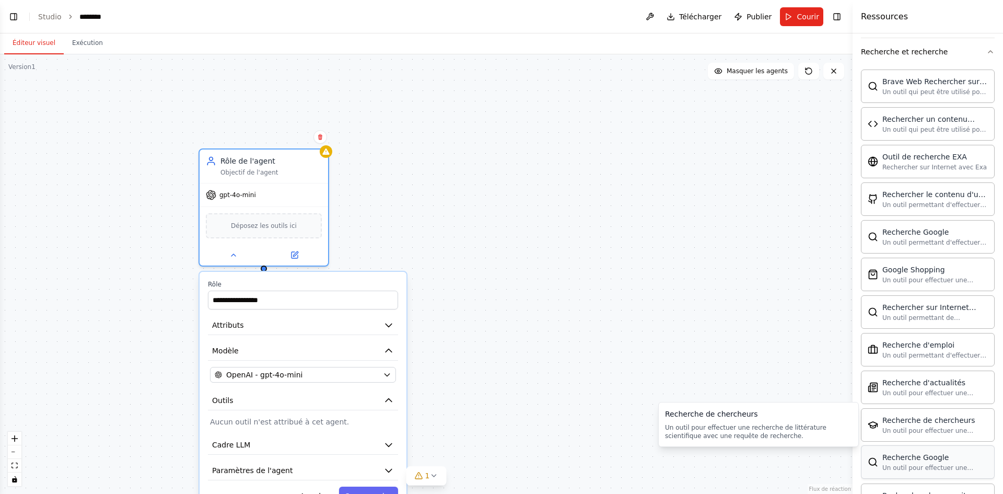
scroll to position [313, 0]
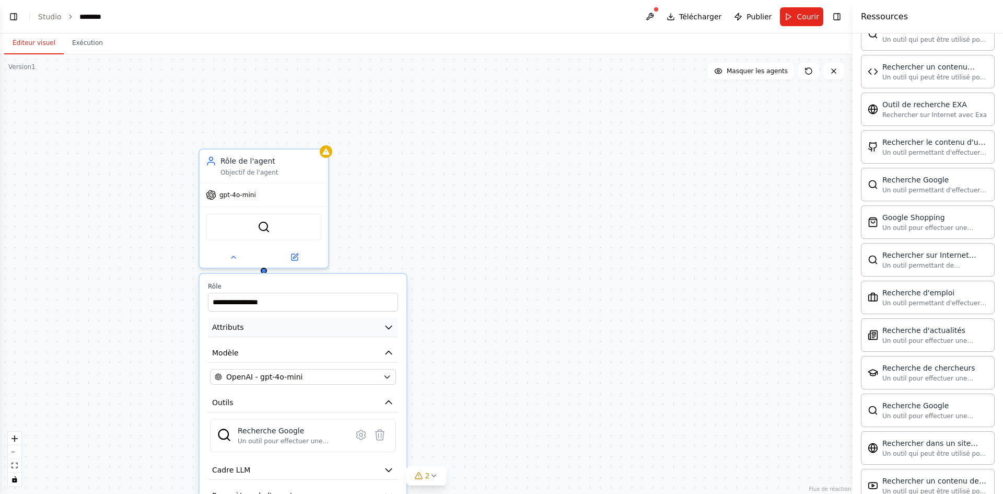
click at [370, 335] on button "Attributs" at bounding box center [303, 327] width 190 height 19
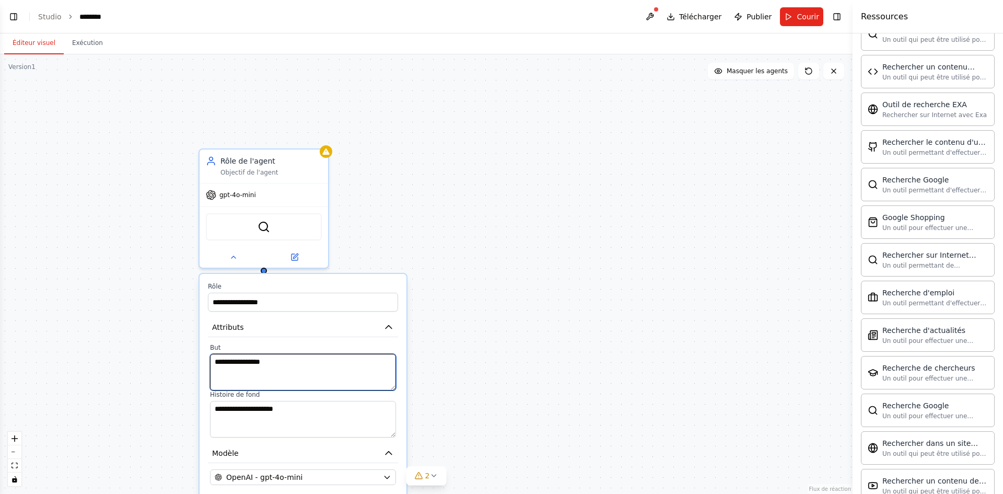
click at [310, 359] on textarea "**********" at bounding box center [303, 372] width 186 height 37
click at [311, 359] on textarea "**********" at bounding box center [303, 372] width 186 height 37
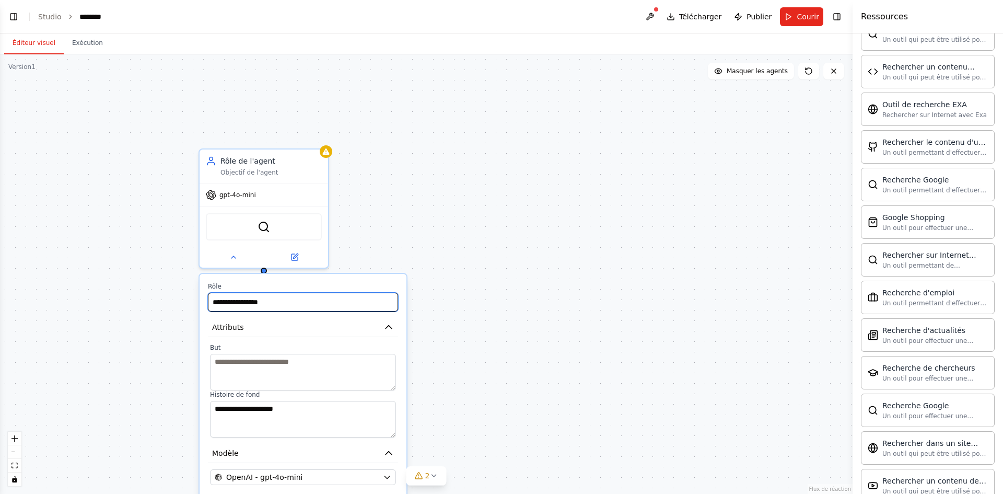
click at [272, 308] on input "**********" at bounding box center [303, 301] width 190 height 19
click at [270, 308] on input "text" at bounding box center [303, 301] width 190 height 19
paste input "**********"
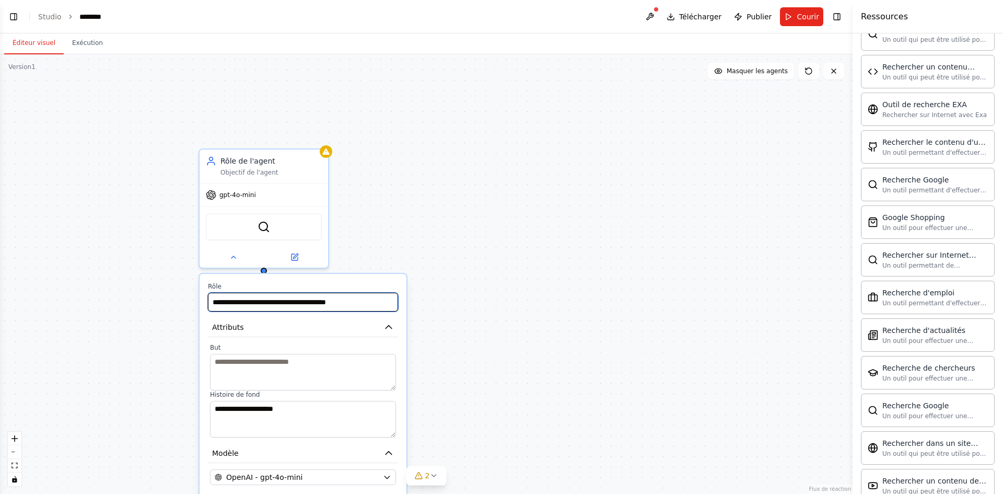
type input "**********"
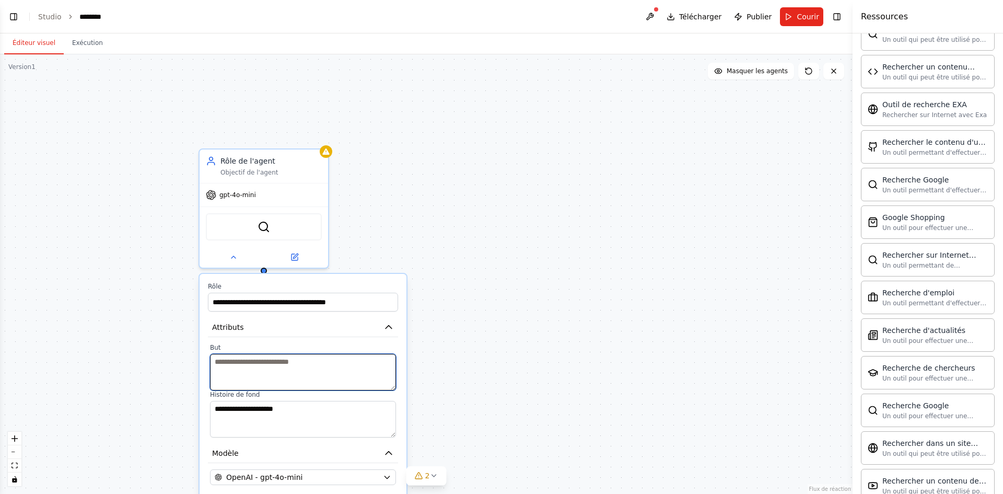
click at [252, 361] on textarea at bounding box center [303, 372] width 186 height 37
click at [232, 361] on textarea at bounding box center [303, 372] width 186 height 37
paste textarea "**********"
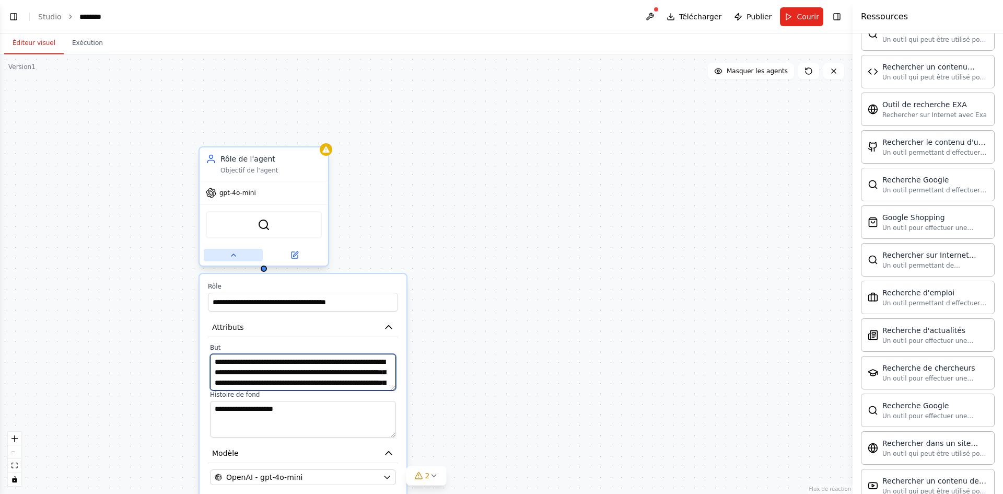
scroll to position [29, 0]
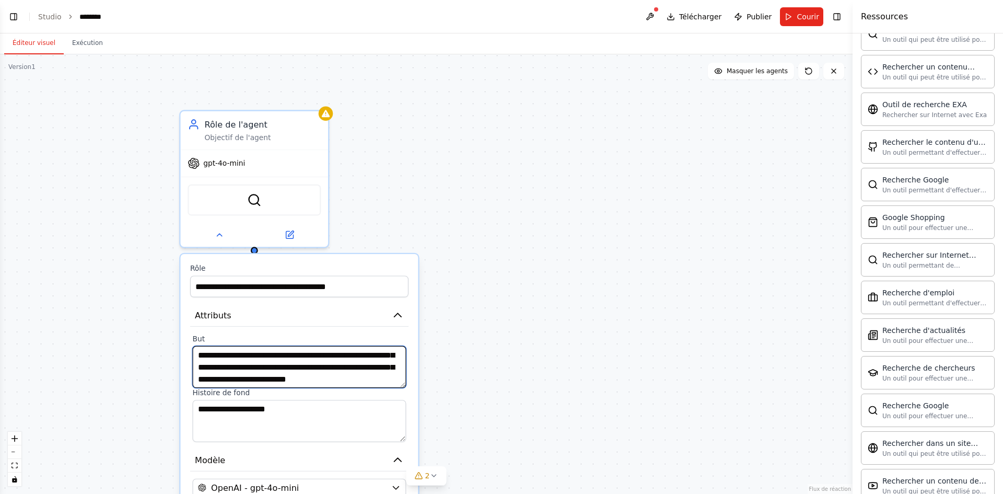
type textarea "**********"
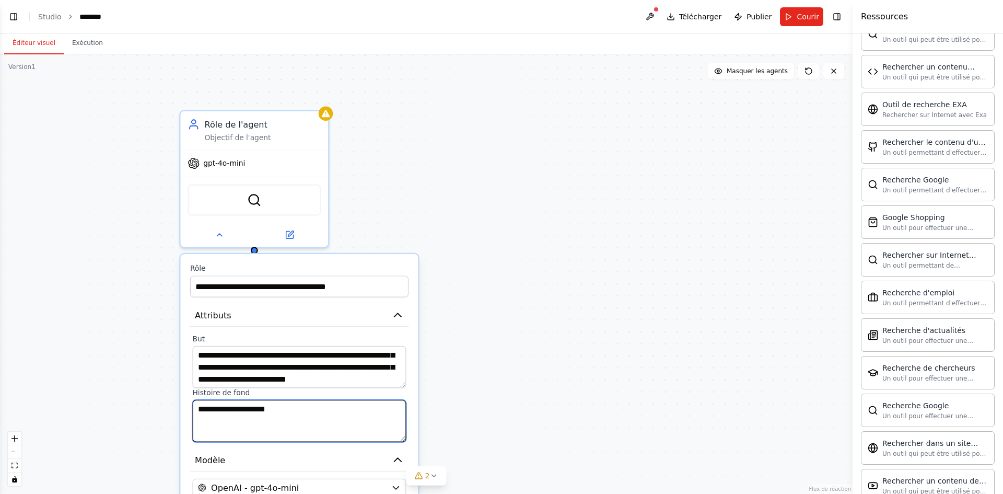
click at [298, 412] on textarea "**********" at bounding box center [299, 421] width 214 height 42
click at [296, 410] on textarea "**********" at bounding box center [299, 421] width 214 height 42
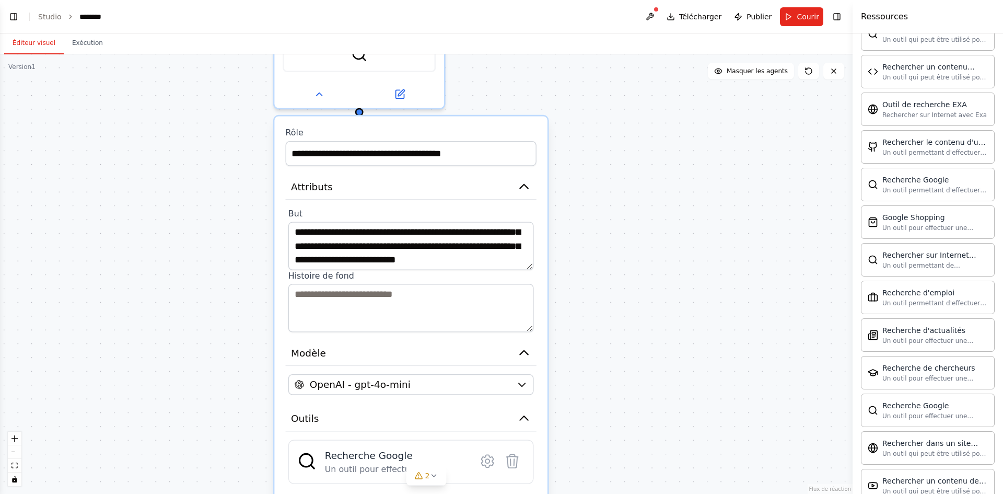
drag, startPoint x: 154, startPoint y: 386, endPoint x: 239, endPoint y: 273, distance: 141.8
click at [239, 273] on div "**********" at bounding box center [426, 273] width 852 height 439
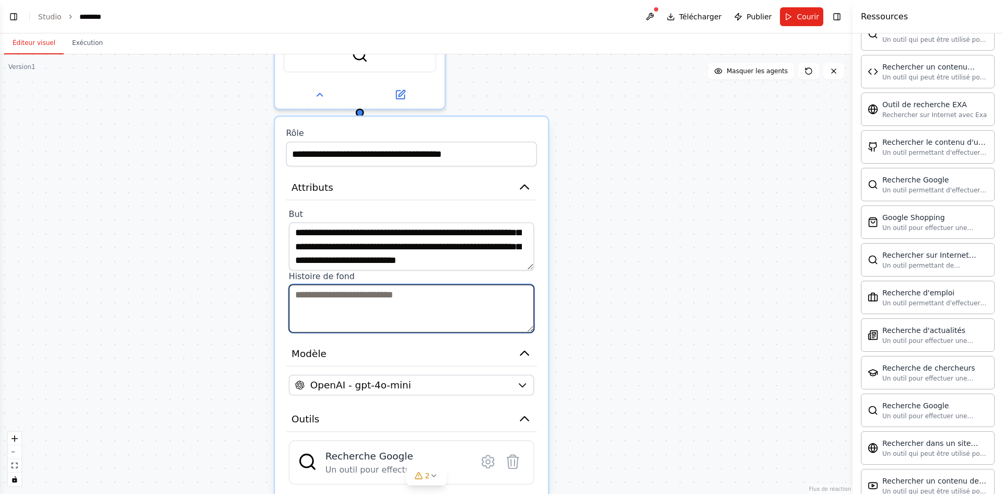
click at [323, 295] on textarea at bounding box center [411, 308] width 245 height 48
paste textarea "**********"
type textarea "**********"
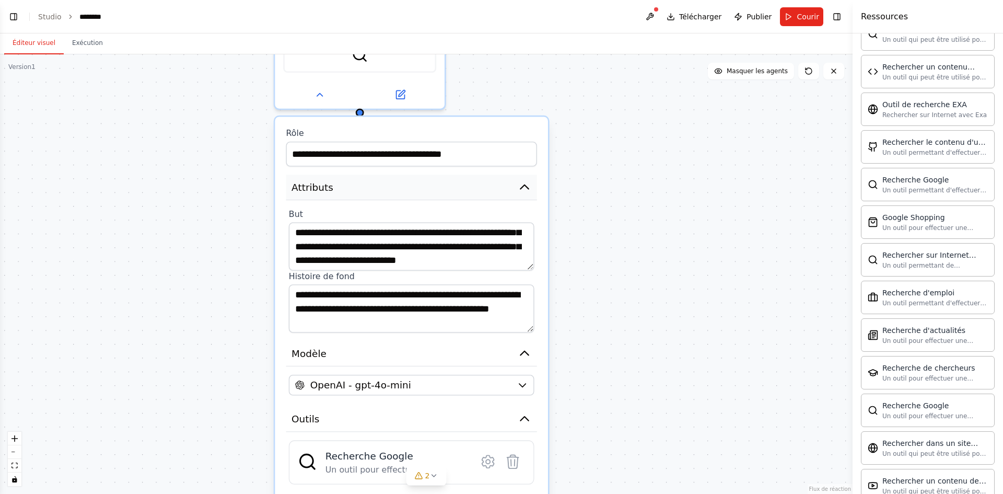
click at [489, 196] on button "Attributs" at bounding box center [411, 187] width 251 height 26
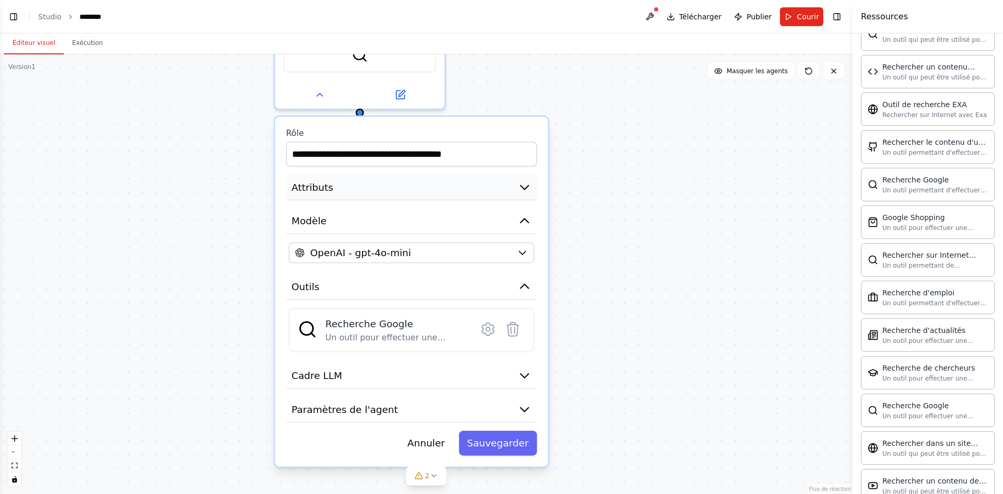
click at [489, 192] on button "Attributs" at bounding box center [411, 187] width 251 height 26
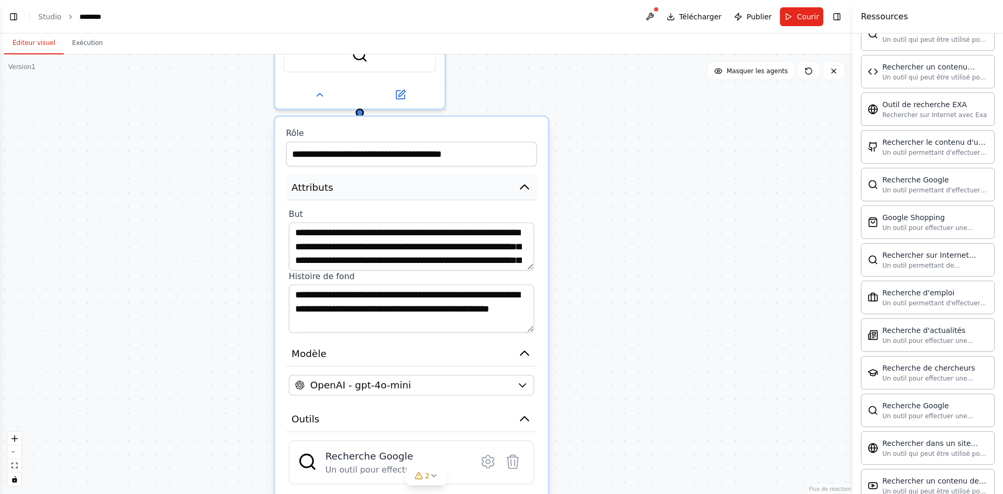
click at [514, 187] on button "Attributs" at bounding box center [411, 187] width 251 height 26
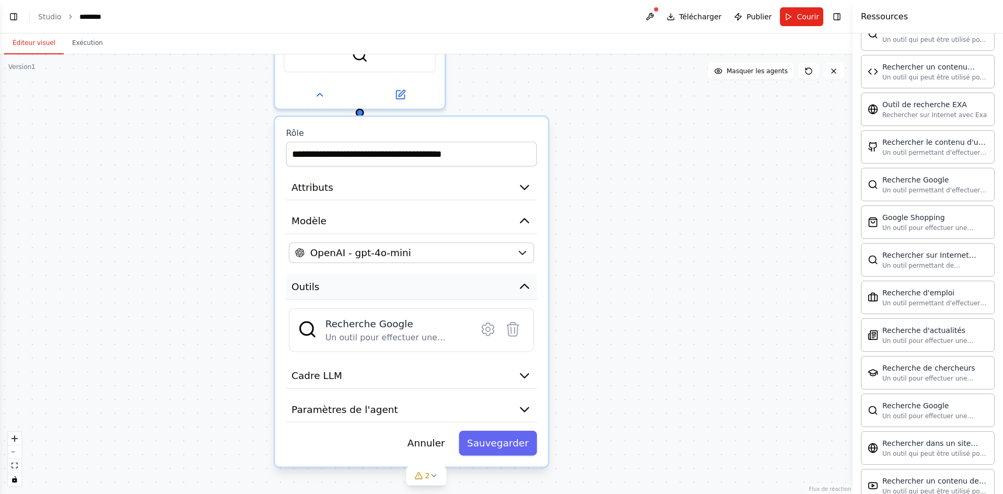
click at [447, 281] on button "Outils" at bounding box center [411, 287] width 251 height 26
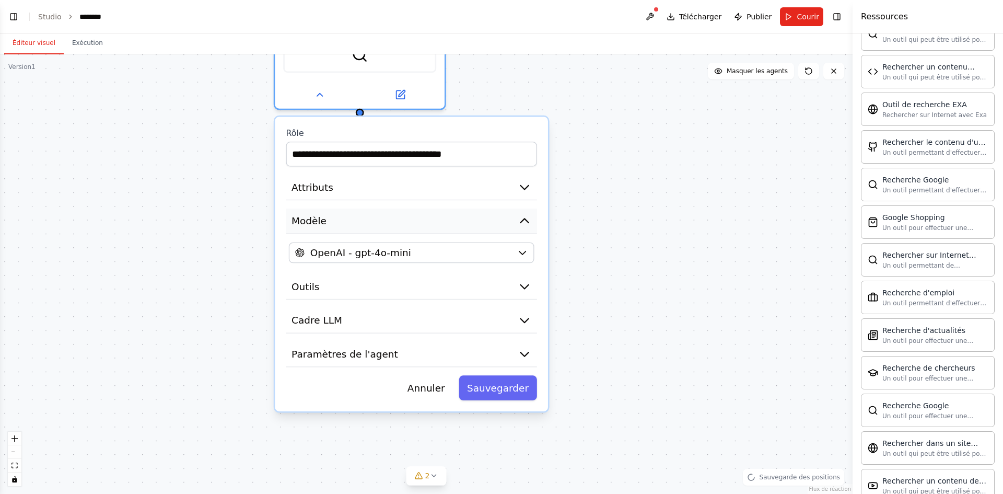
click at [487, 227] on button "Modèle" at bounding box center [411, 221] width 251 height 26
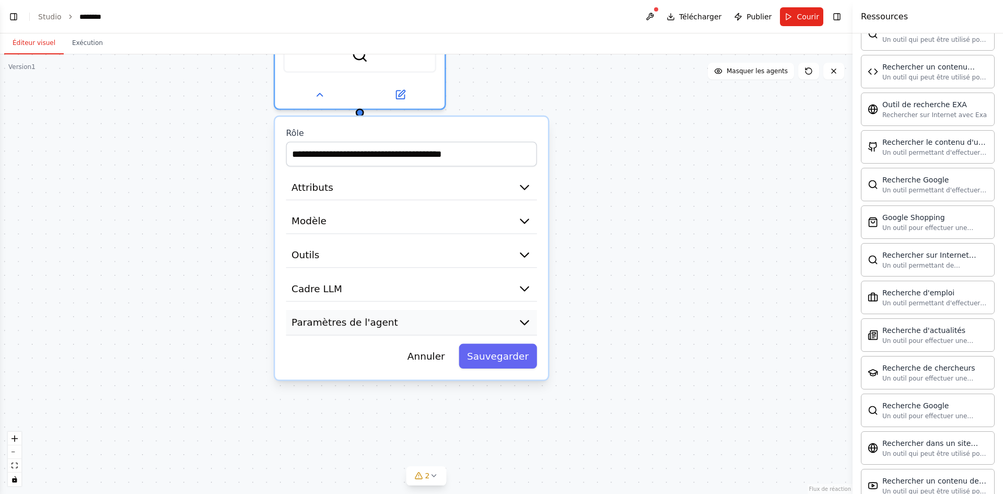
click at [506, 318] on button "Paramètres de l'agent" at bounding box center [411, 323] width 251 height 26
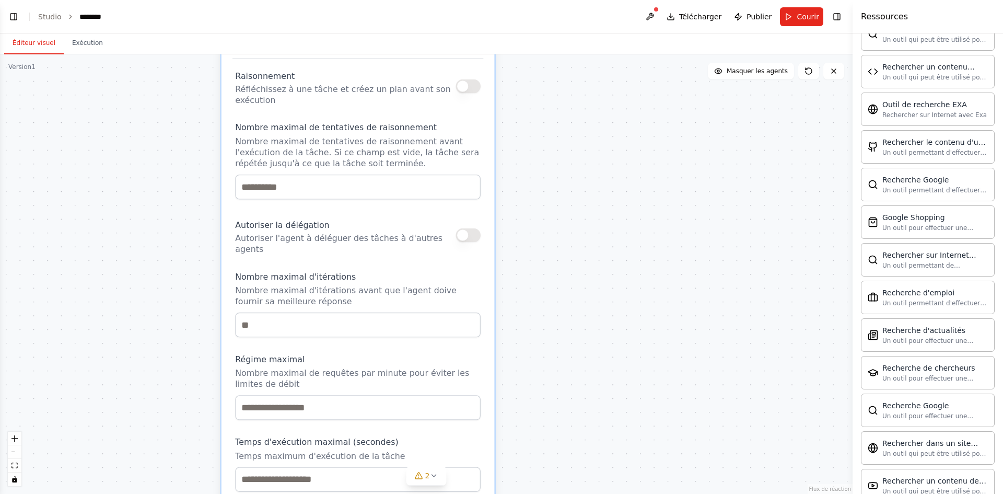
drag, startPoint x: 577, startPoint y: 343, endPoint x: 543, endPoint y: 121, distance: 225.1
click at [543, 121] on div "**********" at bounding box center [426, 273] width 852 height 439
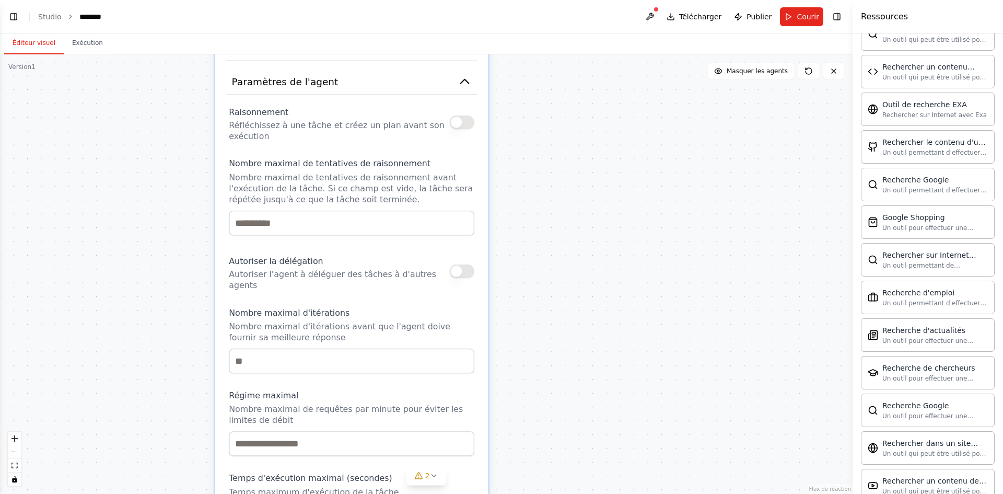
drag, startPoint x: 541, startPoint y: 168, endPoint x: 535, endPoint y: 204, distance: 37.1
click at [535, 204] on div "**********" at bounding box center [426, 273] width 852 height 439
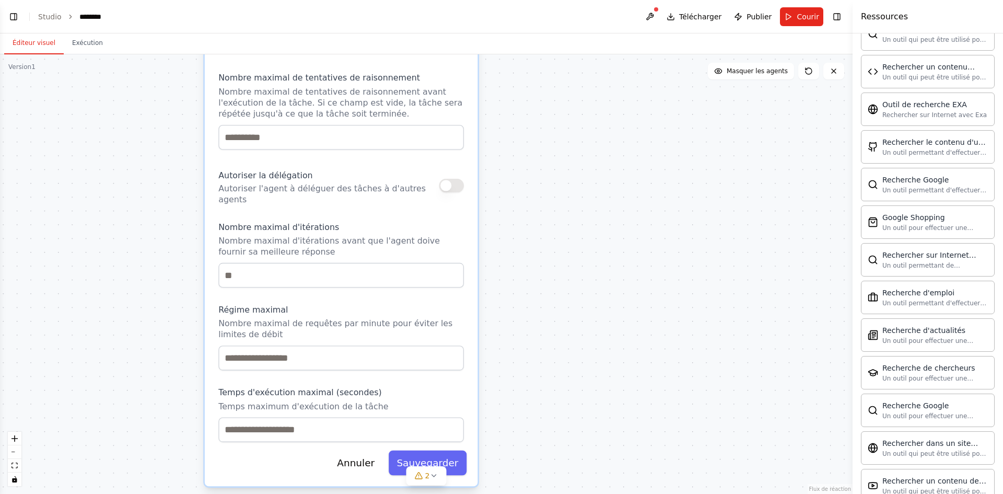
drag, startPoint x: 544, startPoint y: 403, endPoint x: 533, endPoint y: 319, distance: 84.8
click at [533, 319] on div "**********" at bounding box center [426, 273] width 852 height 439
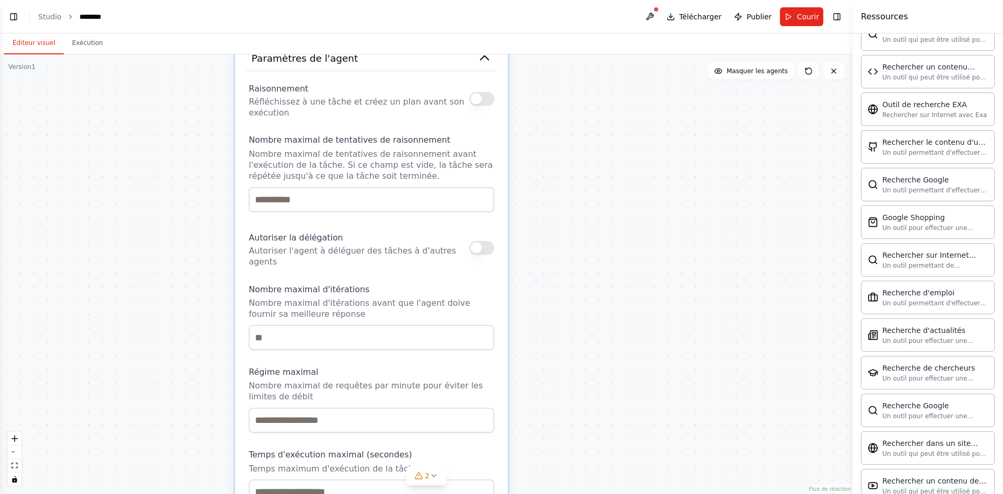
drag, startPoint x: 537, startPoint y: 180, endPoint x: 563, endPoint y: 238, distance: 63.6
click at [563, 238] on div "**********" at bounding box center [426, 273] width 852 height 439
click at [483, 102] on button "button" at bounding box center [481, 99] width 25 height 14
click at [483, 194] on input "*" at bounding box center [371, 199] width 245 height 25
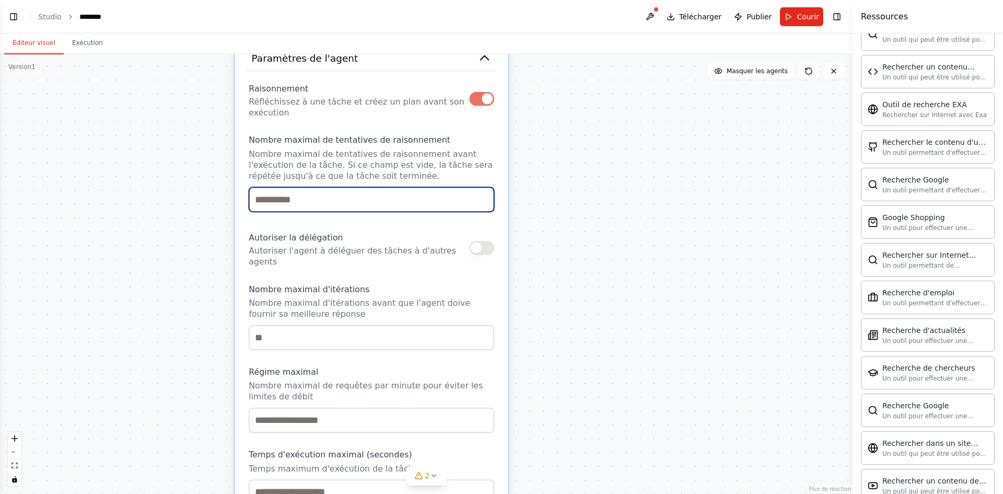
type input "*"
click at [483, 194] on input "*" at bounding box center [371, 199] width 245 height 25
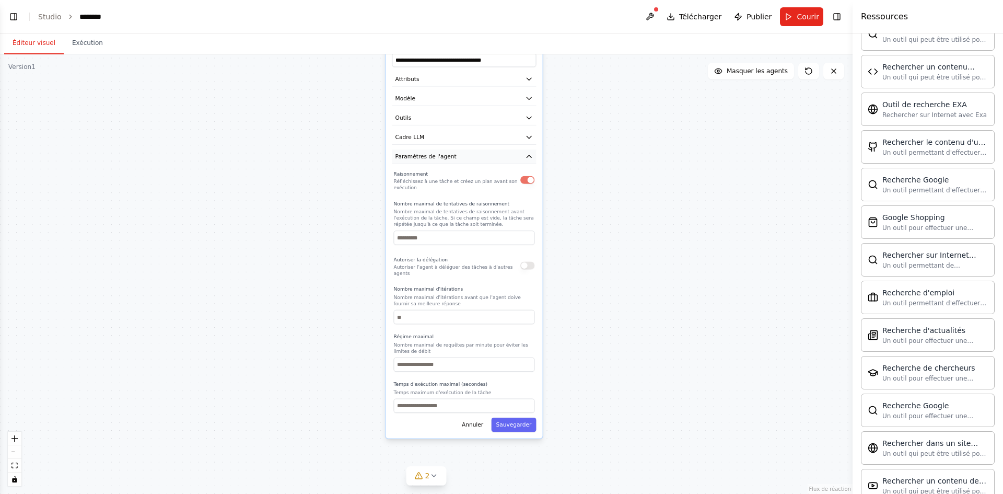
click at [533, 159] on icon "button" at bounding box center [529, 156] width 8 height 8
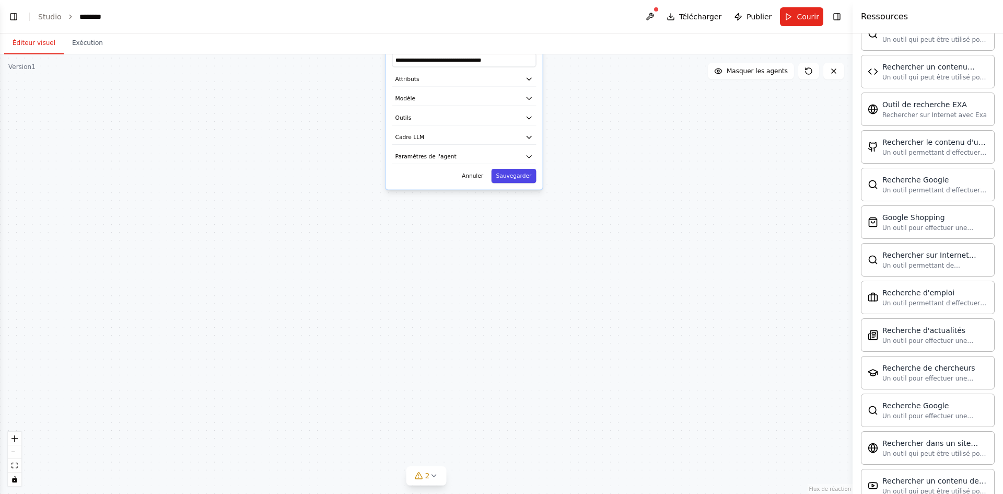
click at [523, 179] on font "Sauvegarder" at bounding box center [514, 176] width 36 height 6
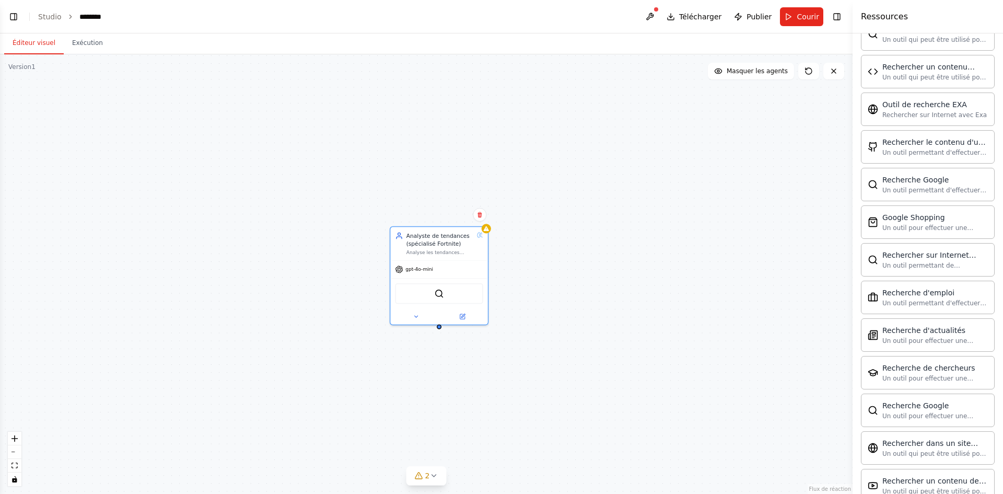
drag, startPoint x: 581, startPoint y: 159, endPoint x: 586, endPoint y: 435, distance: 275.8
click at [586, 435] on div "Analyste de tendances (spécialisé Fortnite) Analyse les tendances actuelles des…" at bounding box center [426, 273] width 852 height 439
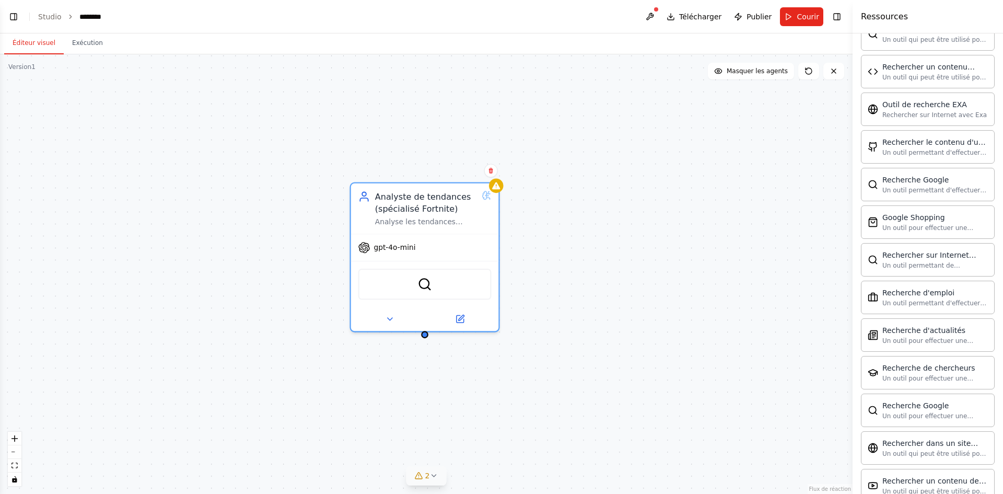
click at [432, 473] on icon at bounding box center [433, 475] width 8 height 8
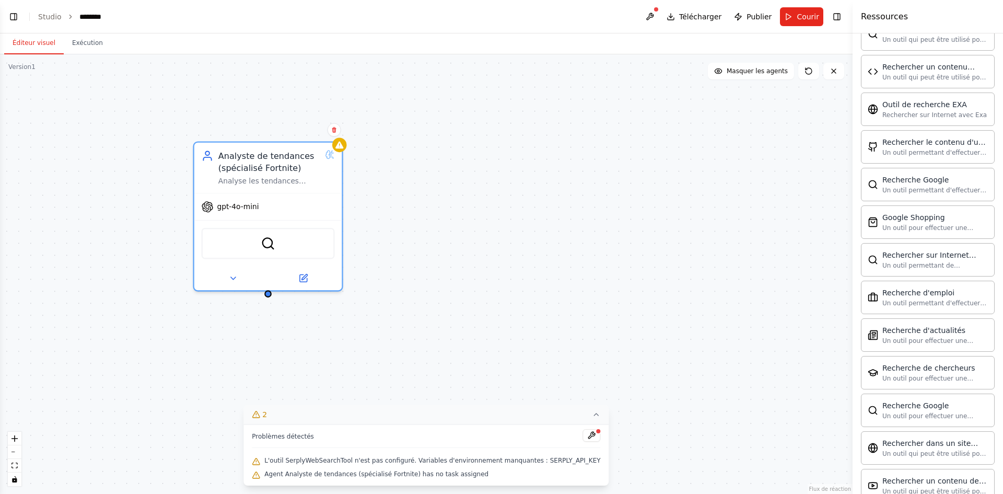
drag, startPoint x: 616, startPoint y: 268, endPoint x: 459, endPoint y: 227, distance: 161.9
click at [459, 227] on div "Analyste de tendances (spécialisé Fortnite) Analyse les tendances actuelles des…" at bounding box center [426, 273] width 852 height 439
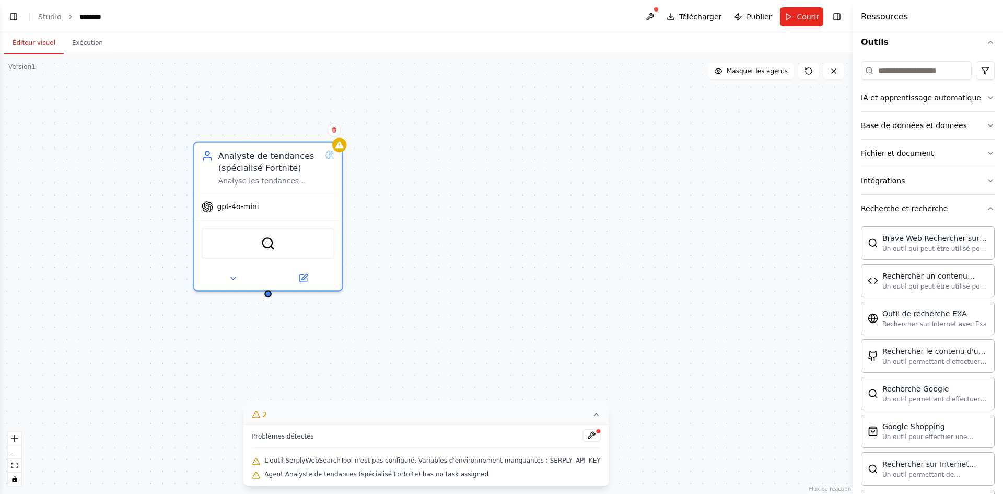
scroll to position [0, 0]
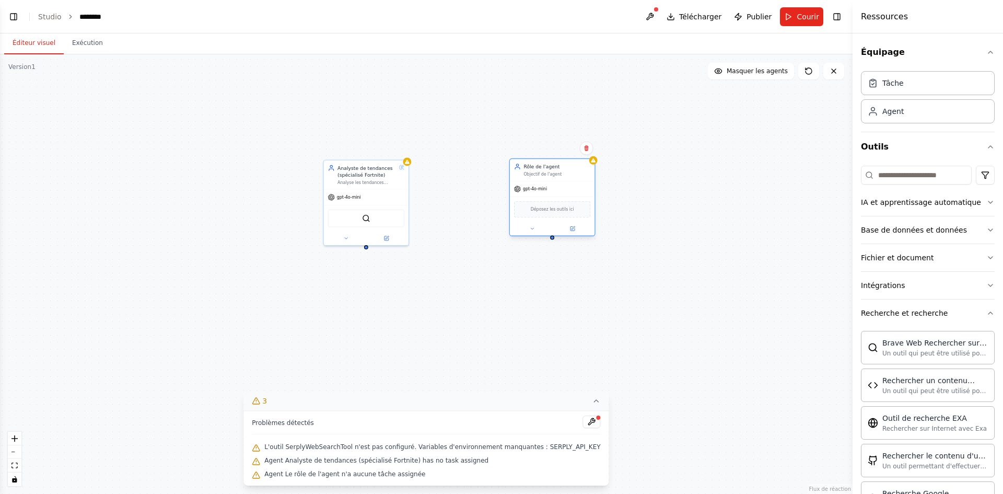
drag, startPoint x: 572, startPoint y: 196, endPoint x: 551, endPoint y: 186, distance: 23.8
click at [551, 186] on div "gpt-4o-mini" at bounding box center [552, 188] width 85 height 15
drag, startPoint x: 551, startPoint y: 186, endPoint x: 547, endPoint y: 192, distance: 7.3
click at [547, 192] on div "gpt-4o-mini" at bounding box center [552, 195] width 85 height 15
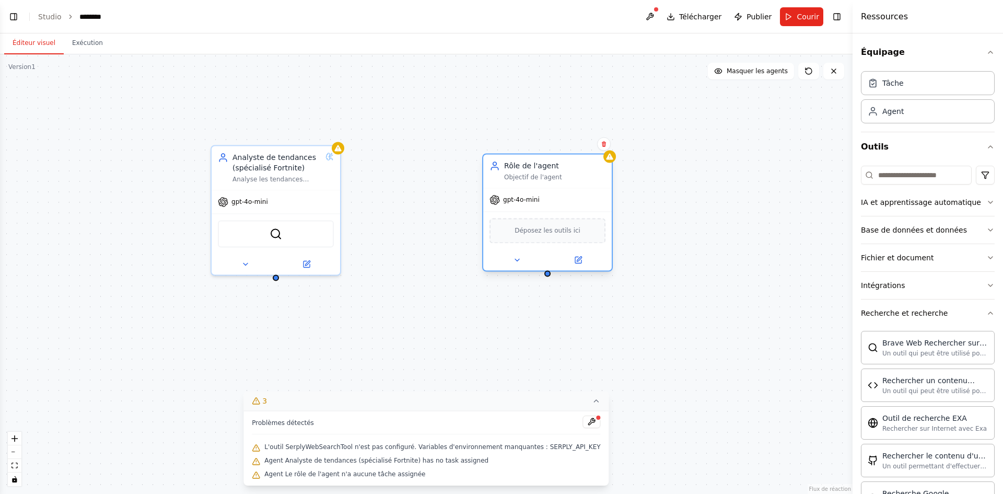
drag, startPoint x: 534, startPoint y: 193, endPoint x: 523, endPoint y: 189, distance: 12.2
click at [523, 189] on div "gpt-4o-mini" at bounding box center [547, 199] width 128 height 23
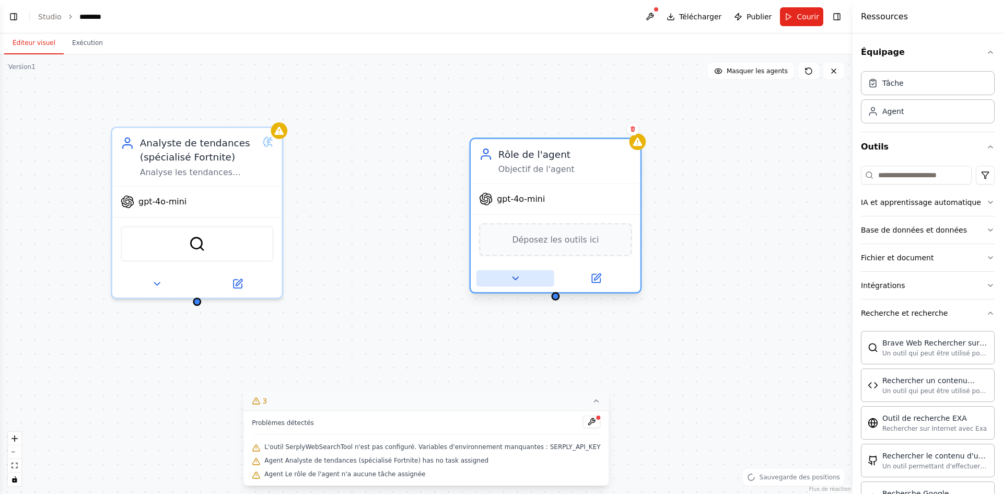
click at [520, 275] on button at bounding box center [515, 278] width 78 height 17
click at [511, 276] on icon at bounding box center [515, 278] width 11 height 11
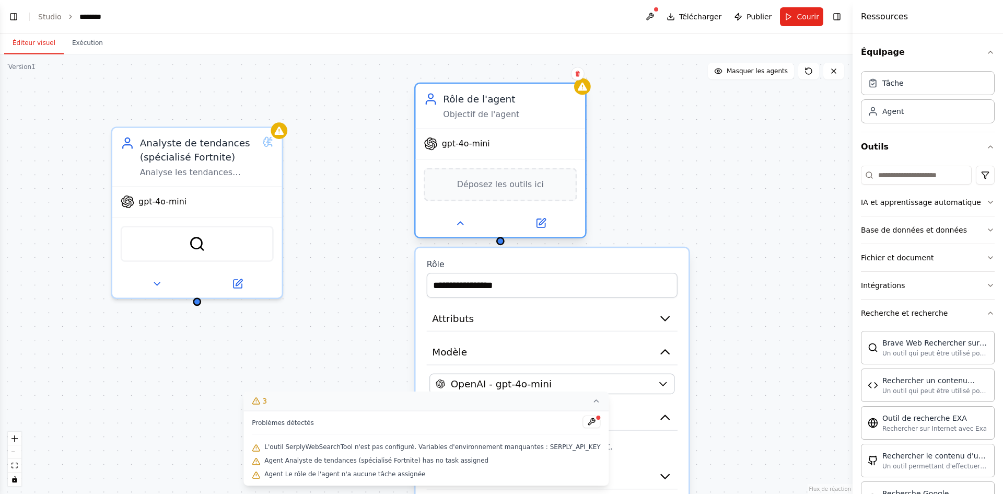
drag, startPoint x: 570, startPoint y: 260, endPoint x: 521, endPoint y: 212, distance: 68.7
click at [521, 212] on div at bounding box center [501, 223] width 170 height 28
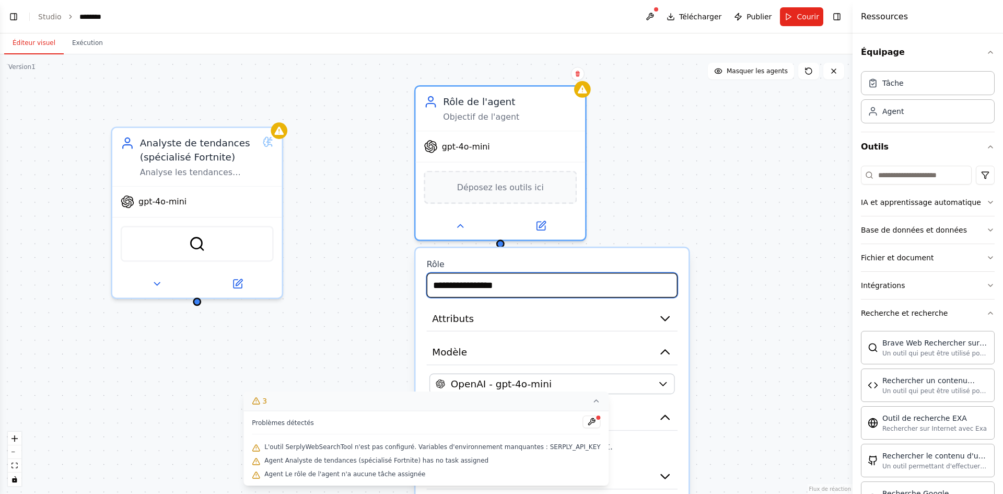
click at [479, 285] on input "**********" at bounding box center [552, 285] width 251 height 25
click at [452, 287] on input "**********" at bounding box center [552, 285] width 251 height 25
drag, startPoint x: 452, startPoint y: 287, endPoint x: 535, endPoint y: 290, distance: 83.1
click at [535, 290] on input "**********" at bounding box center [552, 285] width 251 height 25
click at [533, 289] on input "**********" at bounding box center [552, 285] width 251 height 25
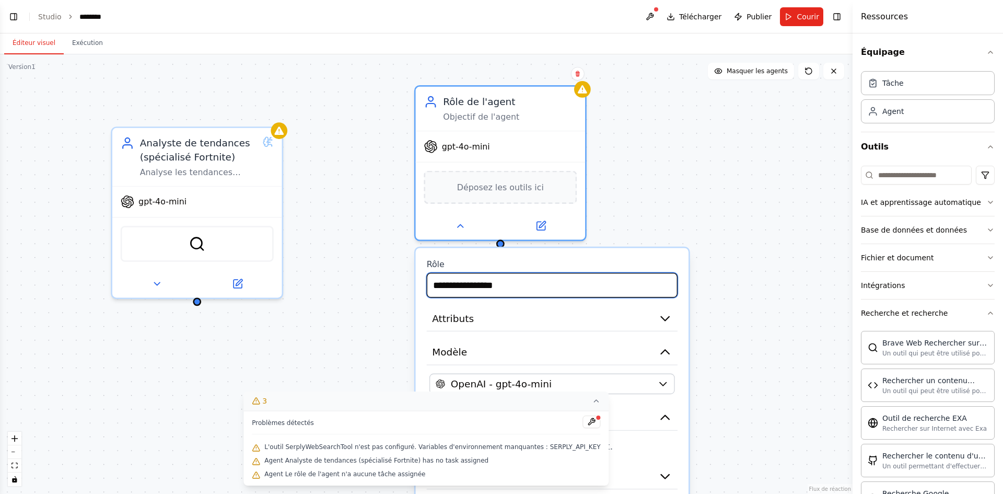
click at [533, 289] on input "**********" at bounding box center [552, 285] width 251 height 25
paste input "**********"
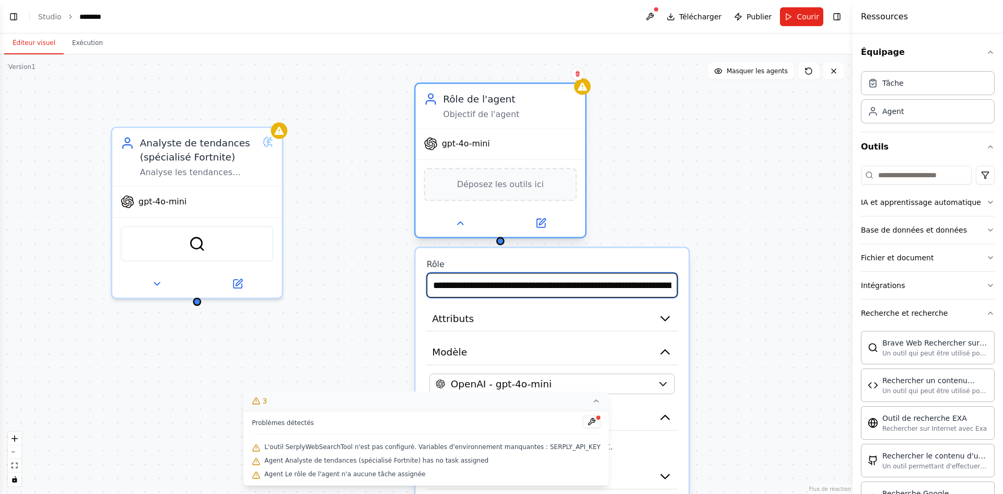
scroll to position [0, 677]
type input "**********"
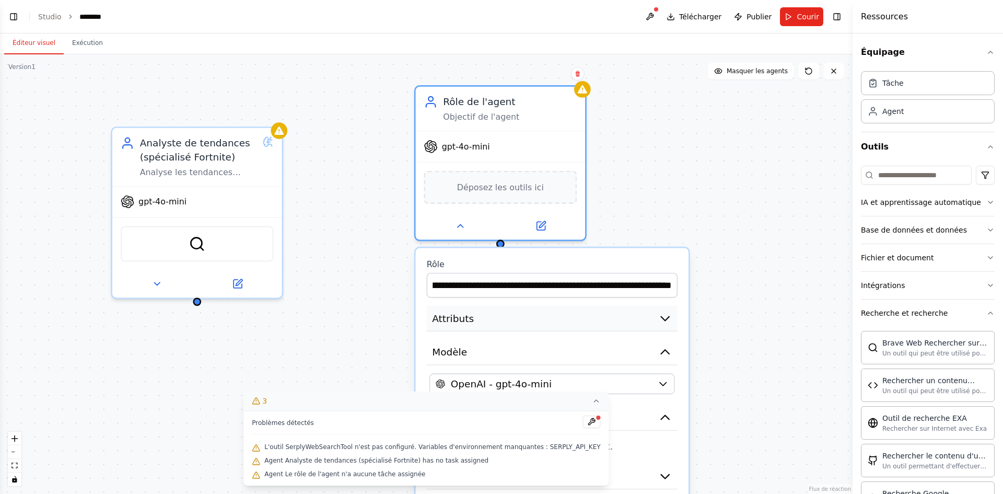
scroll to position [0, 0]
click at [604, 324] on button "Attributs" at bounding box center [552, 319] width 251 height 26
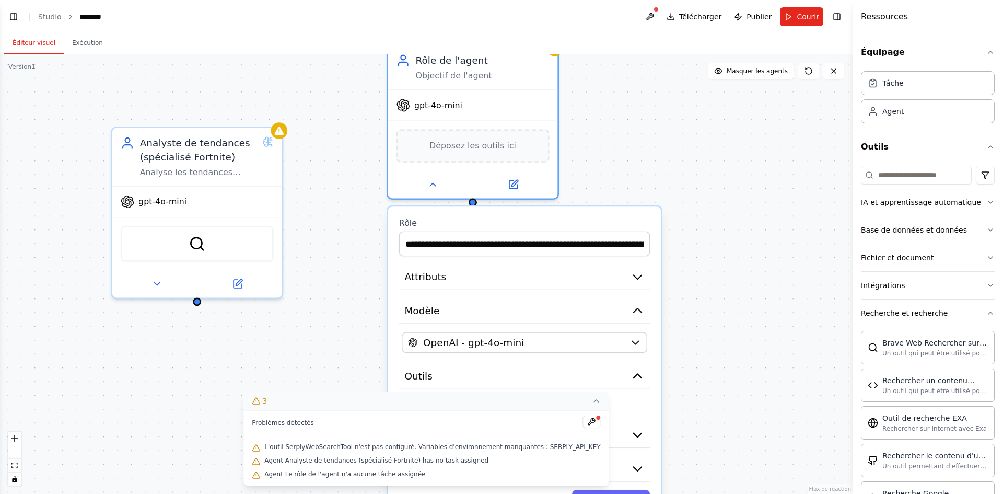
drag, startPoint x: 567, startPoint y: 242, endPoint x: 543, endPoint y: 215, distance: 35.9
click at [543, 215] on div "**********" at bounding box center [524, 365] width 273 height 319
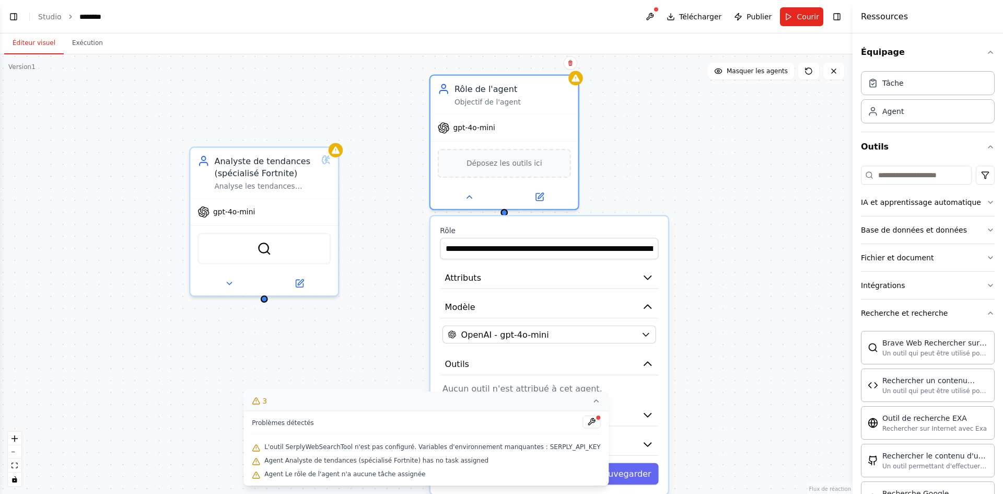
click at [594, 402] on icon at bounding box center [596, 401] width 4 height 2
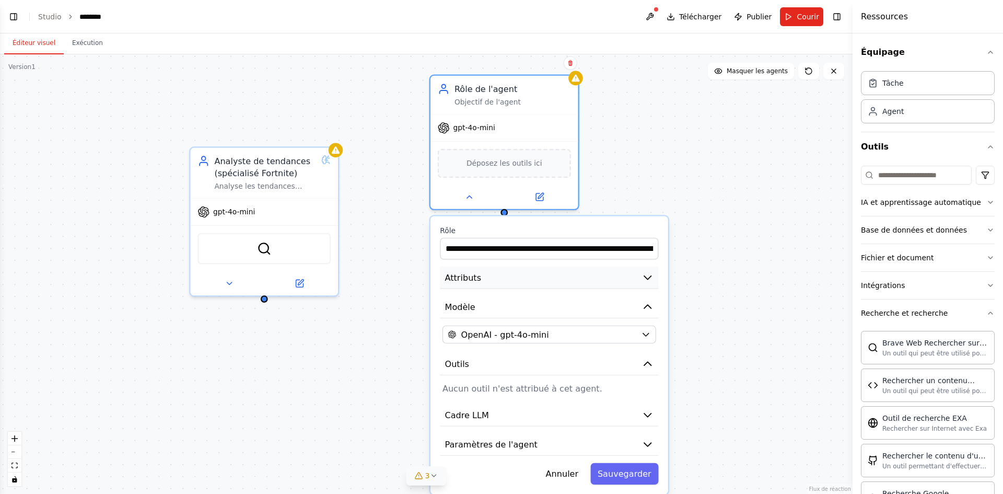
click at [632, 275] on button "Attributs" at bounding box center [549, 277] width 218 height 22
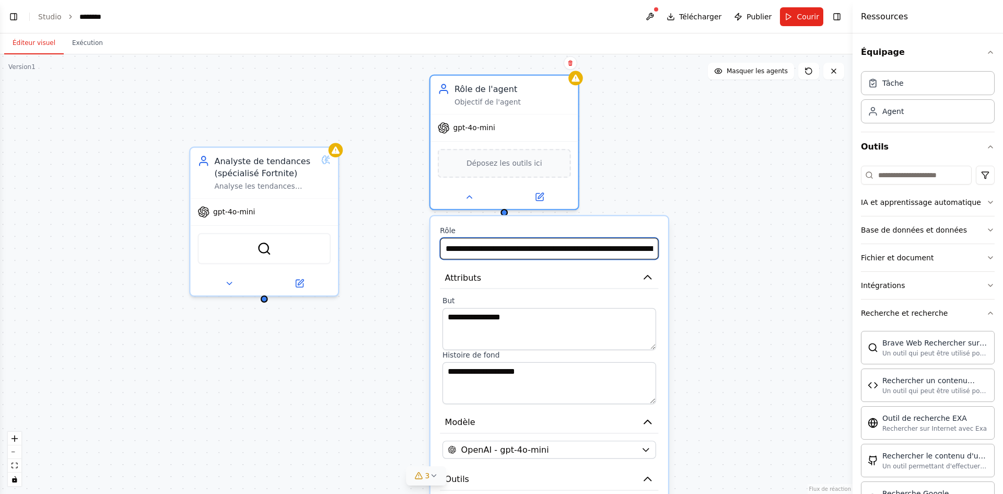
click at [530, 251] on input "**********" at bounding box center [549, 248] width 218 height 21
click at [449, 257] on input "text" at bounding box center [549, 248] width 218 height 21
paste input "**********"
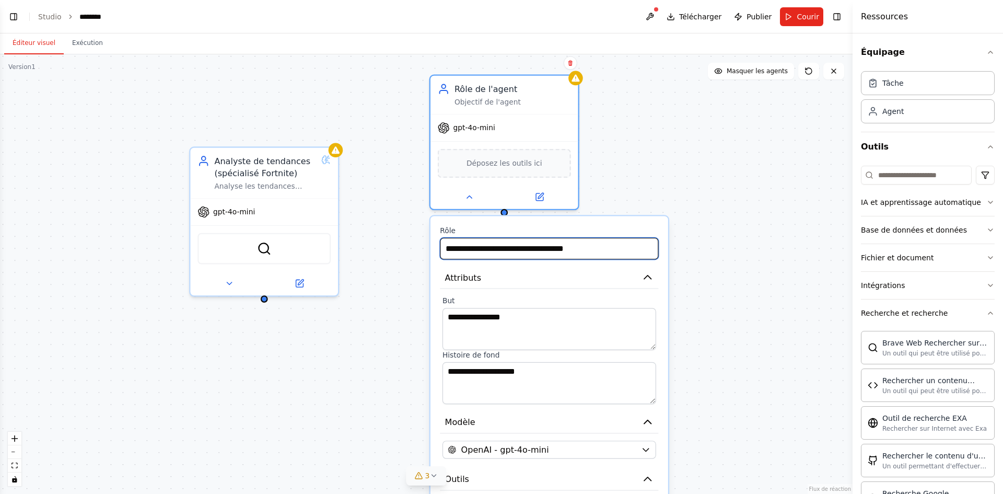
type input "**********"
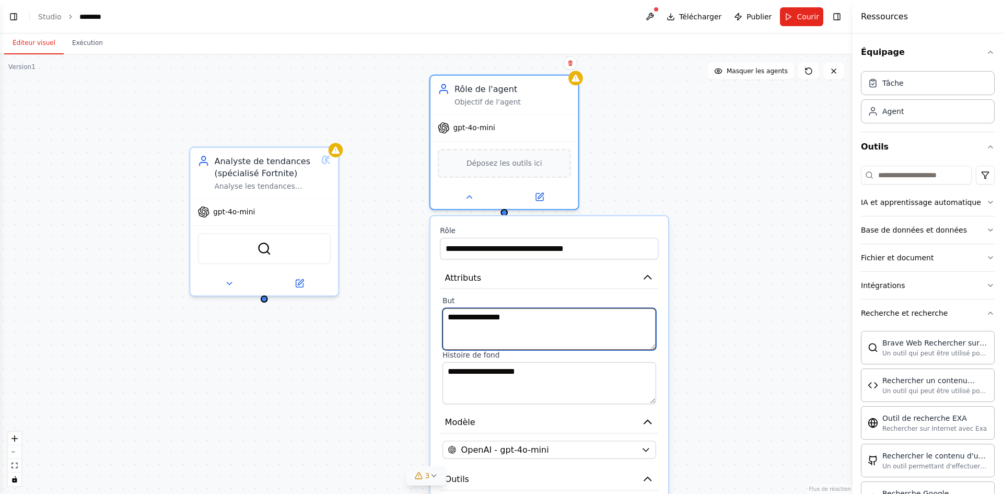
click at [498, 324] on textarea "**********" at bounding box center [549, 329] width 214 height 42
click at [458, 320] on textarea "**********" at bounding box center [549, 329] width 214 height 42
drag, startPoint x: 458, startPoint y: 320, endPoint x: 468, endPoint y: 330, distance: 14.4
click at [468, 330] on textarea "**********" at bounding box center [549, 329] width 214 height 42
click at [474, 321] on textarea "**********" at bounding box center [549, 329] width 214 height 42
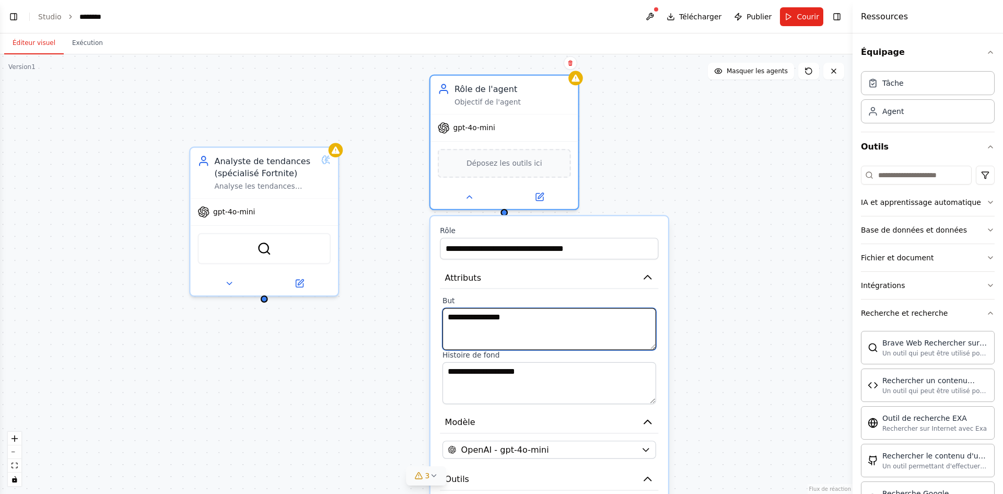
click at [474, 321] on textarea "**********" at bounding box center [549, 329] width 214 height 42
paste textarea "**********"
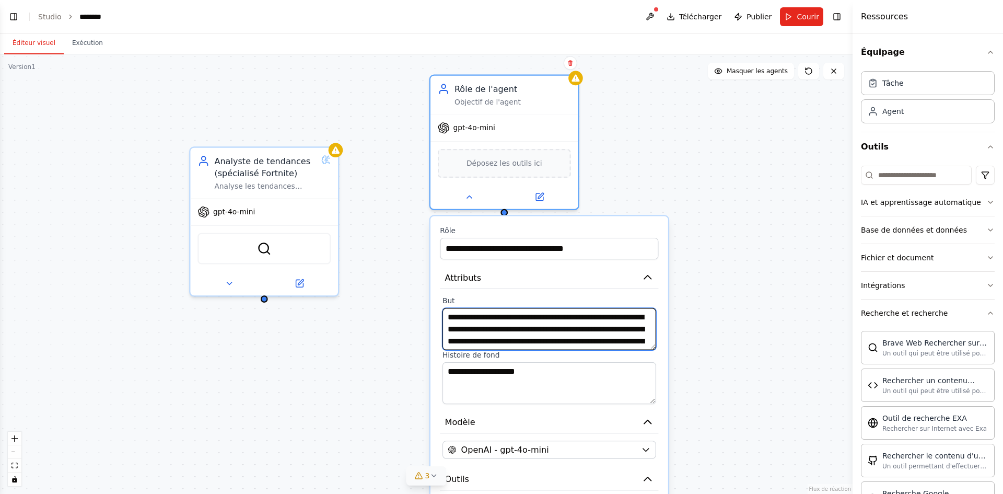
scroll to position [29, 0]
type textarea "**********"
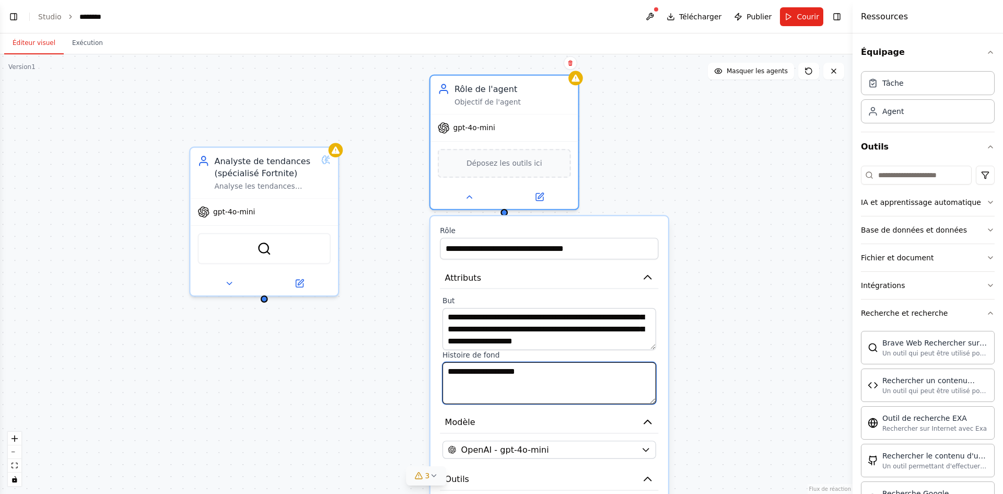
click at [547, 377] on textarea "**********" at bounding box center [549, 383] width 214 height 42
click at [548, 377] on textarea "**********" at bounding box center [549, 383] width 214 height 42
click at [548, 376] on textarea "**********" at bounding box center [549, 383] width 214 height 42
click at [467, 373] on textarea at bounding box center [549, 383] width 214 height 42
paste textarea "**********"
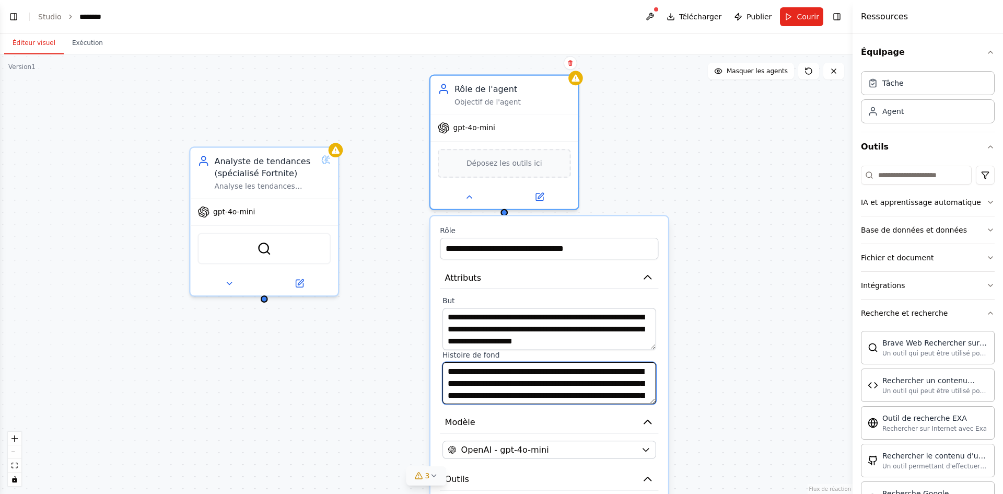
scroll to position [40, 0]
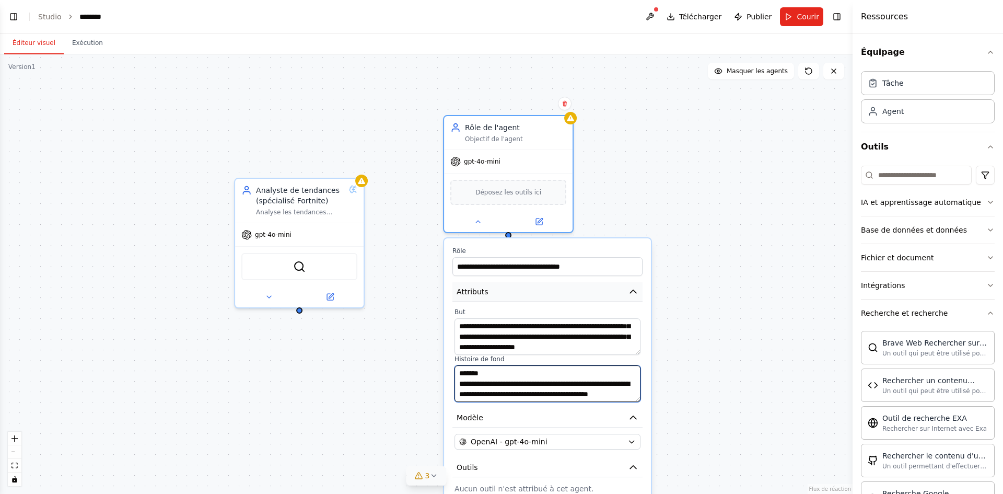
type textarea "**********"
click at [629, 290] on icon "button" at bounding box center [633, 291] width 10 height 10
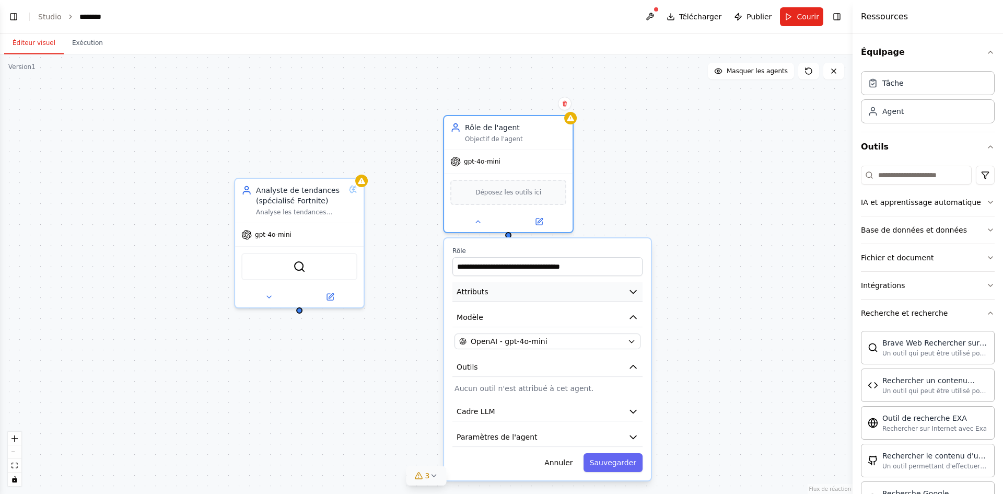
click at [629, 290] on icon "button" at bounding box center [633, 291] width 10 height 10
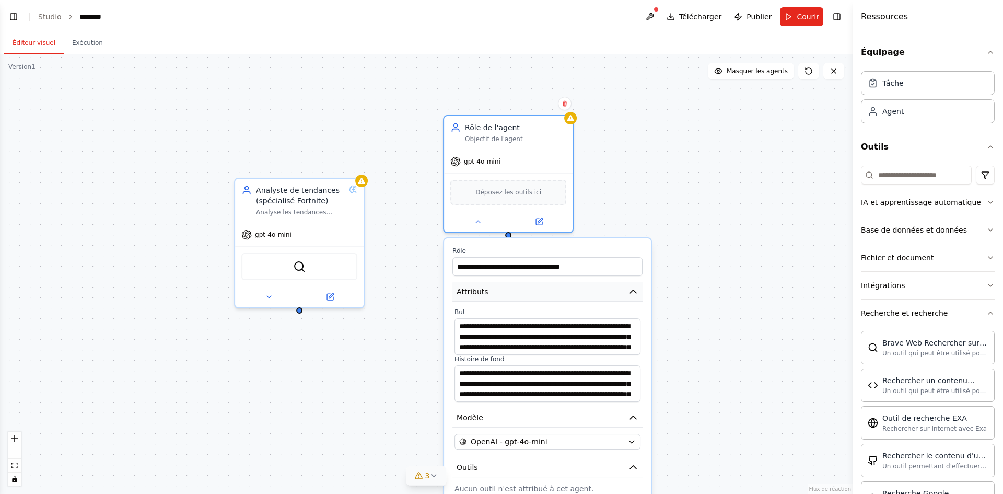
click at [628, 293] on icon "button" at bounding box center [633, 291] width 10 height 10
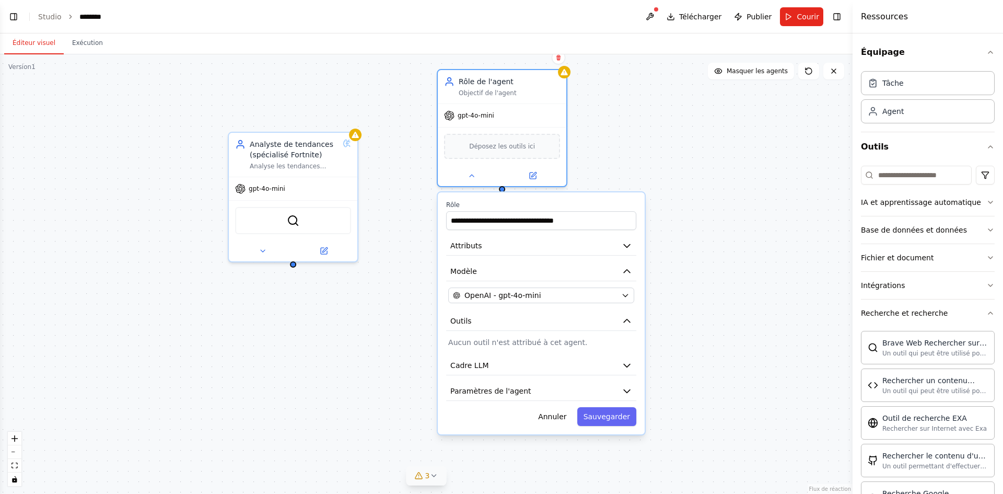
drag, startPoint x: 673, startPoint y: 337, endPoint x: 666, endPoint y: 303, distance: 35.1
click at [666, 303] on div "**********" at bounding box center [426, 273] width 852 height 439
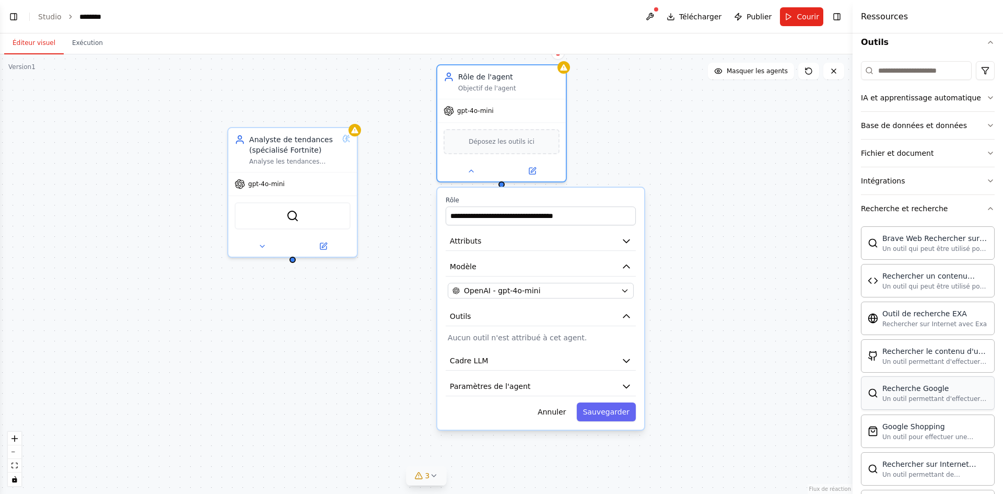
scroll to position [157, 0]
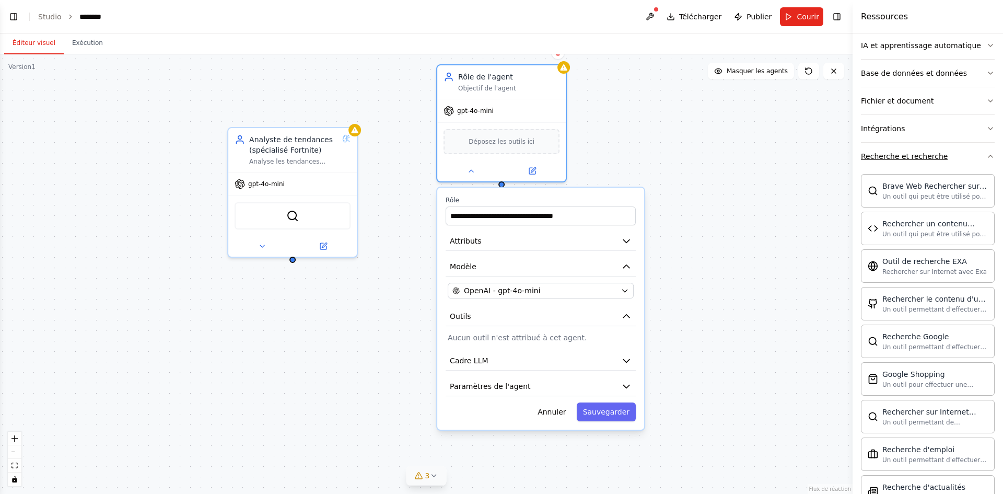
drag, startPoint x: 935, startPoint y: 160, endPoint x: 938, endPoint y: 155, distance: 5.8
click at [937, 156] on button "Recherche et recherche" at bounding box center [928, 156] width 134 height 27
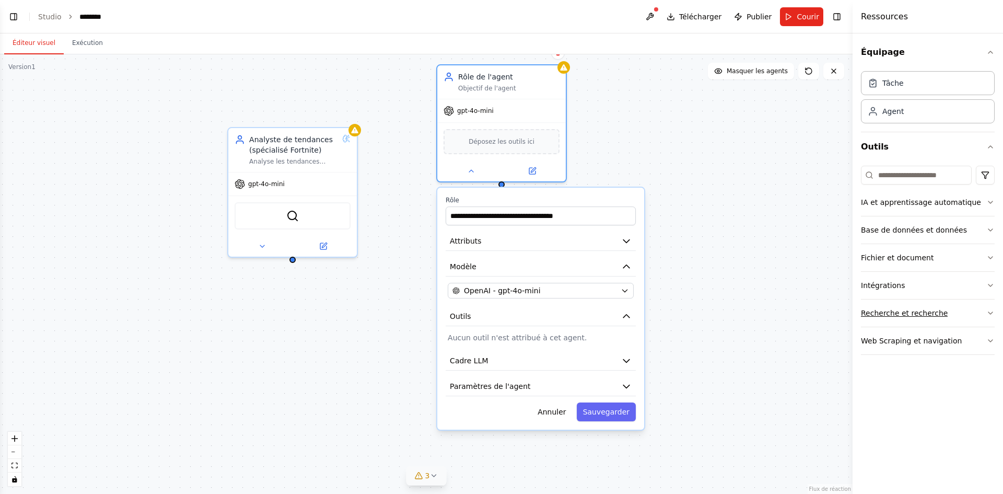
click at [962, 311] on button "Recherche et recherche" at bounding box center [928, 312] width 134 height 27
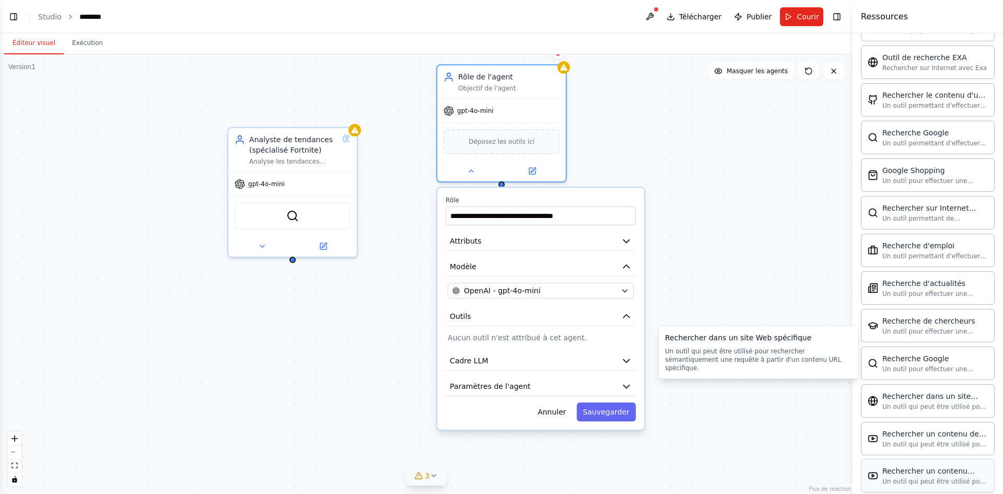
scroll to position [413, 0]
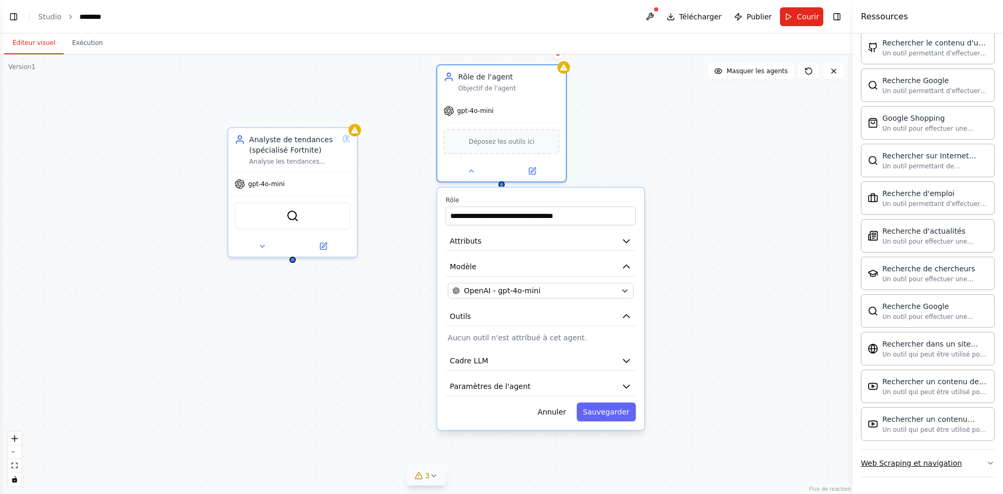
click at [954, 460] on button "Web Scraping et navigation" at bounding box center [928, 462] width 134 height 27
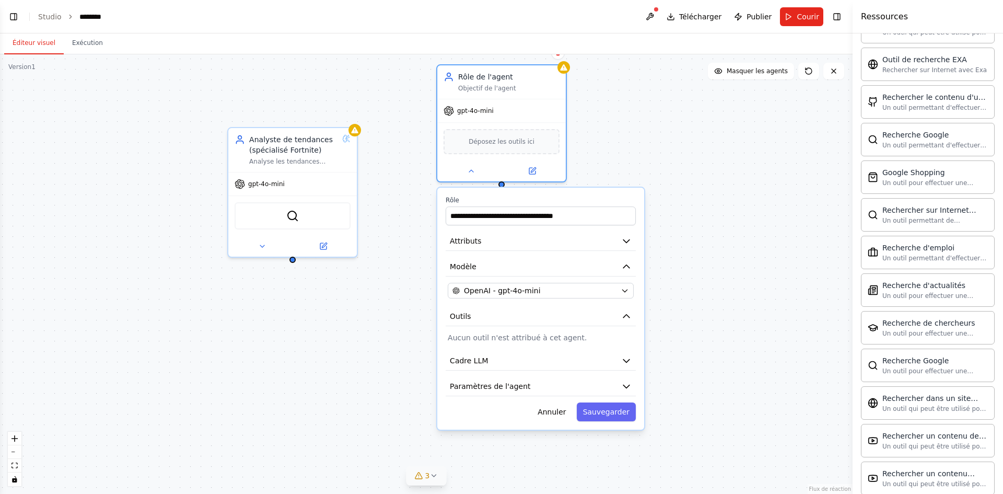
scroll to position [306, 0]
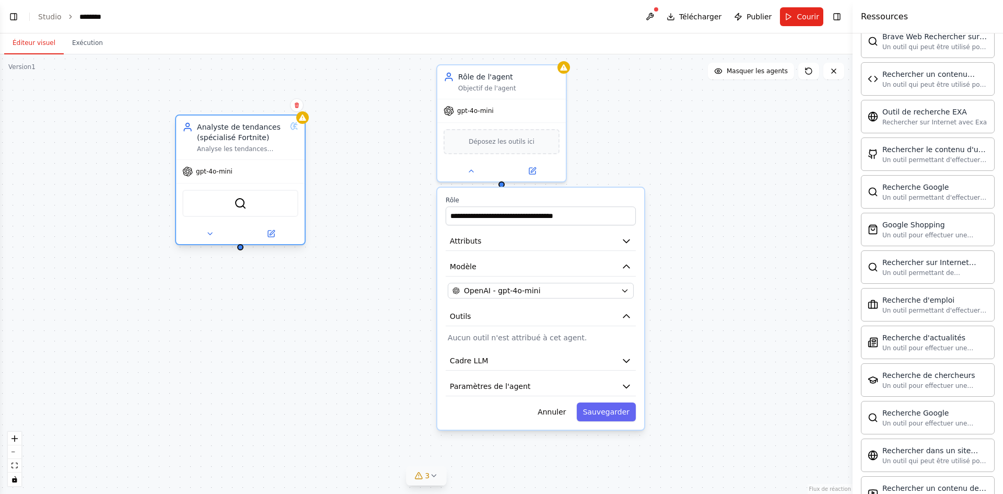
drag, startPoint x: 282, startPoint y: 177, endPoint x: 225, endPoint y: 165, distance: 58.2
click at [225, 165] on div "gpt-4o-mini" at bounding box center [240, 171] width 128 height 23
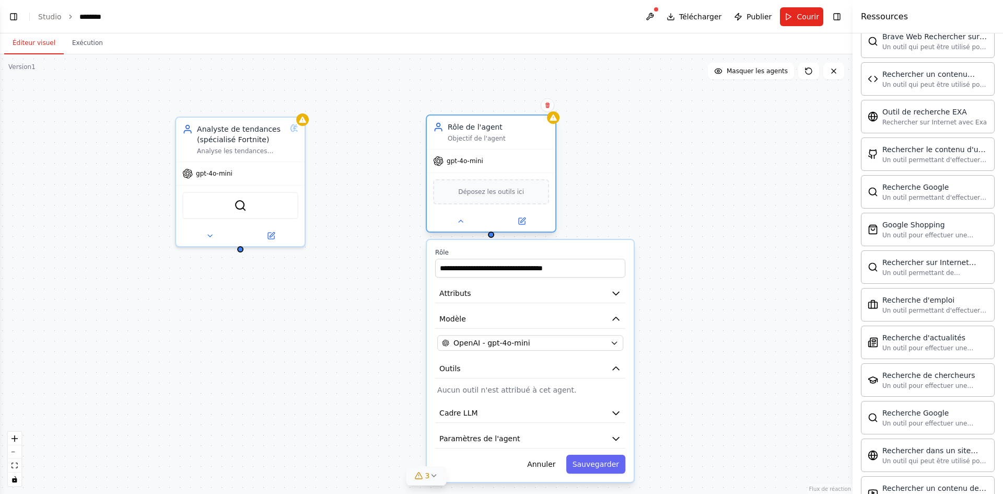
drag, startPoint x: 500, startPoint y: 99, endPoint x: 493, endPoint y: 155, distance: 55.8
click at [493, 155] on div "gpt-4o-mini" at bounding box center [491, 160] width 128 height 23
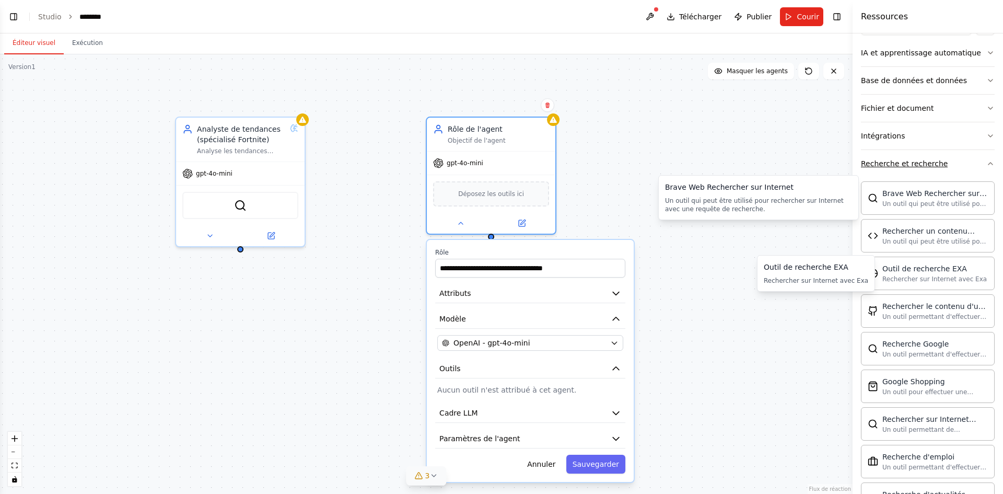
scroll to position [97, 0]
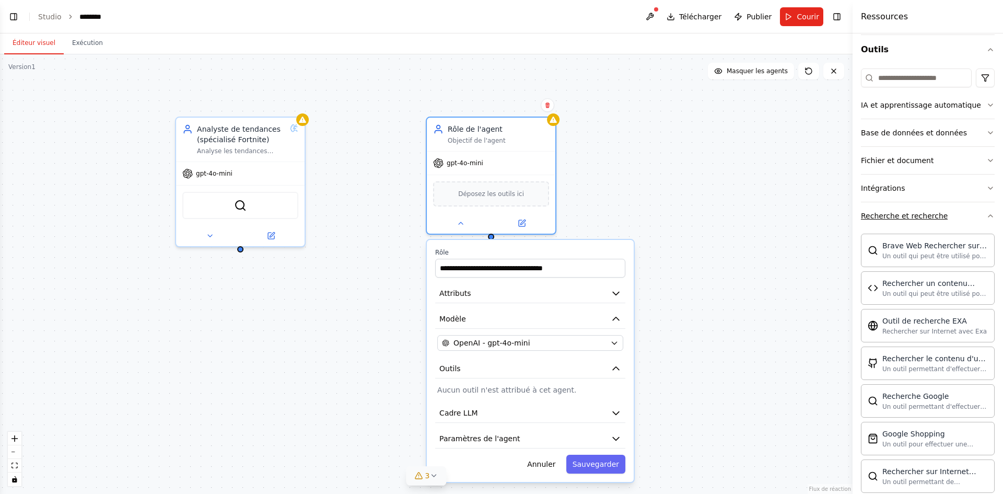
click at [935, 212] on font "Recherche et recherche" at bounding box center [904, 216] width 87 height 8
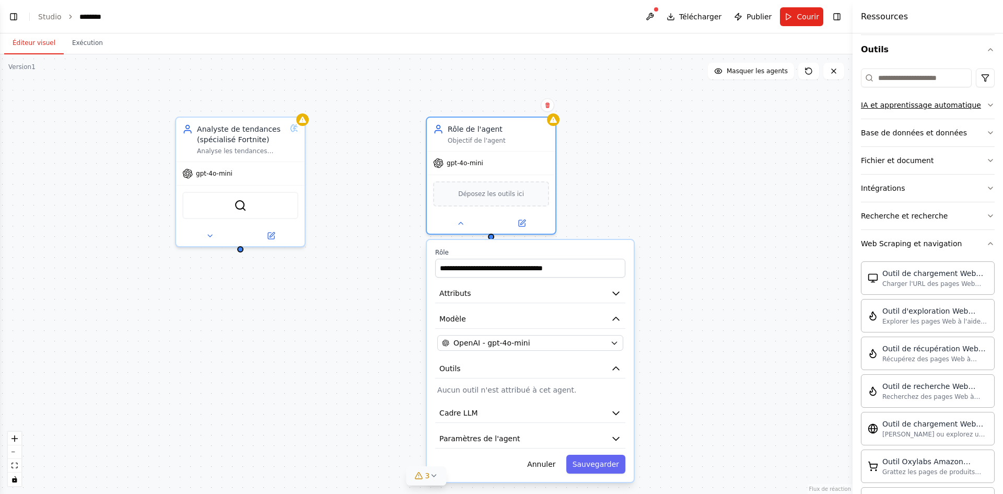
click at [934, 113] on button "IA et apprentissage automatique" at bounding box center [928, 104] width 134 height 27
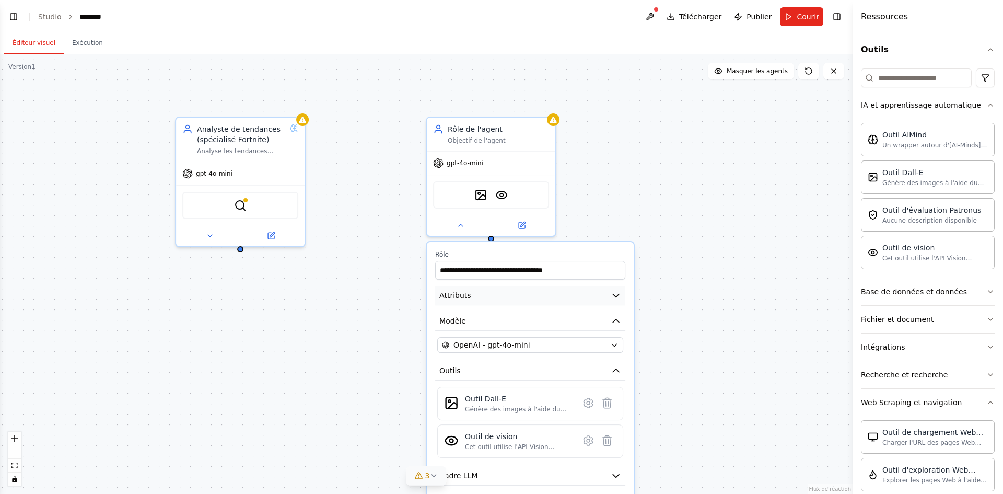
click at [617, 302] on button "Attributs" at bounding box center [530, 295] width 190 height 19
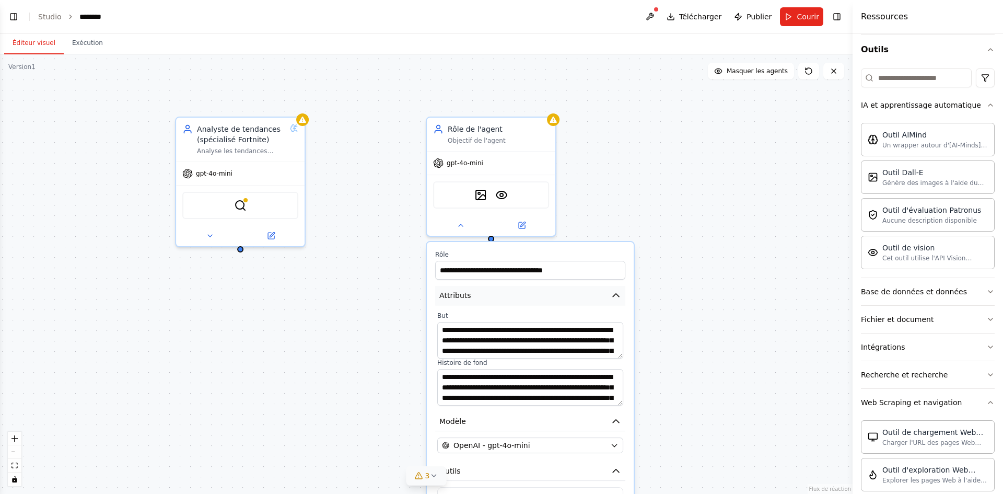
click at [617, 300] on icon "button" at bounding box center [615, 295] width 10 height 10
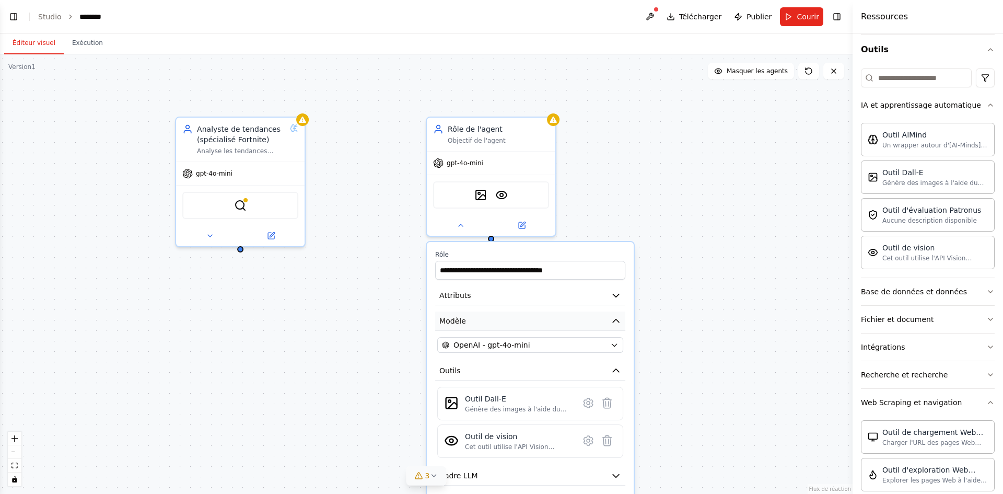
click at [611, 322] on icon "button" at bounding box center [615, 320] width 10 height 10
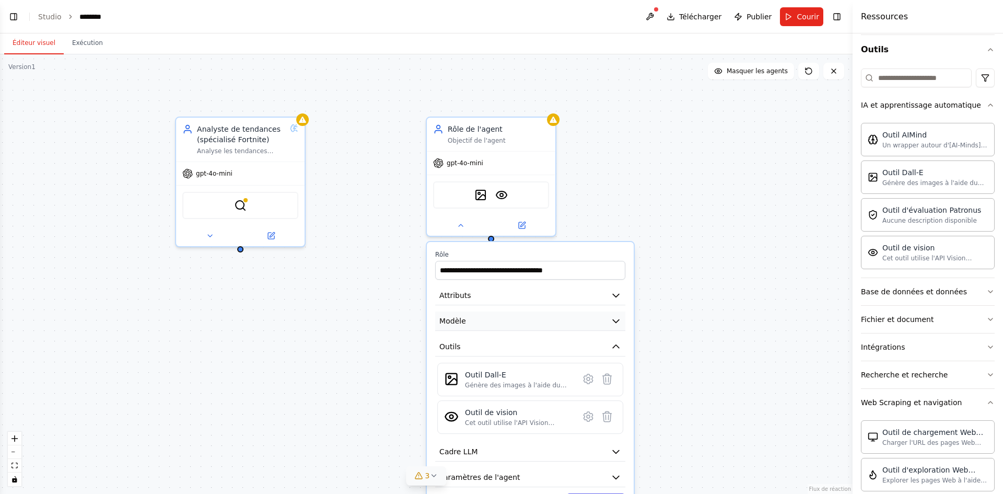
click at [611, 322] on icon "button" at bounding box center [615, 320] width 10 height 10
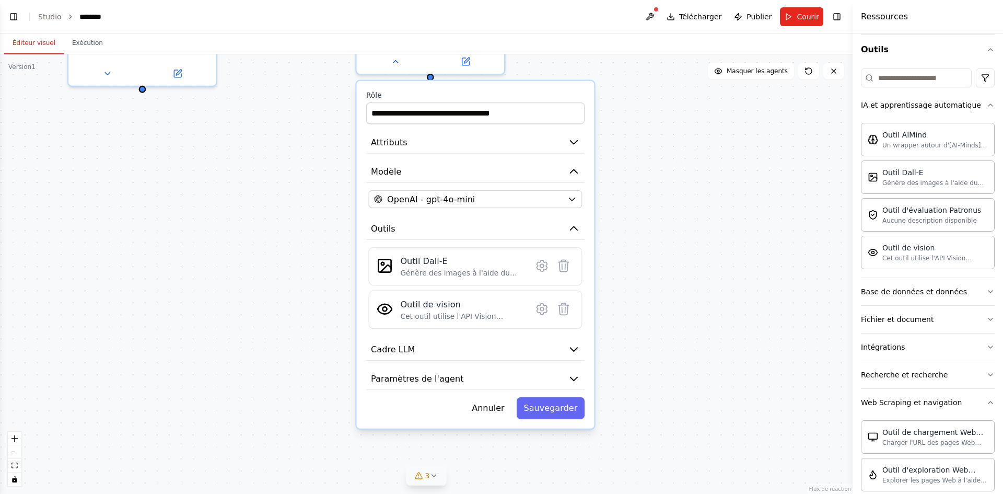
drag, startPoint x: 732, startPoint y: 386, endPoint x: 684, endPoint y: 245, distance: 149.0
click at [684, 245] on div "**********" at bounding box center [426, 273] width 852 height 439
click at [572, 235] on button "Outils" at bounding box center [475, 229] width 218 height 22
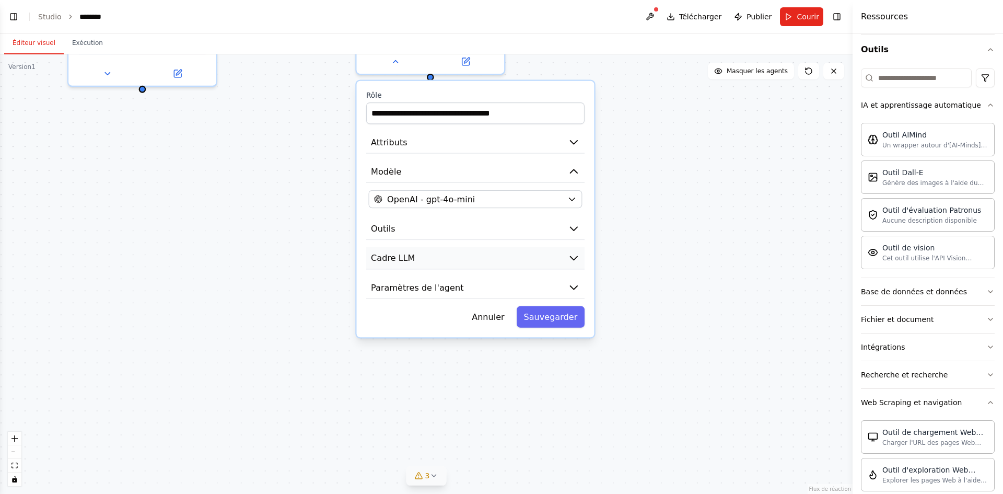
click at [560, 257] on button "Cadre LLM" at bounding box center [475, 258] width 218 height 22
click at [576, 258] on icon "button" at bounding box center [573, 258] width 7 height 4
click at [569, 281] on icon "button" at bounding box center [574, 287] width 12 height 12
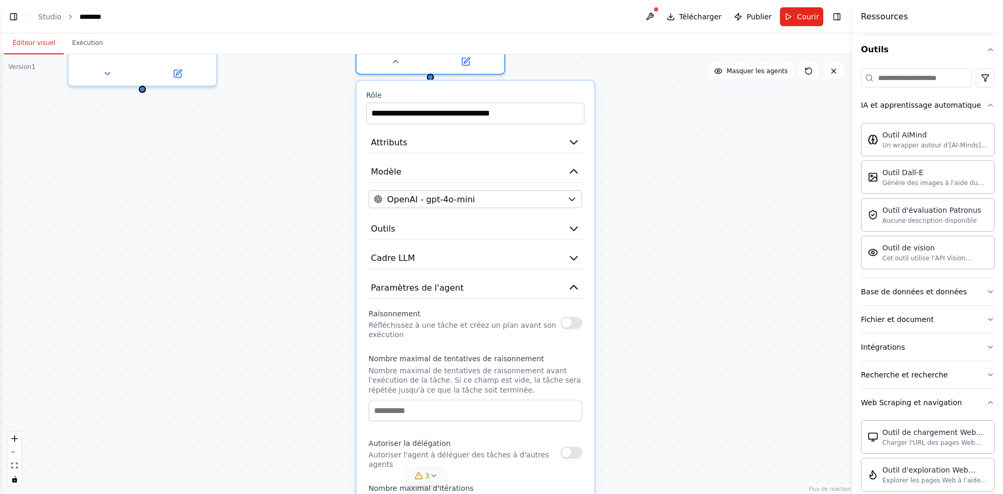
click at [569, 319] on button "button" at bounding box center [570, 322] width 21 height 12
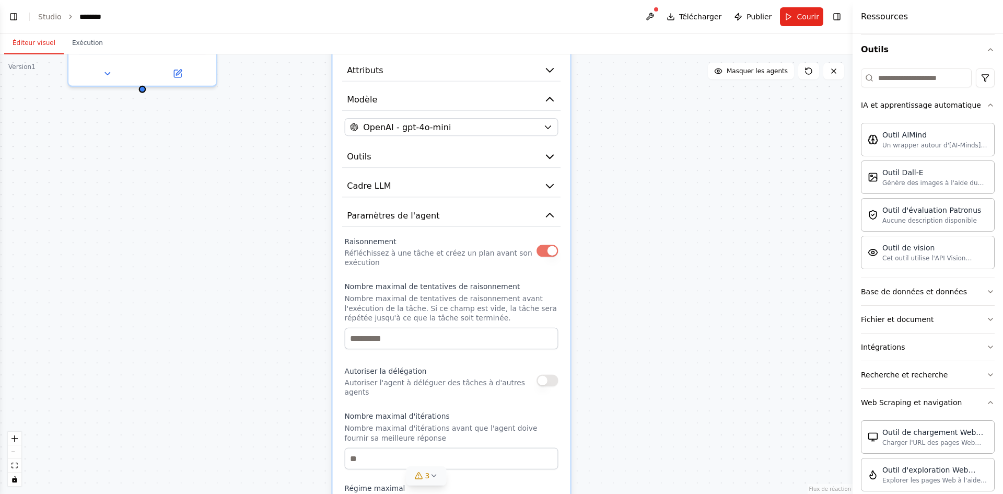
drag, startPoint x: 496, startPoint y: 349, endPoint x: 469, endPoint y: 278, distance: 75.7
click at [469, 278] on div "Raisonnement Réfléchissez à une tâche et créez un plan avant son exécution Nomb…" at bounding box center [452, 419] width 214 height 370
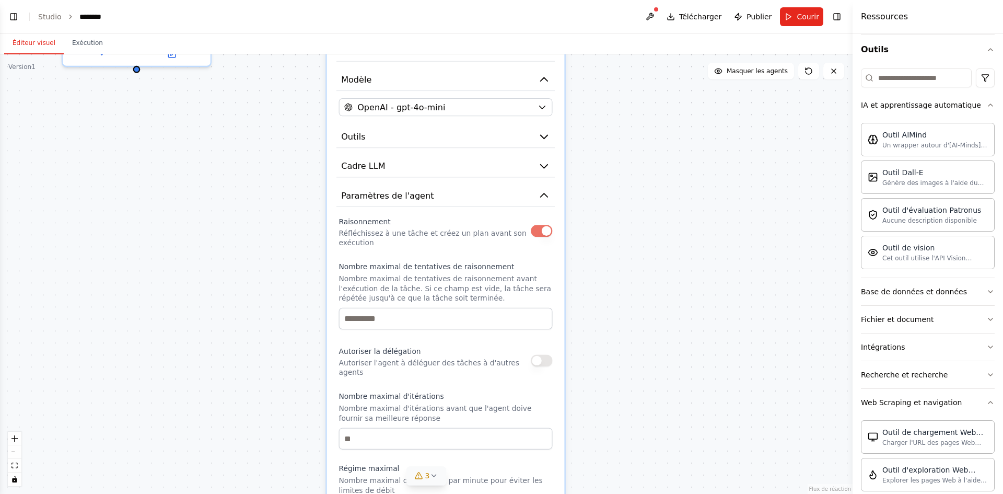
drag, startPoint x: 634, startPoint y: 334, endPoint x: 579, endPoint y: 312, distance: 59.3
click at [627, 316] on div "**********" at bounding box center [426, 273] width 852 height 439
click at [543, 316] on input "*" at bounding box center [445, 318] width 214 height 21
type input "*"
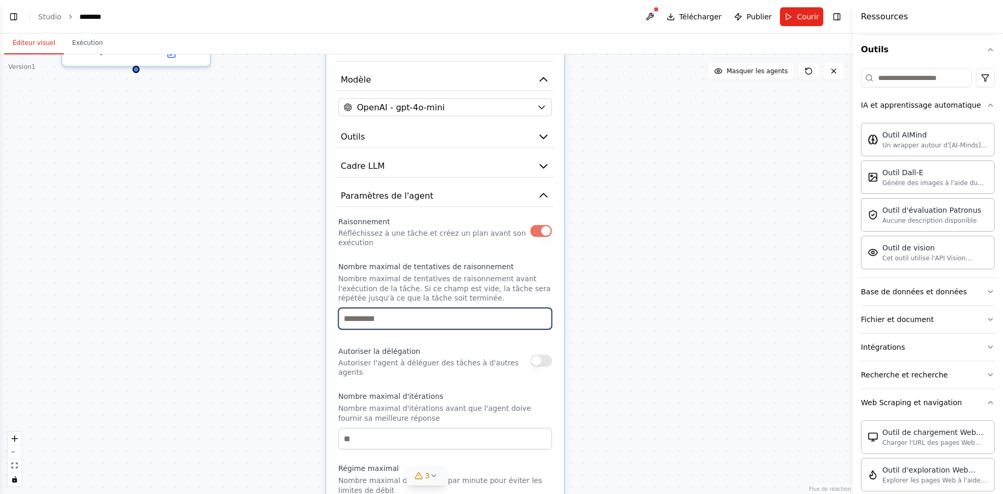
click at [541, 316] on input "*" at bounding box center [445, 318] width 214 height 21
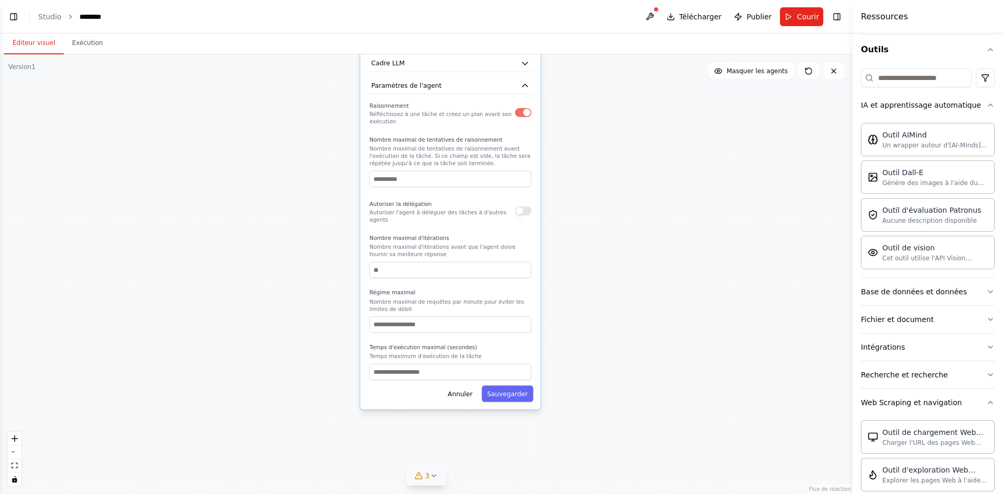
drag, startPoint x: 590, startPoint y: 344, endPoint x: 579, endPoint y: 228, distance: 115.9
click at [579, 220] on div "**********" at bounding box center [426, 273] width 852 height 439
click at [514, 389] on font "Sauvegarder" at bounding box center [507, 392] width 41 height 7
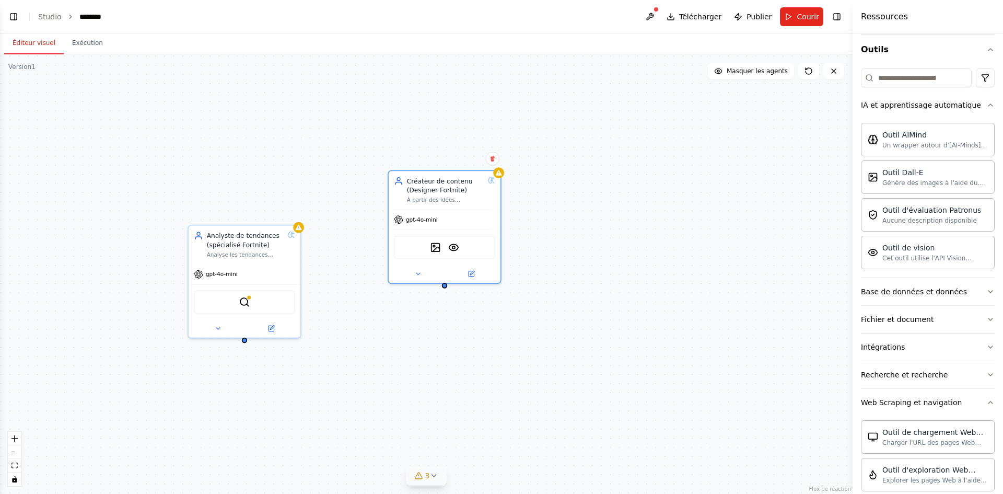
drag, startPoint x: 547, startPoint y: 168, endPoint x: 575, endPoint y: 518, distance: 351.5
click at [575, 493] on html "BÊTA Bonjour ! Je suis l'assistant CrewAI. Quel type d'automatisation souhaitez…" at bounding box center [501, 247] width 1003 height 494
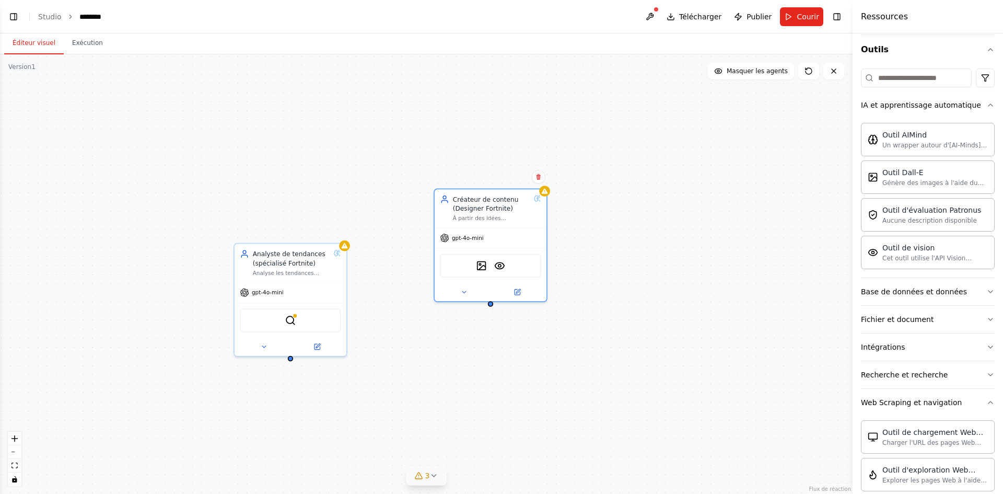
drag, startPoint x: 502, startPoint y: 332, endPoint x: 551, endPoint y: 344, distance: 49.9
click at [549, 348] on div "Analyste de tendances (spécialisé Fortnite) Analyse les tendances actuelles des…" at bounding box center [426, 273] width 852 height 439
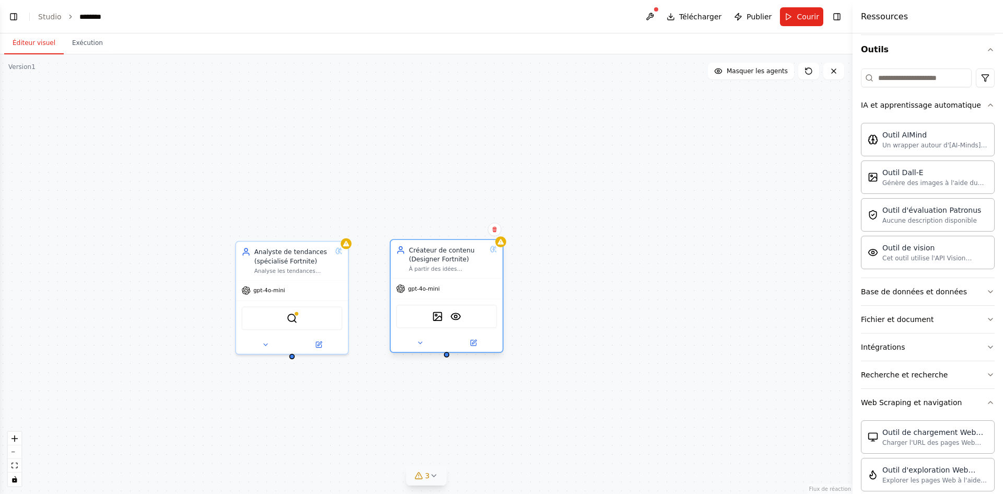
drag, startPoint x: 500, startPoint y: 248, endPoint x: 455, endPoint y: 306, distance: 72.6
click at [455, 306] on div "DallETool Outil de vision" at bounding box center [447, 315] width 112 height 35
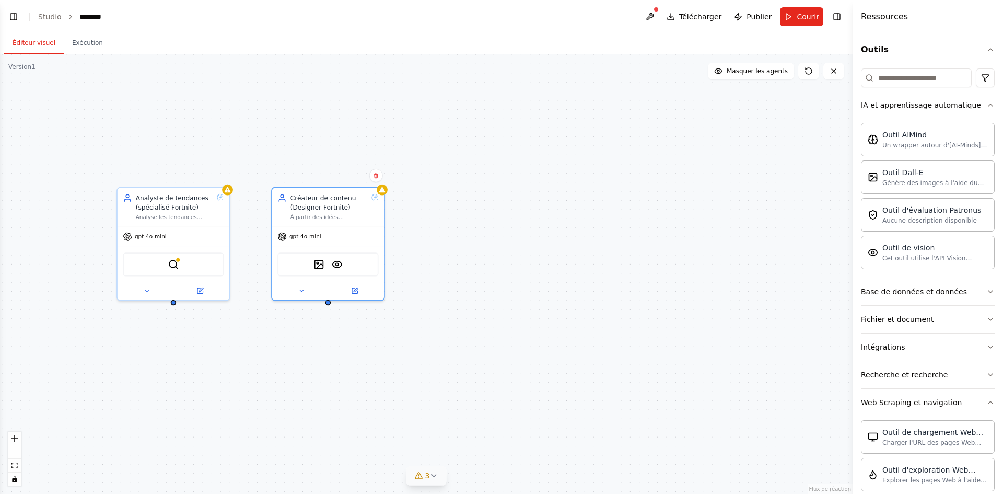
drag, startPoint x: 606, startPoint y: 348, endPoint x: 488, endPoint y: 283, distance: 134.4
click at [482, 280] on div "Analyste de tendances (spécialisé Fortnite) Analyse les tendances actuelles des…" at bounding box center [426, 273] width 852 height 439
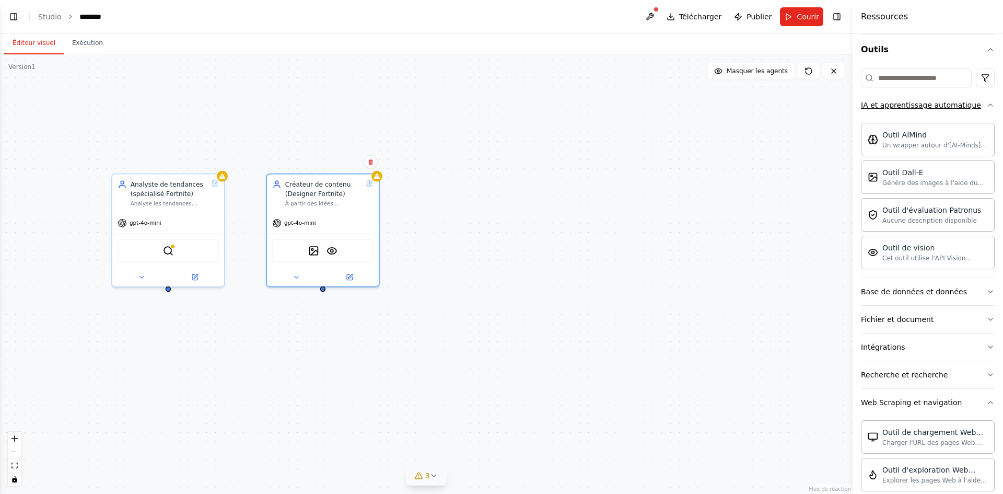
click at [986, 105] on icon "button" at bounding box center [990, 105] width 8 height 8
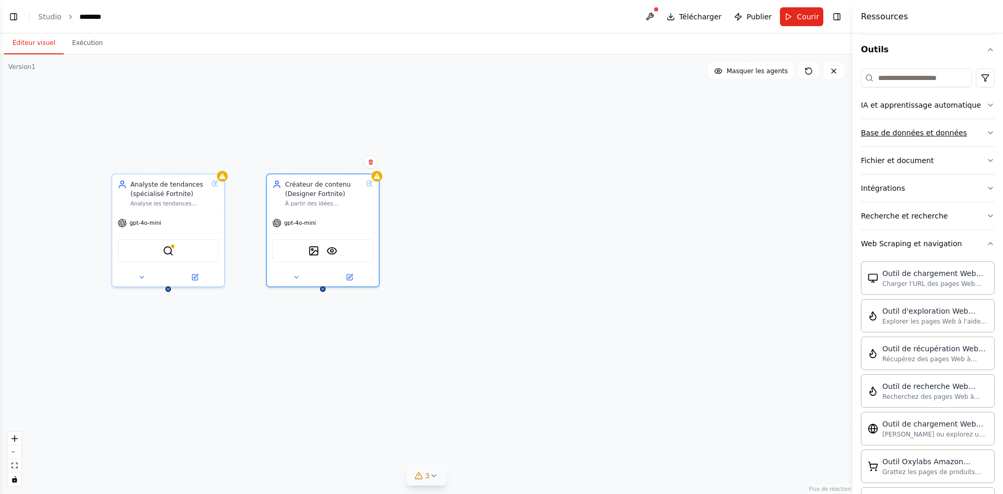
scroll to position [0, 0]
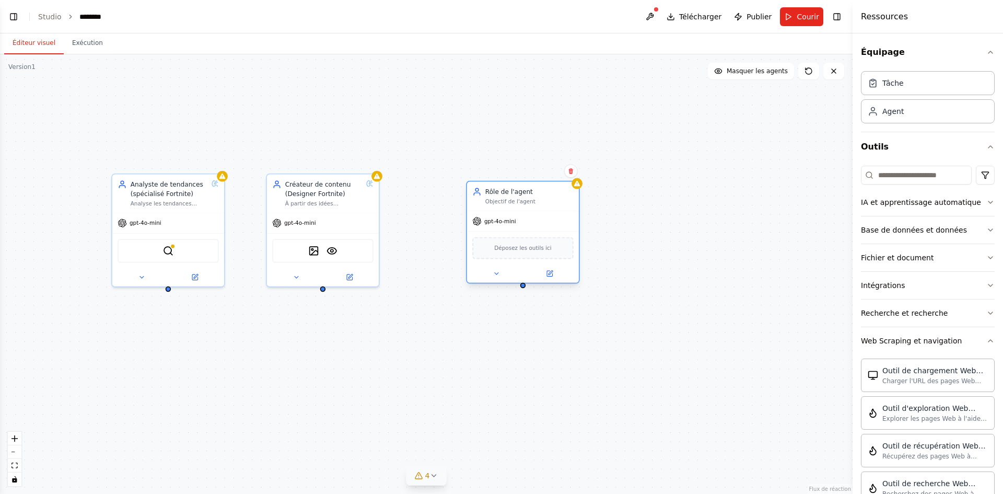
drag, startPoint x: 581, startPoint y: 234, endPoint x: 512, endPoint y: 196, distance: 78.6
click at [512, 196] on div "Rôle de l'agent Objectif de l'agent" at bounding box center [529, 196] width 88 height 18
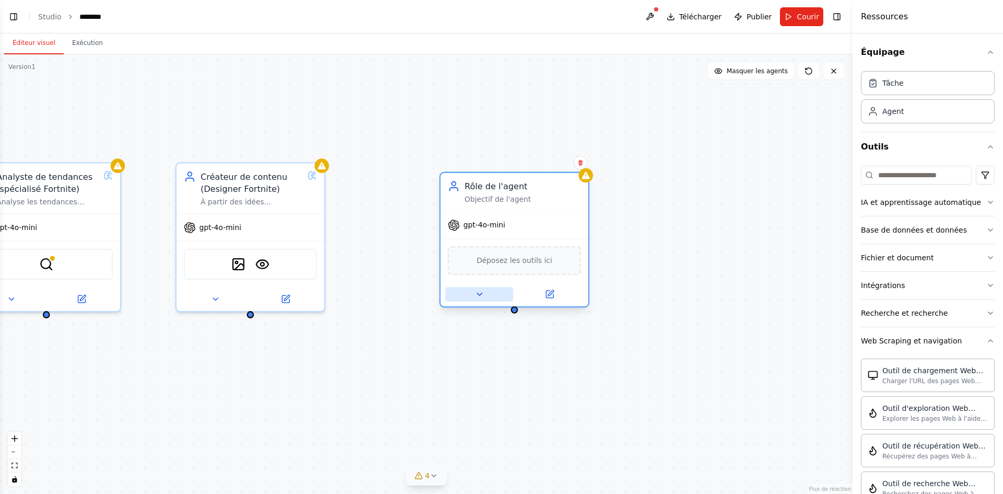
drag, startPoint x: 472, startPoint y: 293, endPoint x: 491, endPoint y: 298, distance: 19.4
click at [473, 293] on button at bounding box center [479, 294] width 68 height 15
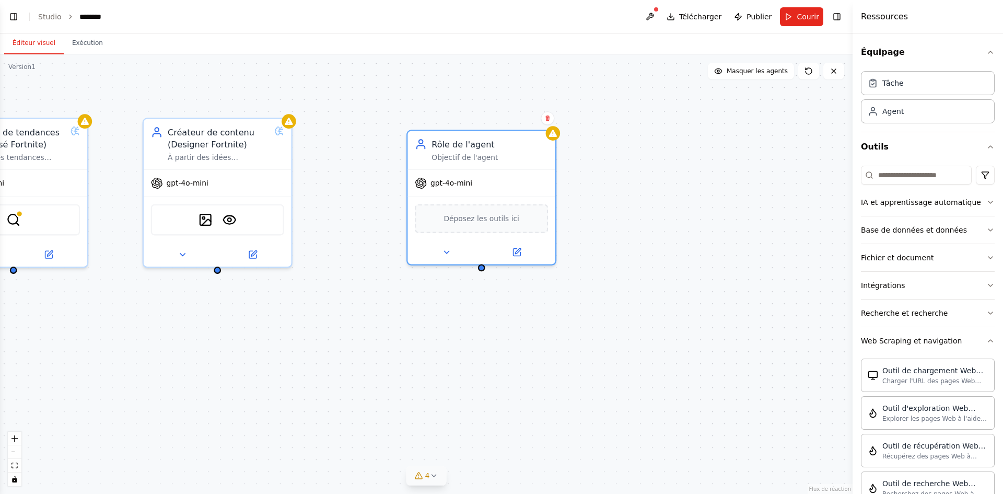
drag, startPoint x: 682, startPoint y: 262, endPoint x: 600, endPoint y: 207, distance: 98.6
click at [647, 209] on div "Analyste de tendances (spécialisé Fortnite) Analyse les tendances actuelles des…" at bounding box center [426, 273] width 852 height 439
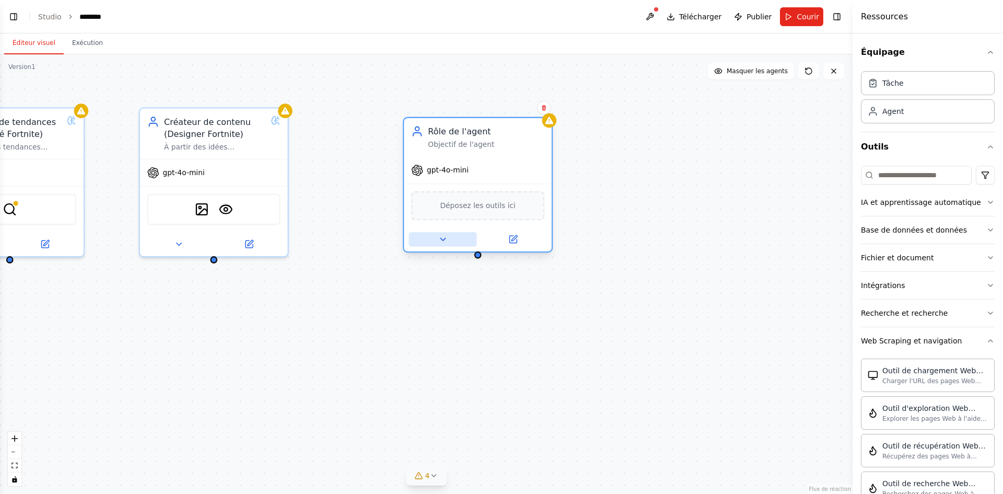
click at [442, 240] on icon at bounding box center [442, 239] width 5 height 3
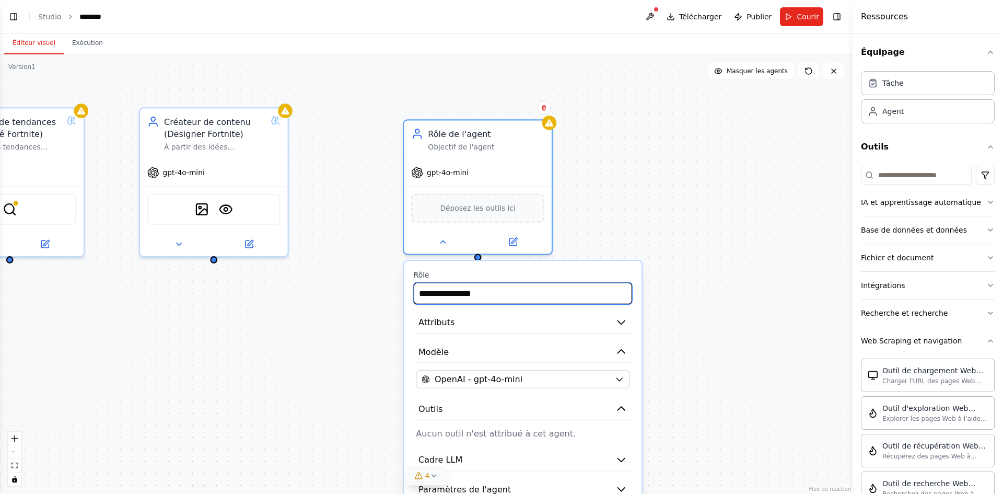
click at [504, 298] on input "**********" at bounding box center [523, 293] width 218 height 21
click at [423, 298] on input "text" at bounding box center [523, 293] width 218 height 21
paste input "**********"
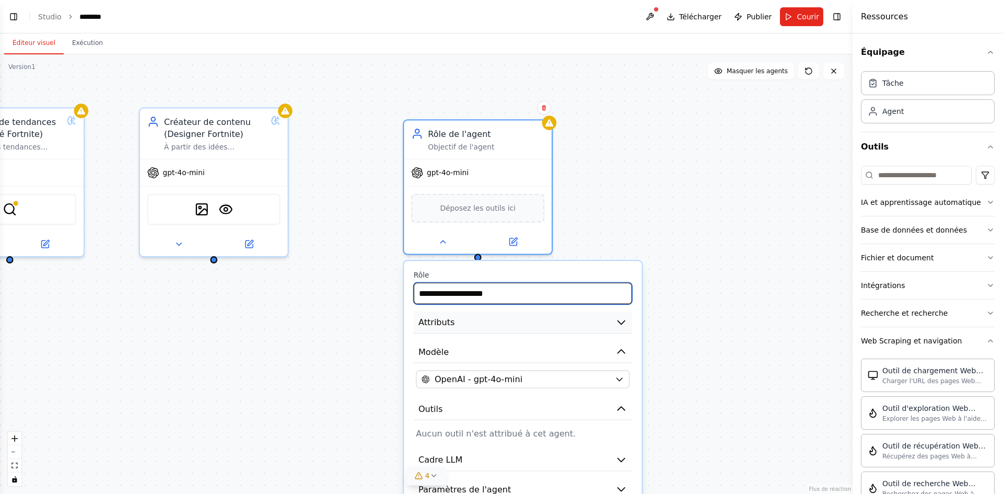
type input "**********"
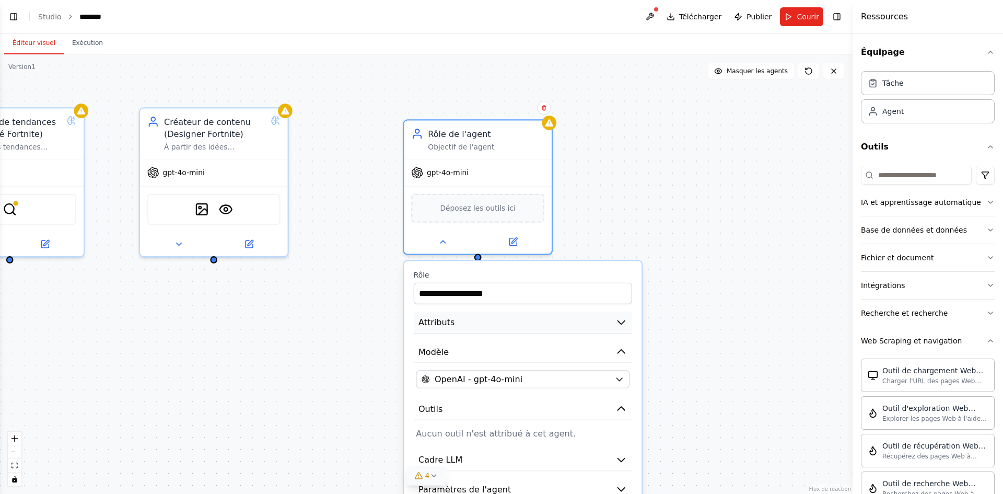
click at [607, 321] on button "Attributs" at bounding box center [523, 322] width 218 height 22
click at [622, 320] on icon "button" at bounding box center [621, 322] width 12 height 12
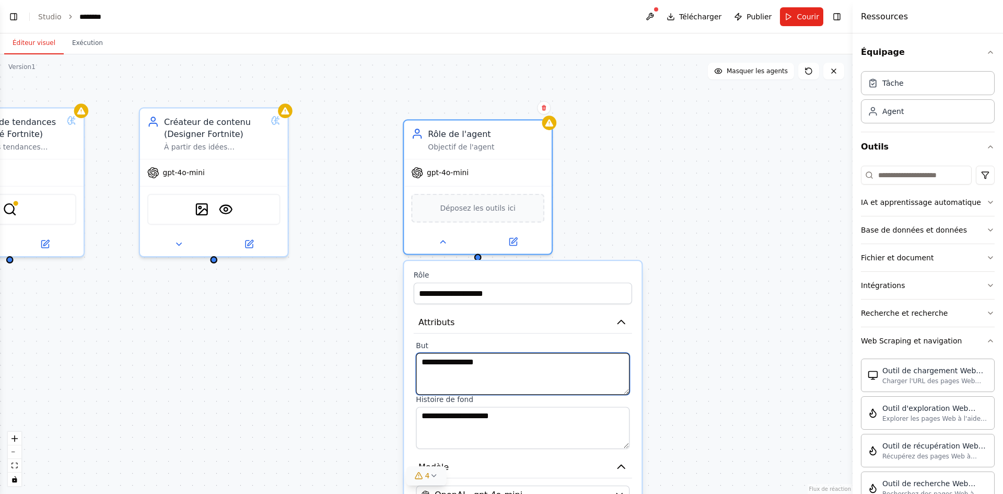
click at [515, 359] on textarea "**********" at bounding box center [523, 374] width 214 height 42
click at [516, 359] on textarea "**********" at bounding box center [523, 374] width 214 height 42
click at [439, 366] on textarea at bounding box center [523, 374] width 214 height 42
paste textarea "**********"
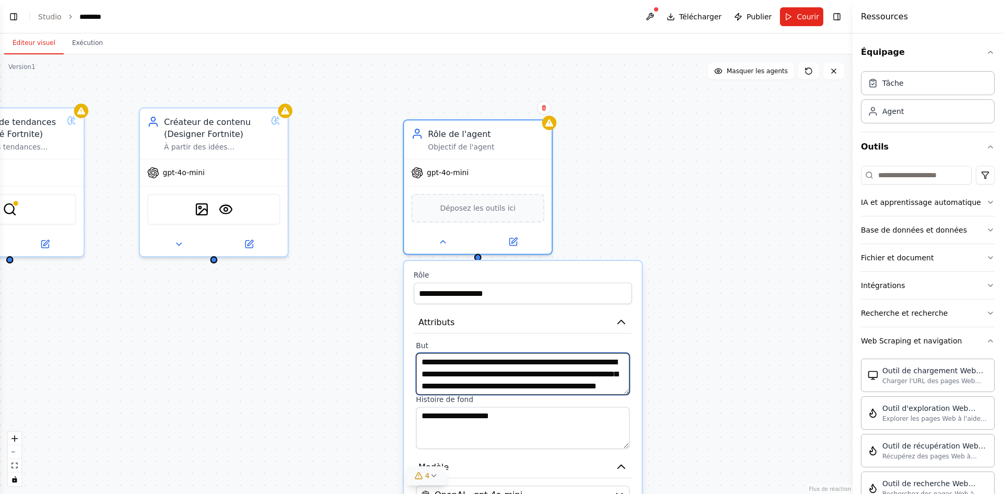
scroll to position [8, 0]
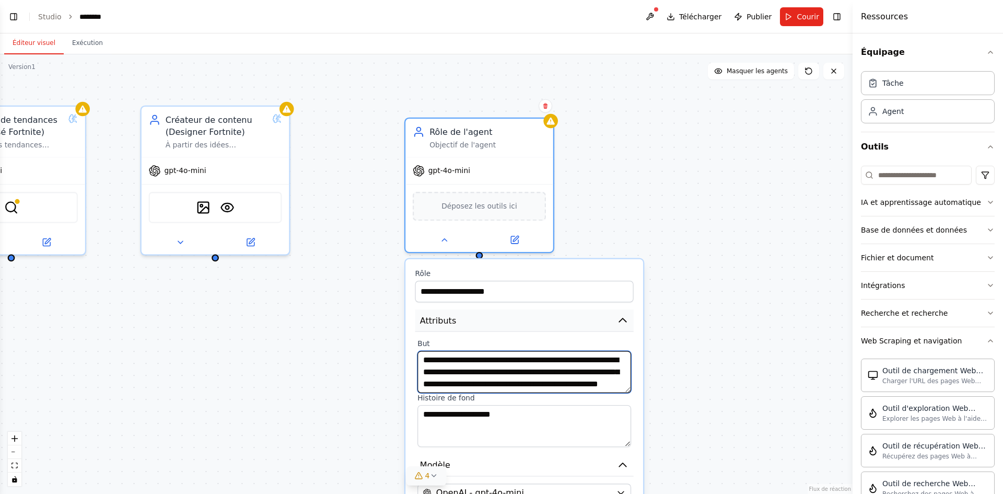
type textarea "**********"
click at [624, 328] on button "Attributs" at bounding box center [524, 320] width 218 height 22
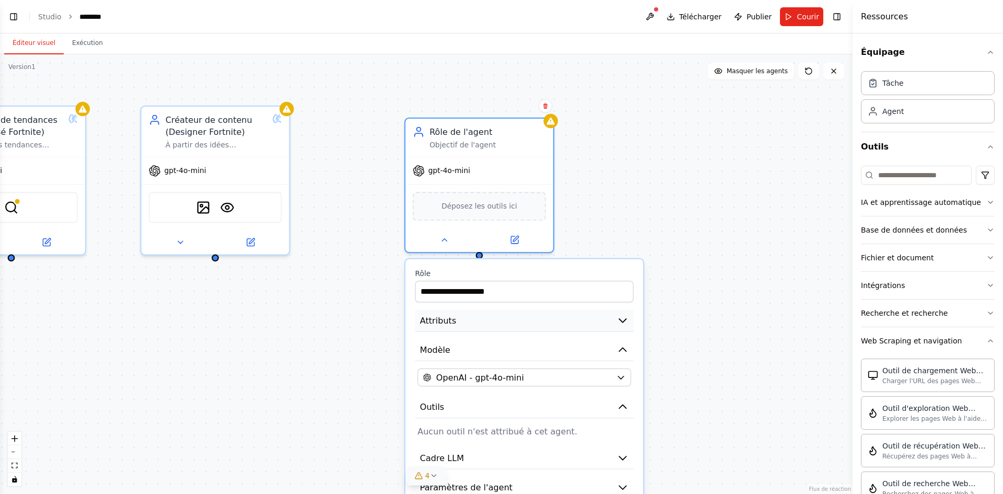
click at [626, 325] on icon "button" at bounding box center [623, 320] width 12 height 12
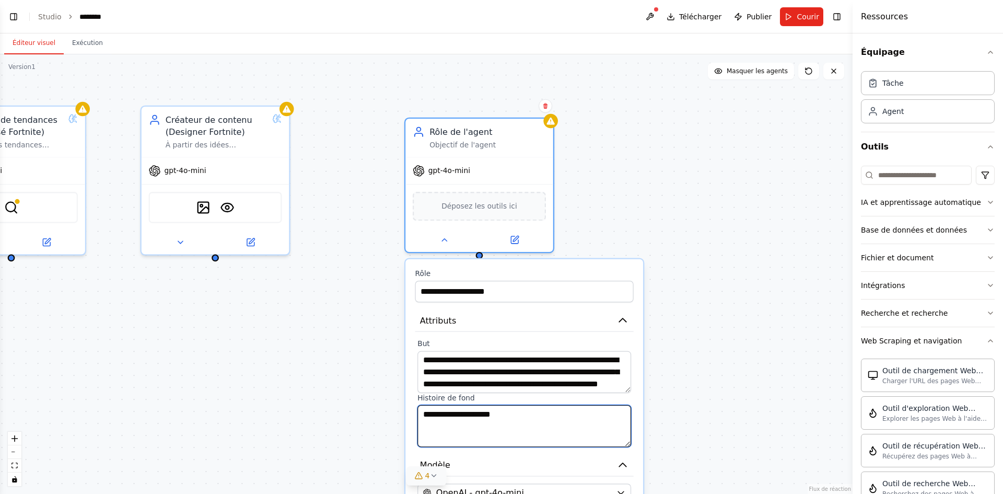
click at [521, 418] on textarea "**********" at bounding box center [524, 426] width 214 height 42
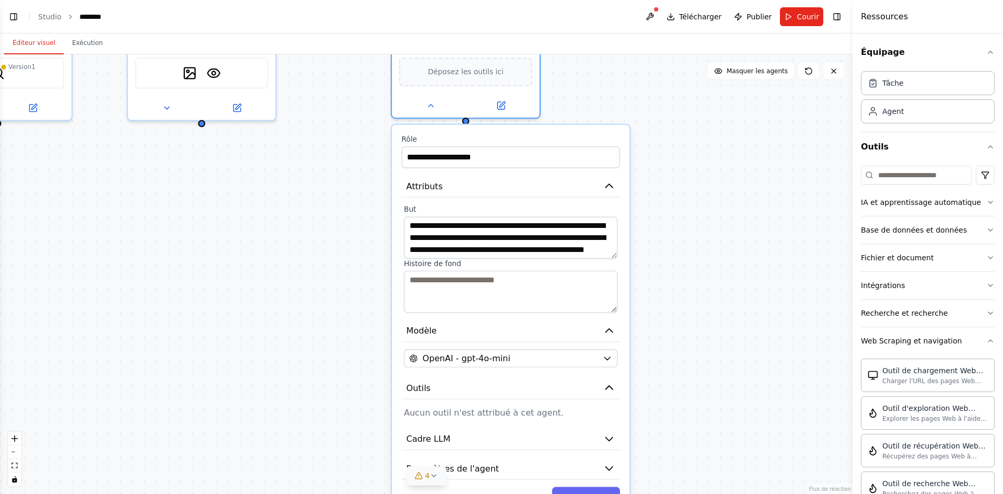
drag, startPoint x: 356, startPoint y: 354, endPoint x: 339, endPoint y: 219, distance: 135.8
click at [339, 219] on div "**********" at bounding box center [426, 273] width 852 height 439
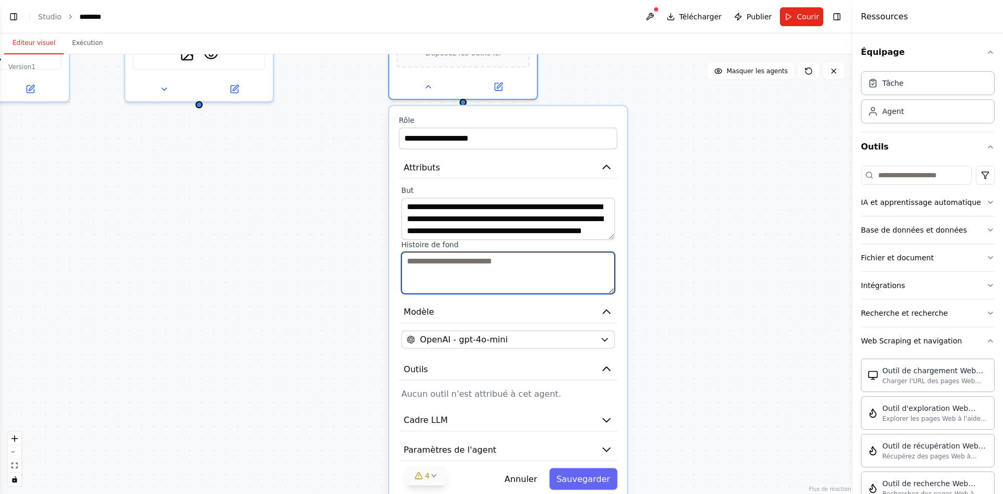
click at [452, 260] on textarea at bounding box center [508, 273] width 214 height 42
click at [428, 263] on textarea at bounding box center [508, 273] width 214 height 42
paste textarea "**********"
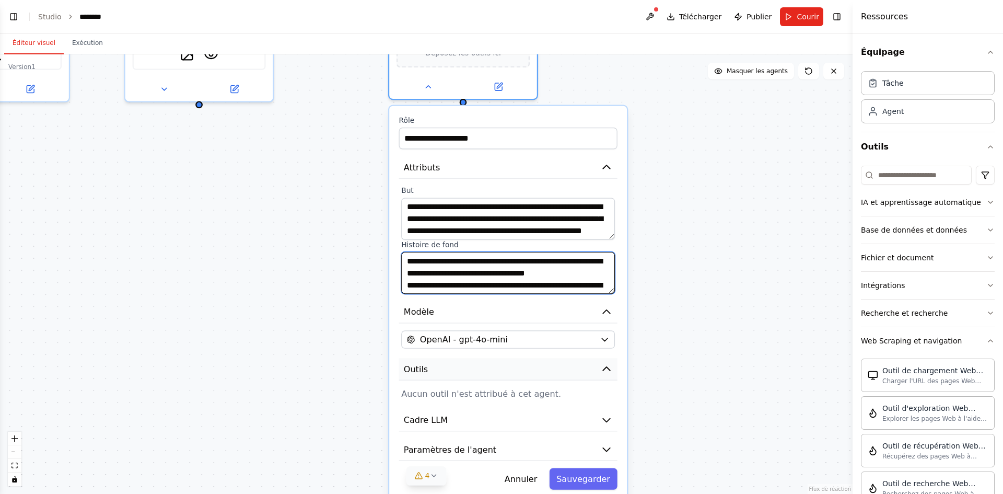
scroll to position [29, 0]
type textarea "**********"
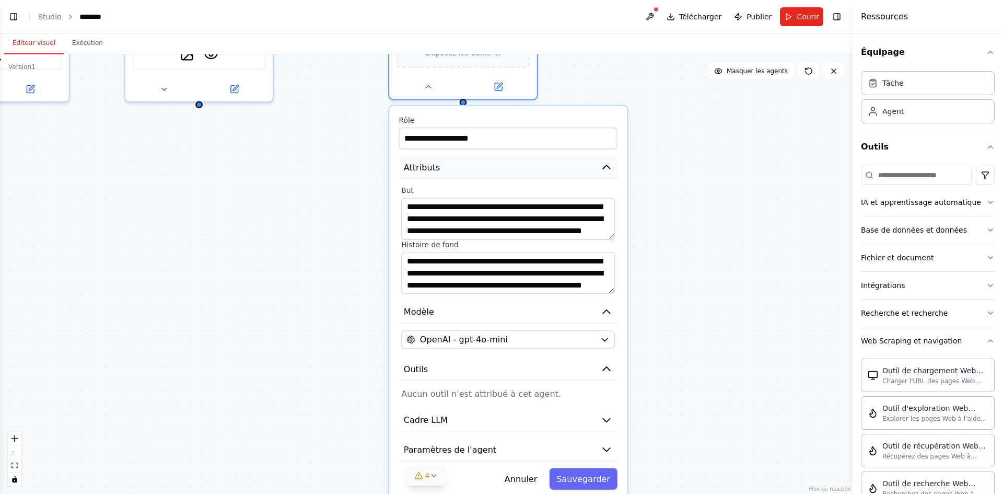
click at [609, 171] on icon "button" at bounding box center [607, 167] width 12 height 12
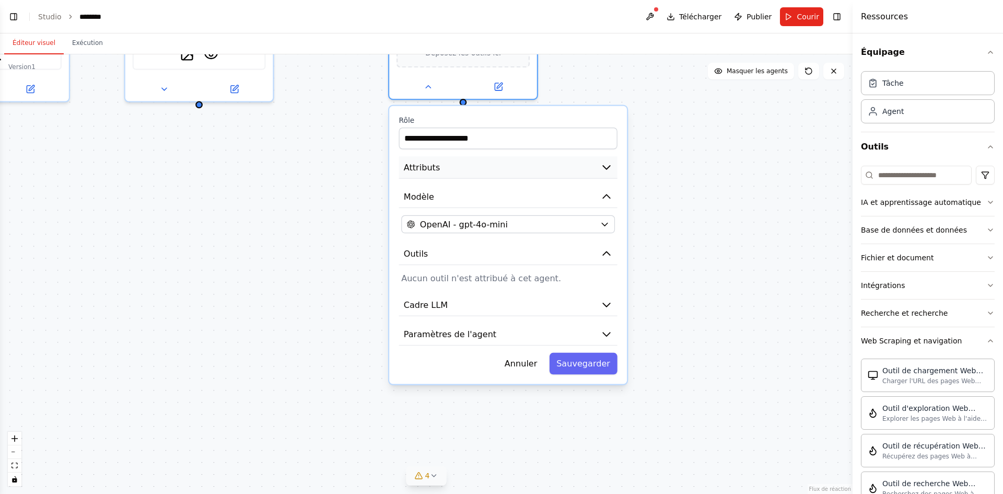
click at [609, 171] on icon "button" at bounding box center [607, 167] width 12 height 12
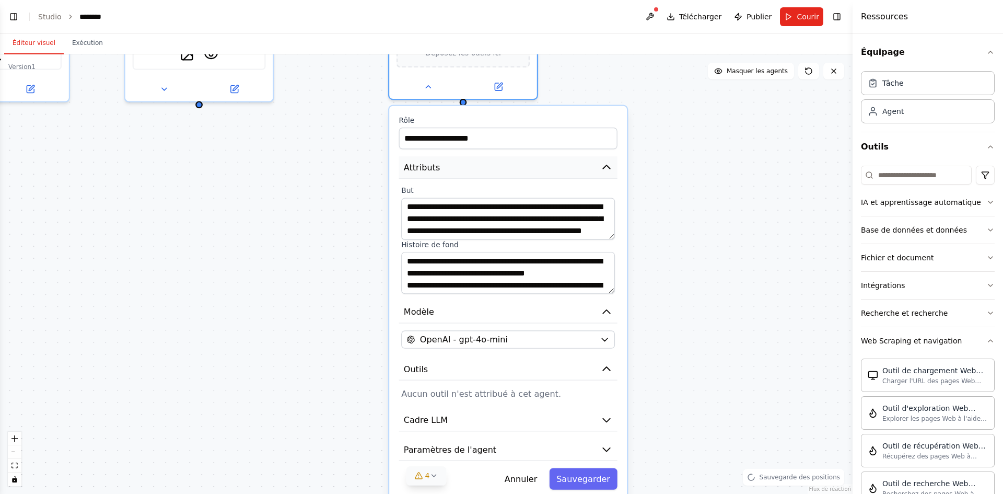
click at [607, 168] on icon "button" at bounding box center [606, 167] width 7 height 4
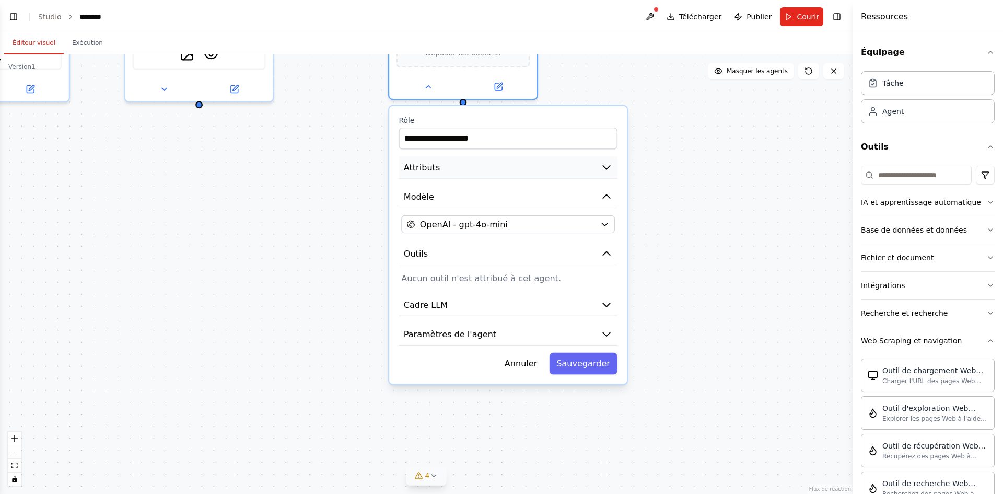
click at [607, 170] on icon "button" at bounding box center [607, 167] width 12 height 12
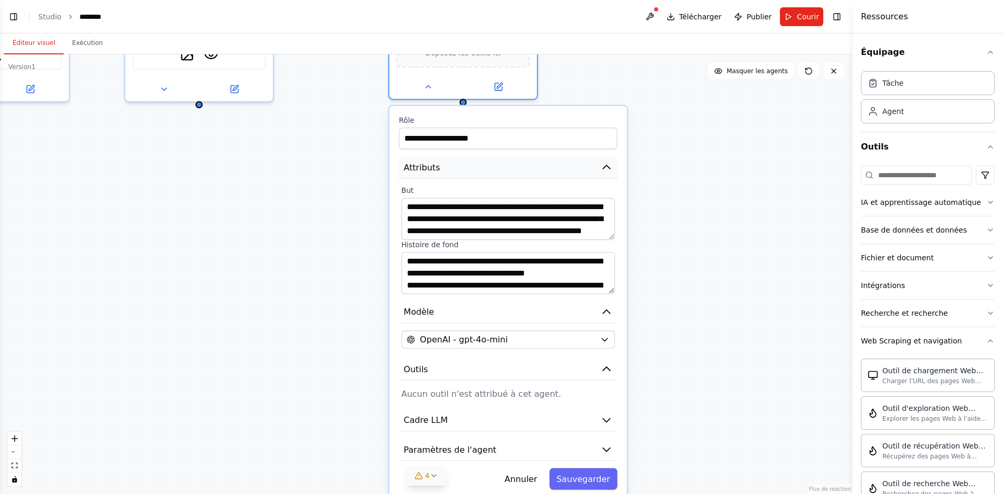
click at [607, 170] on icon "button" at bounding box center [607, 167] width 12 height 12
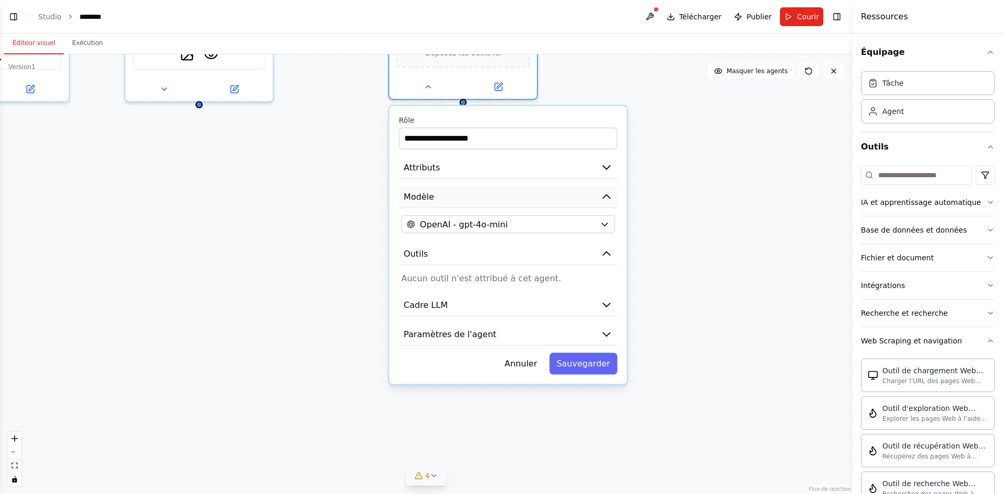
click at [607, 195] on icon "button" at bounding box center [606, 196] width 7 height 4
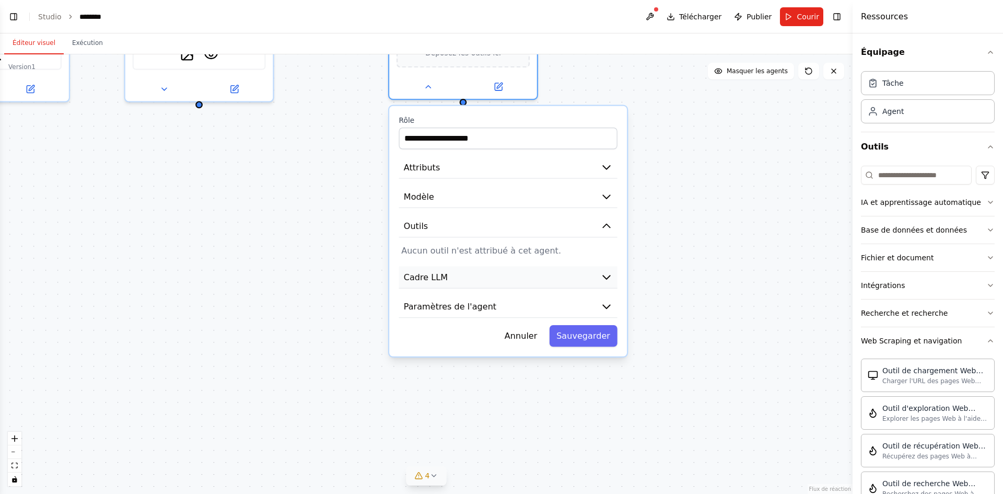
click at [597, 281] on button "Cadre LLM" at bounding box center [508, 277] width 218 height 22
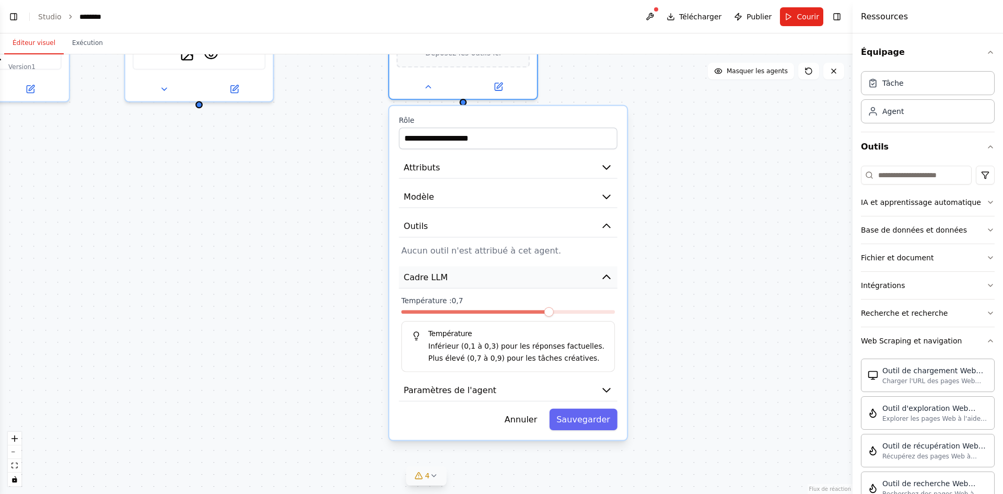
click at [597, 281] on button "Cadre LLM" at bounding box center [508, 277] width 218 height 22
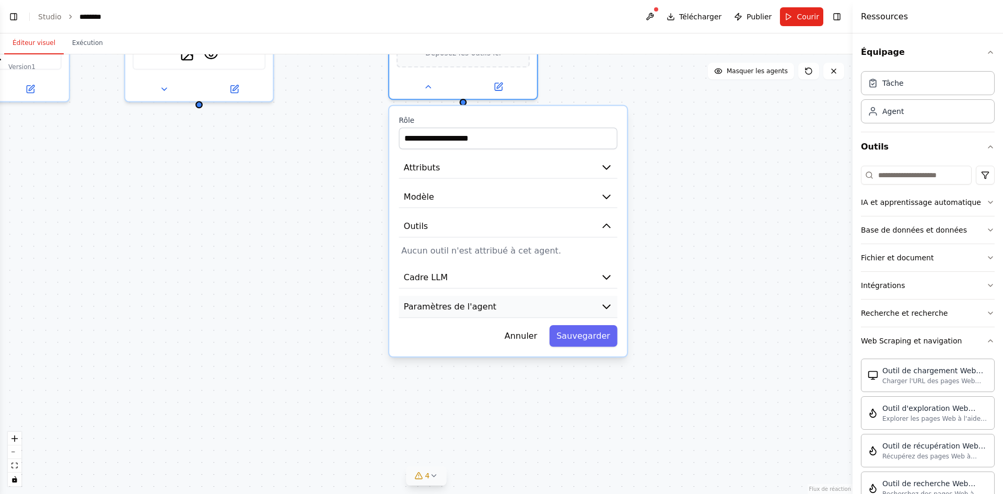
click at [595, 306] on button "Paramètres de l'agent" at bounding box center [508, 307] width 218 height 22
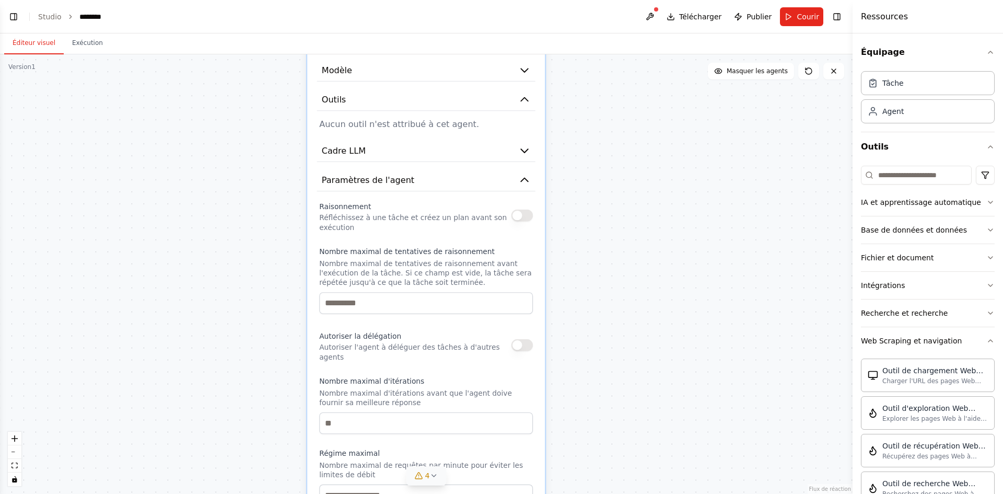
drag, startPoint x: 683, startPoint y: 348, endPoint x: 601, endPoint y: 226, distance: 147.9
click at [601, 226] on div "**********" at bounding box center [426, 273] width 852 height 439
click at [514, 218] on button "button" at bounding box center [521, 215] width 21 height 12
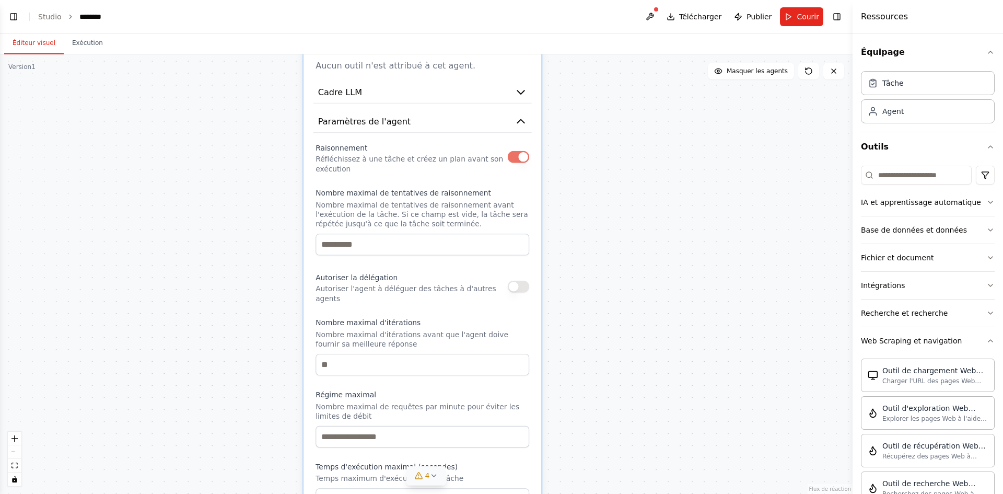
drag, startPoint x: 597, startPoint y: 280, endPoint x: 591, endPoint y: 225, distance: 56.2
click at [592, 225] on div "**********" at bounding box center [426, 273] width 852 height 439
click at [410, 252] on input "number" at bounding box center [422, 243] width 214 height 21
click at [518, 242] on input "*" at bounding box center [422, 243] width 214 height 21
click at [519, 242] on input "*" at bounding box center [422, 243] width 214 height 21
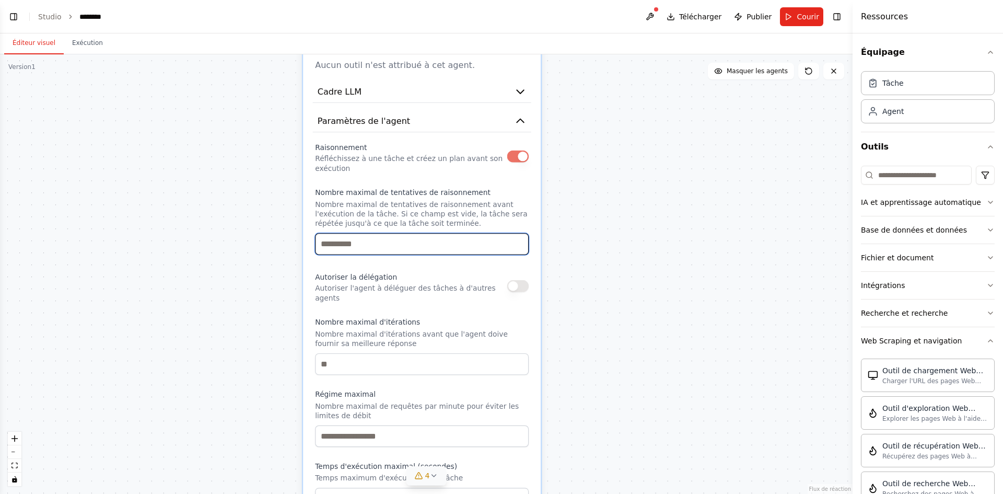
type input "*"
click at [519, 242] on input "*" at bounding box center [422, 243] width 214 height 21
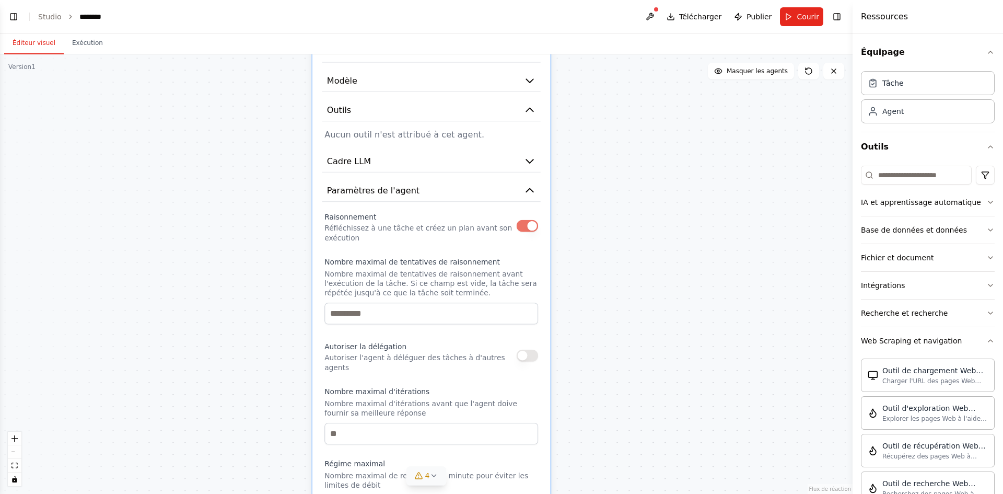
drag, startPoint x: 575, startPoint y: 298, endPoint x: 580, endPoint y: 365, distance: 67.0
click at [584, 371] on div "**********" at bounding box center [426, 273] width 852 height 439
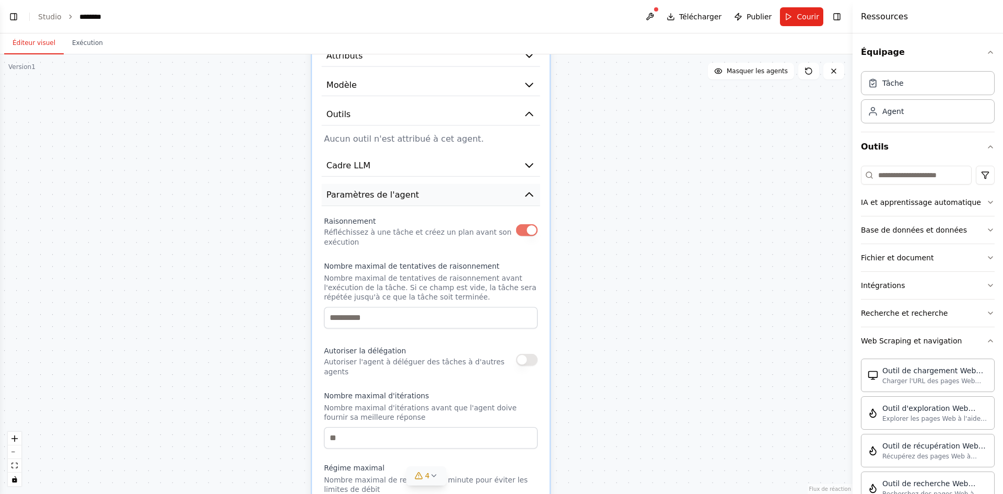
click at [532, 200] on icon "button" at bounding box center [529, 195] width 12 height 12
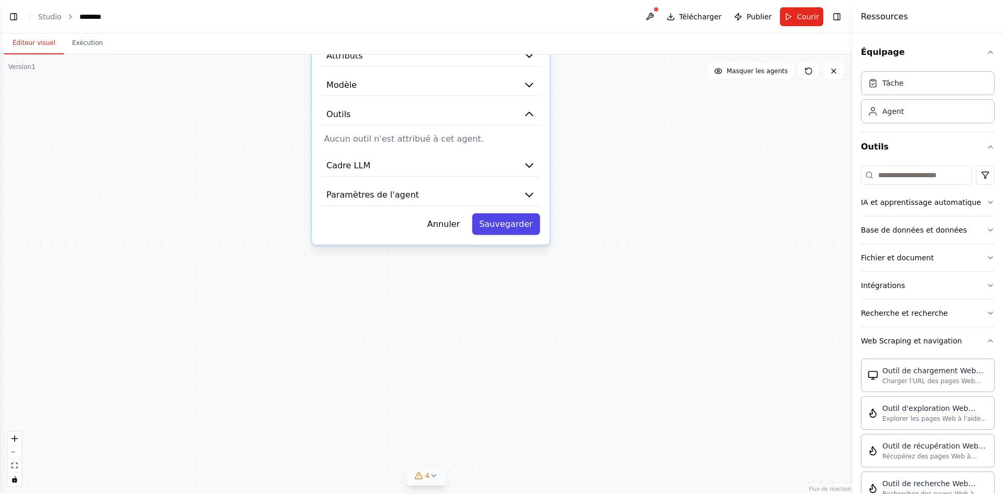
click at [528, 232] on button "Sauvegarder" at bounding box center [506, 223] width 68 height 21
click at [507, 229] on font "Sauvegarder" at bounding box center [506, 223] width 54 height 9
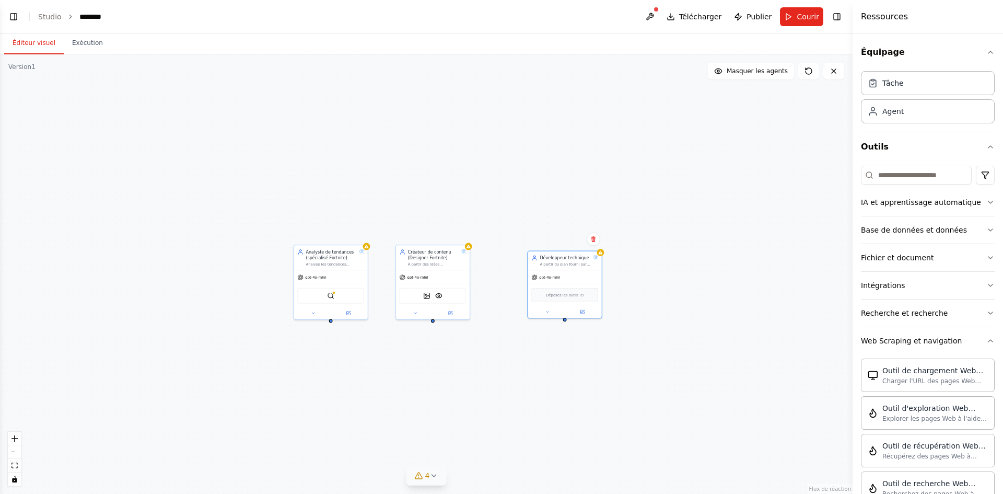
drag, startPoint x: 459, startPoint y: 291, endPoint x: 553, endPoint y: 409, distance: 150.8
click at [552, 409] on div "Analyste de tendances (spécialisé Fortnite) Analyse les tendances actuelles des…" at bounding box center [426, 273] width 852 height 439
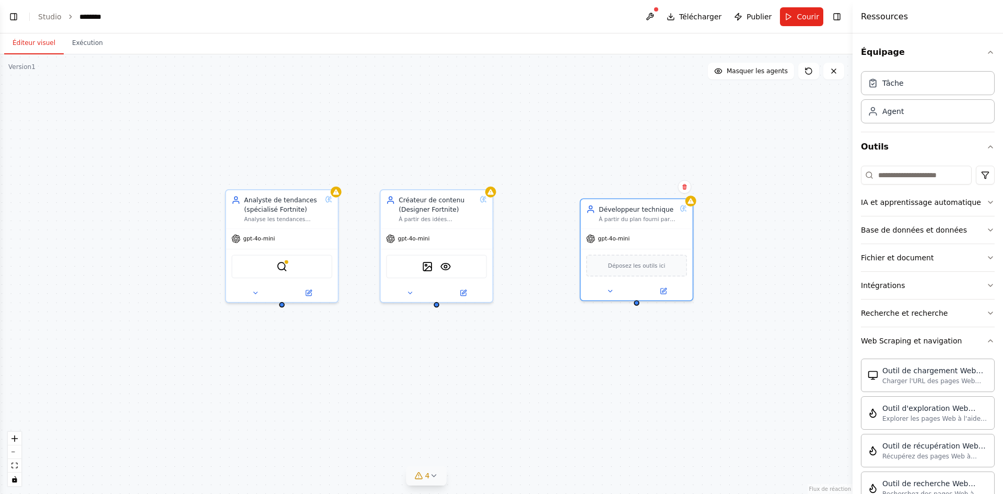
drag, startPoint x: 485, startPoint y: 346, endPoint x: 527, endPoint y: 344, distance: 42.3
click at [526, 345] on div "Analyste de tendances (spécialisé Fortnite) Analyse les tendances actuelles des…" at bounding box center [426, 273] width 852 height 439
drag, startPoint x: 615, startPoint y: 273, endPoint x: 577, endPoint y: 272, distance: 38.2
click at [577, 272] on div "Déposez les outils ici" at bounding box center [603, 263] width 112 height 33
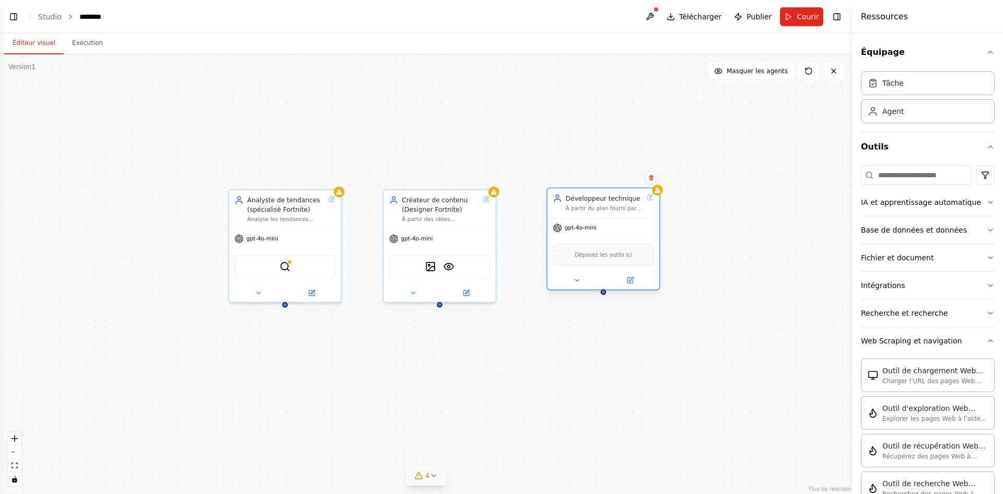
drag, startPoint x: 586, startPoint y: 252, endPoint x: 587, endPoint y: 242, distance: 9.4
click at [587, 242] on div "Déposez les outils ici" at bounding box center [603, 254] width 112 height 33
drag, startPoint x: 578, startPoint y: 279, endPoint x: 584, endPoint y: 283, distance: 7.3
click at [578, 279] on icon at bounding box center [576, 279] width 7 height 7
click at [575, 288] on div at bounding box center [603, 280] width 112 height 18
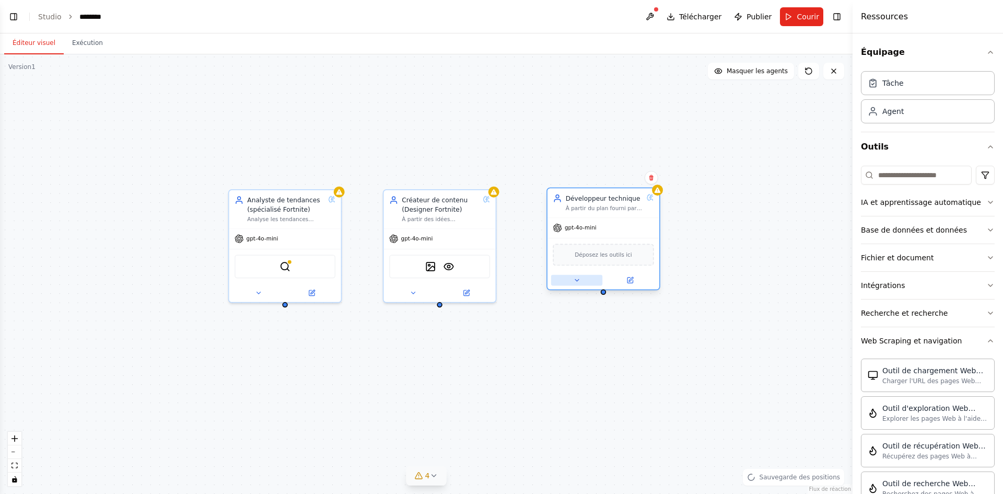
click at [579, 283] on button at bounding box center [576, 280] width 51 height 11
click at [580, 283] on icon at bounding box center [576, 279] width 7 height 7
click at [581, 276] on button at bounding box center [576, 280] width 51 height 11
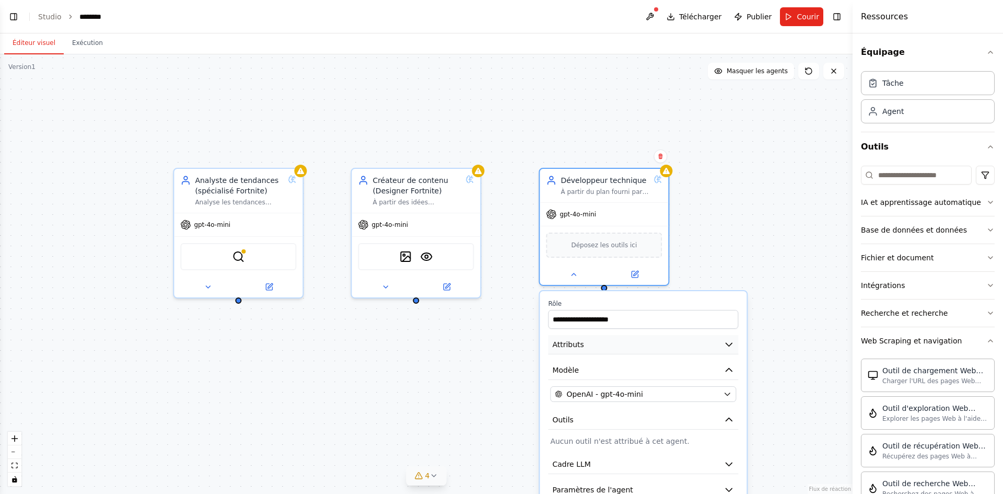
click at [632, 342] on button "Attributs" at bounding box center [643, 344] width 190 height 19
click at [711, 366] on button "Modèle" at bounding box center [643, 369] width 190 height 19
click at [705, 349] on button "Attributs" at bounding box center [643, 344] width 190 height 19
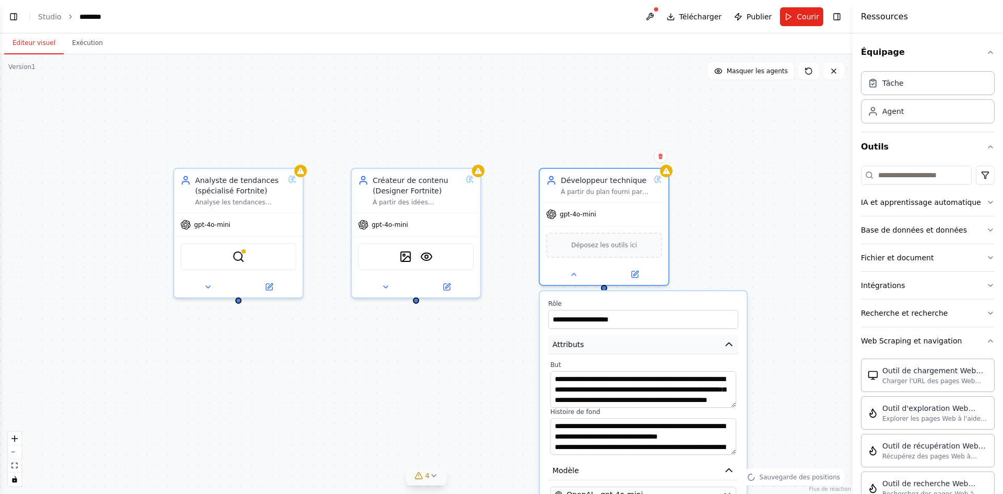
click at [710, 346] on button "Attributs" at bounding box center [643, 344] width 190 height 19
click at [721, 343] on button "Attributs" at bounding box center [643, 344] width 190 height 19
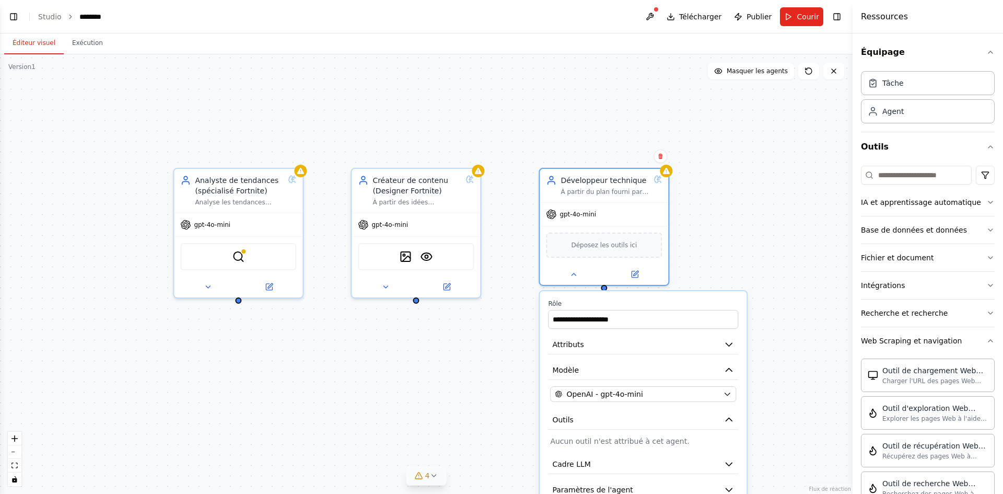
click at [716, 262] on div "Analyste de tendances (spécialisé Fortnite) Analyse les tendances actuelles des…" at bounding box center [426, 273] width 852 height 439
click at [462, 359] on div "Analyste de tendances (spécialisé Fortnite) Analyse les tendances actuelles des…" at bounding box center [426, 273] width 852 height 439
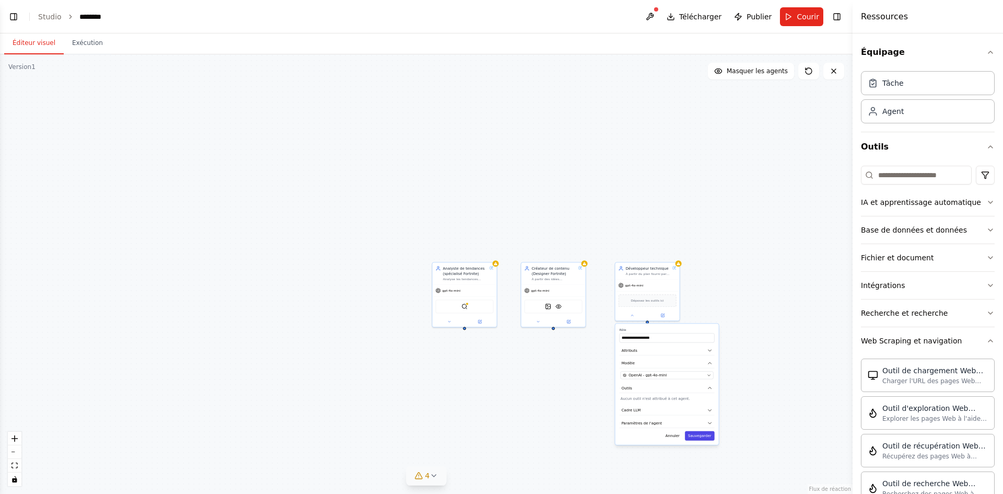
click at [703, 436] on font "Sauvegarder" at bounding box center [700, 435] width 24 height 4
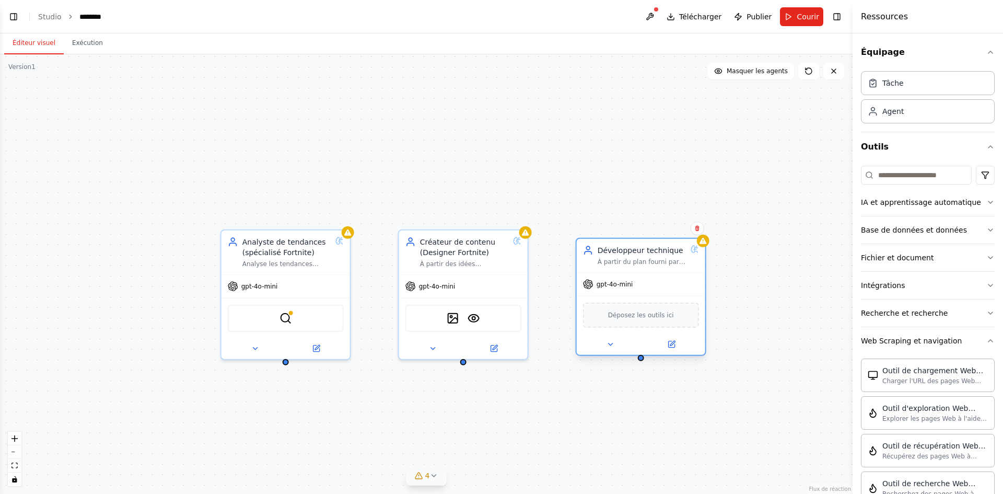
drag, startPoint x: 633, startPoint y: 303, endPoint x: 617, endPoint y: 311, distance: 18.0
click at [617, 311] on font "Déposez les outils ici" at bounding box center [641, 314] width 66 height 7
click at [898, 175] on input at bounding box center [916, 175] width 111 height 19
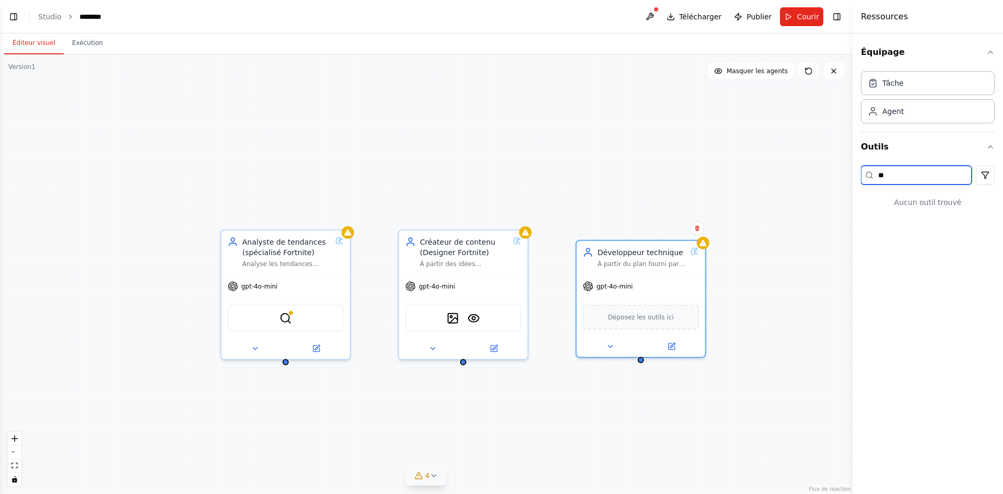
type input "*"
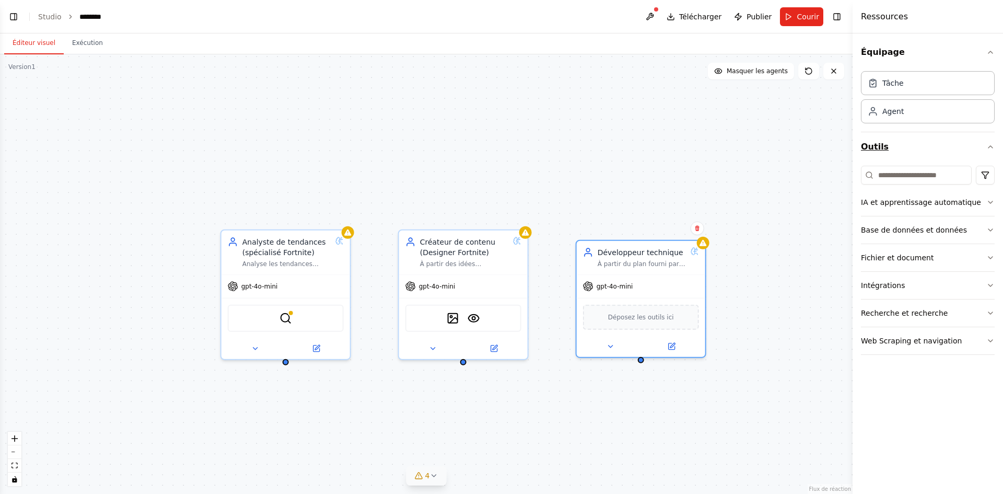
click at [994, 151] on button "Outils" at bounding box center [928, 146] width 134 height 29
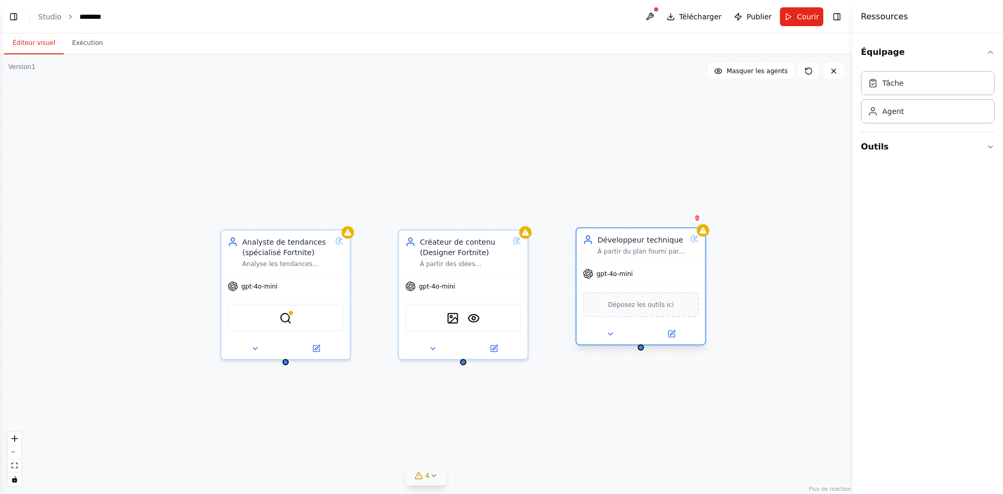
drag, startPoint x: 637, startPoint y: 266, endPoint x: 638, endPoint y: 259, distance: 7.4
click at [638, 259] on div "Développeur technique À partir du plan fourni par le Créateur, génère une liste…" at bounding box center [641, 244] width 128 height 33
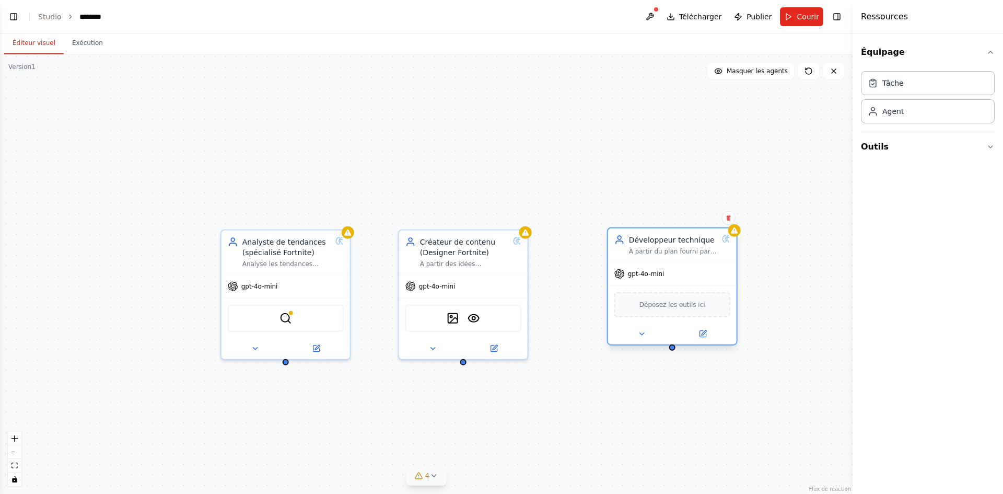
drag, startPoint x: 638, startPoint y: 259, endPoint x: 675, endPoint y: 262, distance: 37.2
click at [675, 262] on div "Développeur technique À partir du plan fourni par le Créateur, génère une liste…" at bounding box center [672, 286] width 131 height 118
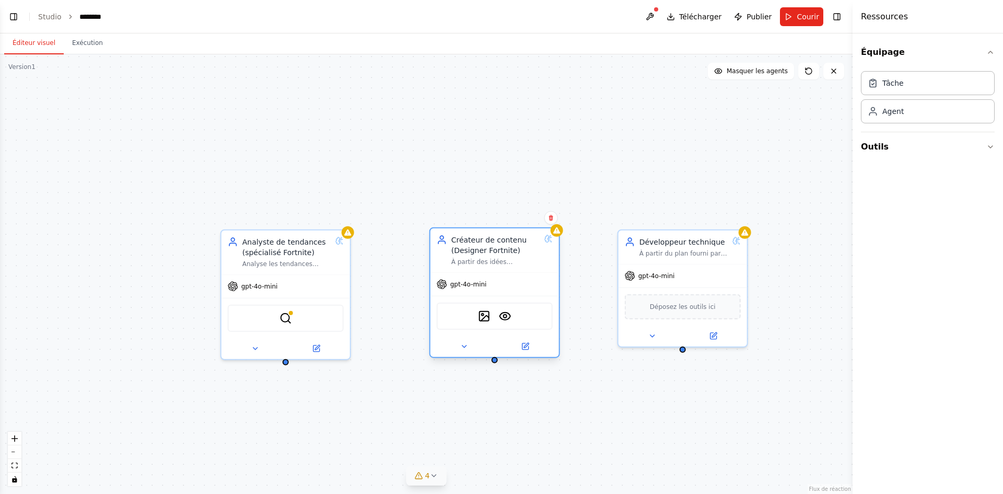
drag, startPoint x: 512, startPoint y: 260, endPoint x: 535, endPoint y: 260, distance: 23.0
click at [535, 260] on div "À partir des idées proposées par l’Analyste, crée un plan détaillé d’une map Fo…" at bounding box center [495, 261] width 89 height 8
click at [719, 289] on div "Déposez les outils ici" at bounding box center [682, 304] width 128 height 38
click at [349, 237] on div "Analyste de tendances (spécialisé Fortnite) Analyse les tendances actuelles des…" at bounding box center [285, 250] width 128 height 44
click at [419, 480] on button "4" at bounding box center [426, 475] width 40 height 19
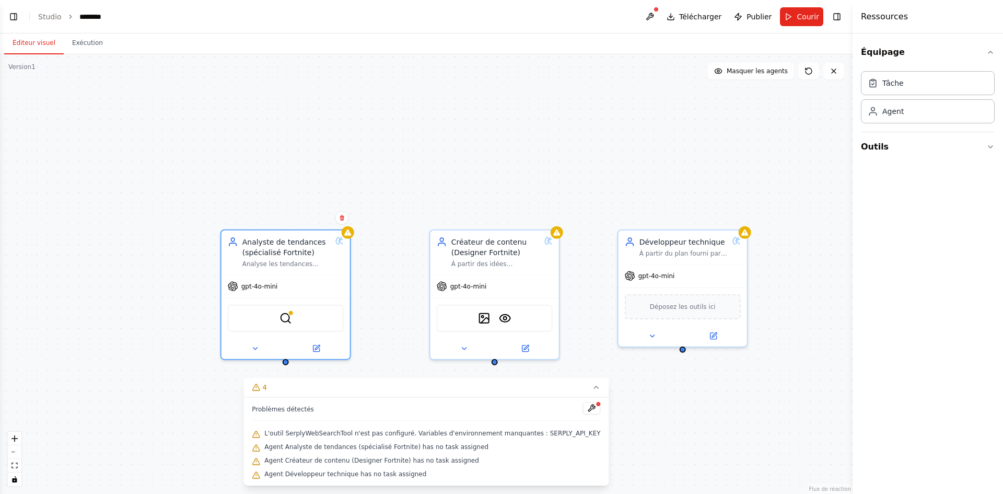
click at [583, 410] on button at bounding box center [592, 408] width 18 height 13
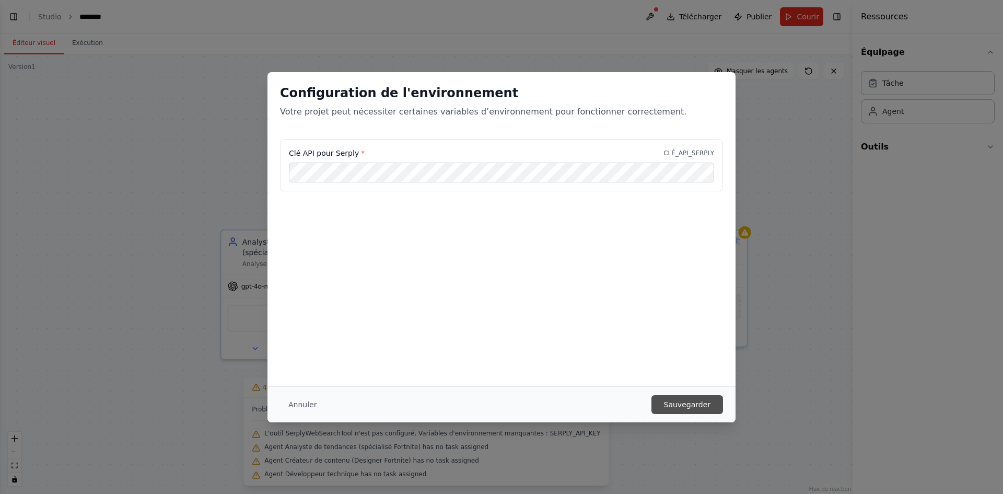
scroll to position [0, 0]
click at [711, 402] on button "Sauvegarder" at bounding box center [687, 404] width 72 height 19
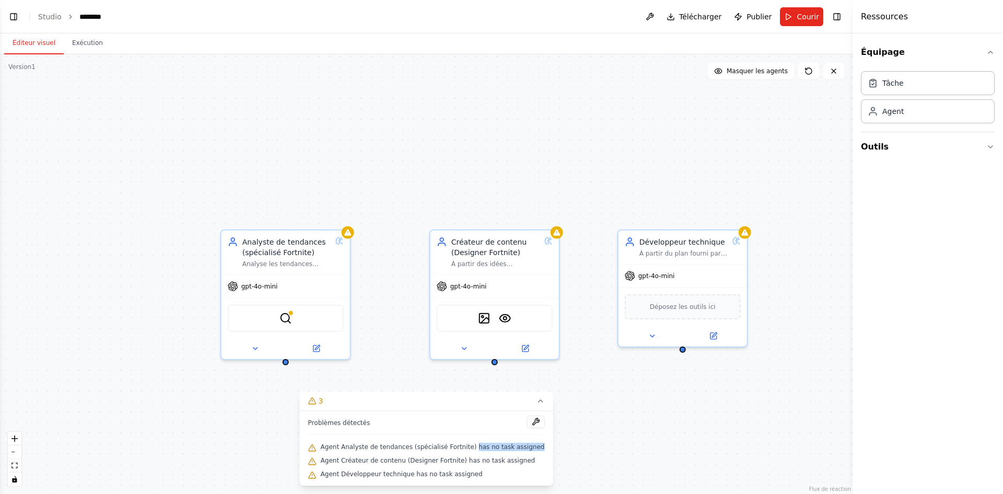
drag, startPoint x: 473, startPoint y: 446, endPoint x: 534, endPoint y: 447, distance: 61.1
click at [534, 447] on div "Problèmes détectés Agent Analyste de tendances (spécialisé Fortnite) has no tas…" at bounding box center [426, 447] width 253 height 75
click at [359, 441] on div "Agent Analyste de tendances (spécialisé Fortnite) has no task assigned" at bounding box center [426, 447] width 237 height 14
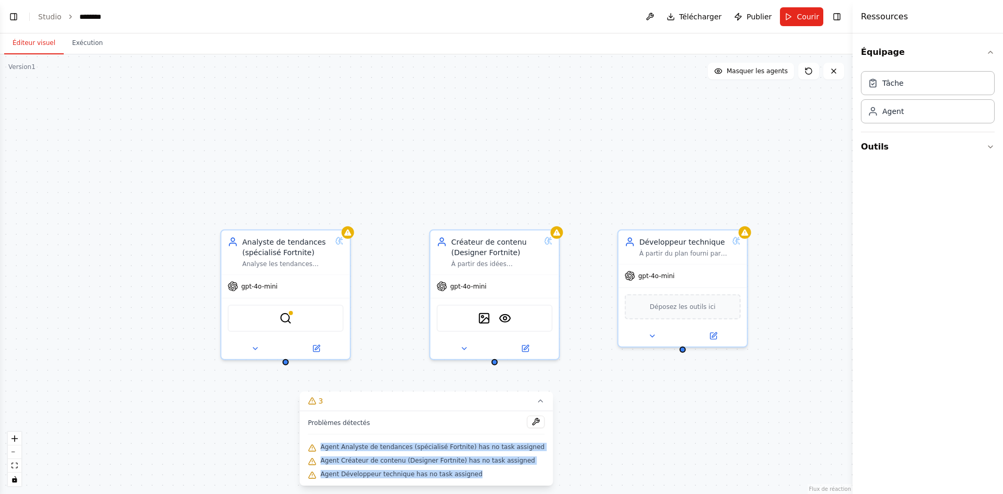
drag, startPoint x: 333, startPoint y: 444, endPoint x: 479, endPoint y: 483, distance: 151.7
click at [479, 483] on div "Problèmes détectés Agent Analyste de tendances (spécialisé Fortnite) has no tas…" at bounding box center [426, 447] width 253 height 75
copy div "Agent Analyste de tendances (spécialisé Fortnite) has no task assigned Agent Cr…"
click at [809, 13] on font "Courir" at bounding box center [807, 17] width 22 height 8
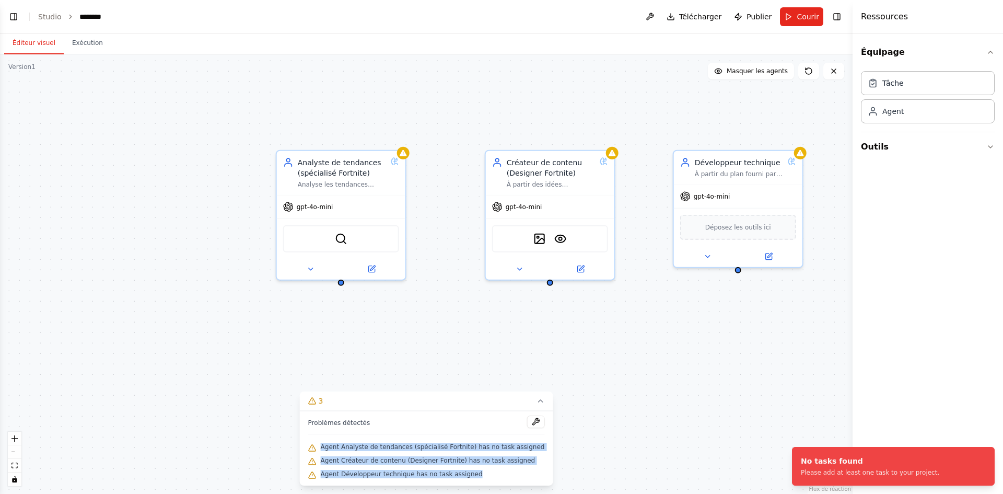
drag, startPoint x: 599, startPoint y: 154, endPoint x: 661, endPoint y: 57, distance: 114.6
click at [661, 57] on div "Analyste de tendances (spécialisé Fortnite) Analyse les tendances actuelles des…" at bounding box center [426, 273] width 852 height 439
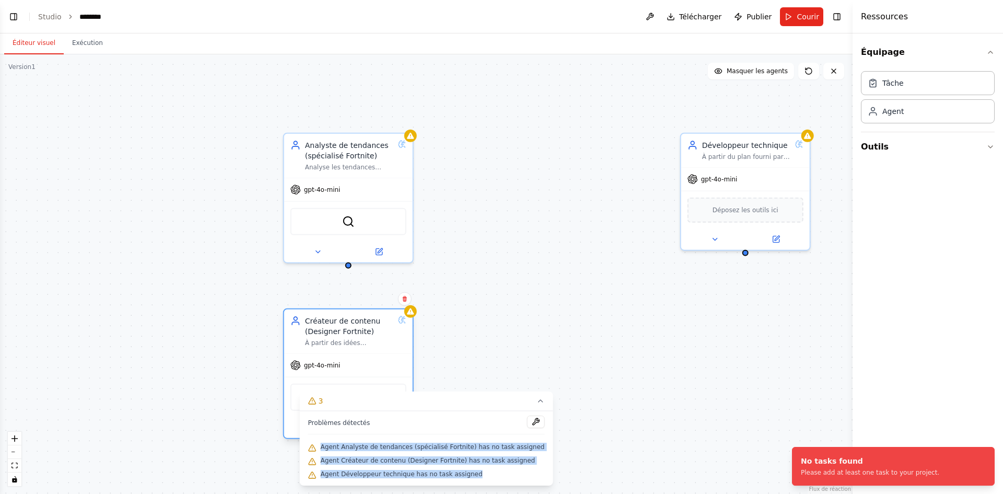
drag, startPoint x: 565, startPoint y: 174, endPoint x: 351, endPoint y: 356, distance: 280.8
click at [351, 356] on div "Créateur de contenu (Designer Fortnite) À partir des idées proposées par l’Anal…" at bounding box center [348, 373] width 131 height 131
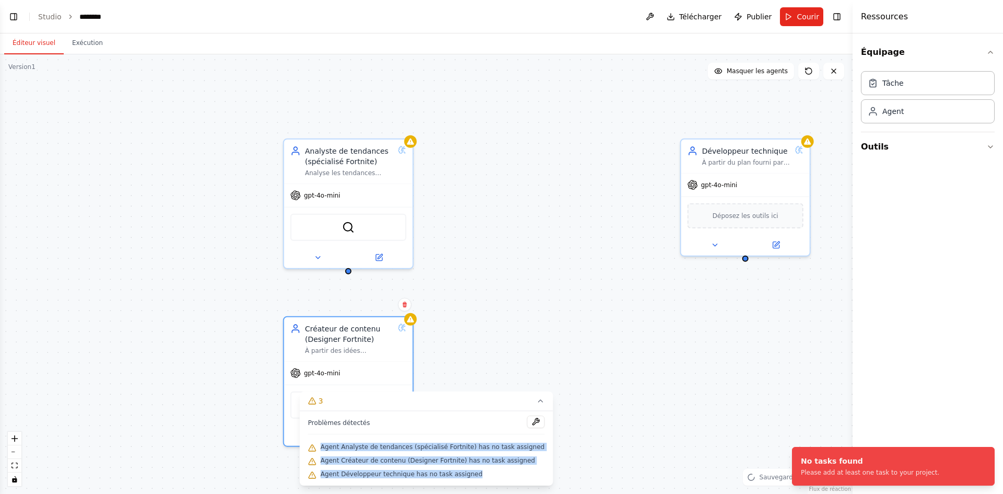
drag, startPoint x: 349, startPoint y: 269, endPoint x: 349, endPoint y: 275, distance: 5.7
click at [349, 275] on div "Analyste de tendances (spécialisé Fortnite) Analyse les tendances actuelles des…" at bounding box center [426, 273] width 852 height 439
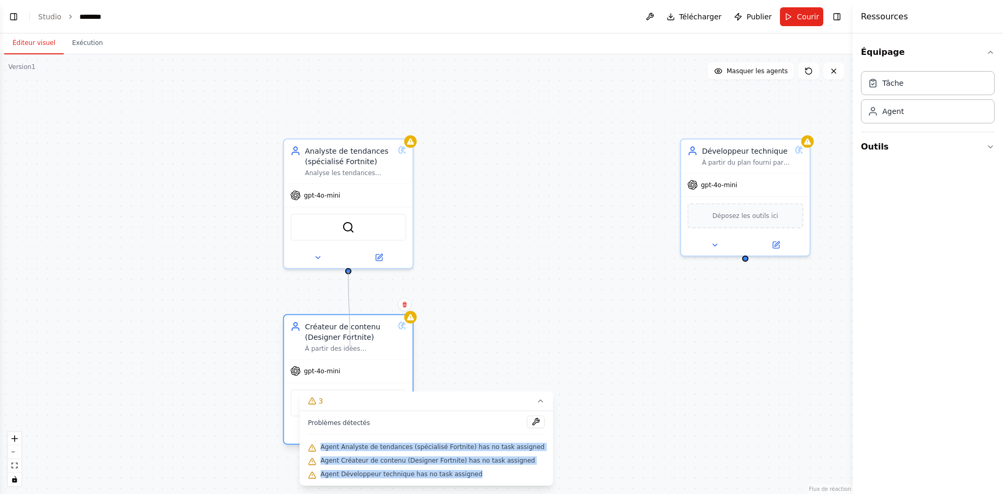
drag, startPoint x: 348, startPoint y: 274, endPoint x: 350, endPoint y: 346, distance: 72.1
click at [350, 346] on div "Analyste de tendances (spécialisé Fortnite) Analyse les tendances actuelles des…" at bounding box center [563, 274] width 852 height 439
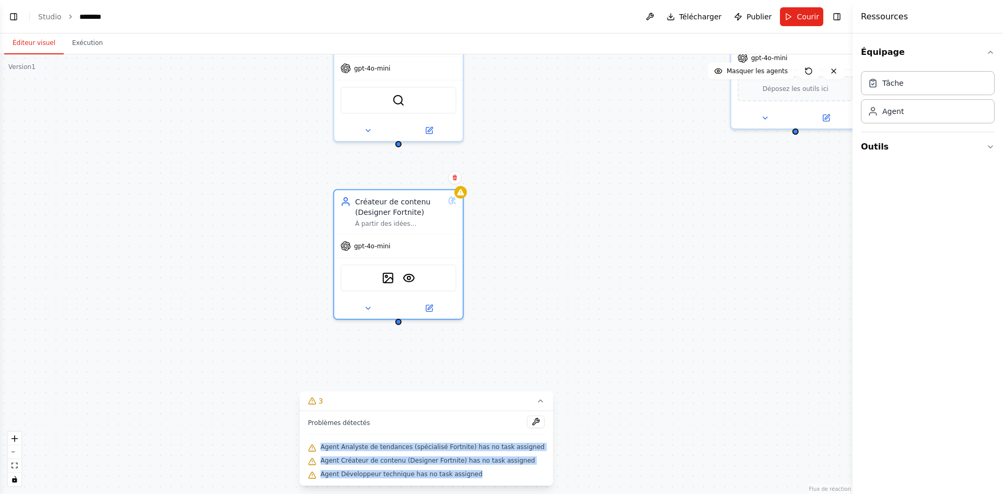
drag, startPoint x: 530, startPoint y: 288, endPoint x: 568, endPoint y: 186, distance: 108.2
click at [568, 186] on div "Analyste de tendances (spécialisé Fortnite) Analyse les tendances actuelles des…" at bounding box center [426, 273] width 852 height 439
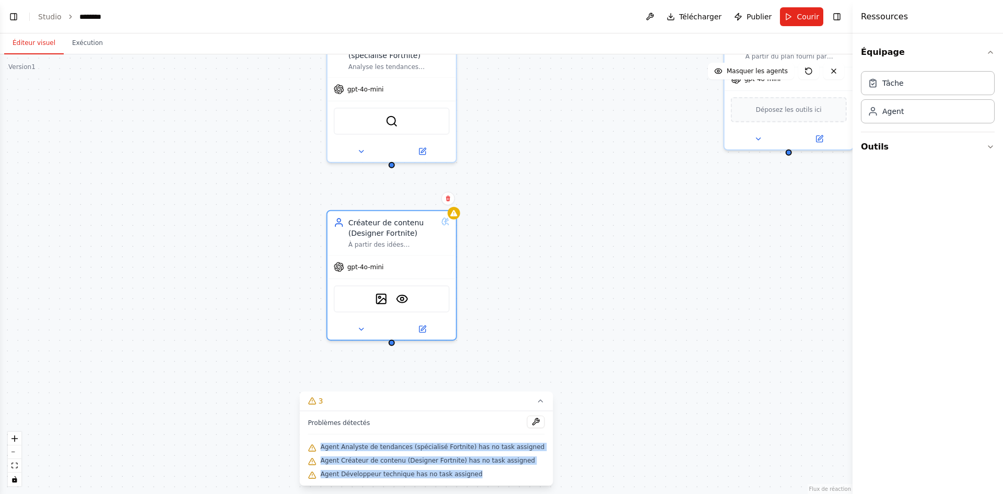
drag, startPoint x: 400, startPoint y: 147, endPoint x: 393, endPoint y: 168, distance: 22.0
click at [393, 168] on div "Analyste de tendances (spécialisé Fortnite) Analyse les tendances actuelles des…" at bounding box center [426, 273] width 852 height 439
drag, startPoint x: 393, startPoint y: 163, endPoint x: 382, endPoint y: 295, distance: 132.5
click at [382, 295] on div "Analyste de tendances (spécialisé Fortnite) Analyse les tendances actuelles des…" at bounding box center [606, 168] width 852 height 439
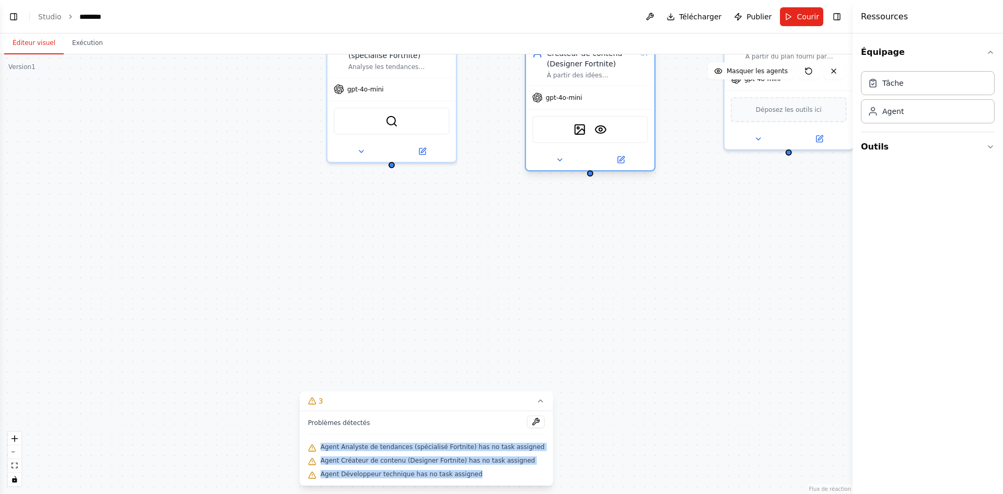
drag, startPoint x: 413, startPoint y: 244, endPoint x: 604, endPoint y: 78, distance: 252.8
click at [604, 78] on div "À partir des idées proposées par l’Analyste, crée un plan détaillé d’une map Fo…" at bounding box center [591, 75] width 89 height 8
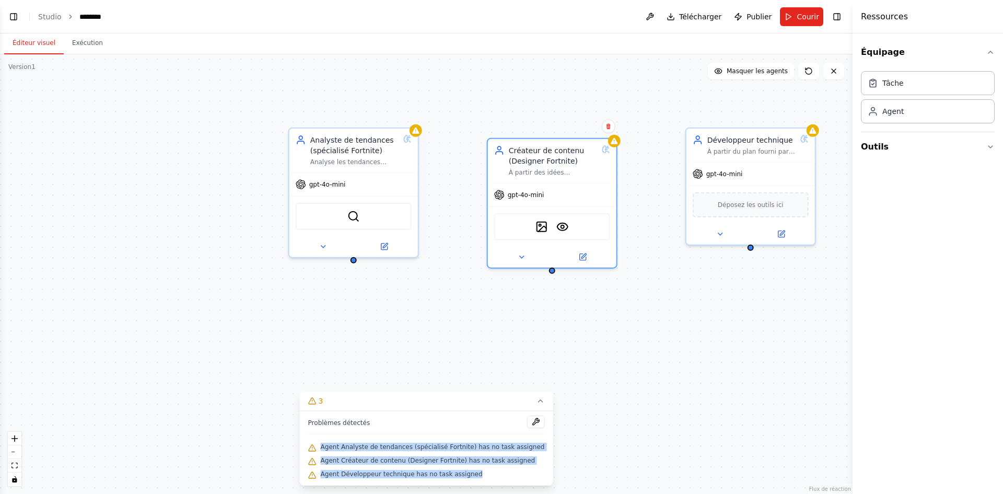
drag, startPoint x: 474, startPoint y: 242, endPoint x: 436, endPoint y: 337, distance: 102.4
click at [436, 337] on div "Analyste de tendances (spécialisé Fortnite) Analyse les tendances actuelles des…" at bounding box center [426, 273] width 852 height 439
click at [801, 16] on font "Courir" at bounding box center [807, 17] width 22 height 8
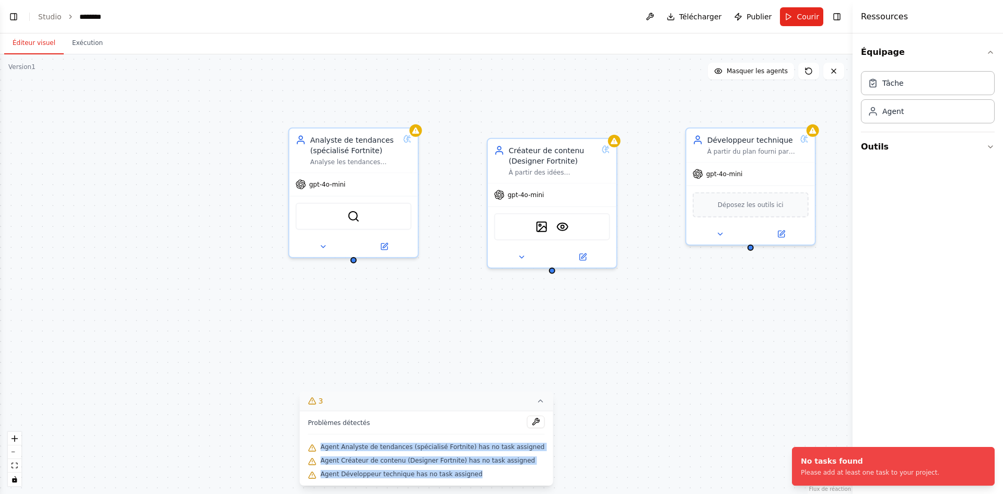
click at [536, 398] on icon at bounding box center [540, 400] width 8 height 8
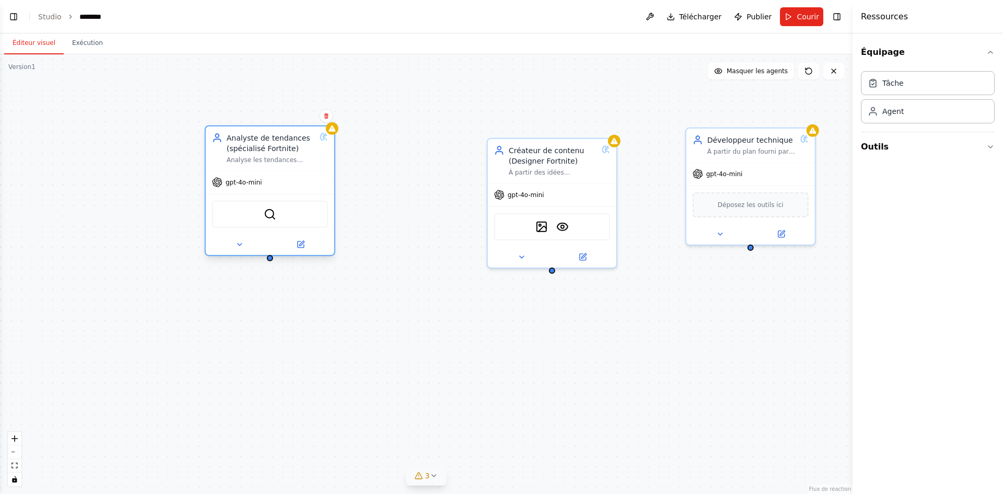
drag, startPoint x: 347, startPoint y: 183, endPoint x: 267, endPoint y: 182, distance: 79.9
click at [267, 182] on div "gpt-4o-mini" at bounding box center [270, 182] width 128 height 23
click at [937, 153] on button "Outils" at bounding box center [928, 146] width 134 height 29
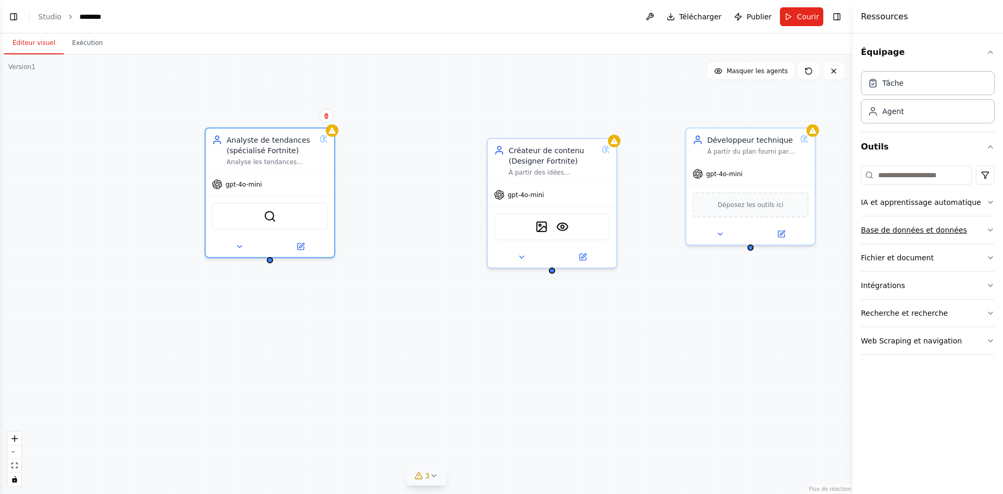
click at [956, 238] on button "Base de données et données" at bounding box center [928, 229] width 134 height 27
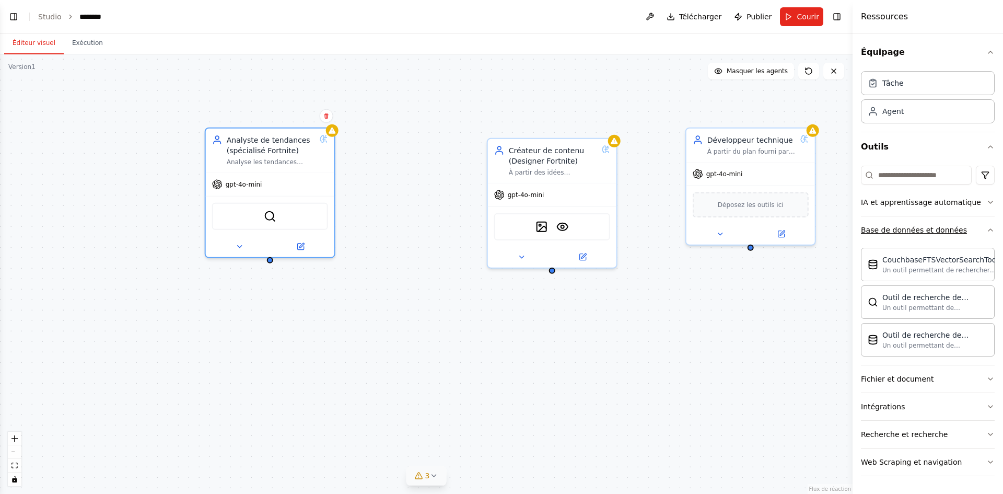
click at [980, 227] on button "Base de données et données" at bounding box center [928, 229] width 134 height 27
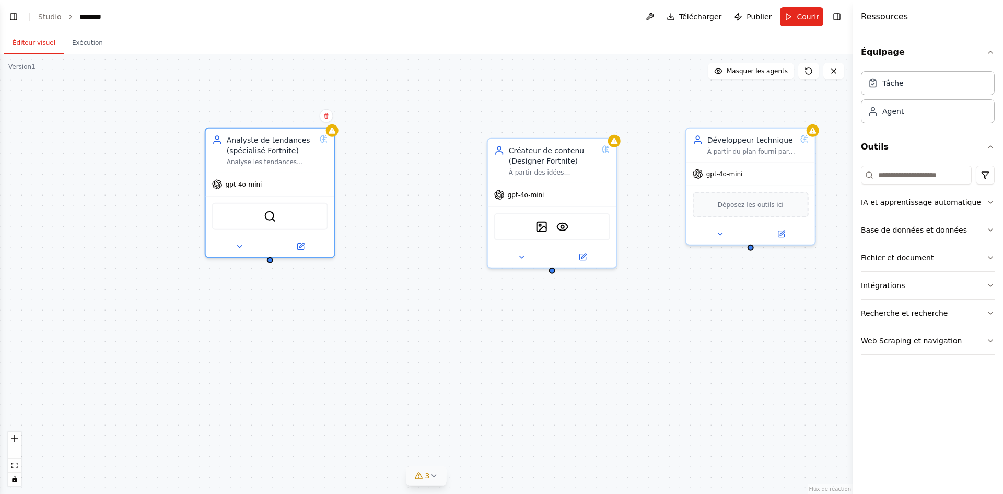
click at [954, 267] on button "Fichier et document" at bounding box center [928, 257] width 134 height 27
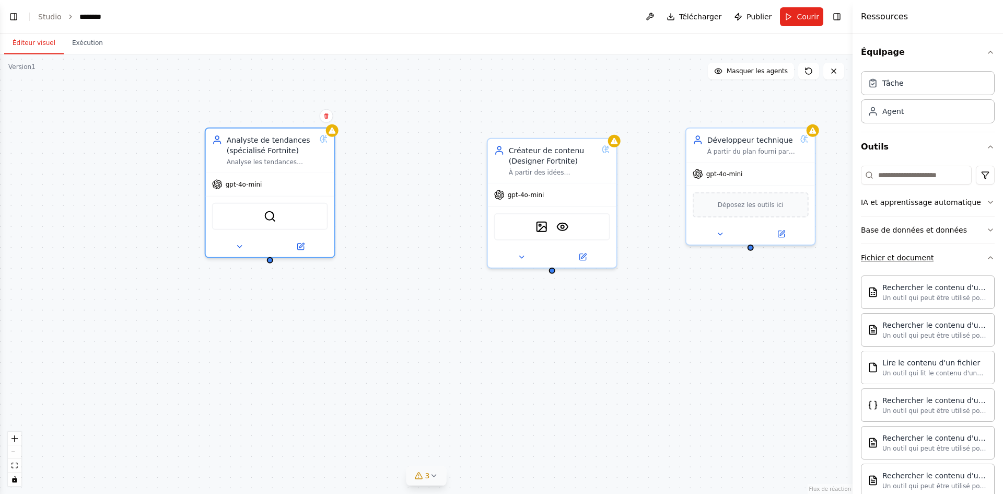
click at [954, 267] on button "Fichier et document" at bounding box center [928, 257] width 134 height 27
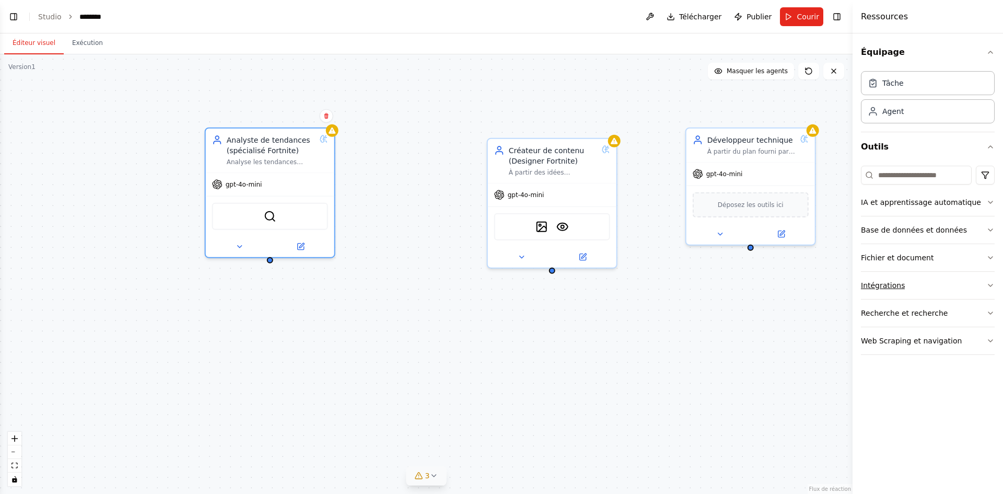
click at [944, 289] on button "Intégrations" at bounding box center [928, 285] width 134 height 27
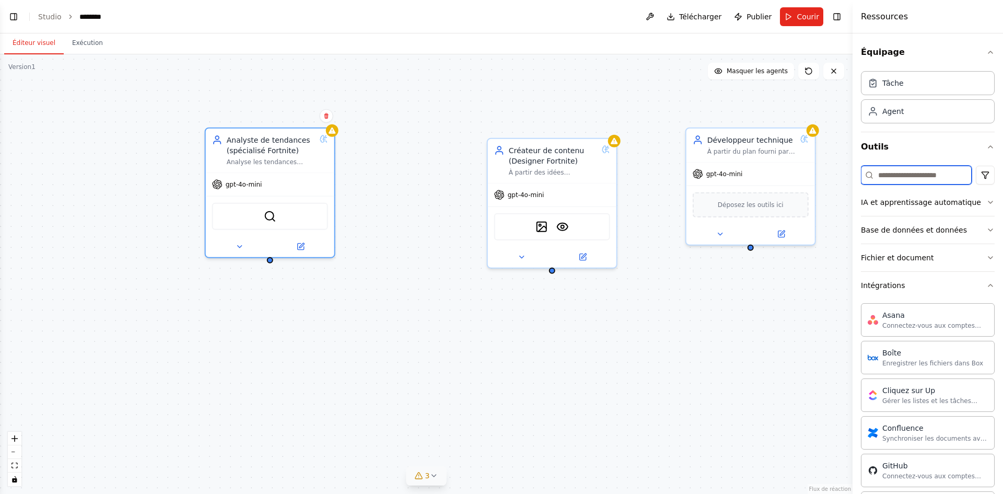
click at [887, 173] on input at bounding box center [916, 175] width 111 height 19
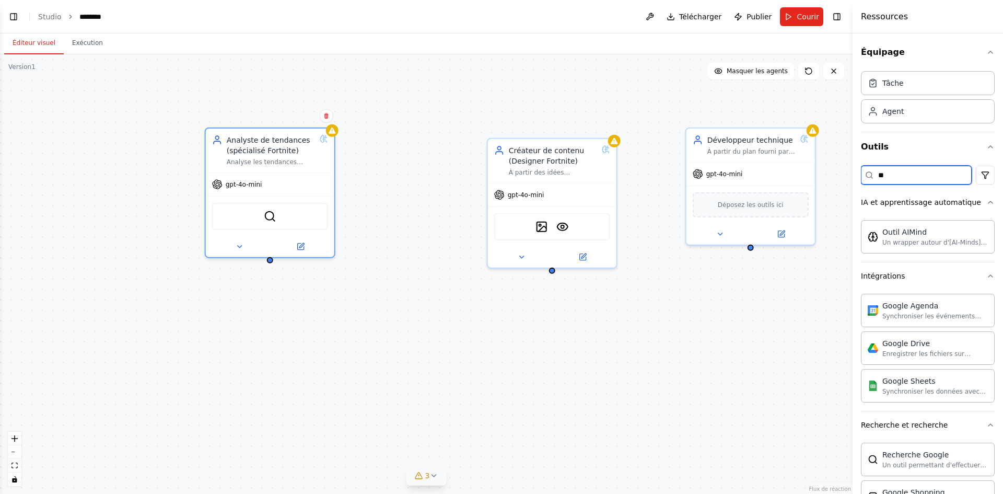
type input "*"
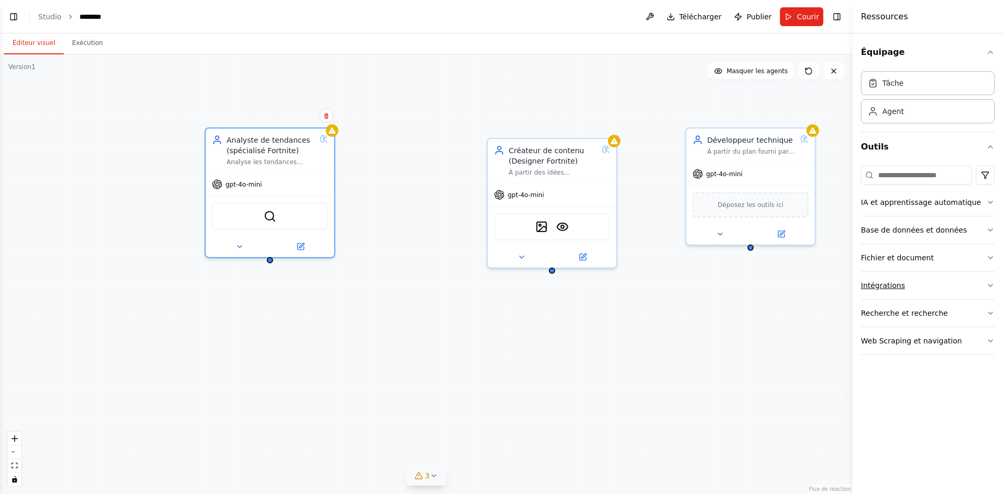
click at [902, 290] on button "Intégrations" at bounding box center [928, 285] width 134 height 27
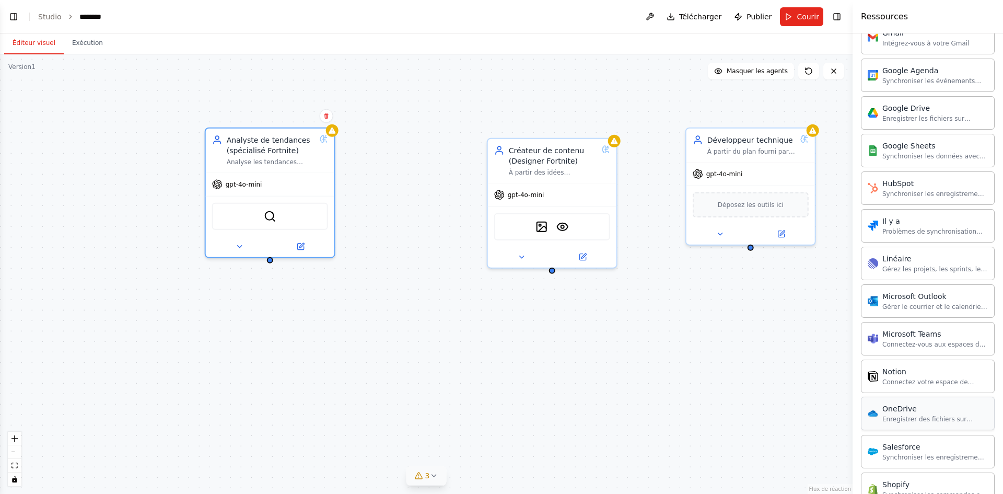
scroll to position [522, 0]
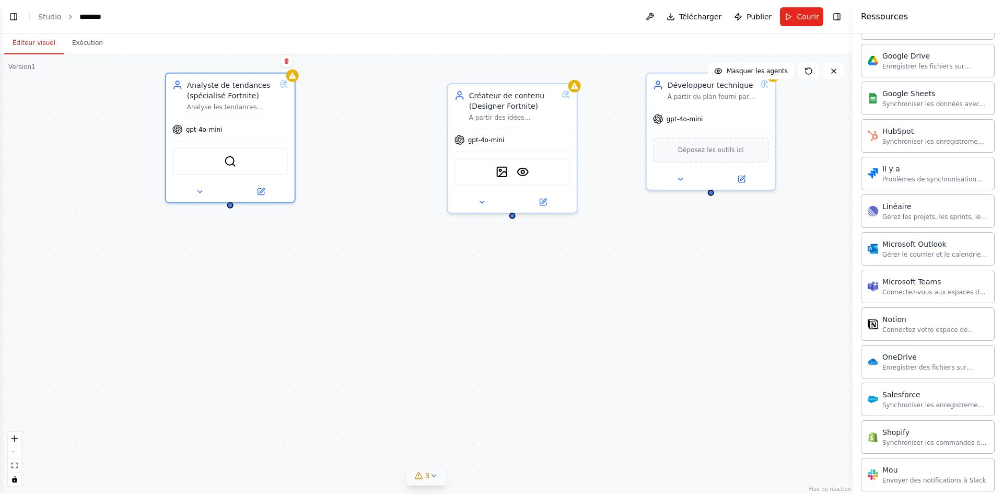
drag, startPoint x: 629, startPoint y: 392, endPoint x: 588, endPoint y: 341, distance: 66.1
click at [588, 341] on div "Analyste de tendances (spécialisé Fortnite) Analyse les tendances actuelles des…" at bounding box center [426, 273] width 852 height 439
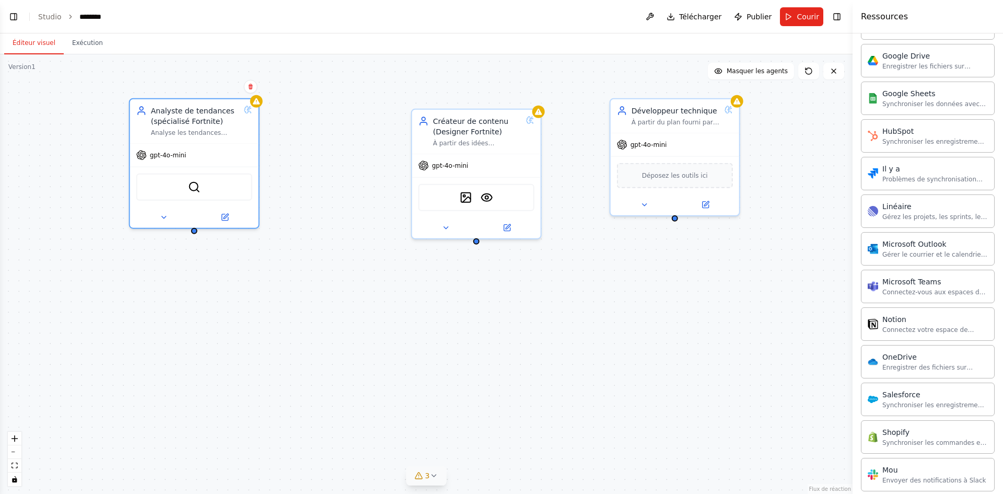
drag, startPoint x: 670, startPoint y: 315, endPoint x: 644, endPoint y: 339, distance: 35.1
click at [634, 340] on div "Analyste de tendances (spécialisé Fortnite) Analyse les tendances actuelles des…" at bounding box center [426, 273] width 852 height 439
click at [163, 216] on icon at bounding box center [163, 215] width 4 height 2
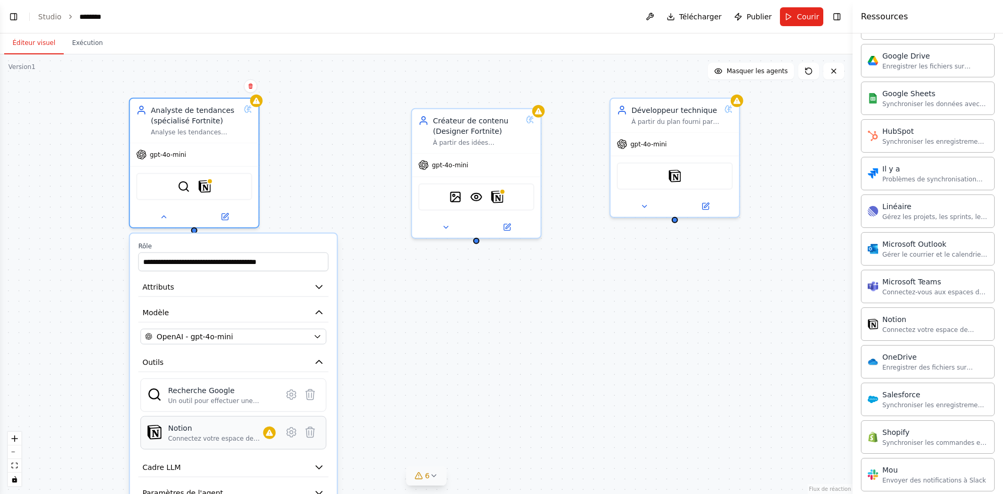
click at [231, 440] on font "Connectez votre espace de travail Notion" at bounding box center [214, 442] width 92 height 16
click at [295, 431] on icon at bounding box center [291, 431] width 9 height 9
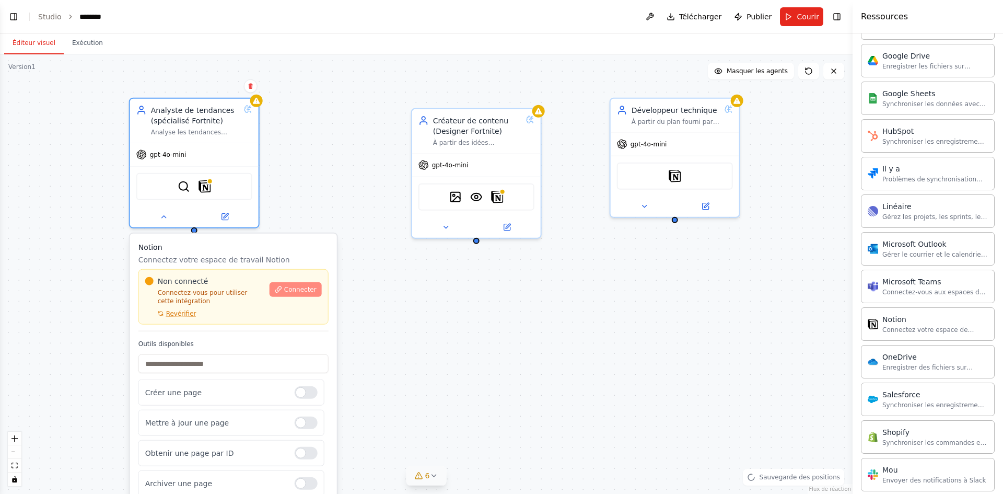
click at [298, 288] on font "Connecter" at bounding box center [300, 289] width 32 height 7
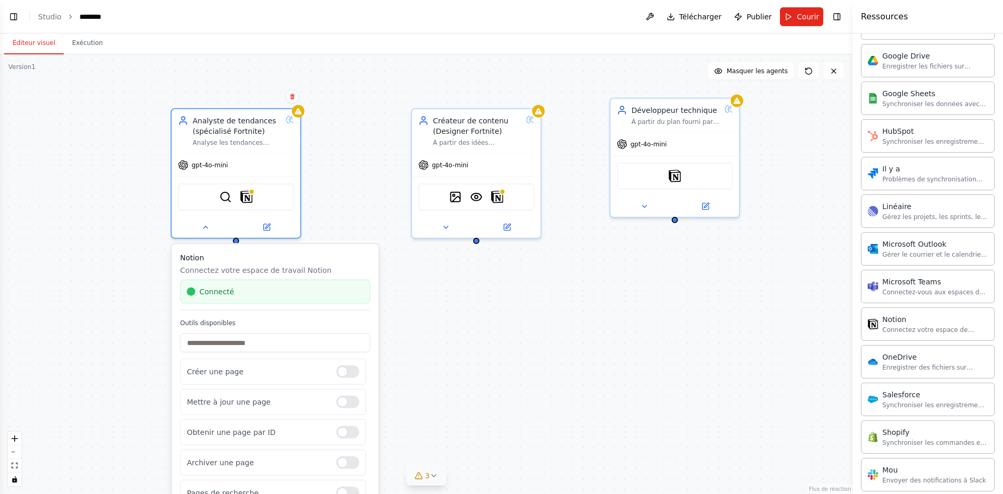
click at [257, 258] on h3 "Notion" at bounding box center [275, 257] width 190 height 10
click at [200, 222] on button at bounding box center [205, 225] width 59 height 13
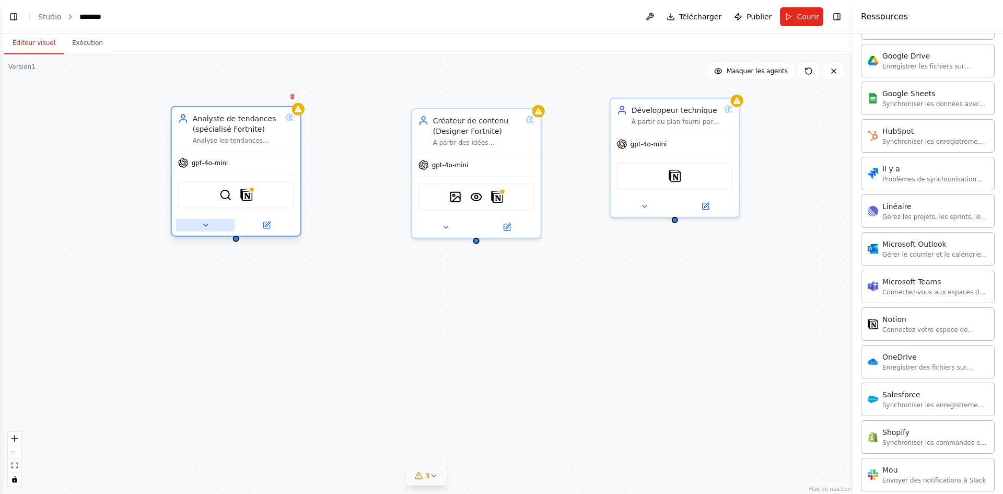
click at [210, 227] on button at bounding box center [205, 225] width 59 height 13
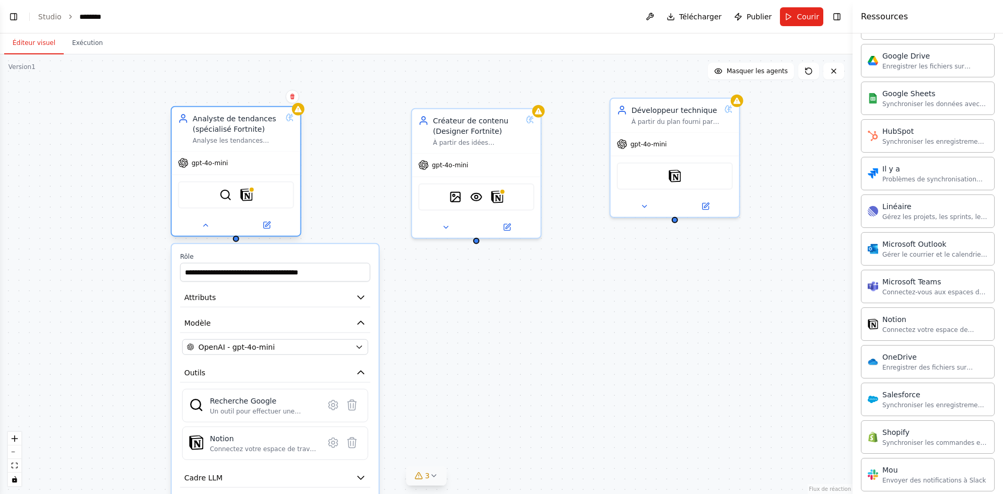
click at [203, 232] on div at bounding box center [236, 225] width 128 height 21
click at [214, 229] on button at bounding box center [205, 225] width 59 height 13
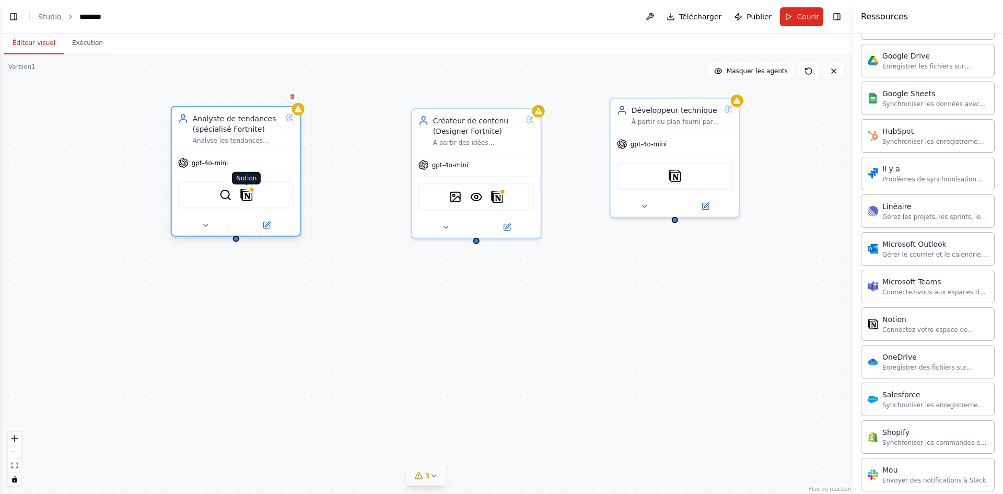
click at [245, 194] on img at bounding box center [246, 195] width 13 height 13
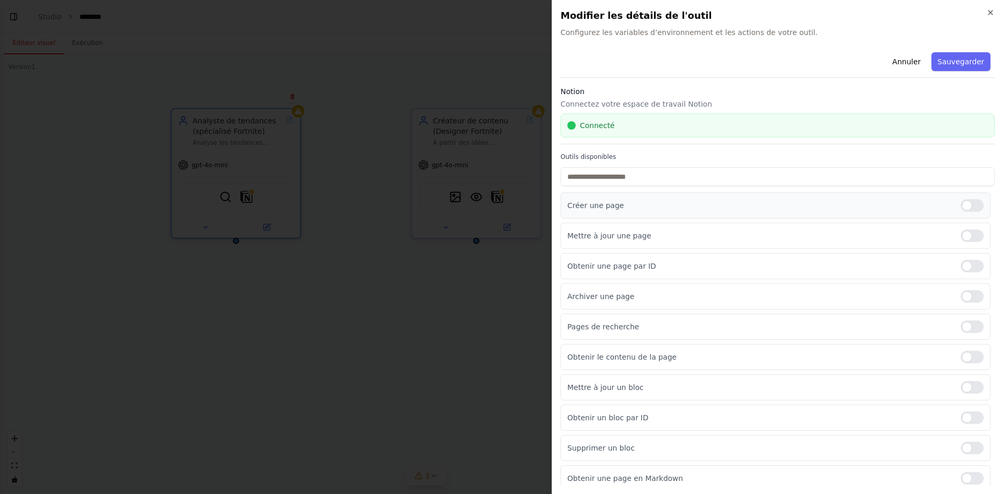
click at [960, 208] on div at bounding box center [971, 205] width 23 height 13
drag, startPoint x: 419, startPoint y: 325, endPoint x: 433, endPoint y: 314, distance: 18.2
click at [420, 325] on div at bounding box center [501, 247] width 1003 height 494
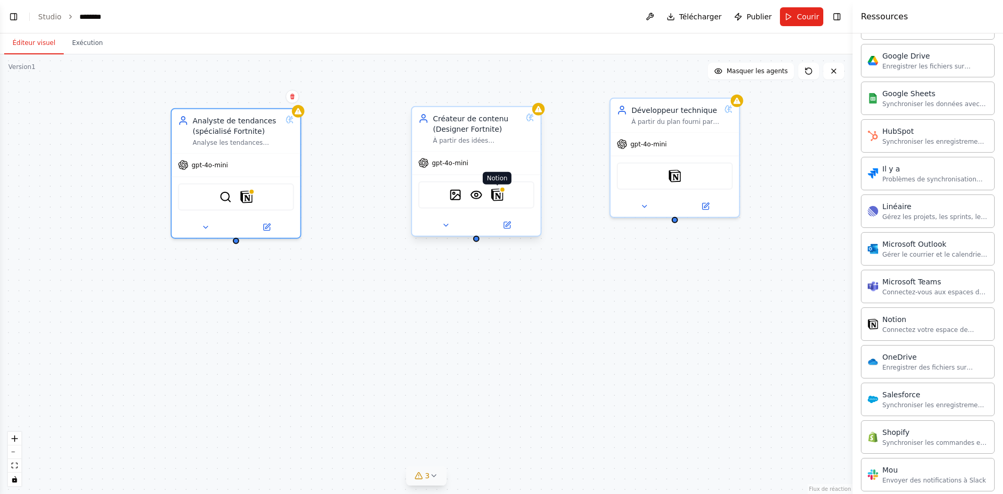
click at [498, 198] on img at bounding box center [497, 195] width 13 height 13
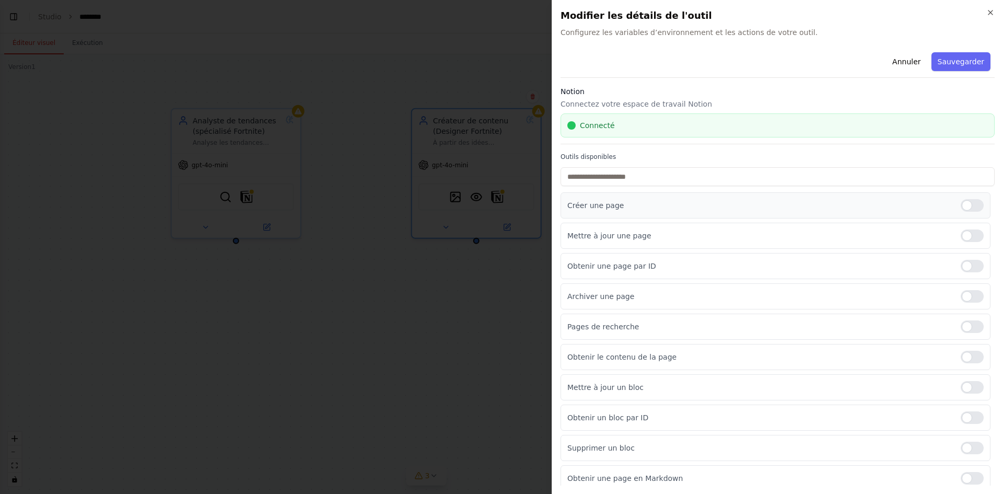
click at [966, 209] on div at bounding box center [971, 205] width 23 height 13
click at [464, 297] on div at bounding box center [501, 247] width 1003 height 494
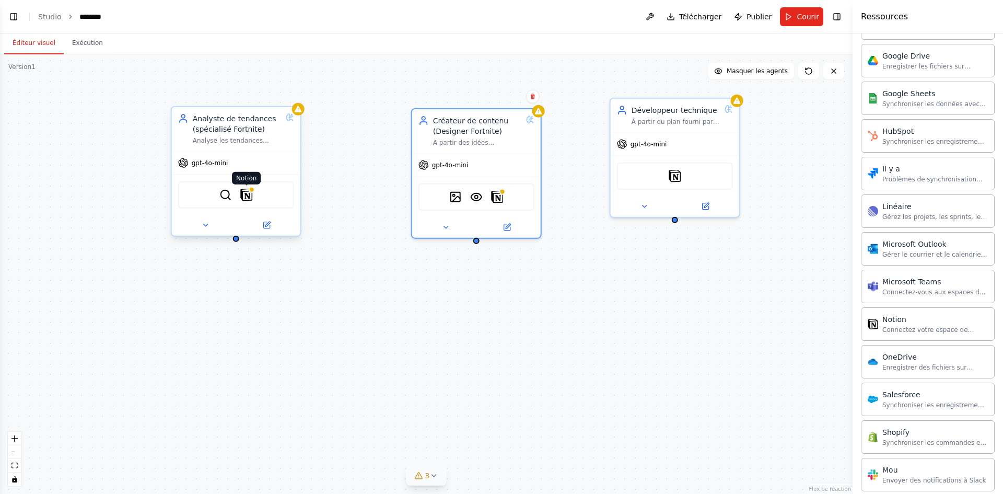
click at [250, 193] on img at bounding box center [246, 195] width 13 height 13
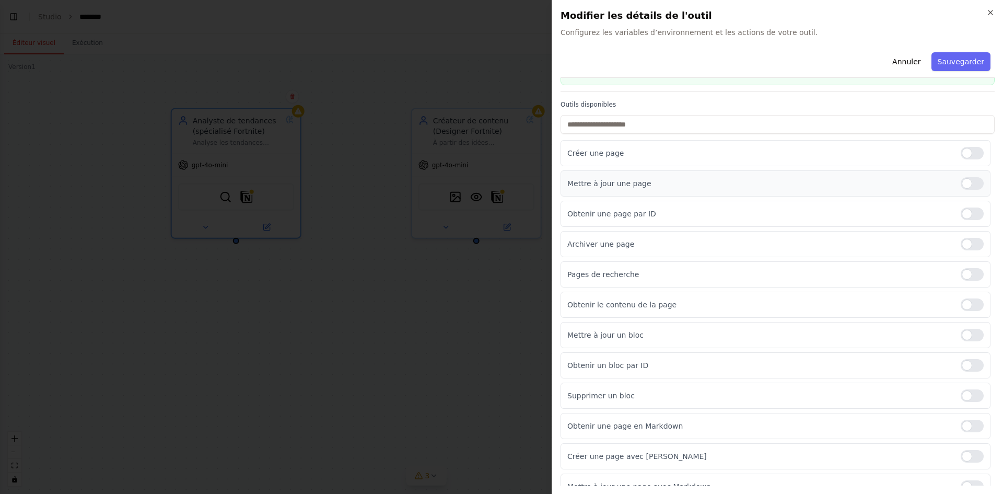
scroll to position [66, 0]
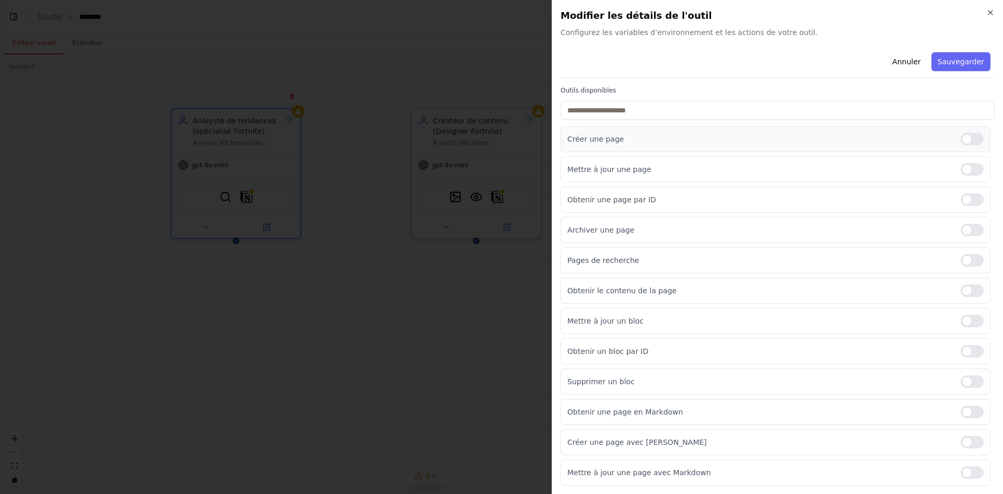
click at [966, 138] on div at bounding box center [971, 139] width 23 height 13
click at [959, 58] on font "Sauvegarder" at bounding box center [960, 61] width 46 height 8
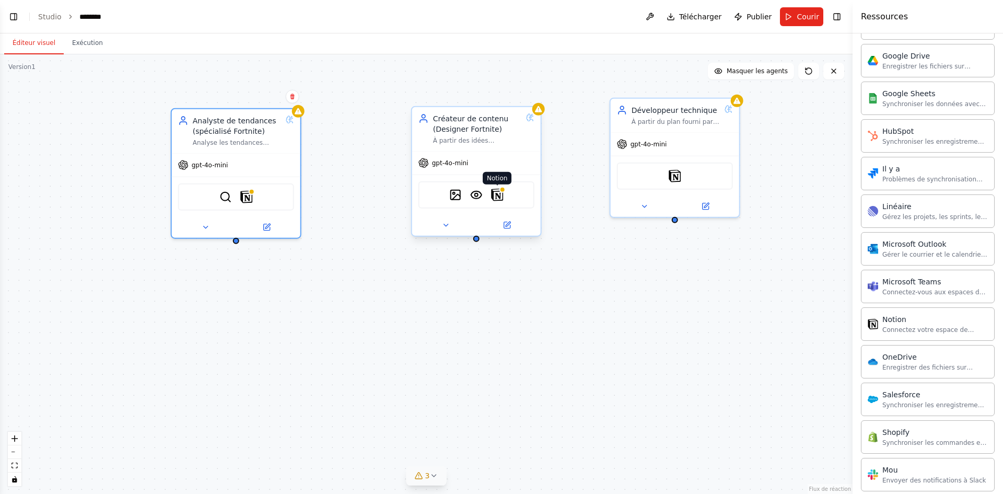
click at [500, 195] on img at bounding box center [497, 195] width 13 height 13
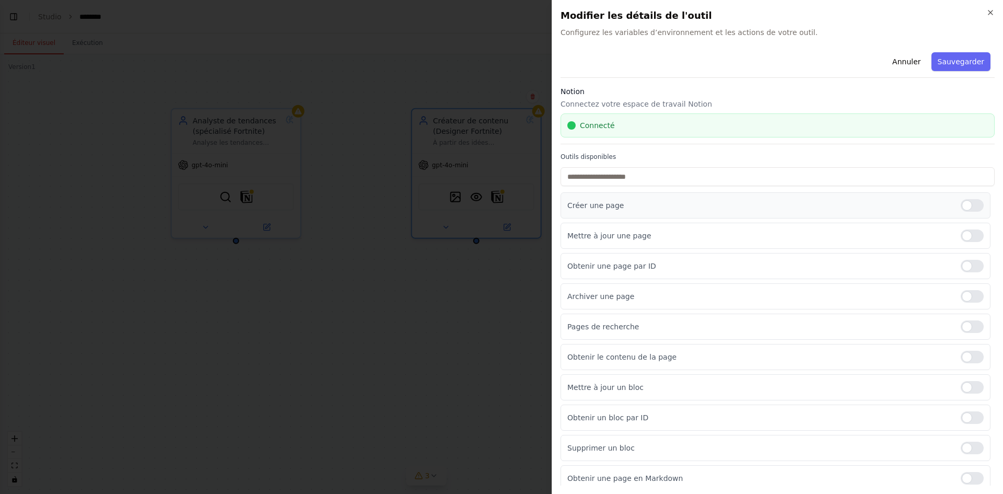
click at [961, 205] on div at bounding box center [971, 205] width 23 height 13
click at [960, 65] on font "Sauvegarder" at bounding box center [960, 61] width 46 height 8
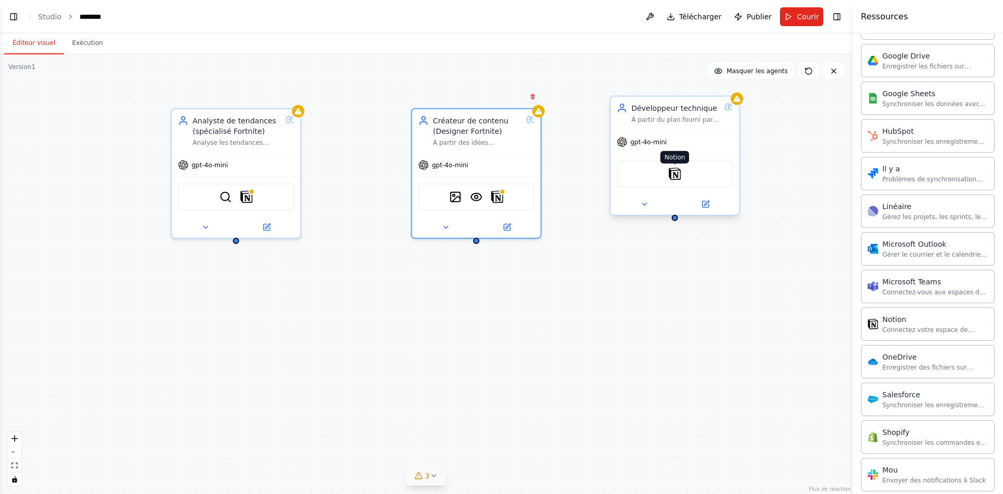
click at [680, 177] on img at bounding box center [674, 174] width 13 height 13
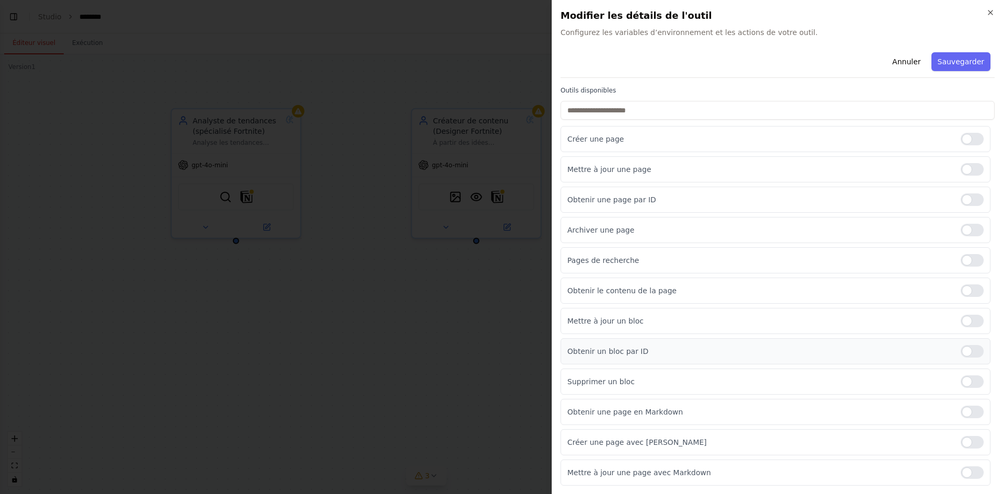
scroll to position [0, 0]
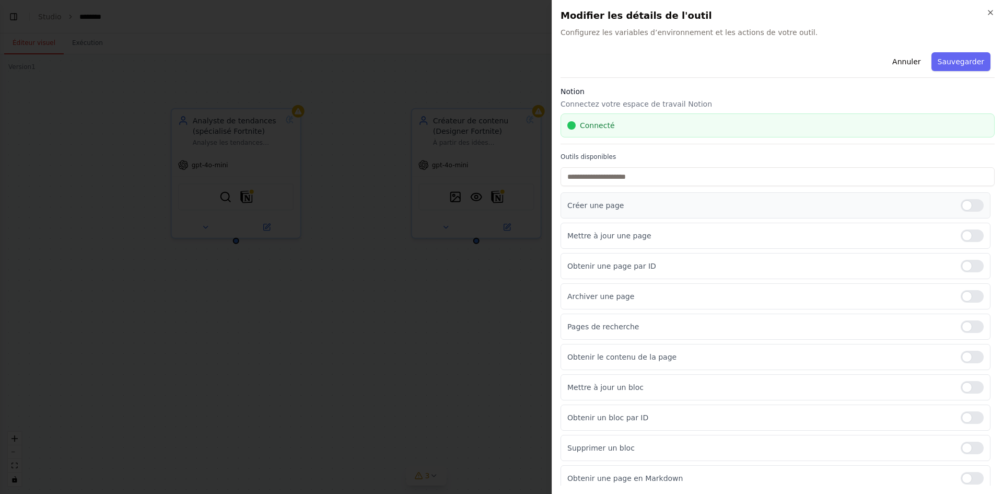
click at [974, 207] on div at bounding box center [971, 205] width 23 height 13
click at [957, 65] on font "Sauvegarder" at bounding box center [960, 61] width 46 height 8
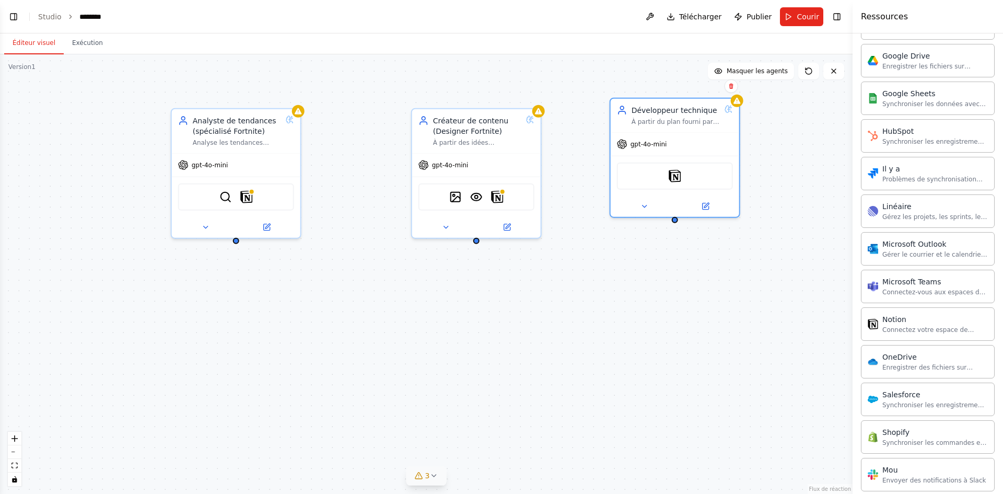
click at [439, 474] on button "3" at bounding box center [426, 475] width 40 height 19
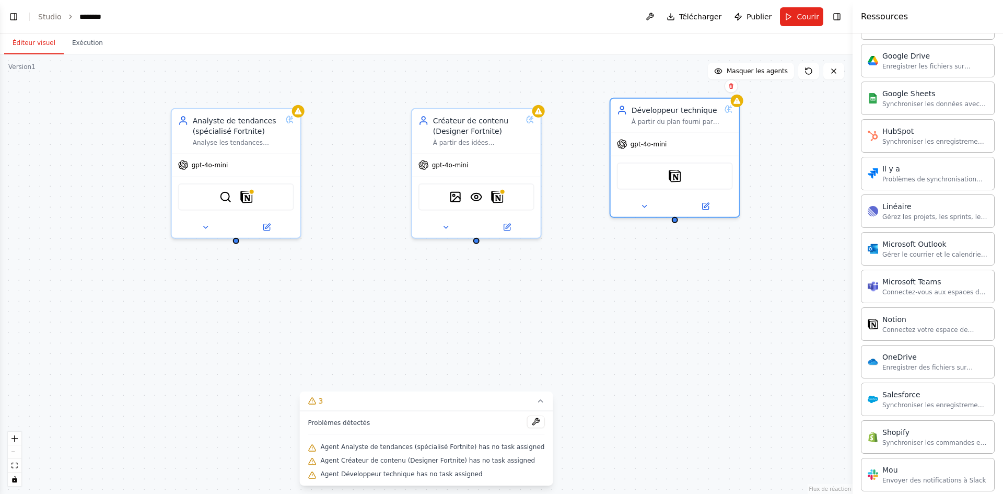
click at [565, 445] on div "Analyste de tendances (spécialisé Fortnite) Analyse les tendances actuelles des…" at bounding box center [426, 273] width 852 height 439
click at [674, 290] on div "Analyste de tendances (spécialisé Fortnite) Analyse les tendances actuelles des…" at bounding box center [426, 273] width 852 height 439
click at [536, 400] on icon at bounding box center [540, 400] width 8 height 8
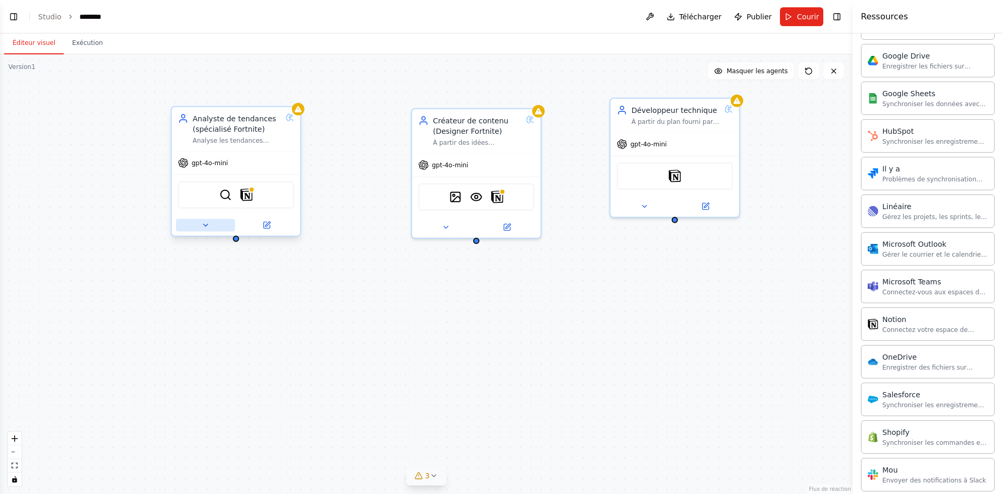
click at [207, 226] on icon at bounding box center [205, 225] width 8 height 8
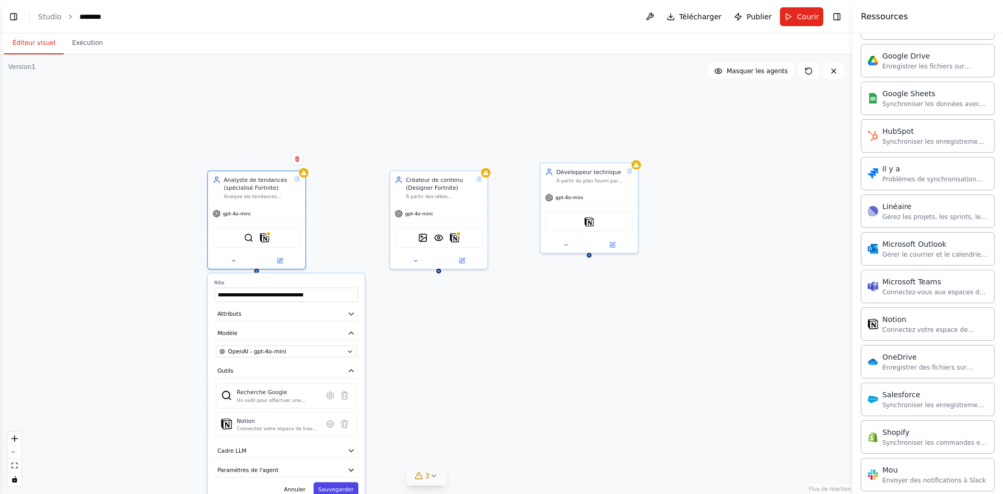
click at [337, 489] on font "Sauvegarder" at bounding box center [336, 489] width 36 height 6
click at [269, 233] on div at bounding box center [268, 232] width 5 height 5
click at [265, 234] on img at bounding box center [264, 235] width 9 height 9
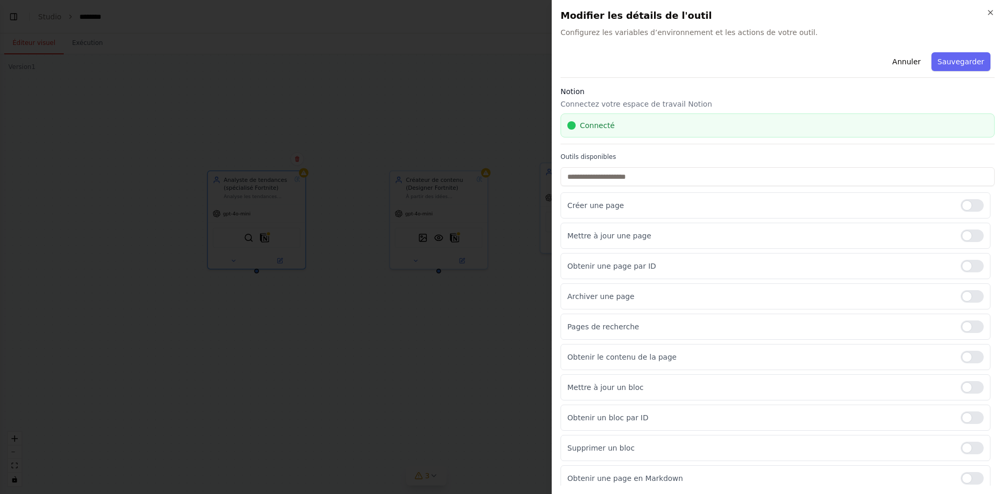
click at [537, 179] on div at bounding box center [501, 247] width 1003 height 494
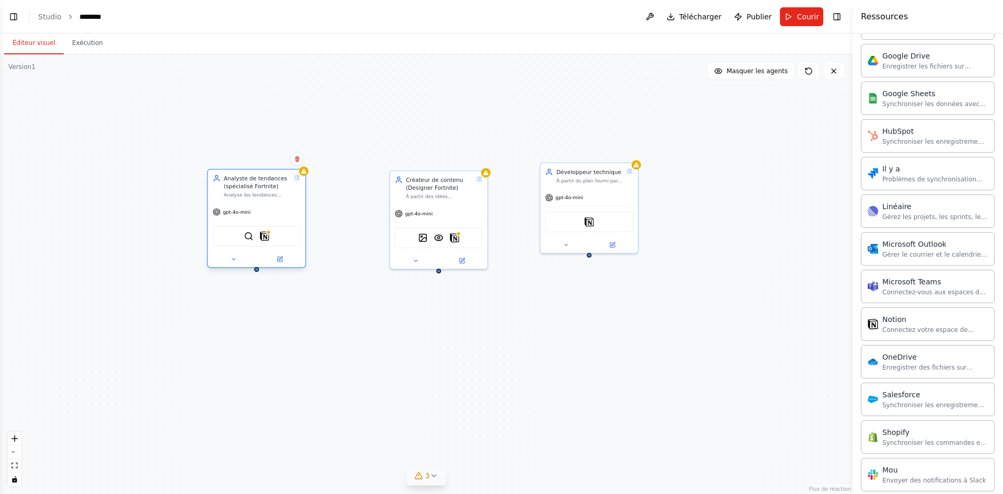
click at [269, 239] on div "SerplyWebSearchTool Notion" at bounding box center [257, 236] width 88 height 20
click at [267, 237] on img at bounding box center [264, 235] width 9 height 9
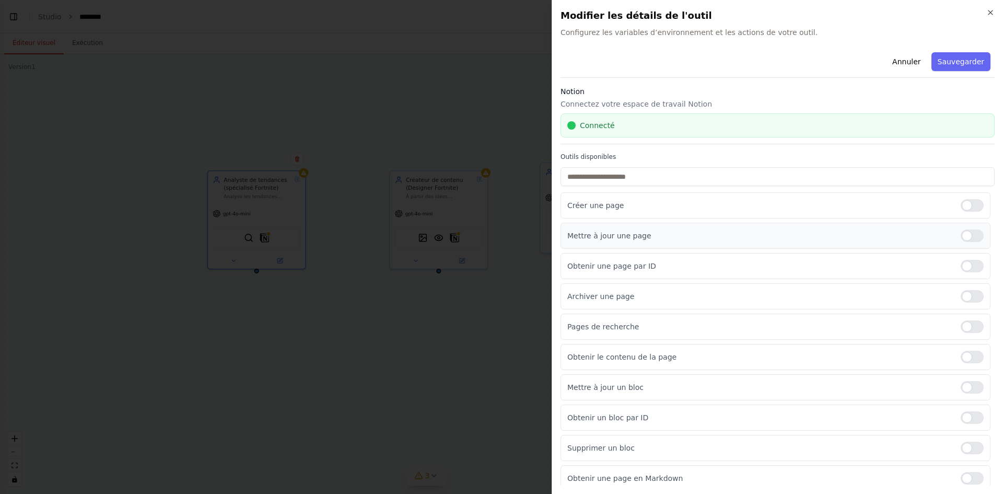
click at [964, 230] on div at bounding box center [971, 235] width 23 height 13
click at [962, 265] on div at bounding box center [971, 266] width 23 height 13
click at [960, 295] on div at bounding box center [971, 296] width 23 height 13
click at [960, 311] on div "Créer une page Mettre à jour une page Obtenir une page par ID Archiver une page…" at bounding box center [777, 371] width 434 height 359
click at [965, 323] on div at bounding box center [971, 326] width 23 height 13
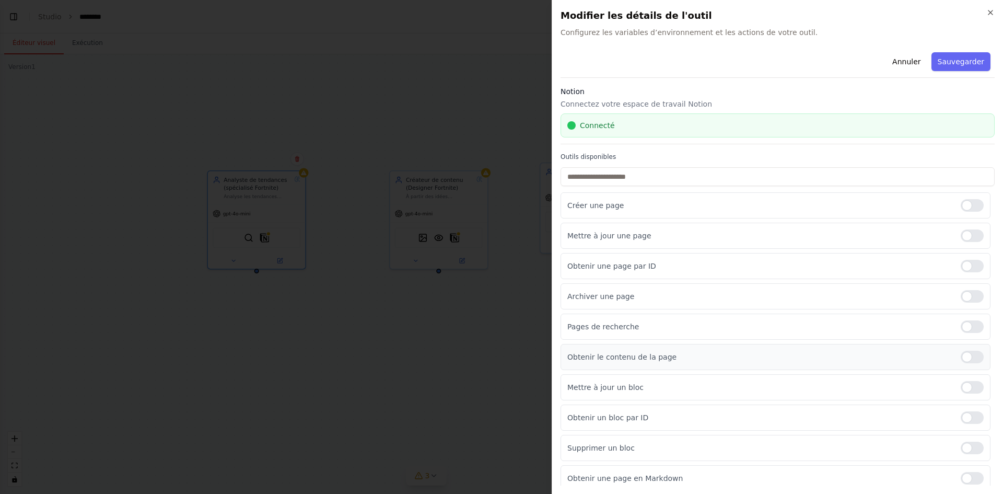
drag, startPoint x: 962, startPoint y: 354, endPoint x: 963, endPoint y: 366, distance: 12.0
click at [962, 355] on div at bounding box center [971, 356] width 23 height 13
click at [964, 385] on div at bounding box center [971, 387] width 23 height 13
click at [963, 415] on div at bounding box center [971, 417] width 23 height 13
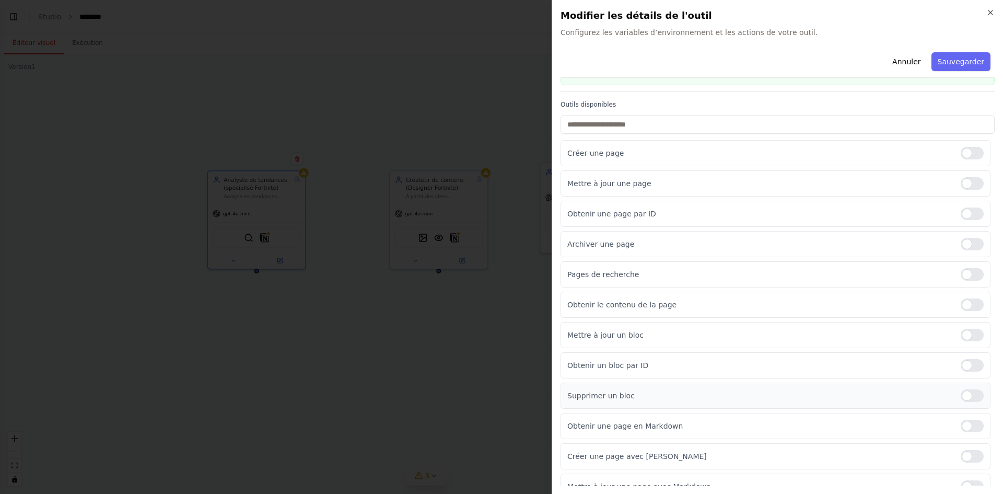
click at [964, 398] on div at bounding box center [971, 395] width 23 height 13
click at [965, 417] on div "Obtenir une page en Markdown" at bounding box center [775, 426] width 430 height 26
click at [966, 422] on div at bounding box center [971, 425] width 23 height 13
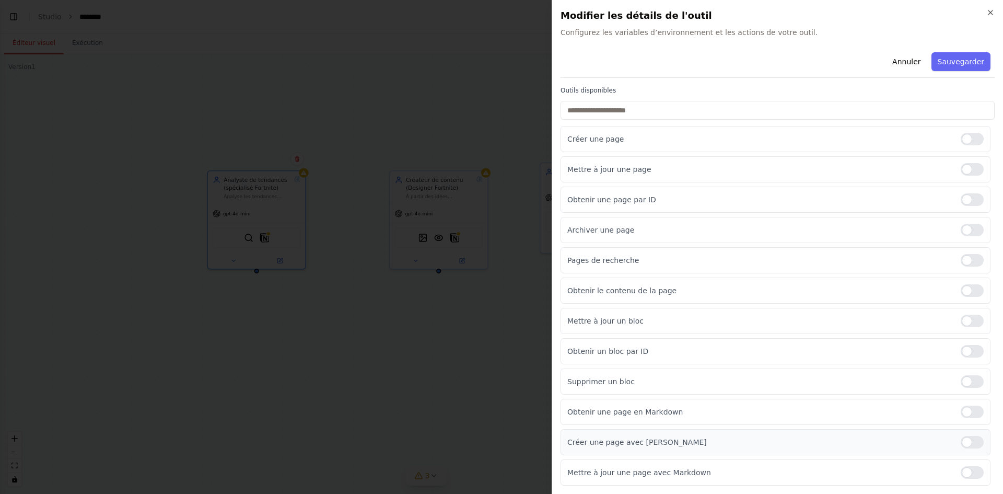
click at [960, 433] on div "Créer une page avec [PERSON_NAME]" at bounding box center [775, 442] width 430 height 26
drag, startPoint x: 964, startPoint y: 471, endPoint x: 965, endPoint y: 457, distance: 13.1
click at [964, 469] on div at bounding box center [971, 472] width 23 height 13
click at [968, 441] on div at bounding box center [971, 442] width 23 height 13
click at [953, 69] on button "Sauvegarder" at bounding box center [960, 61] width 59 height 19
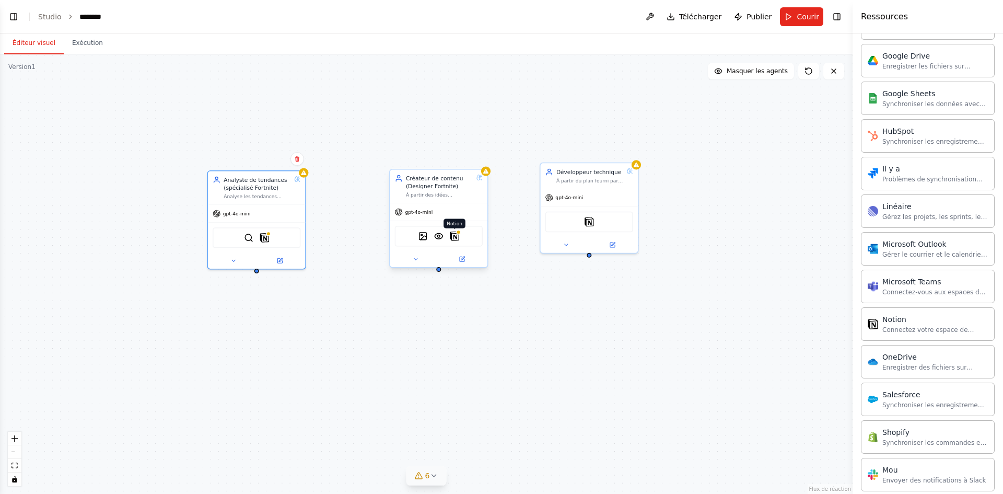
click at [456, 237] on img at bounding box center [454, 235] width 9 height 9
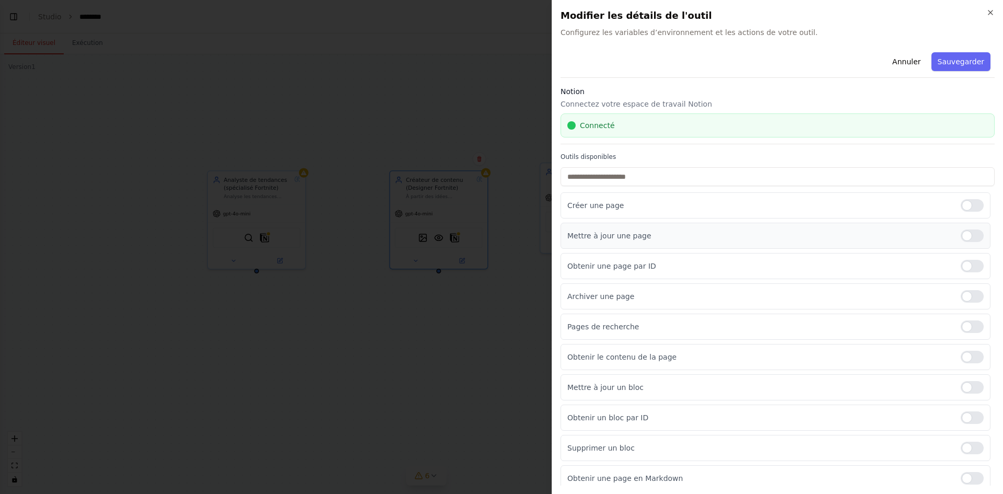
click at [970, 237] on div at bounding box center [971, 235] width 23 height 13
click at [968, 275] on div "Obtenir une page par ID" at bounding box center [775, 266] width 430 height 26
click at [962, 266] on div at bounding box center [971, 266] width 23 height 13
drag, startPoint x: 961, startPoint y: 312, endPoint x: 963, endPoint y: 303, distance: 9.0
click at [961, 310] on div "Créer une page Mettre à jour une page Obtenir une page par ID Archiver une page…" at bounding box center [777, 371] width 434 height 359
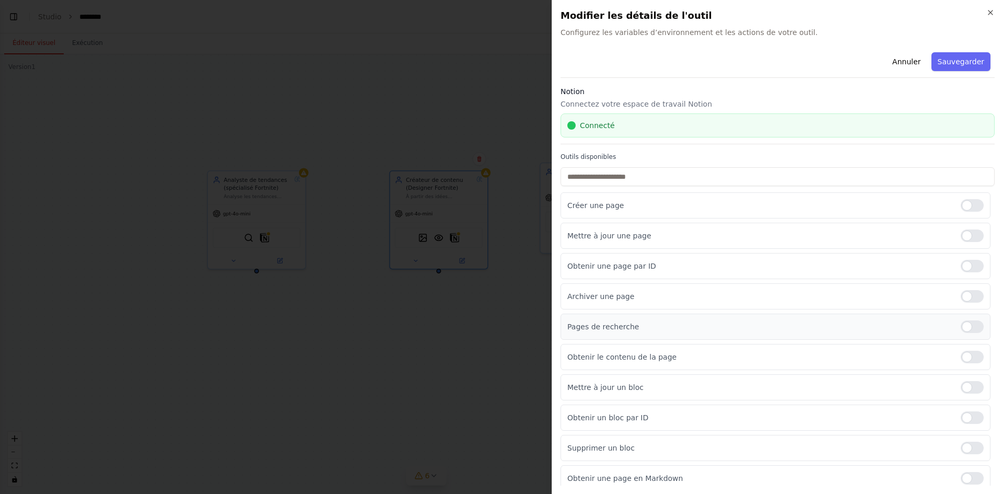
drag, startPoint x: 962, startPoint y: 298, endPoint x: 964, endPoint y: 319, distance: 20.4
click at [964, 299] on div at bounding box center [971, 296] width 23 height 13
click at [964, 330] on div at bounding box center [971, 326] width 23 height 13
click at [961, 364] on div "Obtenir le contenu de la page" at bounding box center [775, 357] width 430 height 26
drag, startPoint x: 969, startPoint y: 354, endPoint x: 966, endPoint y: 367, distance: 13.1
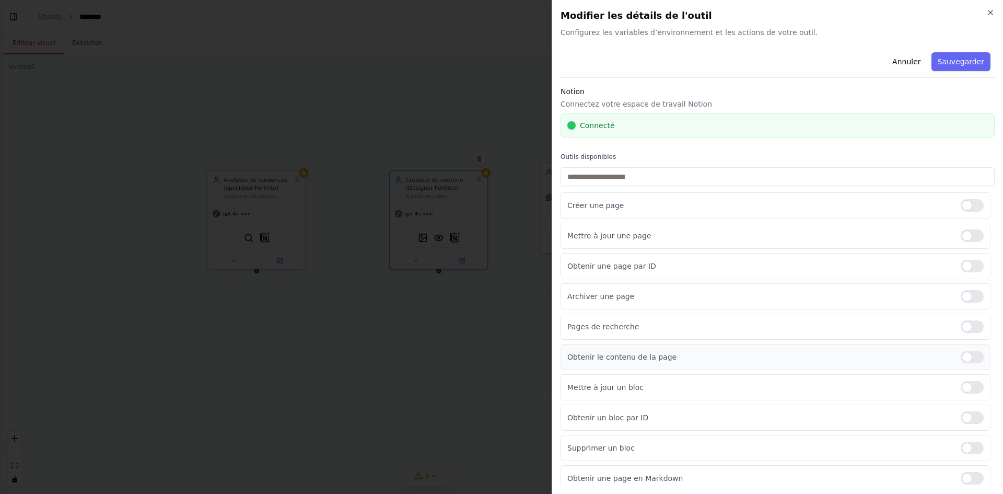
click at [969, 357] on div at bounding box center [971, 356] width 23 height 13
click at [962, 389] on div at bounding box center [971, 387] width 23 height 13
click at [960, 423] on div "Obtenir un bloc par ID" at bounding box center [775, 417] width 430 height 26
click at [969, 417] on div at bounding box center [971, 417] width 23 height 13
click at [960, 446] on div at bounding box center [971, 447] width 23 height 13
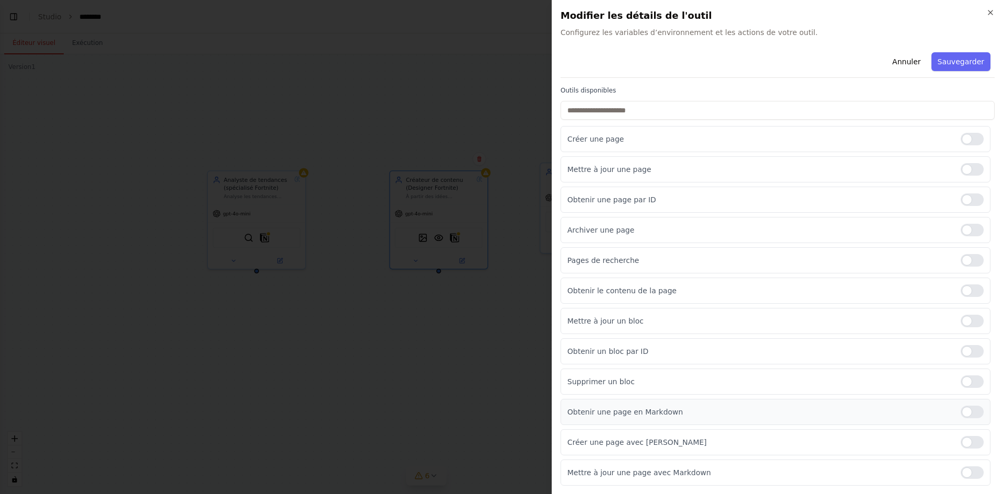
drag, startPoint x: 958, startPoint y: 410, endPoint x: 956, endPoint y: 424, distance: 14.3
click at [960, 413] on div at bounding box center [971, 411] width 23 height 13
click at [960, 440] on div at bounding box center [971, 442] width 23 height 13
drag, startPoint x: 965, startPoint y: 471, endPoint x: 967, endPoint y: 464, distance: 7.0
click at [965, 471] on div at bounding box center [971, 472] width 23 height 13
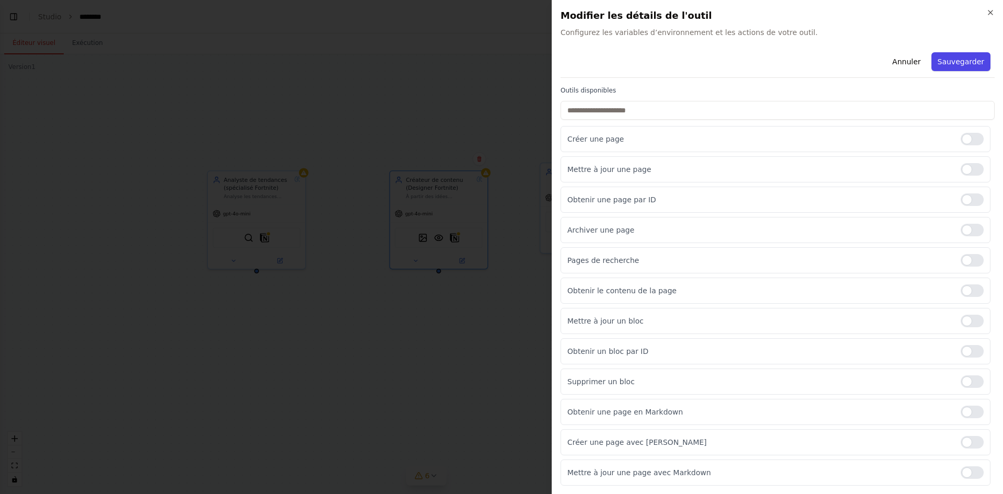
click at [937, 63] on font "Sauvegarder" at bounding box center [960, 61] width 46 height 8
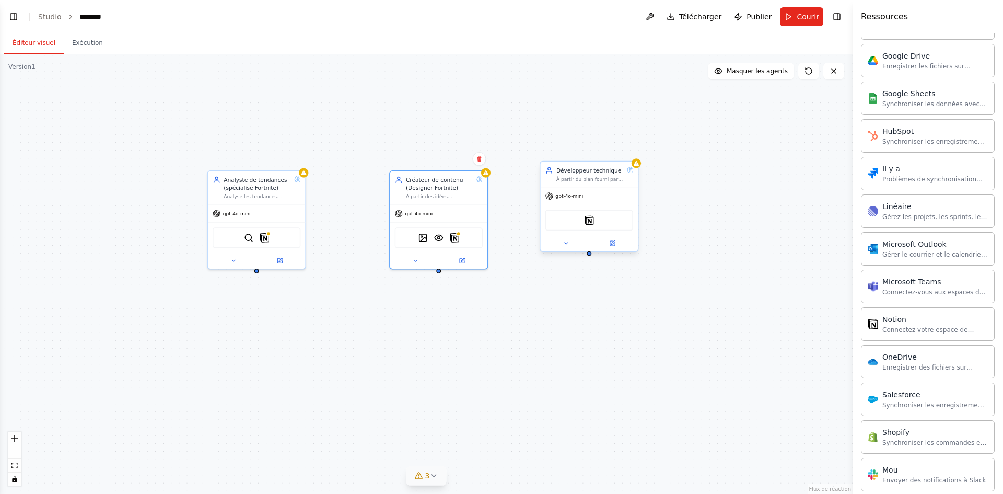
click at [594, 225] on div "Notion" at bounding box center [589, 220] width 88 height 20
click at [586, 222] on img at bounding box center [588, 219] width 9 height 9
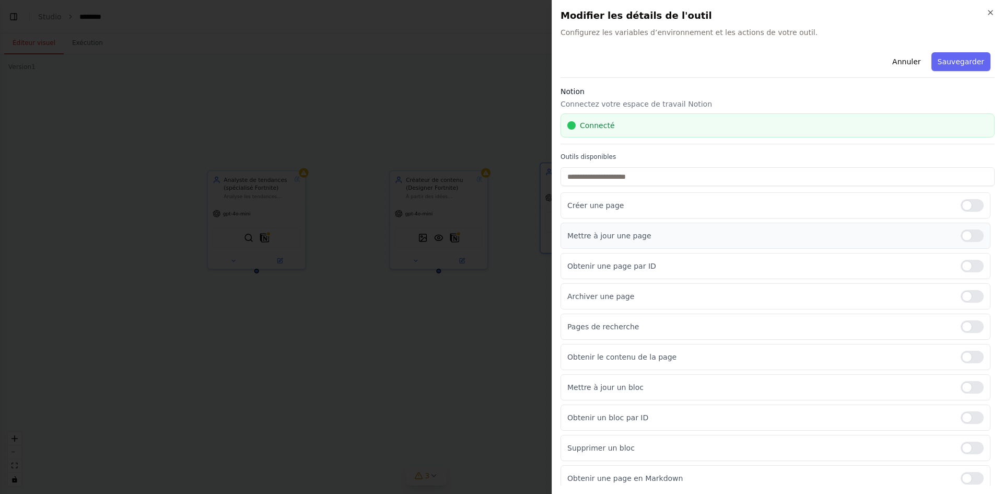
click at [965, 239] on div at bounding box center [971, 235] width 23 height 13
click at [961, 267] on div at bounding box center [971, 266] width 23 height 13
drag, startPoint x: 958, startPoint y: 300, endPoint x: 956, endPoint y: 310, distance: 10.3
click at [960, 300] on div at bounding box center [971, 296] width 23 height 13
click at [960, 331] on div at bounding box center [971, 326] width 23 height 13
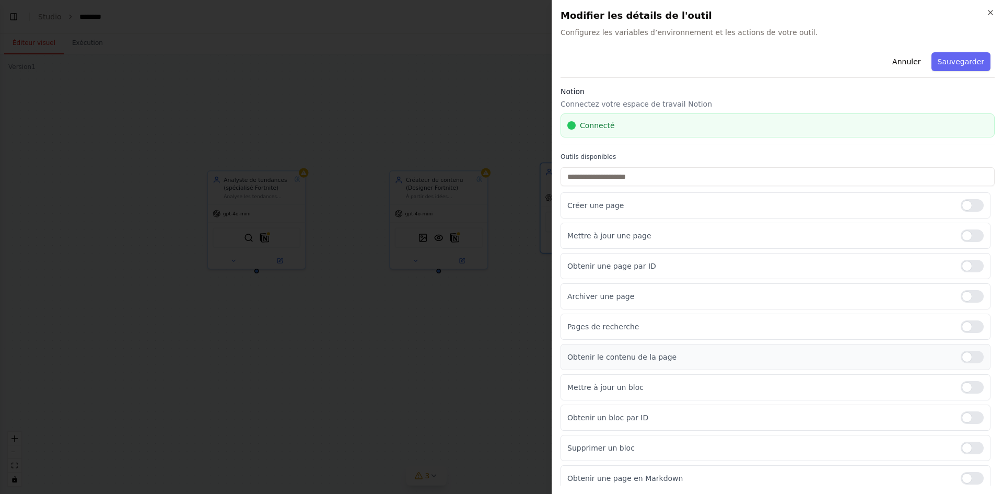
click at [962, 362] on div at bounding box center [971, 356] width 23 height 13
click at [960, 386] on div at bounding box center [971, 387] width 23 height 13
click at [962, 410] on div "Obtenir un bloc par ID" at bounding box center [775, 417] width 430 height 26
click at [962, 417] on div at bounding box center [971, 417] width 23 height 13
click at [960, 448] on div at bounding box center [971, 447] width 23 height 13
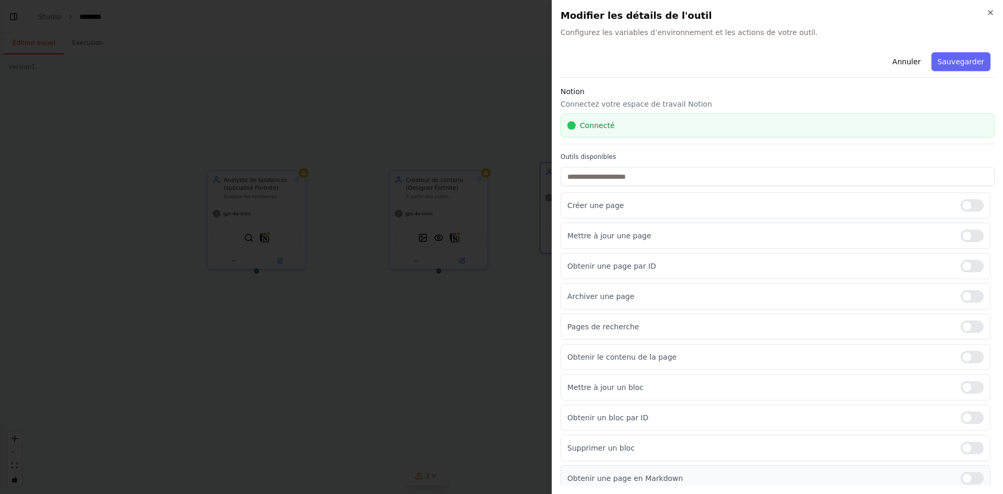
click at [960, 473] on div at bounding box center [971, 478] width 23 height 13
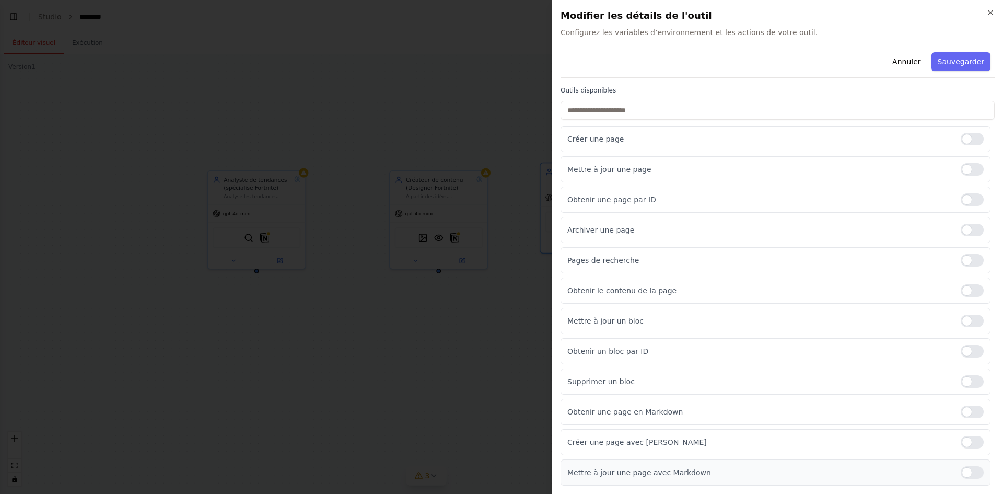
drag, startPoint x: 965, startPoint y: 442, endPoint x: 960, endPoint y: 463, distance: 21.3
click at [964, 449] on div "Créer une page avec [PERSON_NAME]" at bounding box center [775, 442] width 430 height 26
drag, startPoint x: 957, startPoint y: 441, endPoint x: 957, endPoint y: 466, distance: 25.6
click at [960, 447] on div at bounding box center [971, 442] width 23 height 13
click at [960, 466] on div at bounding box center [971, 472] width 23 height 13
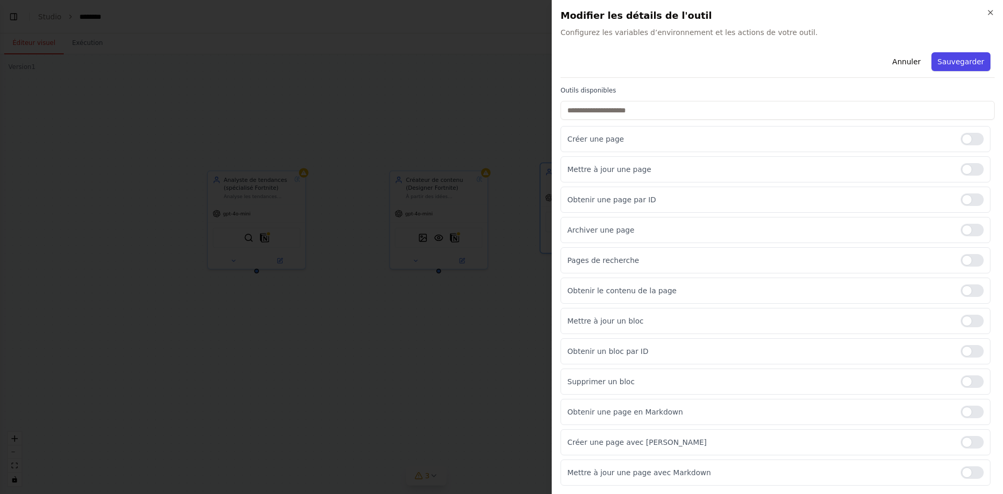
click at [961, 67] on button "Sauvegarder" at bounding box center [960, 61] width 59 height 19
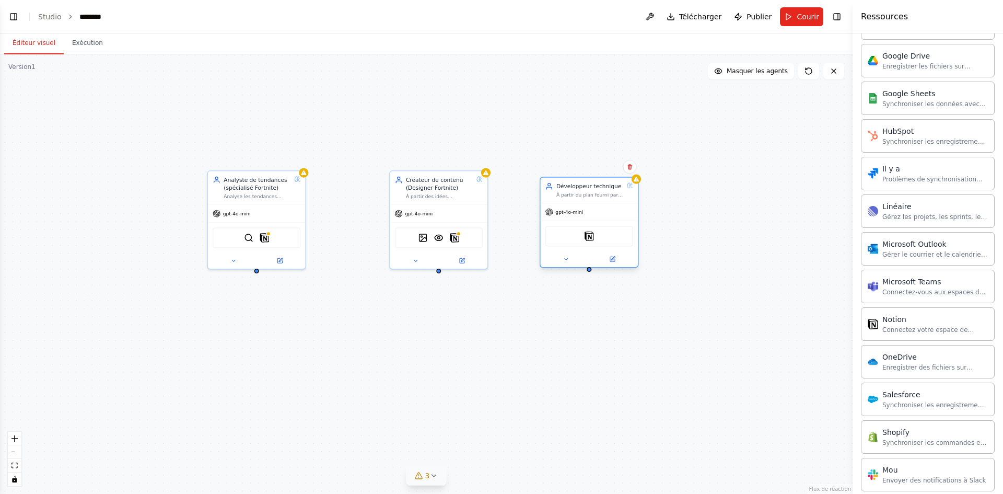
drag, startPoint x: 602, startPoint y: 216, endPoint x: 603, endPoint y: 227, distance: 11.6
click at [603, 227] on div "Notion" at bounding box center [589, 236] width 88 height 20
click at [805, 9] on button "Courir" at bounding box center [801, 16] width 43 height 19
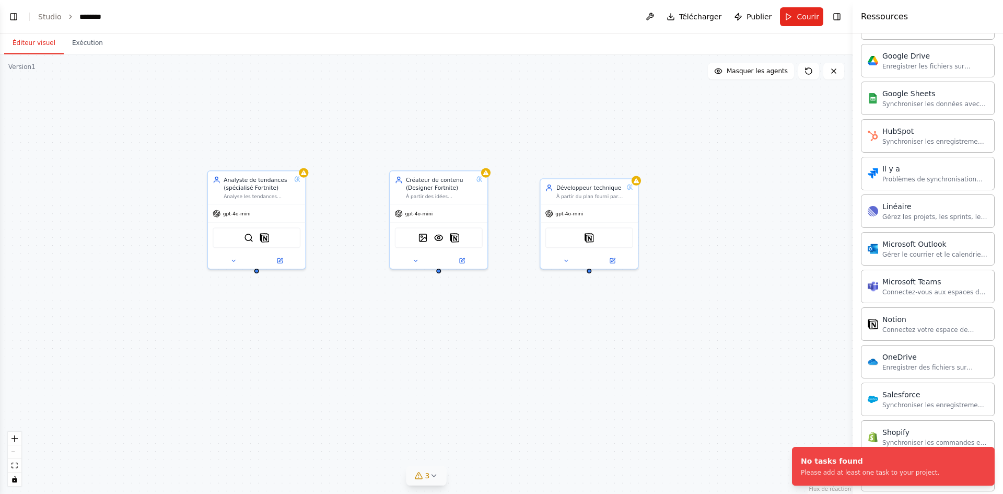
click at [436, 473] on icon at bounding box center [433, 475] width 8 height 8
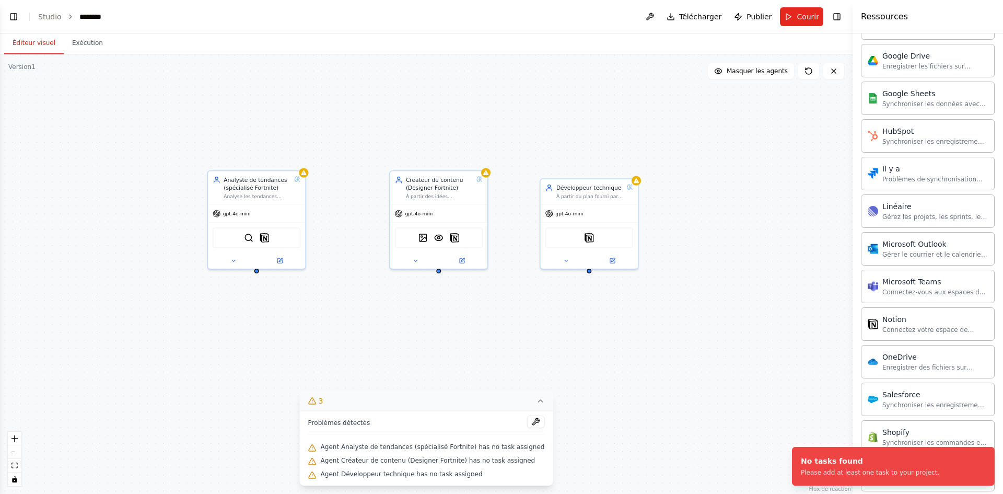
click at [390, 336] on div "Analyste de tendances (spécialisé Fortnite) Analyse les tendances actuelles des…" at bounding box center [426, 273] width 852 height 439
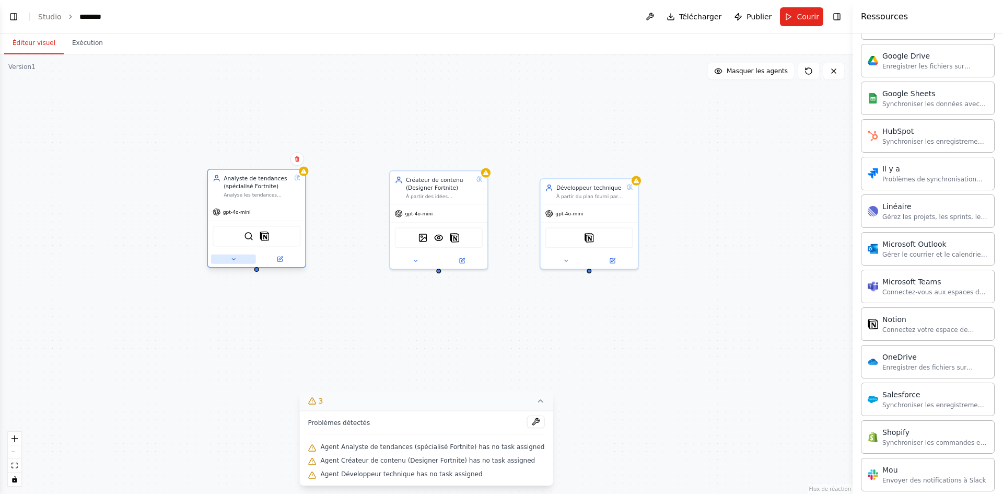
click at [228, 261] on button at bounding box center [233, 258] width 45 height 9
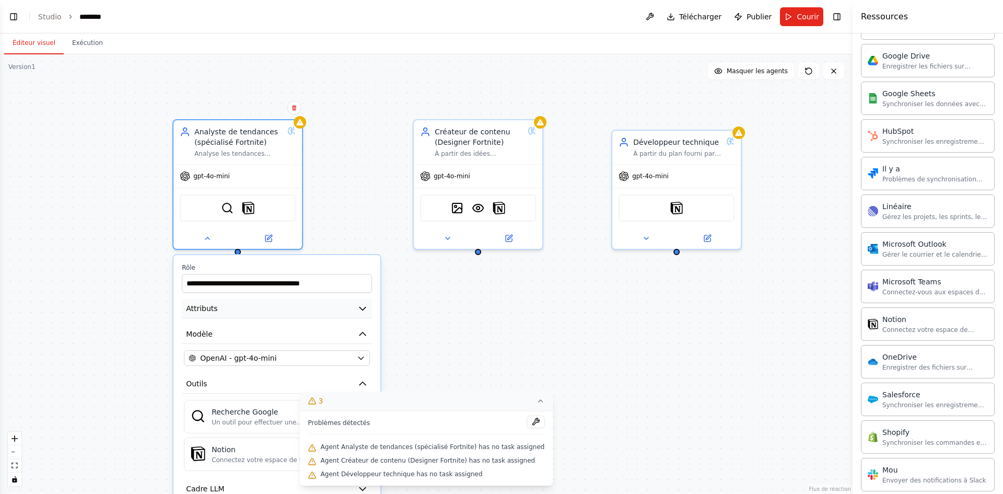
click at [358, 310] on icon "button" at bounding box center [362, 308] width 10 height 10
click at [361, 311] on icon "button" at bounding box center [362, 308] width 10 height 10
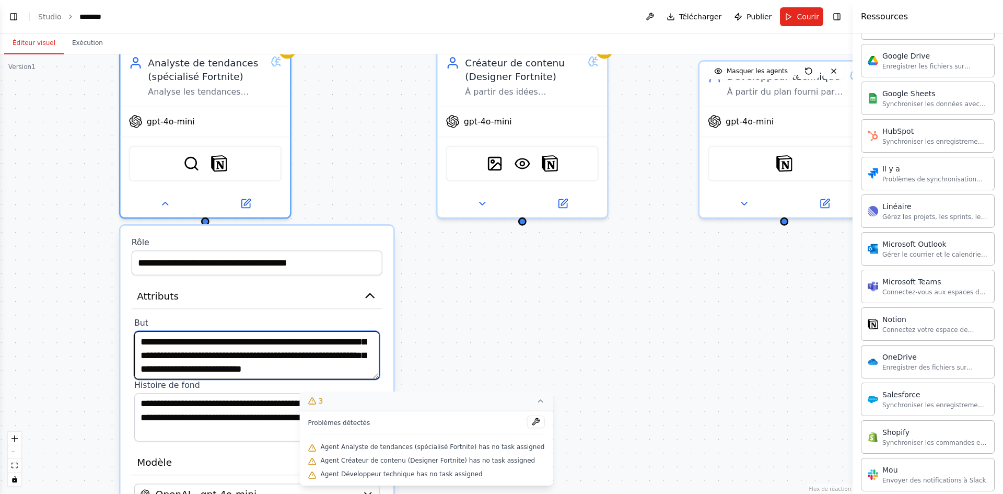
scroll to position [31, 0]
click at [344, 369] on textarea "**********" at bounding box center [256, 355] width 245 height 48
click at [339, 367] on textarea "**********" at bounding box center [256, 355] width 245 height 48
click at [343, 372] on textarea "**********" at bounding box center [256, 355] width 245 height 48
paste textarea "**********"
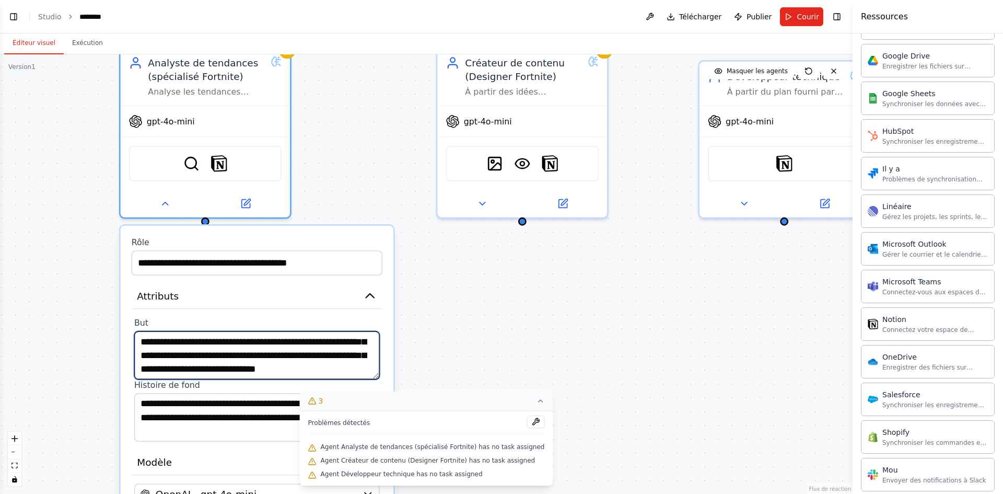
scroll to position [50, 0]
type textarea "**********"
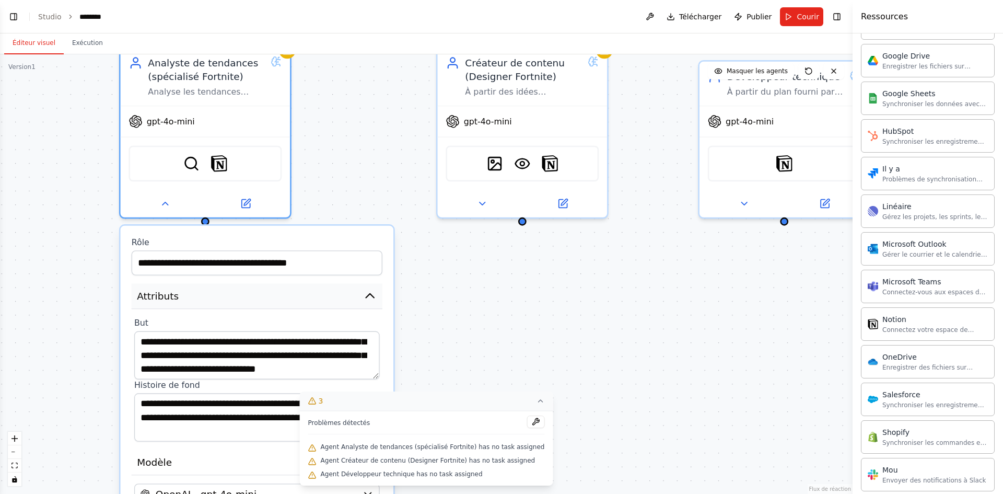
click at [375, 297] on icon "button" at bounding box center [370, 296] width 14 height 14
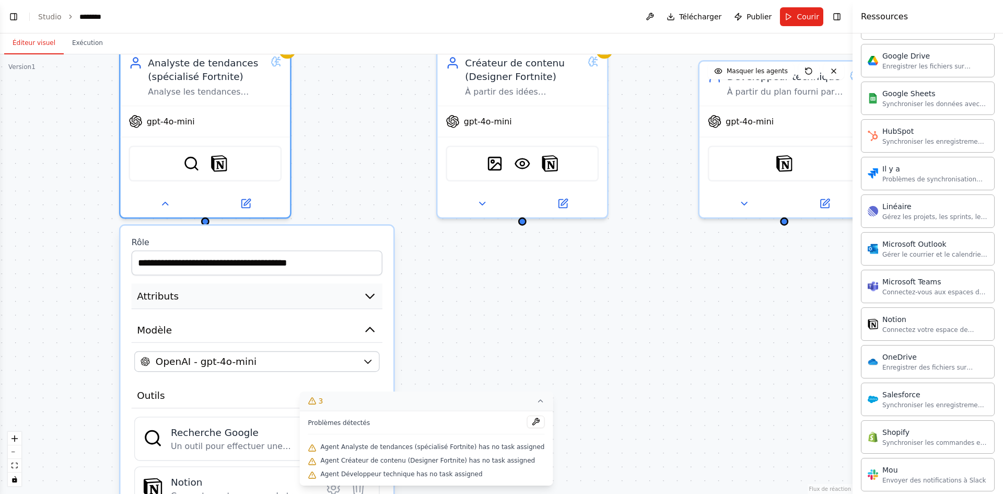
click at [375, 297] on icon "button" at bounding box center [370, 296] width 14 height 14
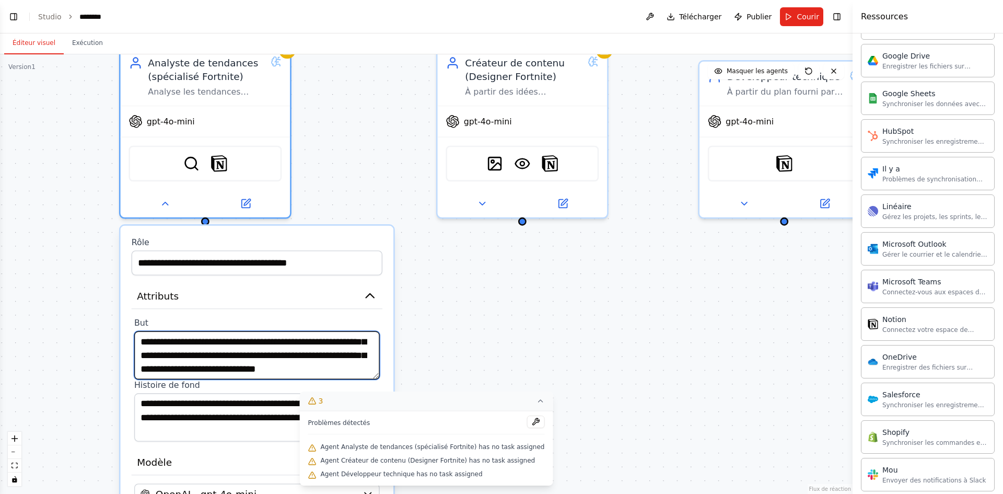
scroll to position [52, 0]
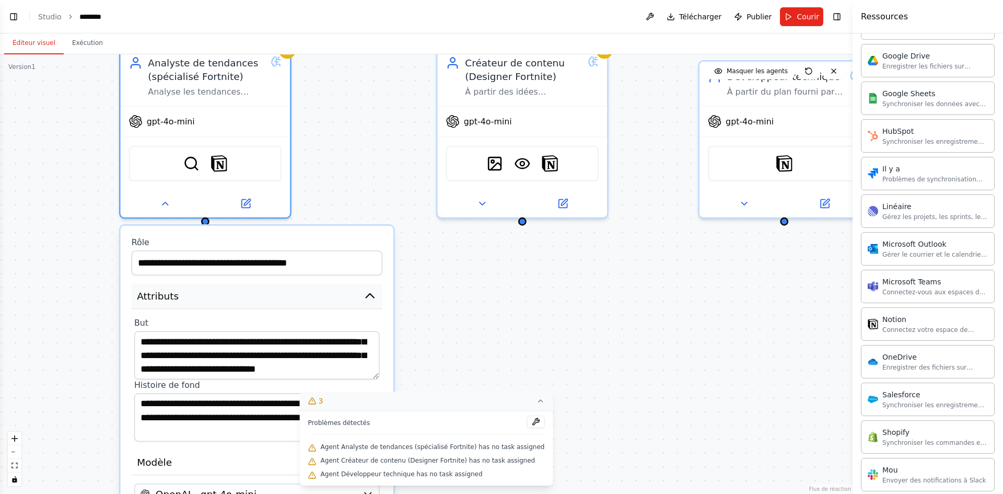
click at [376, 300] on icon "button" at bounding box center [370, 296] width 14 height 14
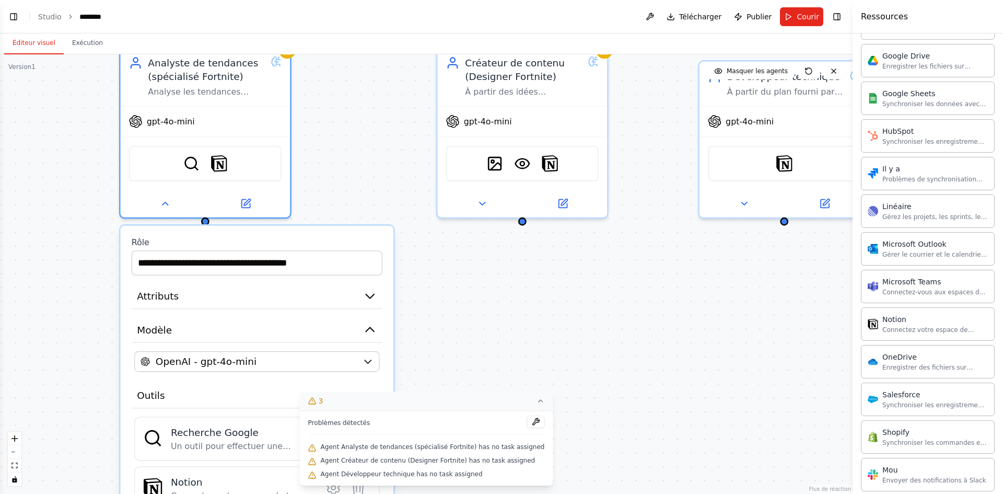
click at [384, 203] on div "**********" at bounding box center [426, 273] width 852 height 439
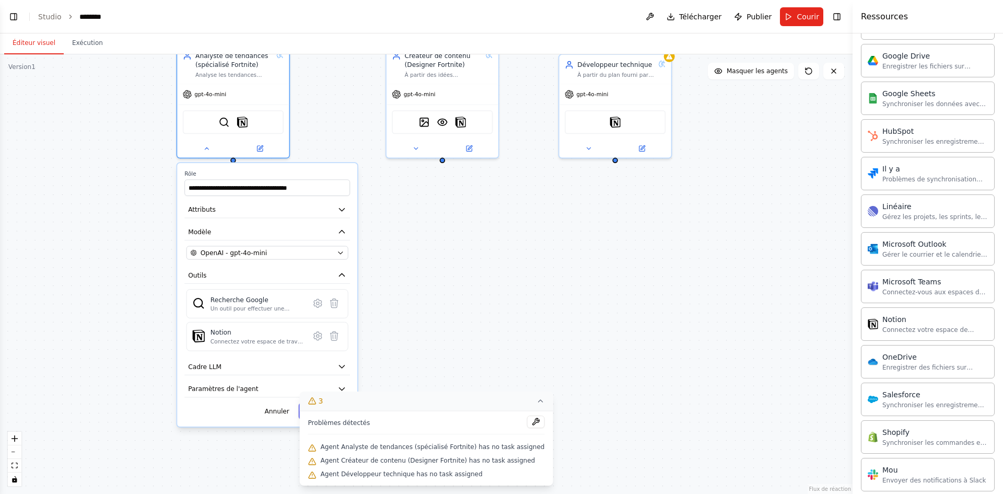
drag, startPoint x: 150, startPoint y: 359, endPoint x: 128, endPoint y: 177, distance: 183.0
click at [128, 177] on div "**********" at bounding box center [426, 273] width 852 height 439
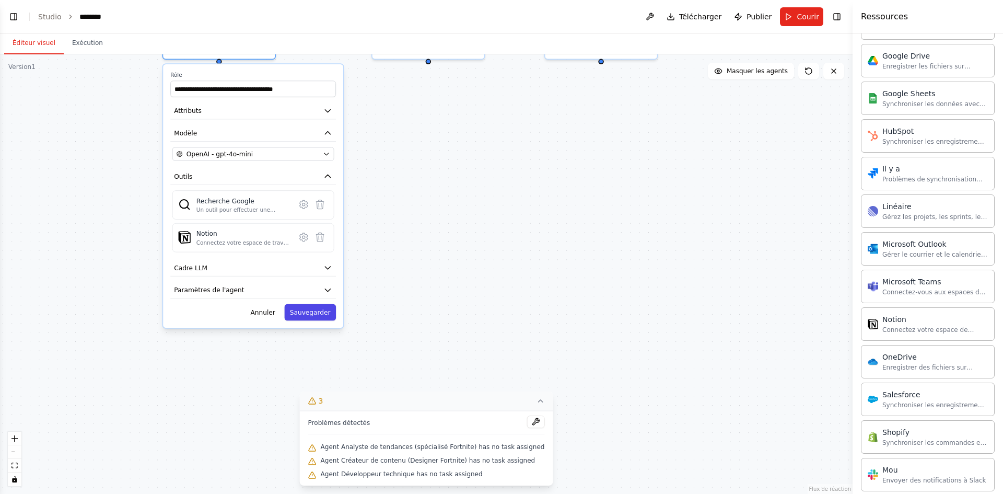
click at [311, 311] on font "Sauvegarder" at bounding box center [310, 312] width 41 height 7
click at [315, 315] on font "Sauvegarder" at bounding box center [310, 312] width 41 height 7
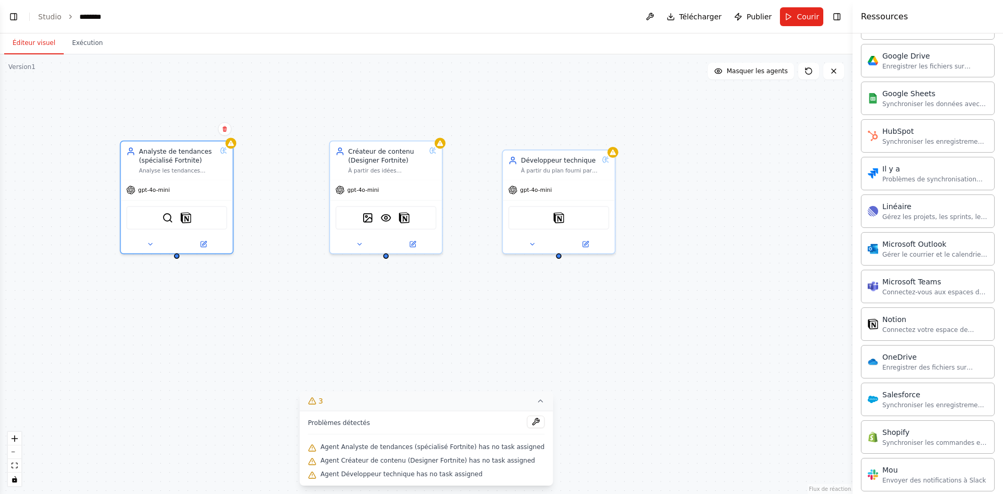
drag, startPoint x: 391, startPoint y: 246, endPoint x: 367, endPoint y: 404, distance: 160.0
click at [356, 429] on div "Version 1 Afficher les outils Masquer les agents Analyste de tendances (spécial…" at bounding box center [426, 273] width 852 height 439
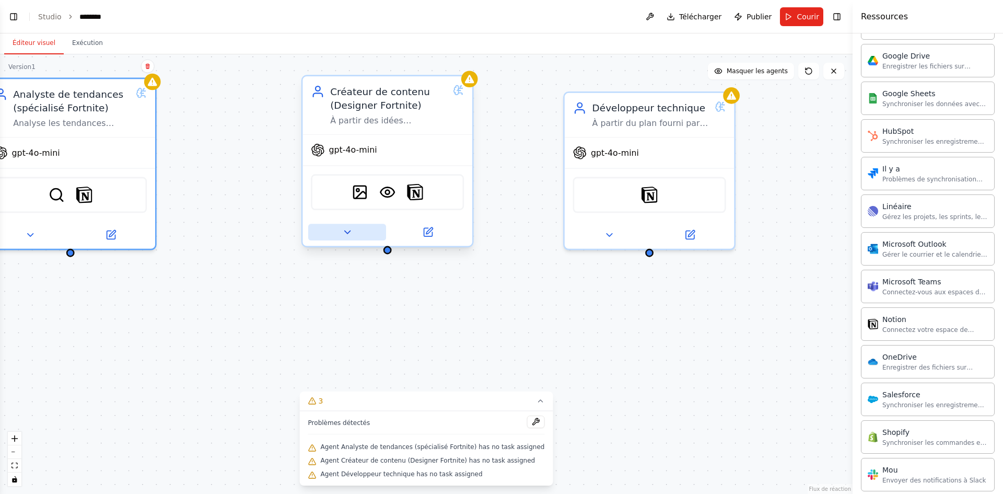
click at [355, 233] on button at bounding box center [347, 232] width 78 height 17
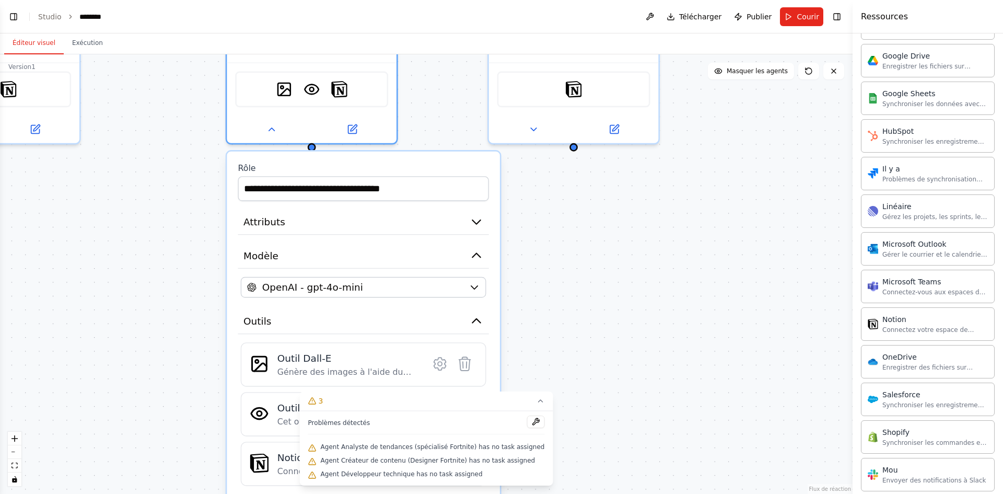
drag, startPoint x: 245, startPoint y: 259, endPoint x: 163, endPoint y: 173, distance: 118.2
click at [166, 174] on div "**********" at bounding box center [426, 273] width 852 height 439
click at [478, 227] on icon "button" at bounding box center [474, 222] width 14 height 14
click at [474, 220] on icon "button" at bounding box center [474, 222] width 8 height 4
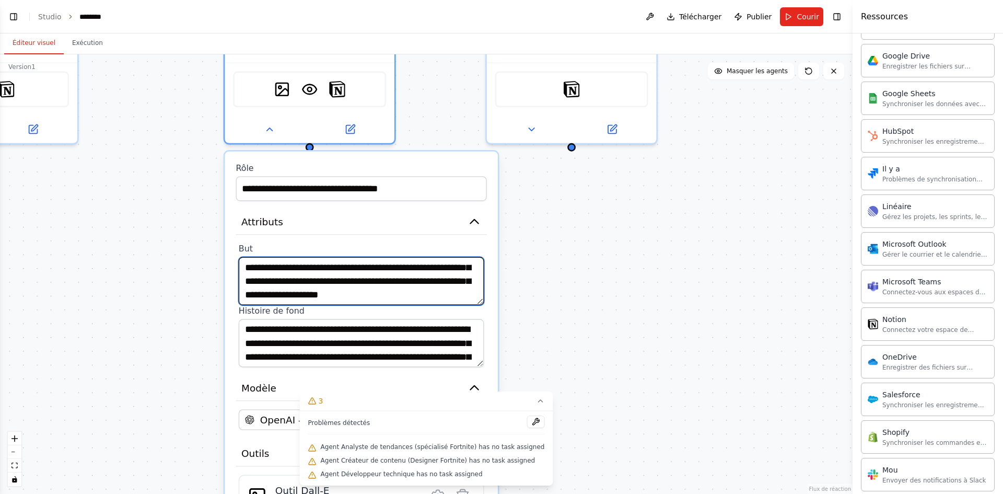
scroll to position [31, 0]
click at [407, 295] on textarea "**********" at bounding box center [361, 281] width 245 height 48
click at [405, 296] on textarea "**********" at bounding box center [361, 281] width 245 height 48
paste textarea "**********"
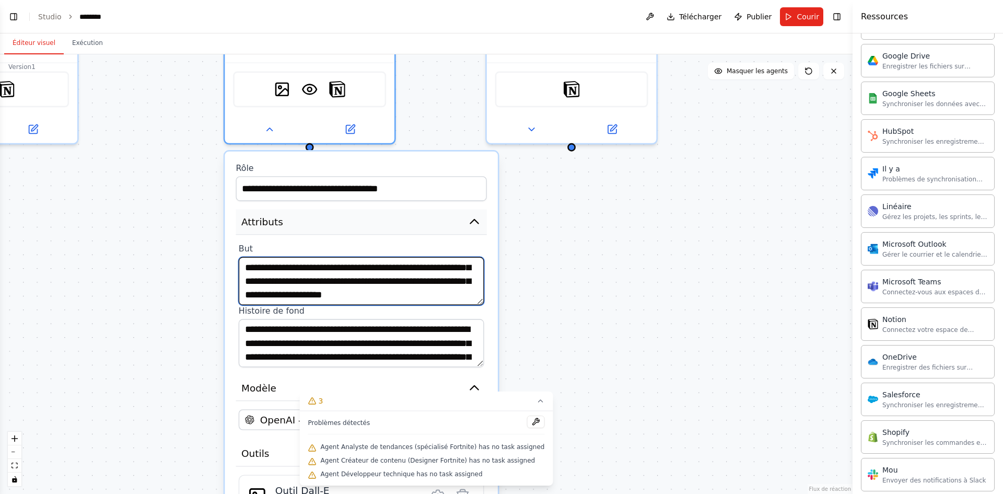
type textarea "**********"
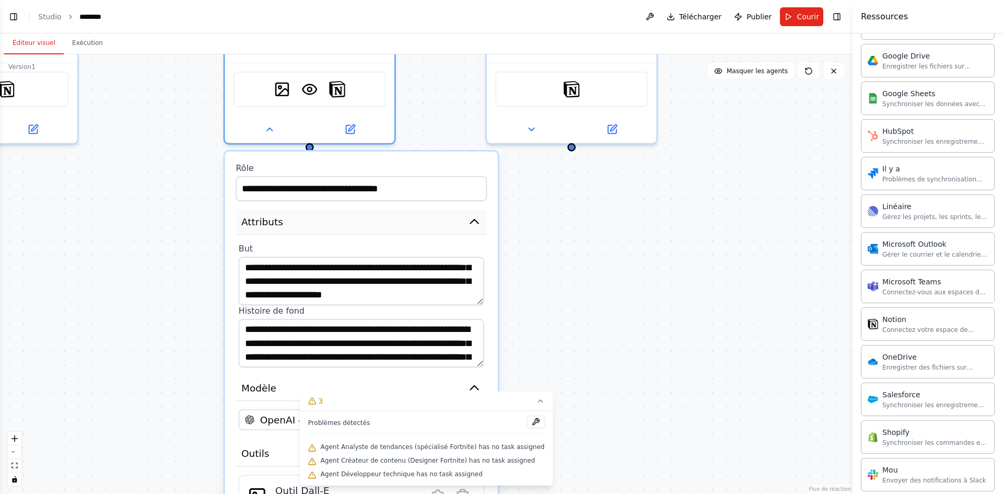
click at [473, 222] on icon "button" at bounding box center [474, 221] width 8 height 4
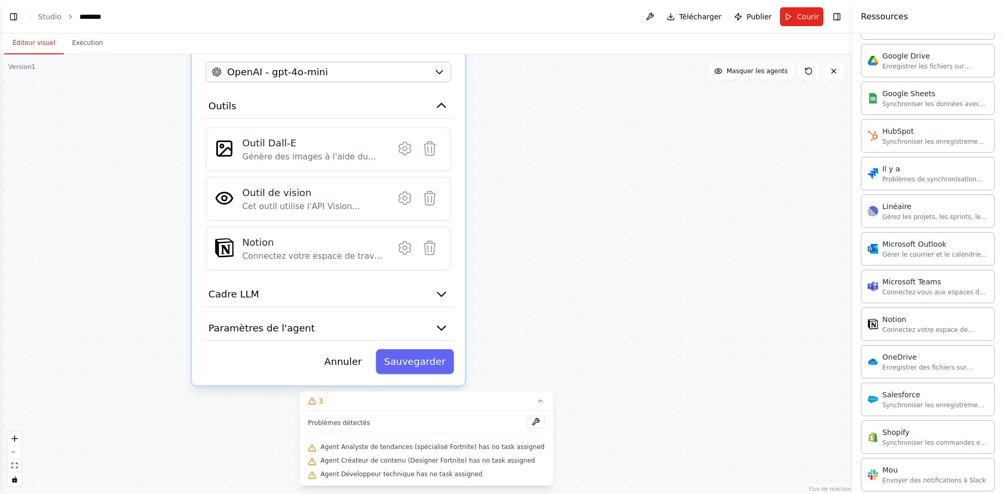
drag, startPoint x: 576, startPoint y: 370, endPoint x: 547, endPoint y: 149, distance: 222.3
click at [547, 149] on div "**********" at bounding box center [426, 273] width 852 height 439
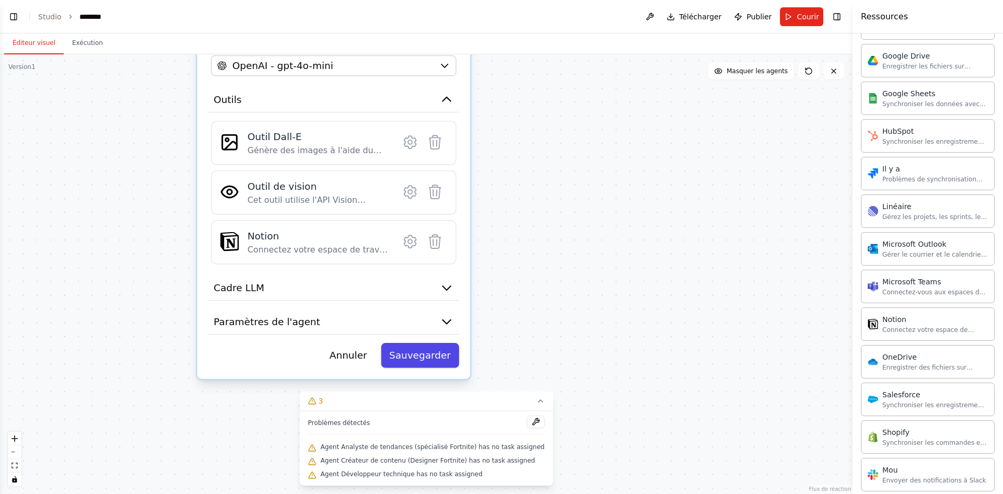
click at [416, 353] on font "Sauvegarder" at bounding box center [420, 354] width 62 height 11
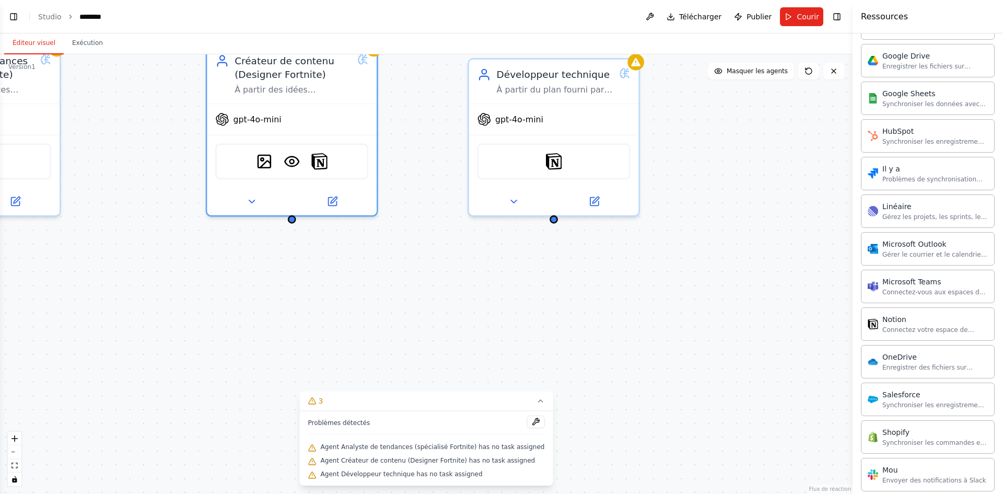
drag, startPoint x: 374, startPoint y: 206, endPoint x: 412, endPoint y: 414, distance: 211.1
click at [386, 493] on html "BÊTA Bonjour ! Je suis l'assistant CrewAI. Quel type d'automatisation souhaitez…" at bounding box center [501, 247] width 1003 height 494
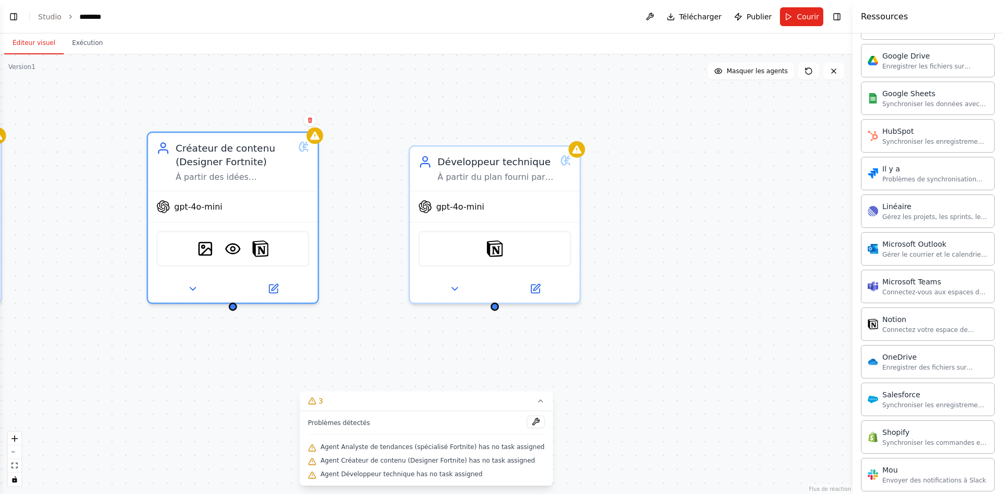
drag, startPoint x: 395, startPoint y: 257, endPoint x: 335, endPoint y: 343, distance: 104.2
click at [335, 343] on div "Analyste de tendances (spécialisé Fortnite) Analyse les tendances actuelles des…" at bounding box center [426, 273] width 852 height 439
click at [454, 291] on icon at bounding box center [454, 285] width 11 height 11
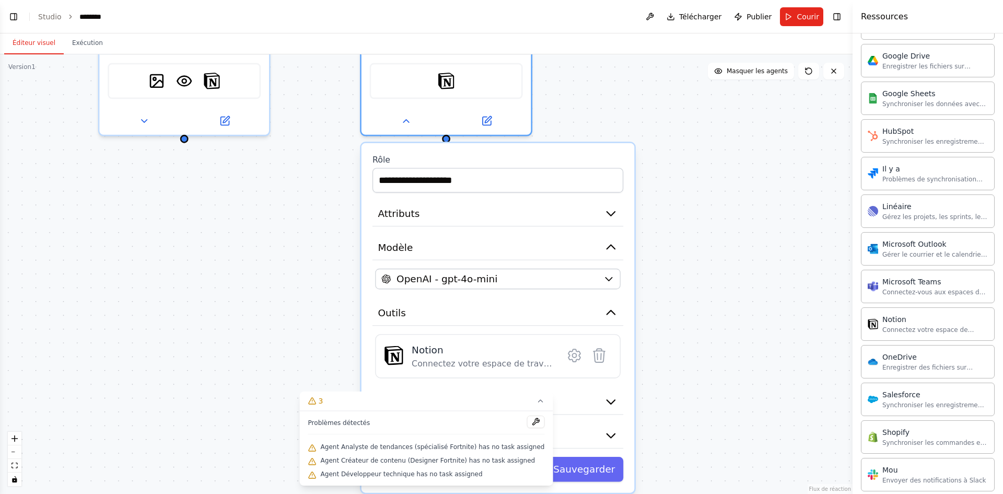
drag, startPoint x: 758, startPoint y: 275, endPoint x: 704, endPoint y: 115, distance: 169.3
click at [704, 115] on div "**********" at bounding box center [426, 273] width 852 height 439
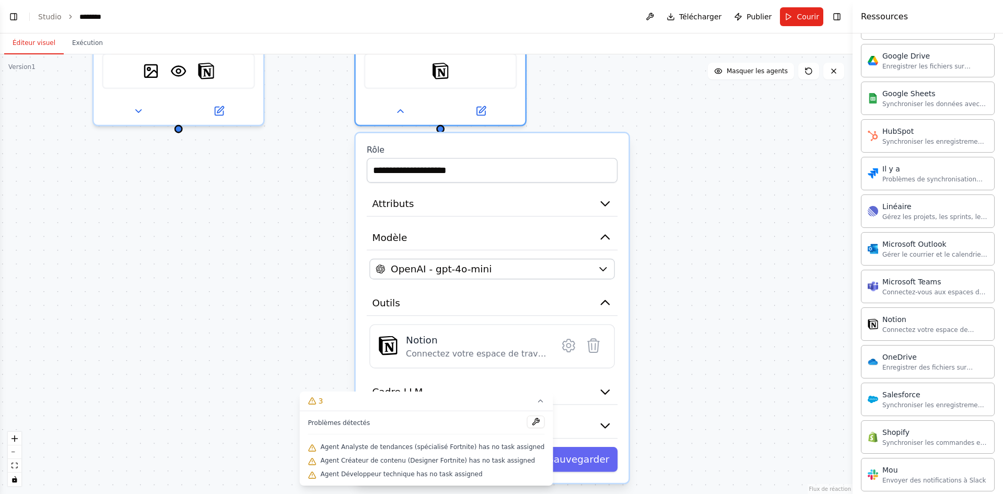
drag, startPoint x: 745, startPoint y: 281, endPoint x: 727, endPoint y: 268, distance: 22.8
click at [729, 268] on div "**********" at bounding box center [426, 273] width 852 height 439
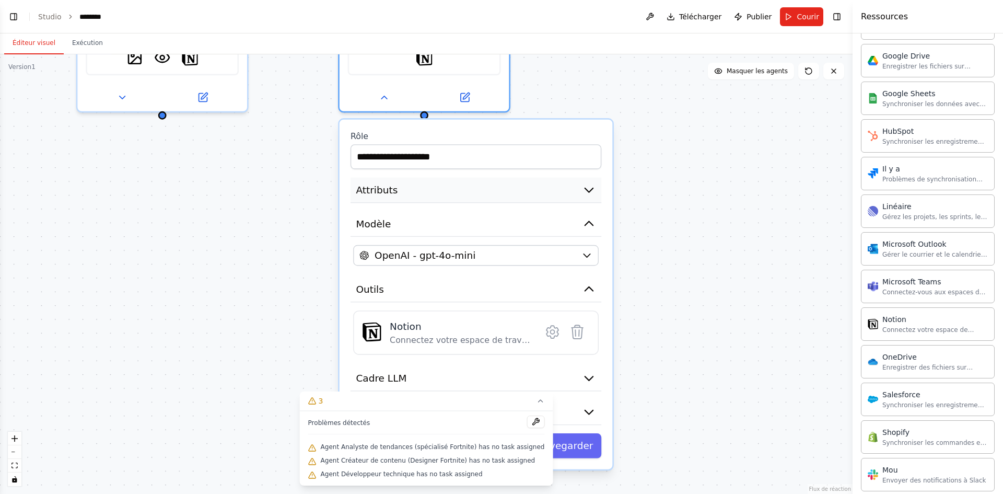
click at [591, 193] on icon "button" at bounding box center [589, 190] width 14 height 14
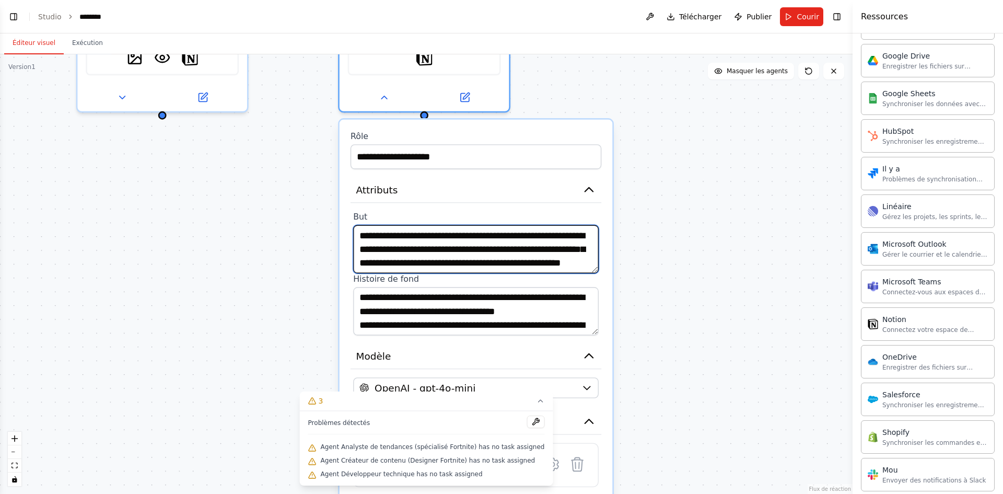
scroll to position [10, 0]
click at [499, 262] on textarea "**********" at bounding box center [475, 249] width 245 height 48
click at [495, 264] on textarea "**********" at bounding box center [475, 249] width 245 height 48
paste textarea "**********"
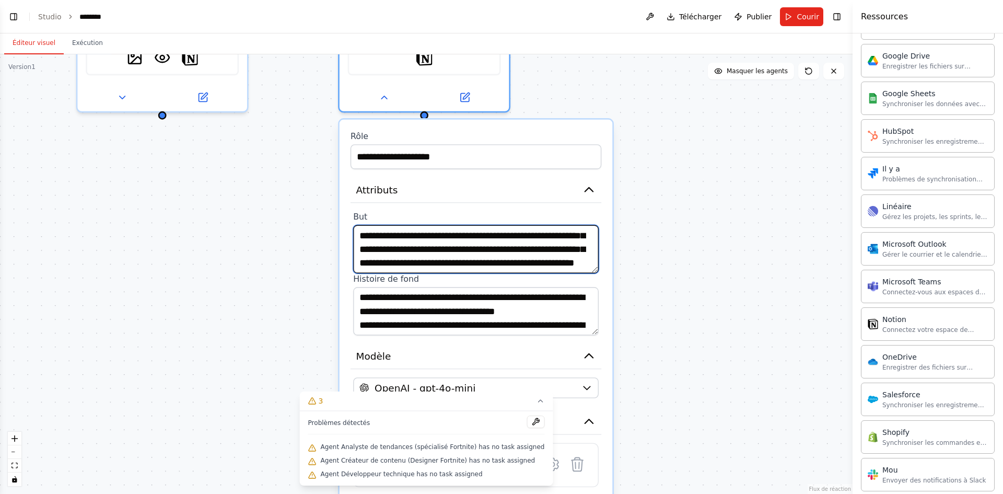
type textarea "**********"
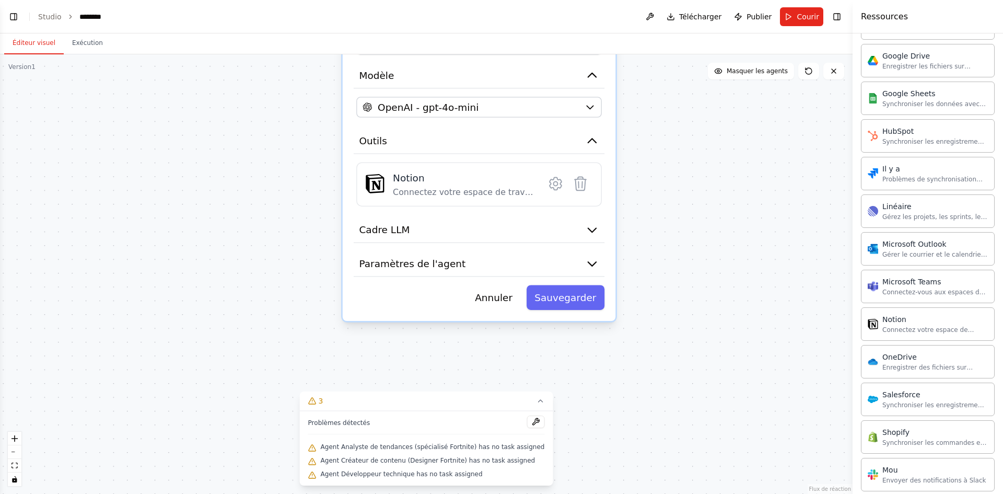
drag, startPoint x: 706, startPoint y: 289, endPoint x: 648, endPoint y: 173, distance: 128.9
click at [709, 46] on div "Éditeur visuel Exécution Version 1 Afficher les outils Masquer les agents Analy…" at bounding box center [426, 263] width 852 height 460
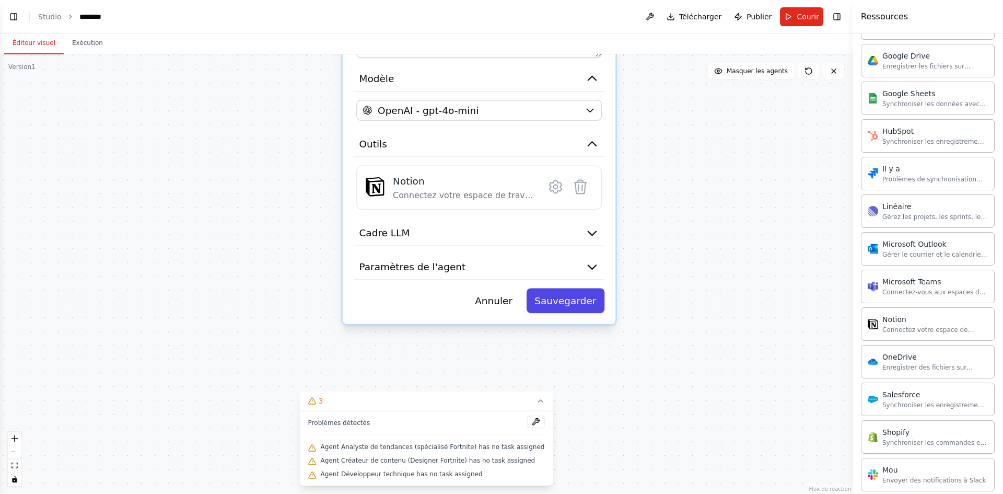
click at [556, 302] on font "Sauvegarder" at bounding box center [565, 300] width 62 height 11
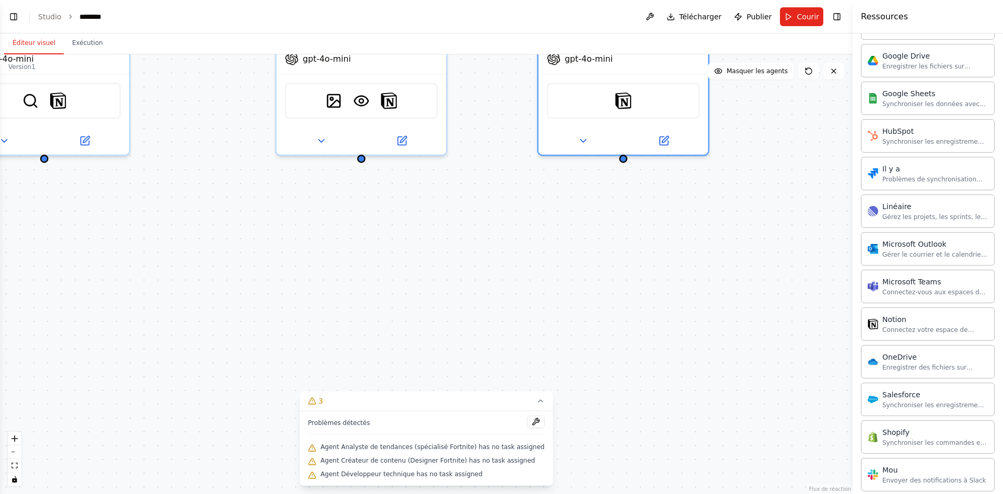
drag, startPoint x: 363, startPoint y: 315, endPoint x: 418, endPoint y: 425, distance: 122.6
click at [485, 493] on html "BÊTA Bonjour ! Je suis l'assistant CrewAI. Quel type d'automatisation souhaitez…" at bounding box center [501, 247] width 1003 height 494
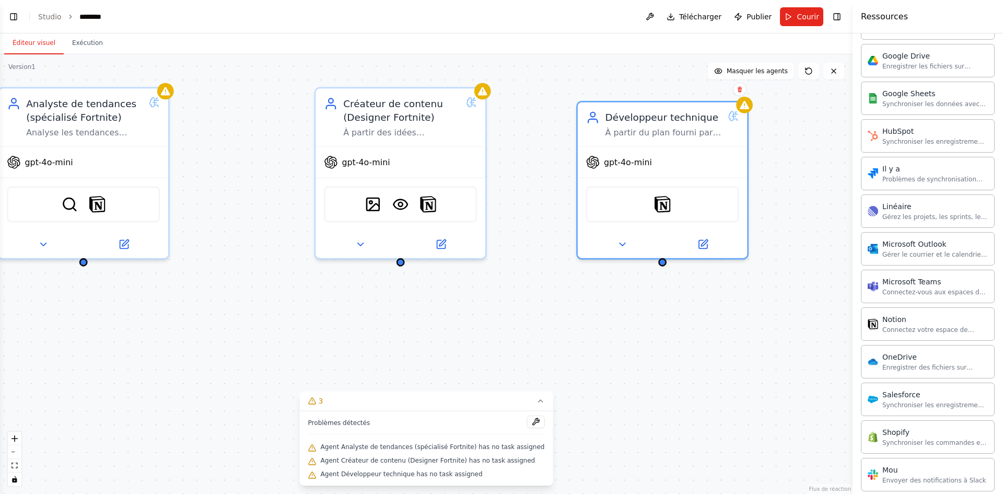
drag, startPoint x: 335, startPoint y: 389, endPoint x: 368, endPoint y: 427, distance: 49.6
click at [368, 427] on div "Version 1 Afficher les outils Masquer les agents Analyste de tendances (spécial…" at bounding box center [426, 273] width 852 height 439
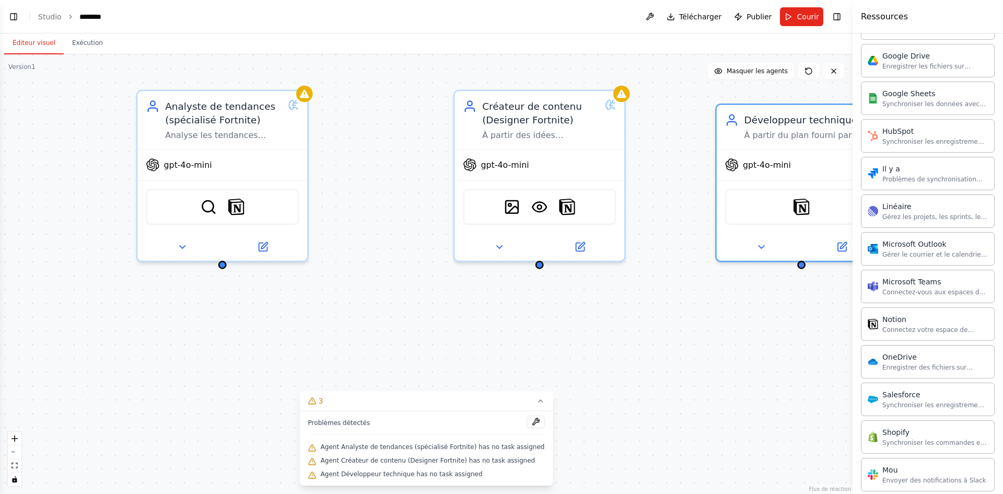
drag, startPoint x: 255, startPoint y: 287, endPoint x: 375, endPoint y: 281, distance: 120.2
click at [373, 278] on div "Analyste de tendances (spécialisé Fortnite) Analyse les tendances actuelles des…" at bounding box center [426, 273] width 852 height 439
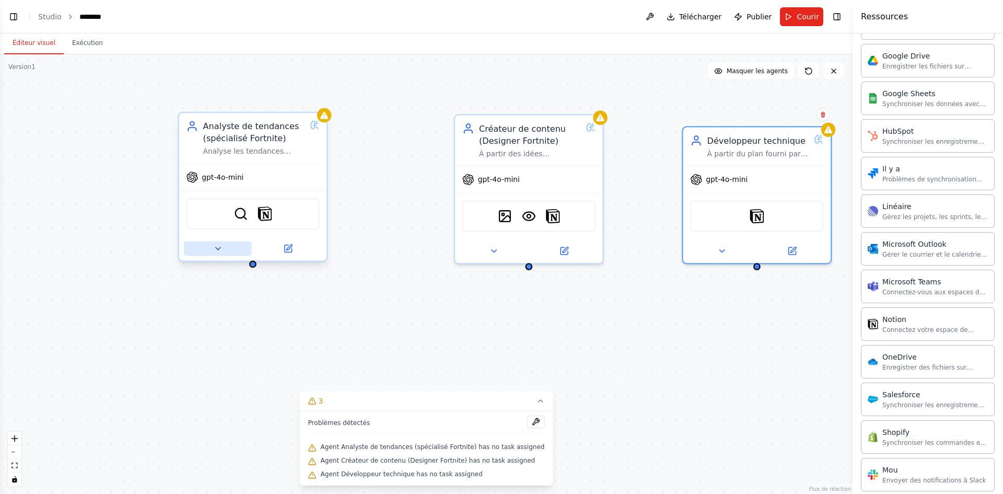
click at [226, 250] on button at bounding box center [218, 248] width 68 height 15
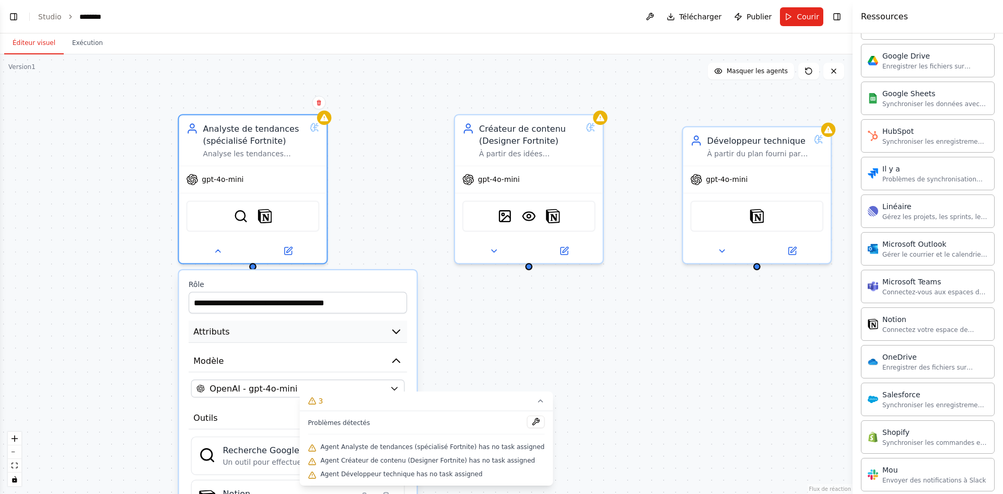
click at [398, 334] on icon "button" at bounding box center [396, 331] width 12 height 12
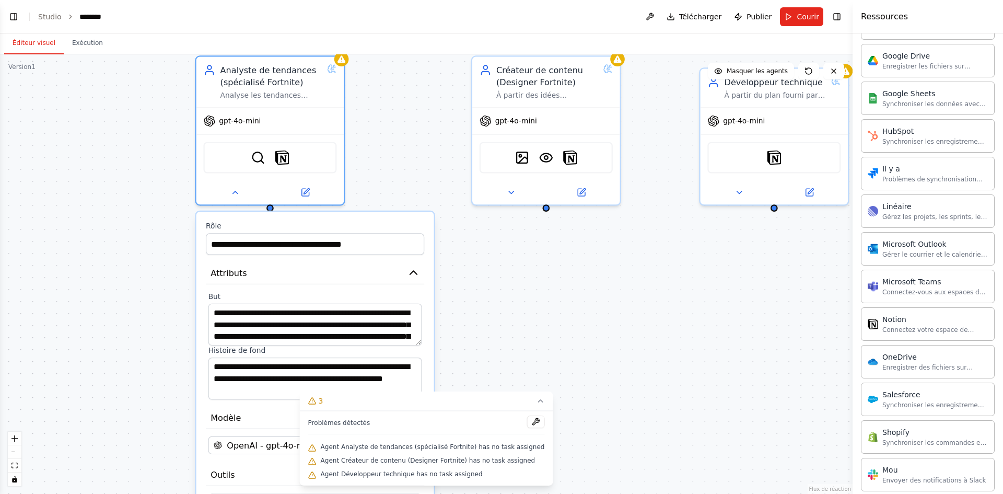
drag, startPoint x: 469, startPoint y: 359, endPoint x: 486, endPoint y: 297, distance: 63.8
click at [486, 297] on div "**********" at bounding box center [426, 273] width 852 height 439
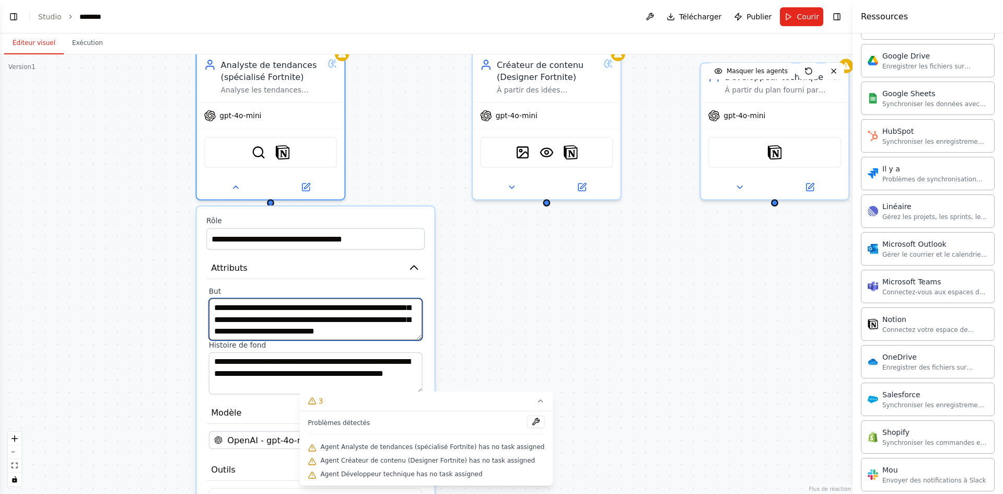
scroll to position [0, 0]
drag, startPoint x: 327, startPoint y: 334, endPoint x: 213, endPoint y: 311, distance: 117.2
click at [213, 311] on textarea "**********" at bounding box center [316, 319] width 214 height 42
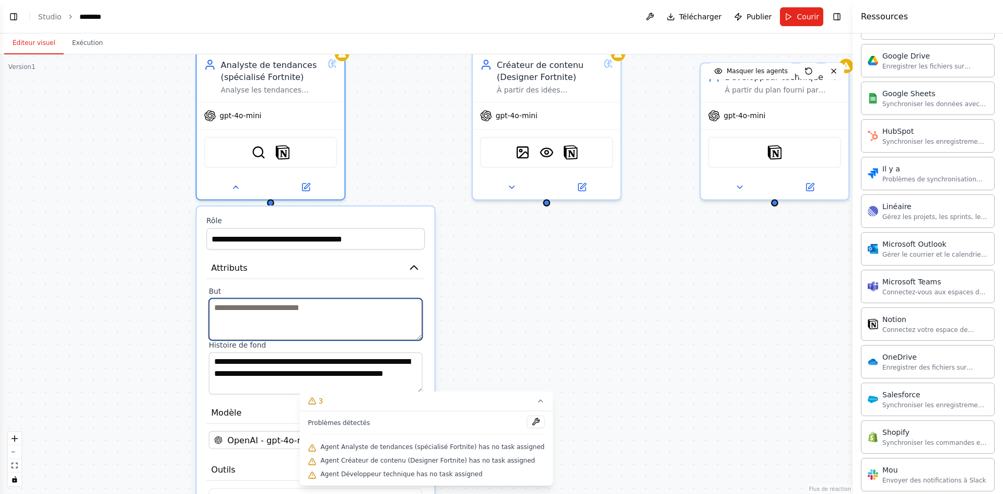
click at [241, 310] on textarea at bounding box center [316, 319] width 214 height 42
paste textarea "**********"
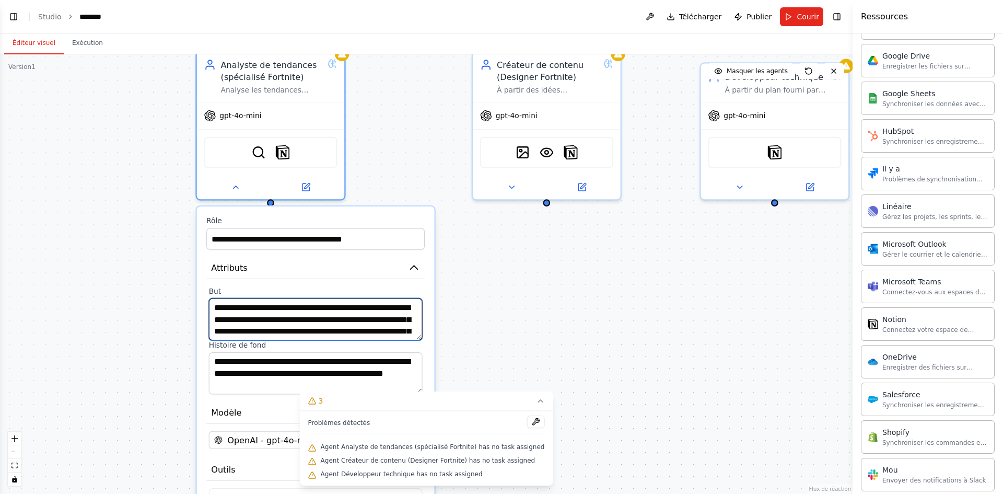
scroll to position [29, 0]
type textarea "**********"
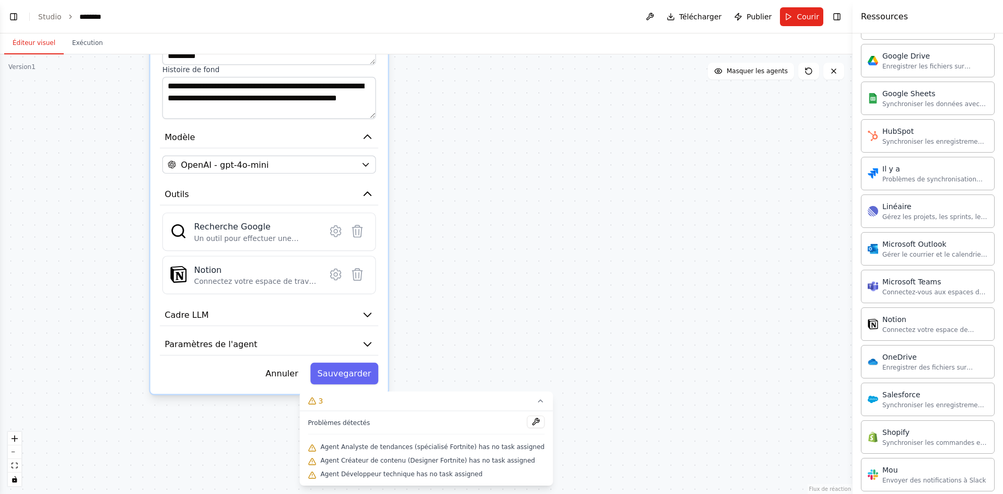
drag, startPoint x: 514, startPoint y: 314, endPoint x: 432, endPoint y: 154, distance: 180.1
click at [477, 71] on div "**********" at bounding box center [426, 273] width 852 height 439
click at [345, 369] on font "Sauvegarder" at bounding box center [343, 372] width 54 height 9
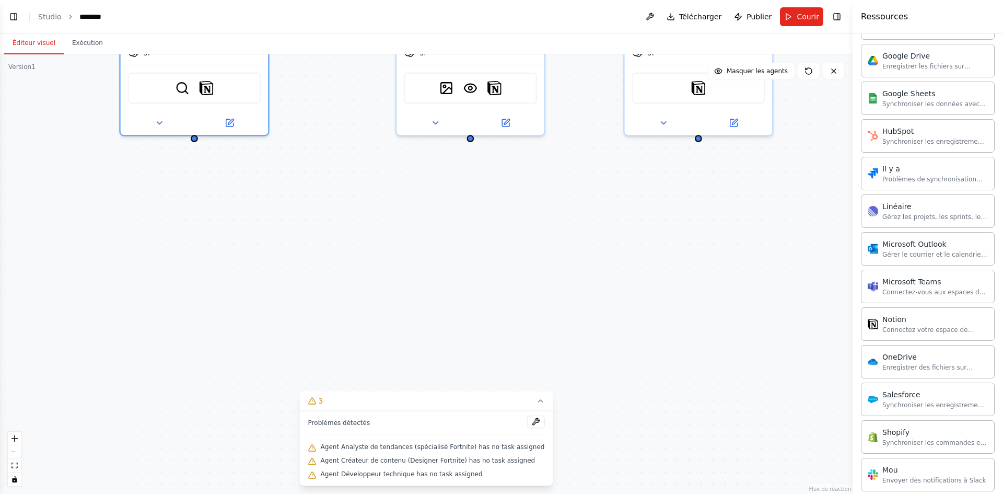
drag, startPoint x: 418, startPoint y: 212, endPoint x: 393, endPoint y: 429, distance: 218.7
click at [392, 430] on div "Version 1 Afficher les outils Masquer les agents Analyste de tendances (spécial…" at bounding box center [426, 273] width 852 height 439
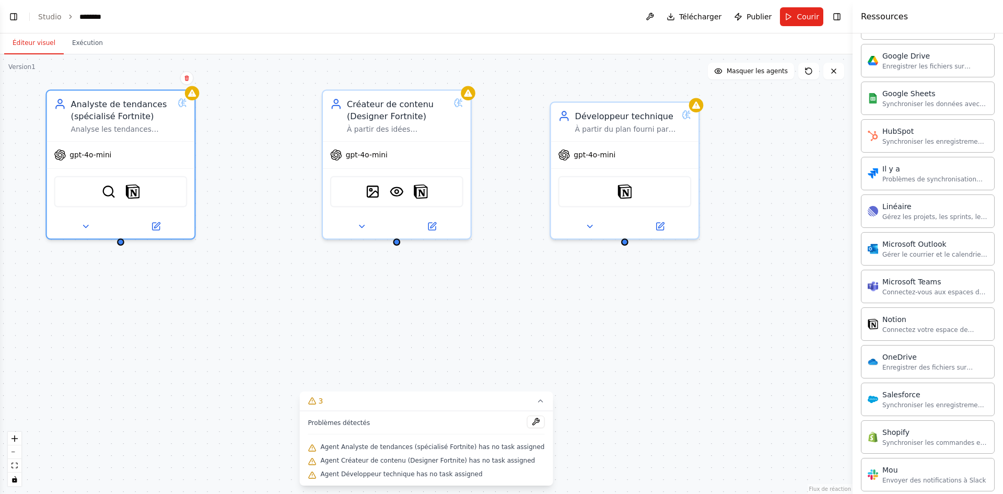
drag, startPoint x: 532, startPoint y: 251, endPoint x: 465, endPoint y: 291, distance: 77.6
click at [465, 291] on div "Analyste de tendances (spécialisé Fortnite) Analyse les tendances actuelles des…" at bounding box center [426, 273] width 852 height 439
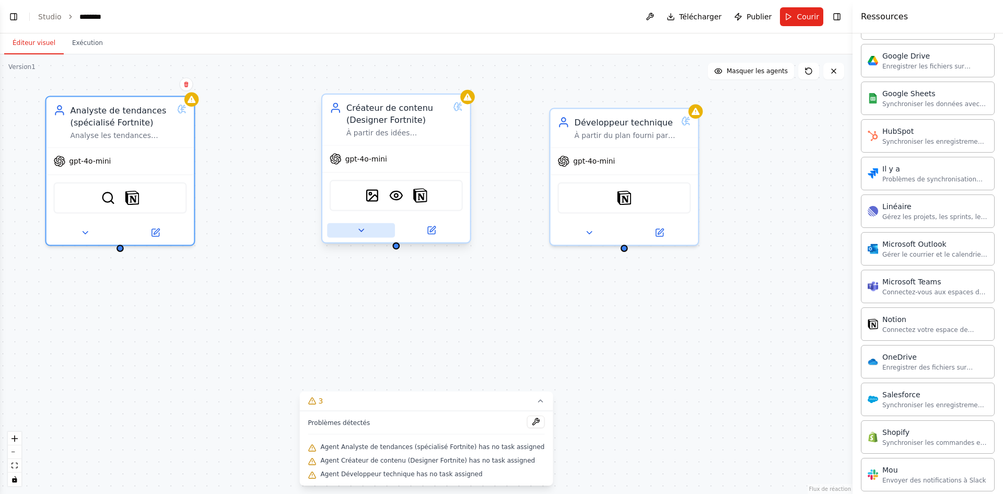
click at [363, 228] on icon at bounding box center [360, 229] width 9 height 9
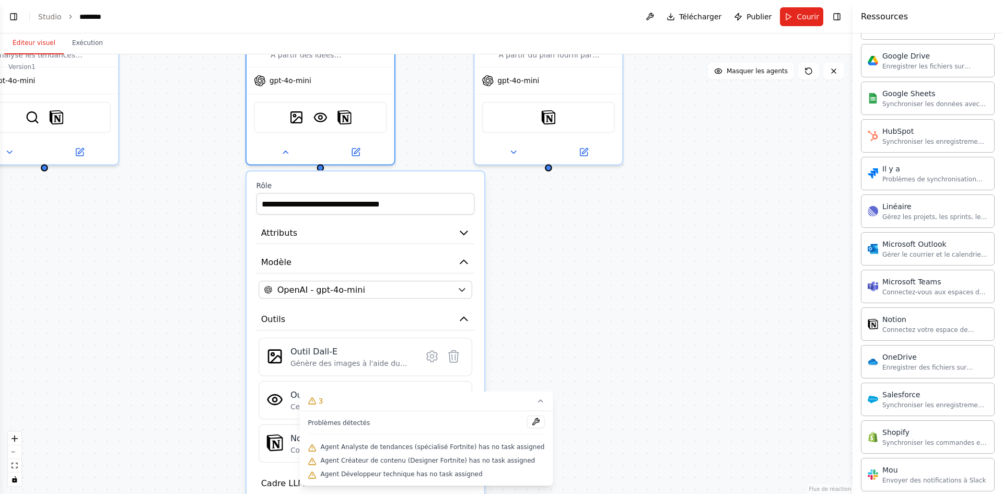
drag, startPoint x: 624, startPoint y: 351, endPoint x: 548, endPoint y: 271, distance: 110.5
click at [548, 271] on div "**********" at bounding box center [426, 273] width 852 height 439
click at [456, 232] on button "Attributs" at bounding box center [365, 232] width 218 height 22
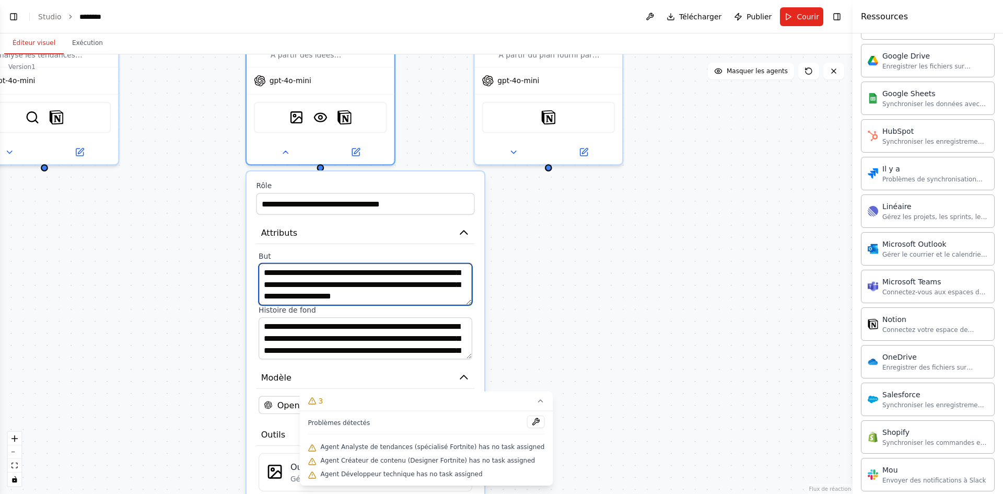
scroll to position [0, 0]
drag, startPoint x: 300, startPoint y: 298, endPoint x: 268, endPoint y: 283, distance: 35.7
click at [266, 280] on textarea "**********" at bounding box center [366, 284] width 214 height 42
type textarea "*"
click at [282, 283] on textarea at bounding box center [366, 284] width 214 height 42
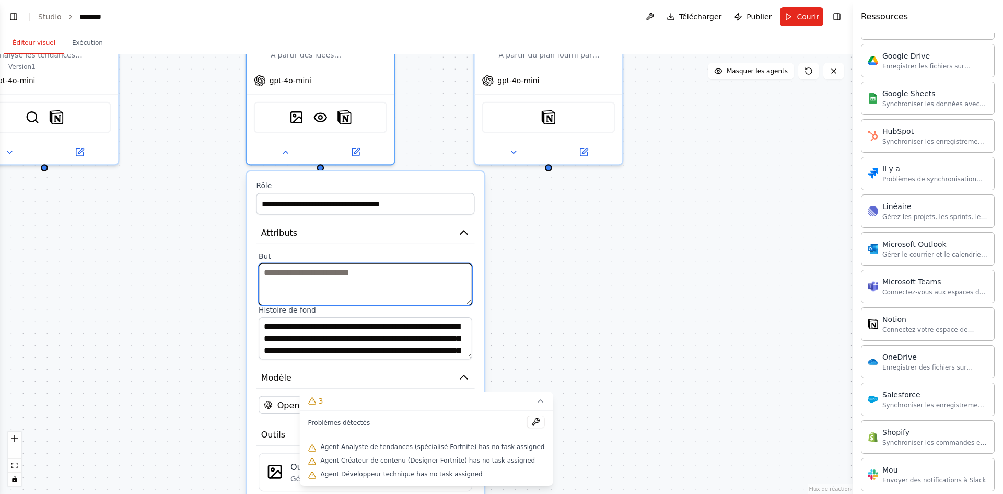
paste textarea "**********"
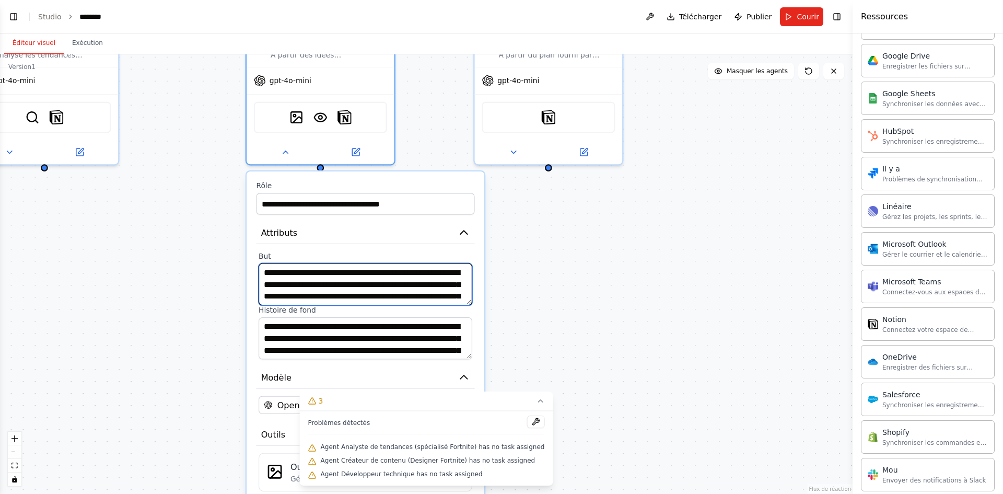
scroll to position [19, 0]
type textarea "**********"
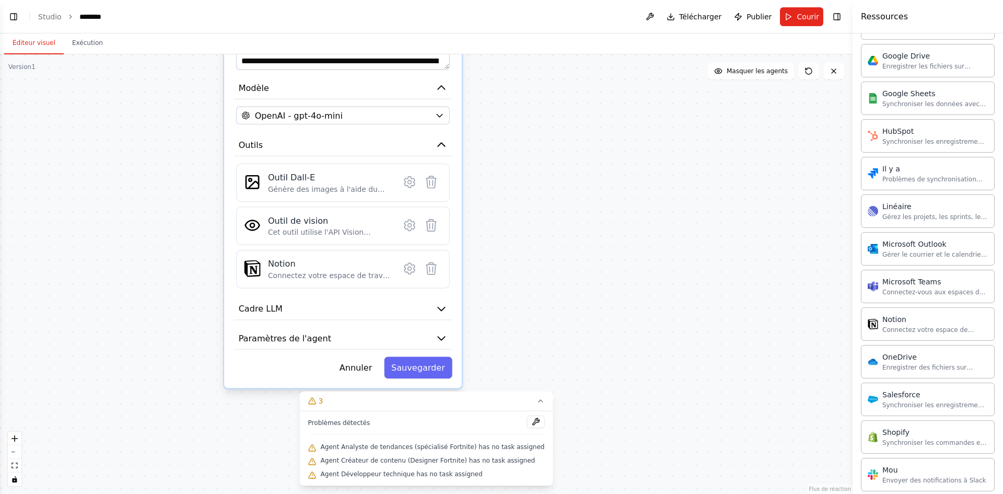
drag, startPoint x: 614, startPoint y: 356, endPoint x: 591, endPoint y: 67, distance: 290.2
click at [591, 67] on div "**********" at bounding box center [426, 273] width 852 height 439
click at [434, 370] on font "Sauvegarder" at bounding box center [418, 366] width 54 height 9
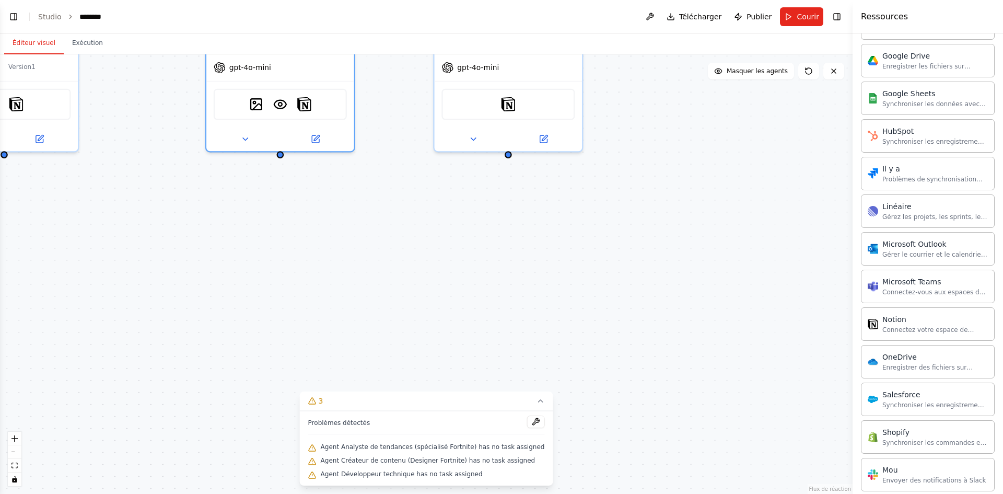
drag, startPoint x: 509, startPoint y: 219, endPoint x: 488, endPoint y: 461, distance: 242.7
click at [488, 461] on div "Version 1 Afficher les outils Masquer les agents Analyste de tendances (spécial…" at bounding box center [426, 273] width 852 height 439
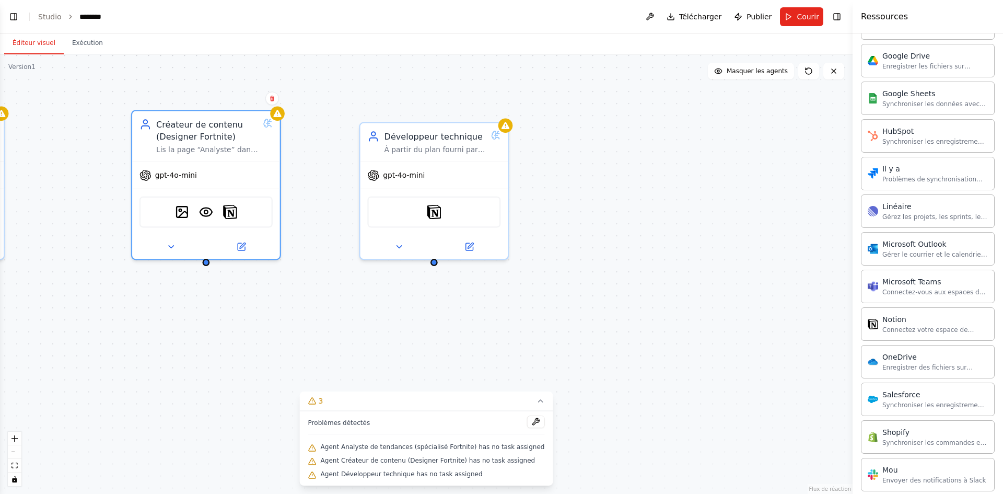
drag, startPoint x: 499, startPoint y: 232, endPoint x: 421, endPoint y: 324, distance: 120.5
click at [421, 324] on div "Analyste de tendances (spécialisé Fortnite) Analyse les tendances actuelles des…" at bounding box center [426, 273] width 852 height 439
click at [402, 243] on icon at bounding box center [398, 243] width 9 height 9
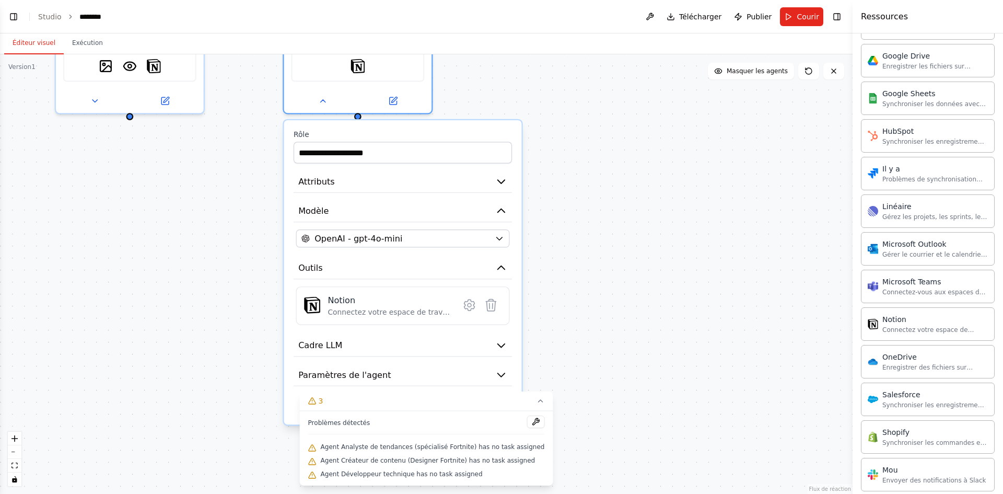
drag, startPoint x: 728, startPoint y: 375, endPoint x: 644, endPoint y: 228, distance: 169.1
click at [647, 228] on div "Analyste de tendances (spécialisé Fortnite) Analyse les tendances actuelles des…" at bounding box center [426, 273] width 852 height 439
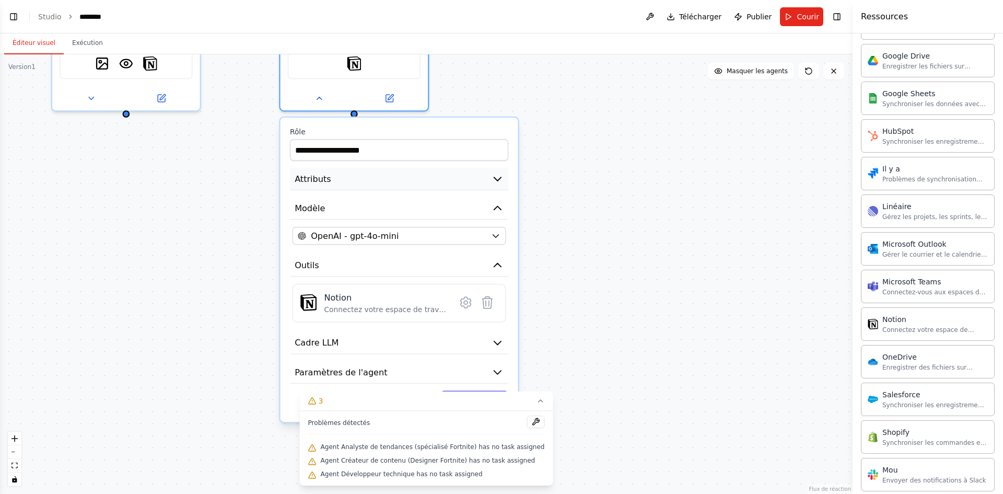
click at [503, 178] on icon "button" at bounding box center [497, 179] width 12 height 12
click at [495, 180] on icon "button" at bounding box center [497, 179] width 12 height 12
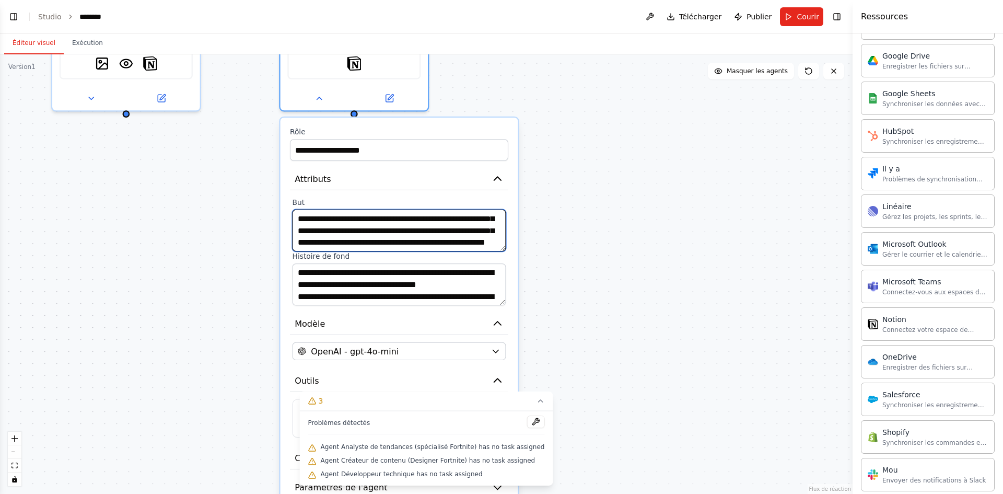
scroll to position [0, 0]
drag, startPoint x: 474, startPoint y: 245, endPoint x: 289, endPoint y: 220, distance: 186.5
click at [290, 220] on div "**********" at bounding box center [399, 251] width 218 height 108
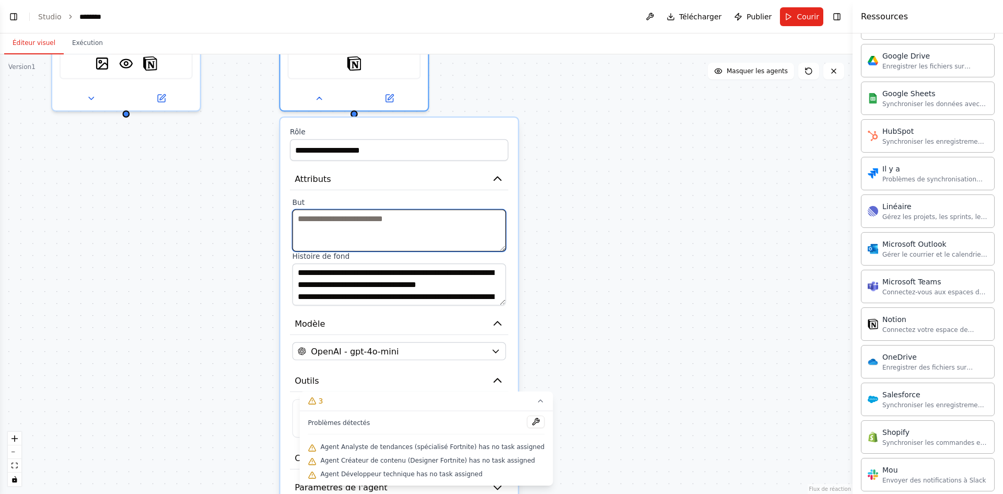
click at [321, 218] on textarea at bounding box center [399, 230] width 214 height 42
paste textarea "**********"
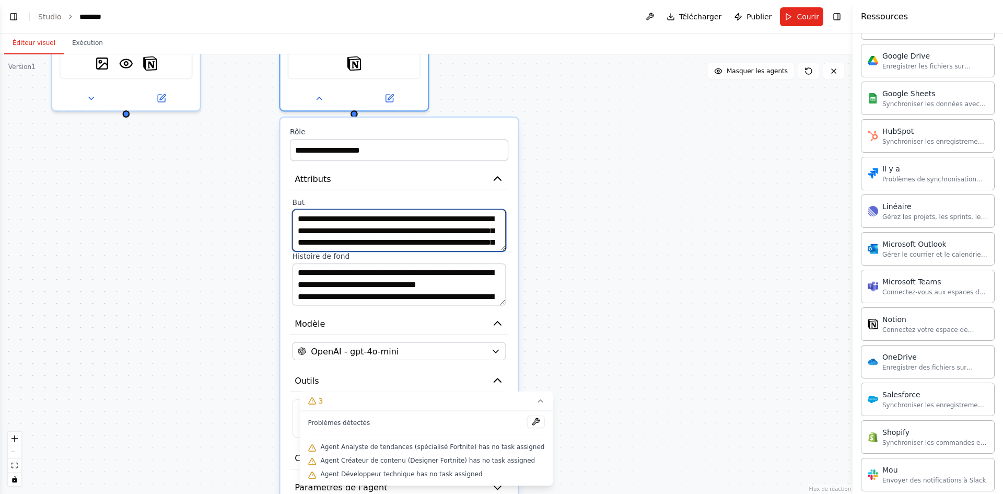
scroll to position [71, 0]
type textarea "**********"
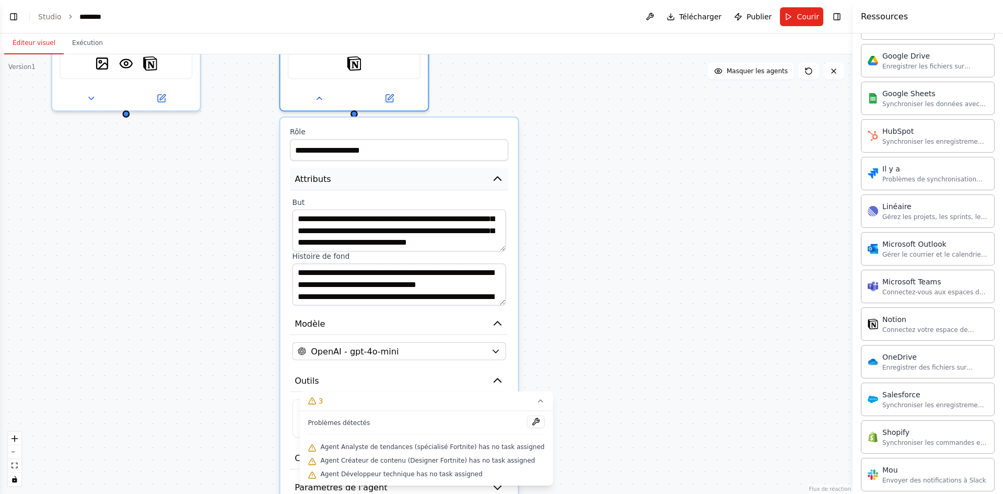
click at [500, 183] on icon "button" at bounding box center [497, 179] width 12 height 12
click at [498, 183] on icon "button" at bounding box center [497, 179] width 12 height 12
click at [495, 177] on icon "button" at bounding box center [497, 179] width 12 height 12
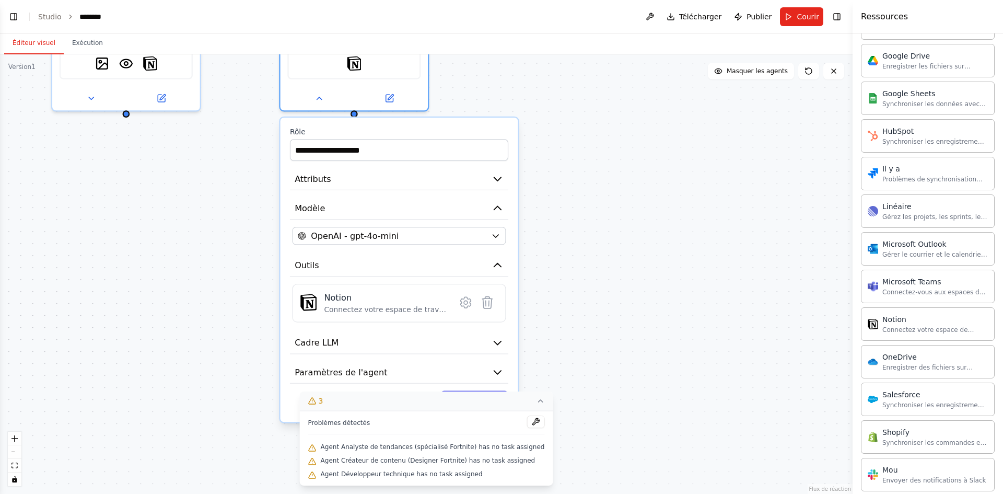
click at [532, 399] on button "3" at bounding box center [426, 400] width 253 height 19
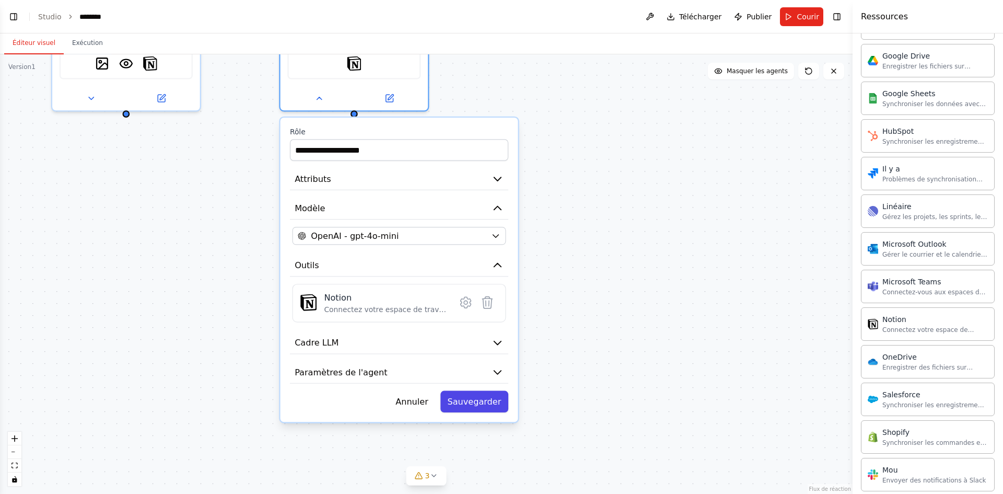
click at [477, 398] on font "Sauvegarder" at bounding box center [475, 400] width 54 height 9
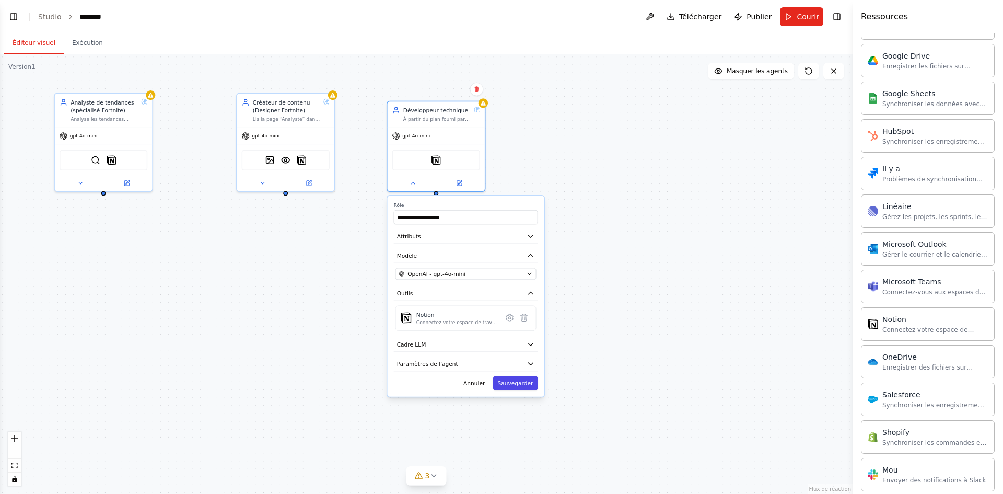
click at [518, 382] on font "Sauvegarder" at bounding box center [516, 383] width 36 height 6
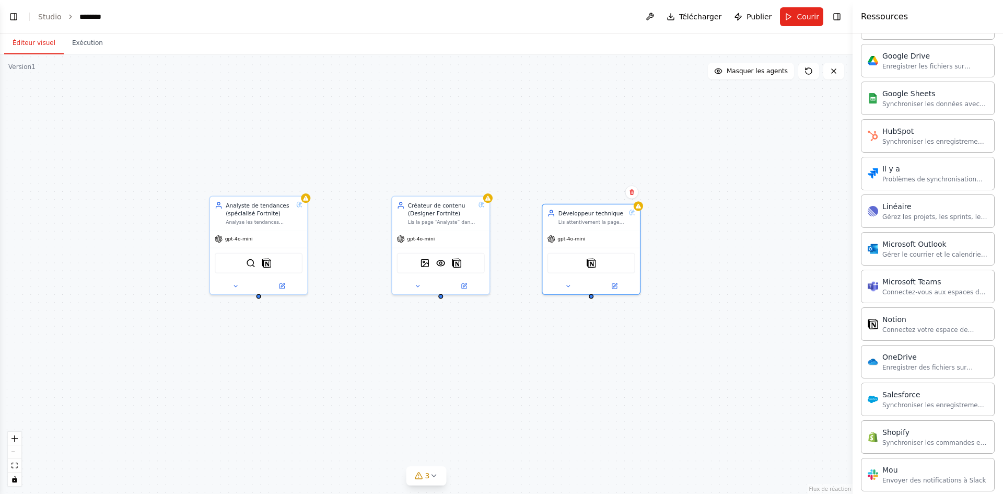
drag, startPoint x: 179, startPoint y: 291, endPoint x: 302, endPoint y: 380, distance: 151.2
click at [315, 375] on div "Analyste de tendances (spécialisé Fortnite) Analyse les tendances actuelles des…" at bounding box center [426, 273] width 852 height 439
click at [801, 17] on font "Courir" at bounding box center [807, 17] width 22 height 8
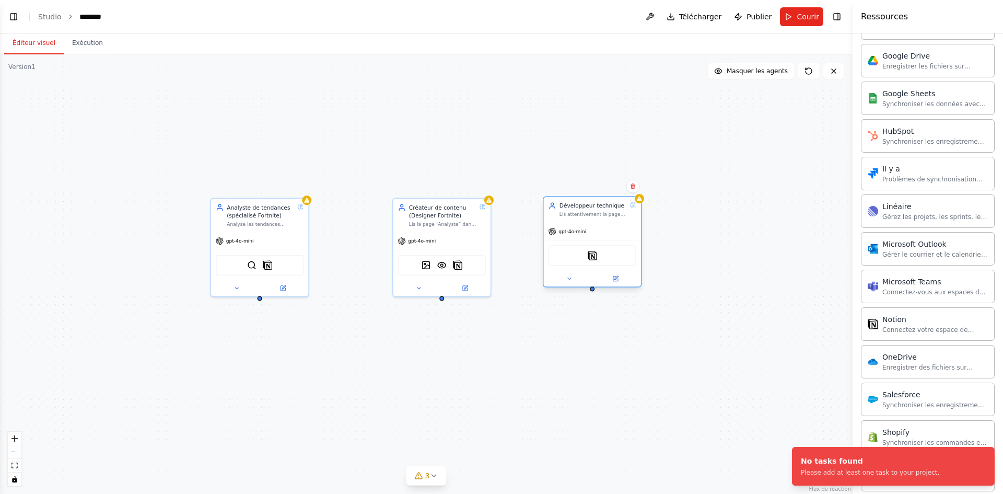
click at [594, 237] on div "gpt-4o-mini" at bounding box center [592, 230] width 97 height 17
